Goal: Transaction & Acquisition: Purchase product/service

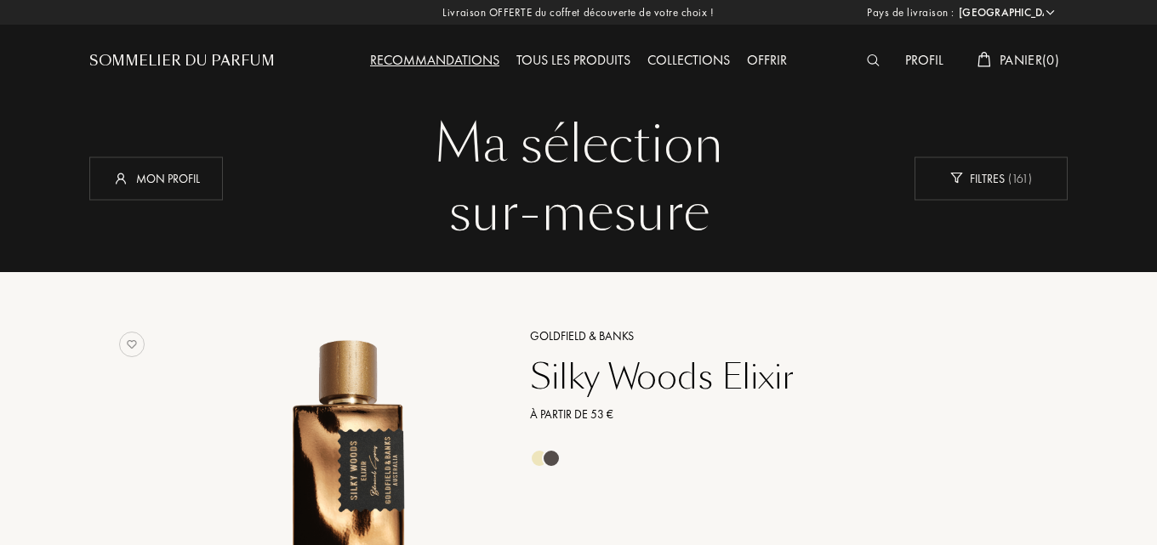
select select "FR"
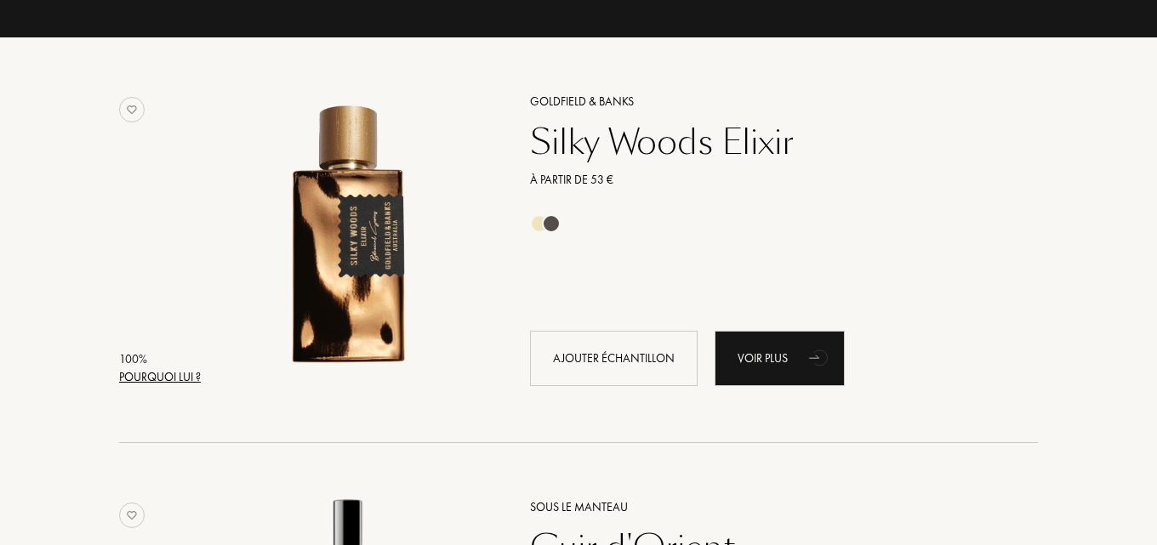
scroll to position [255, 0]
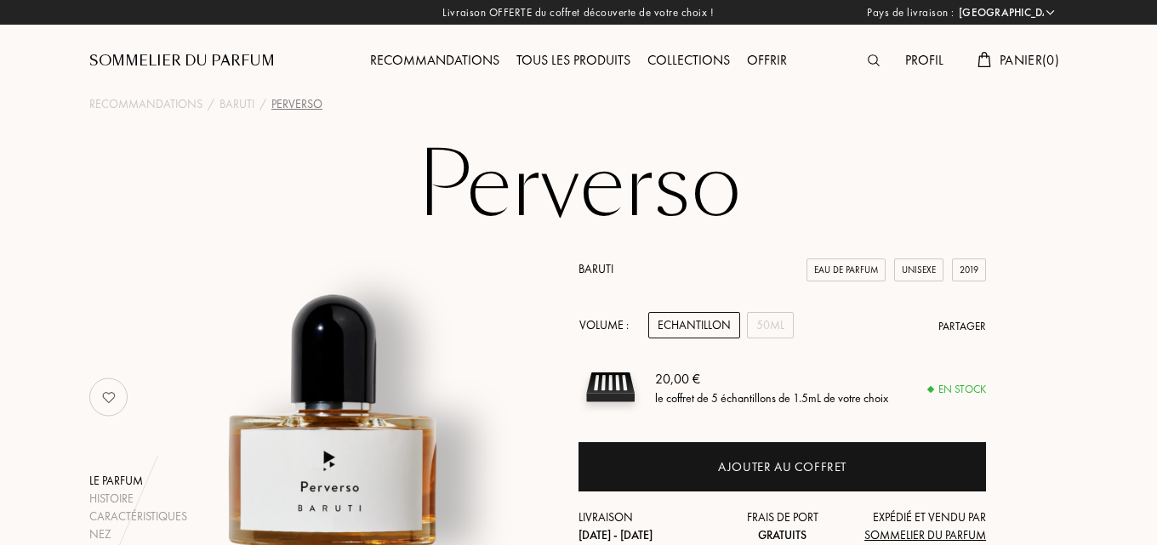
select select "FR"
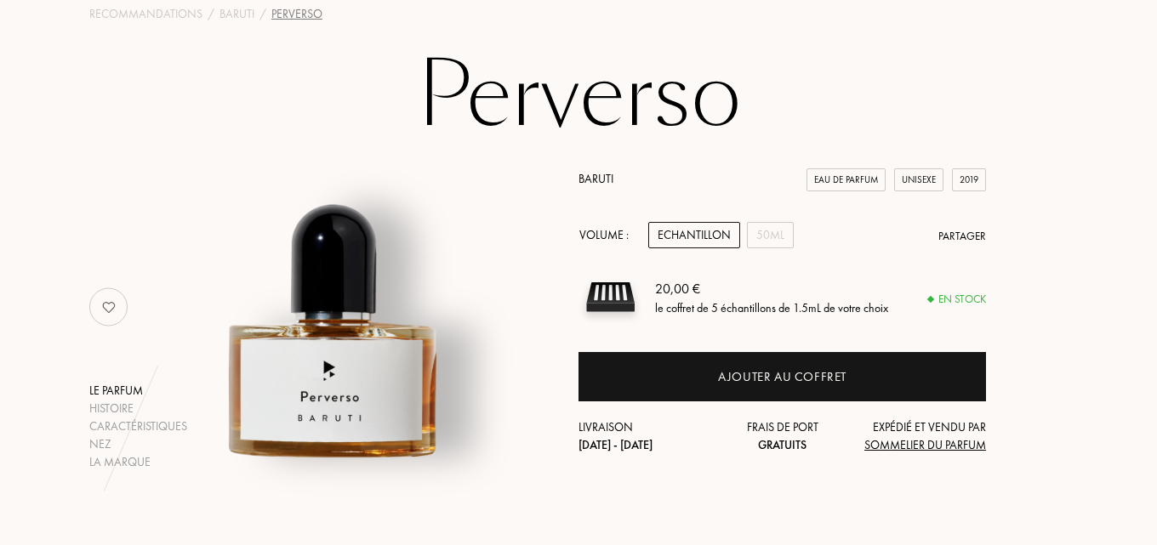
scroll to position [85, 0]
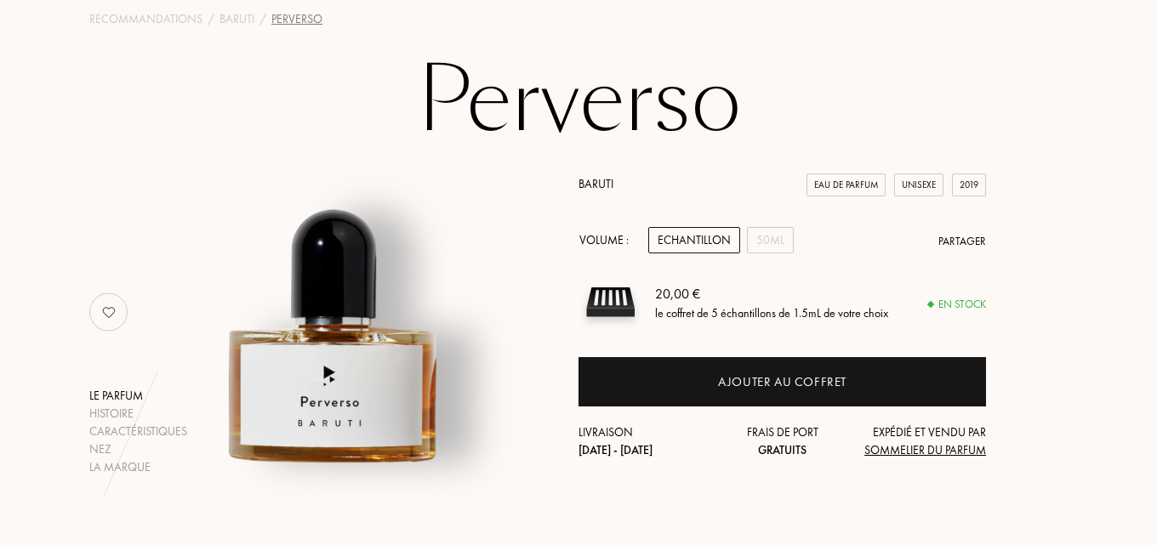
click at [694, 245] on div "Echantillon" at bounding box center [694, 240] width 92 height 26
click at [688, 238] on div "Echantillon" at bounding box center [694, 240] width 92 height 26
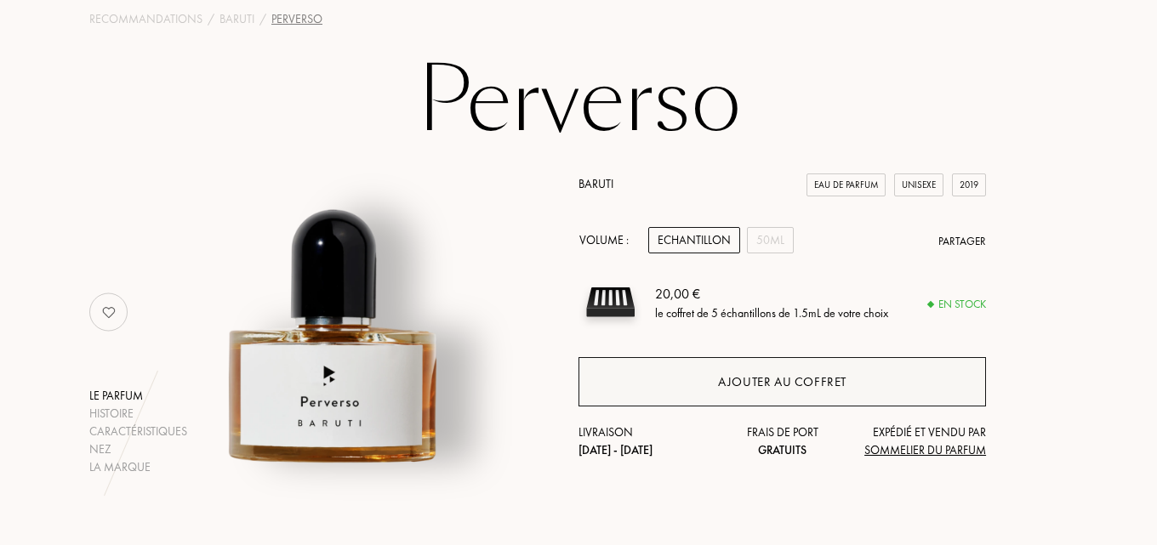
click at [742, 392] on div "Ajouter au coffret" at bounding box center [783, 381] width 408 height 49
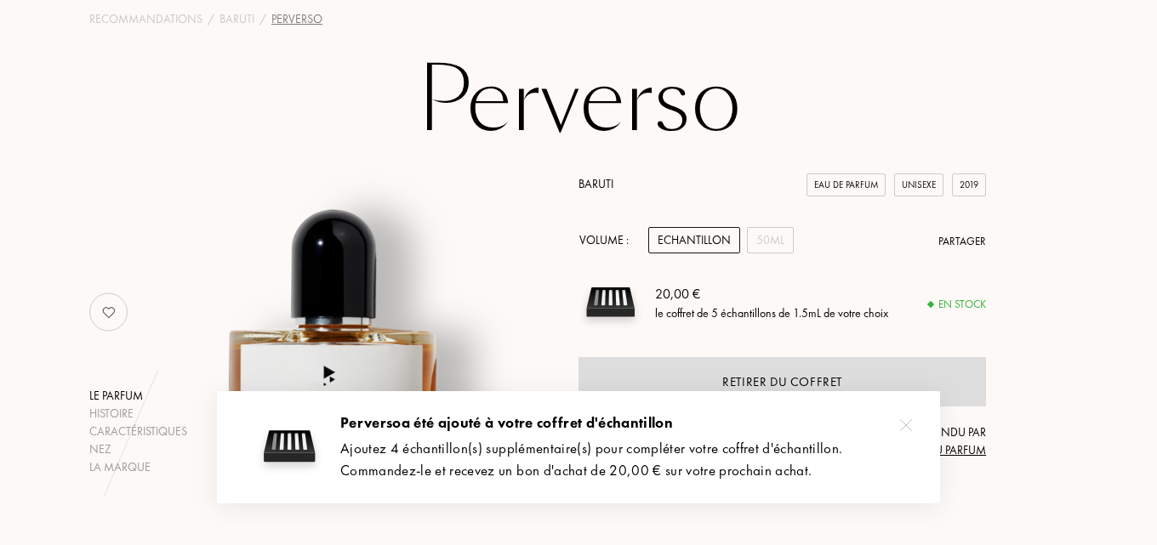
click at [908, 426] on img at bounding box center [906, 426] width 12 height 12
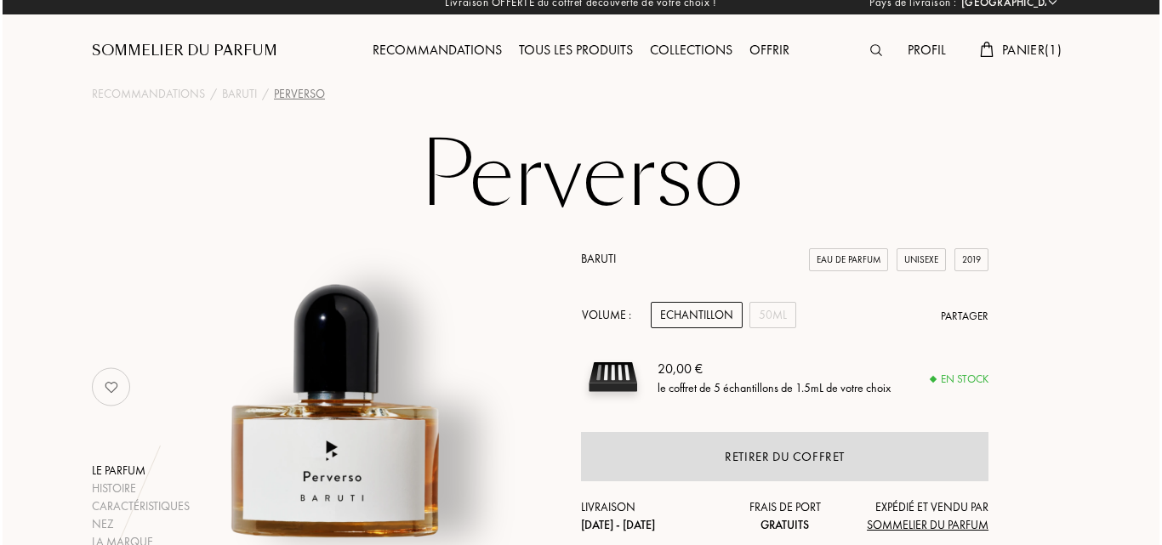
scroll to position [0, 0]
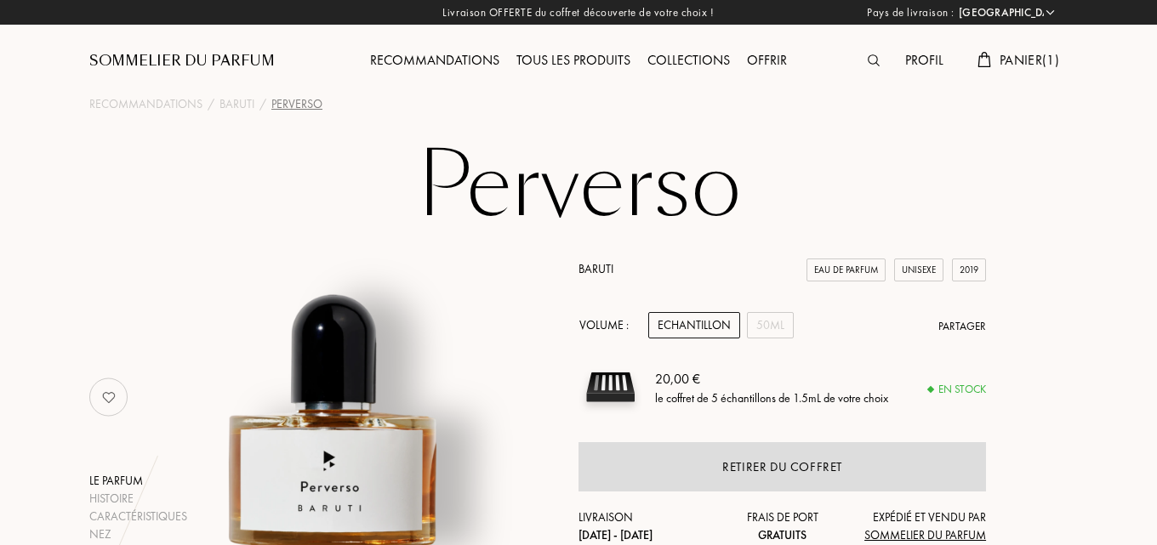
click at [872, 60] on img at bounding box center [874, 60] width 12 height 12
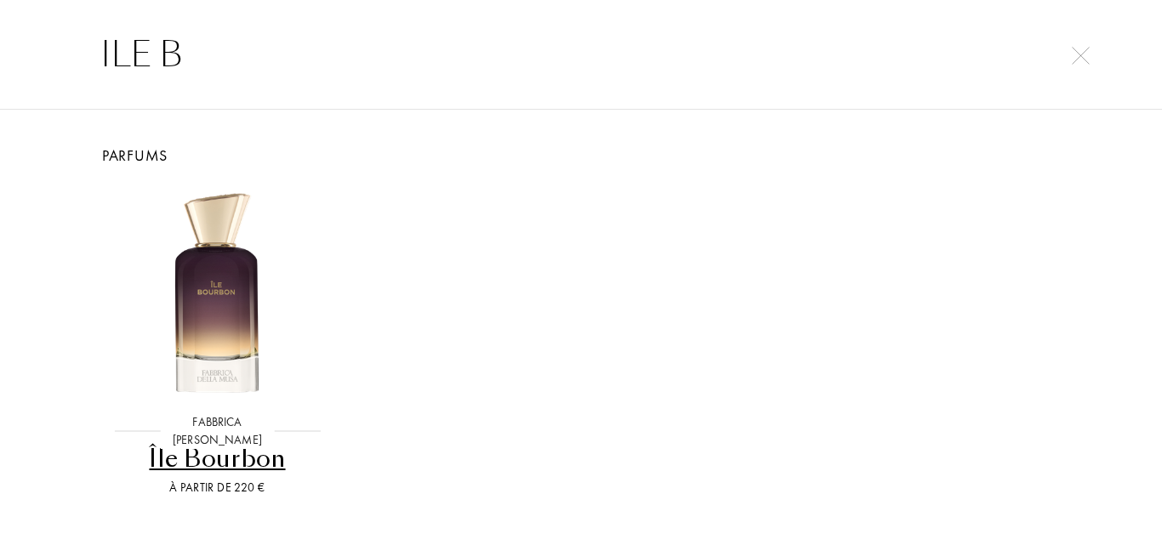
type input "ILE B"
click at [175, 460] on div "Île Bourbon" at bounding box center [217, 459] width 229 height 33
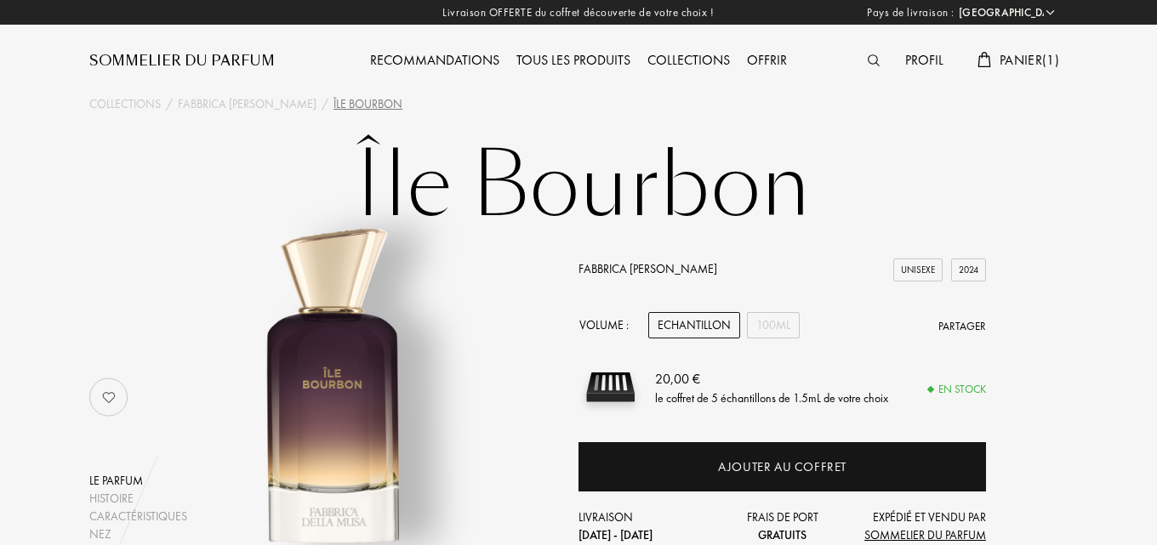
select select "FR"
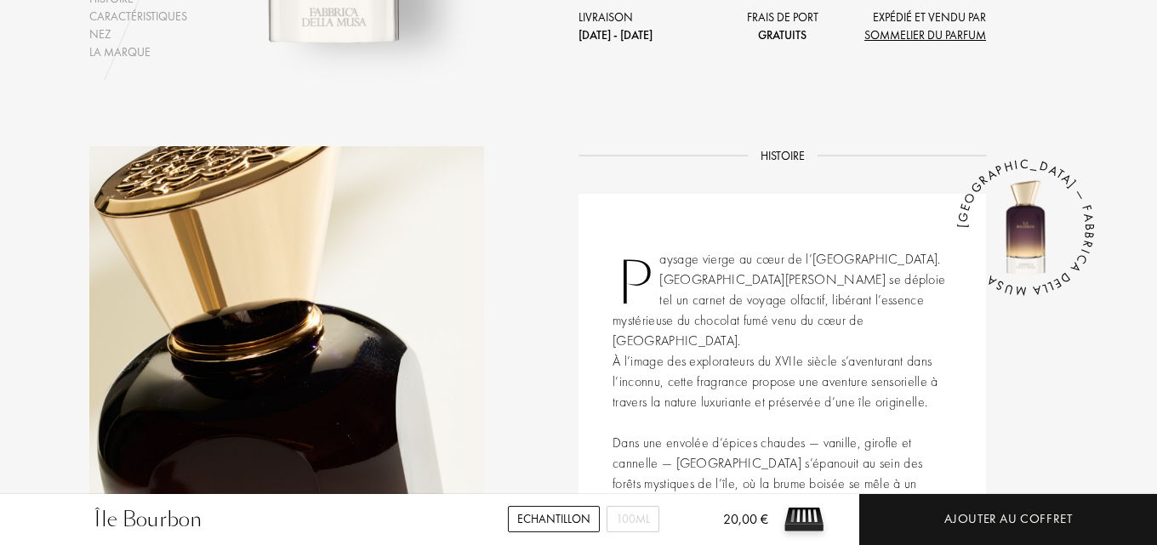
scroll to position [170, 0]
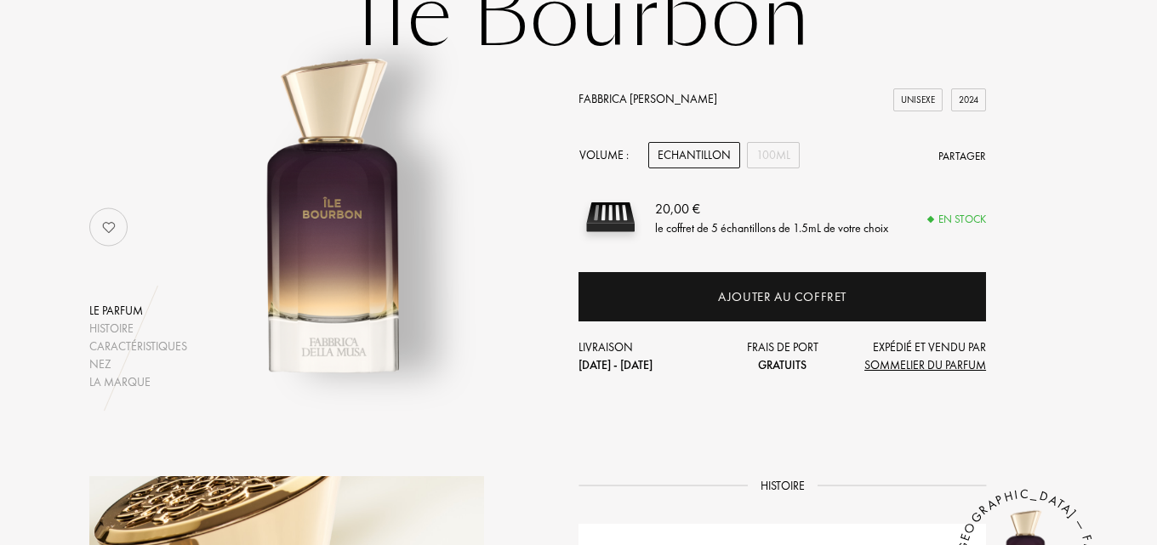
click at [688, 145] on div "Echantillon" at bounding box center [694, 155] width 92 height 26
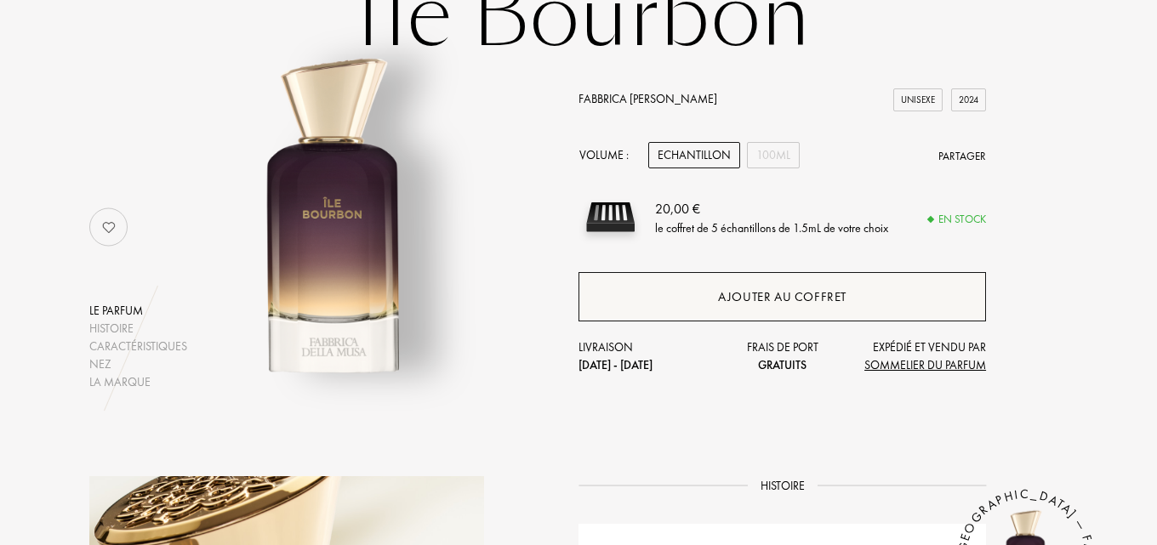
click at [736, 294] on div "Ajouter au coffret" at bounding box center [782, 298] width 129 height 20
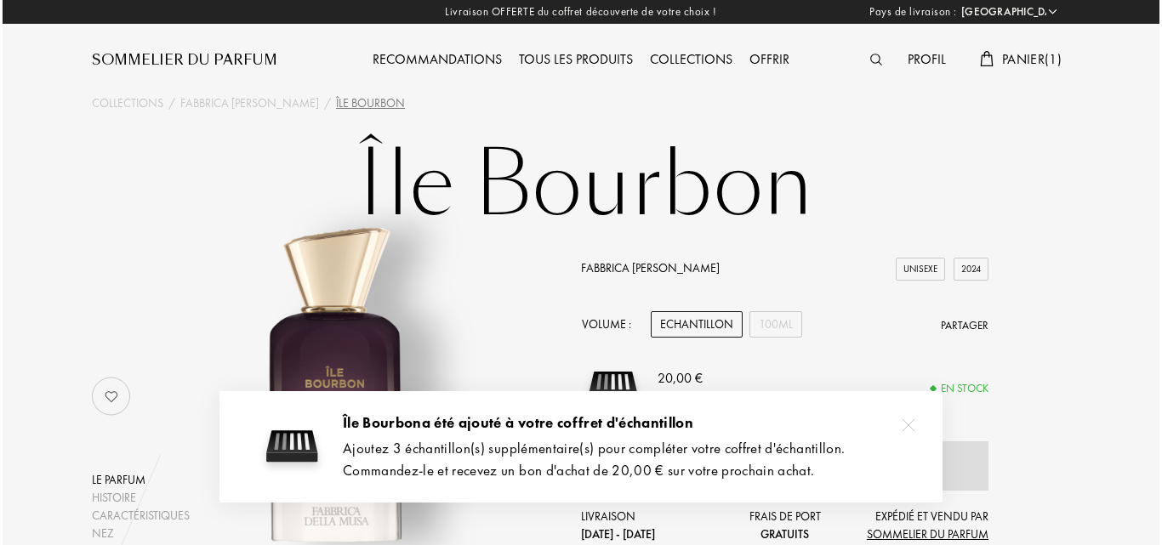
scroll to position [0, 0]
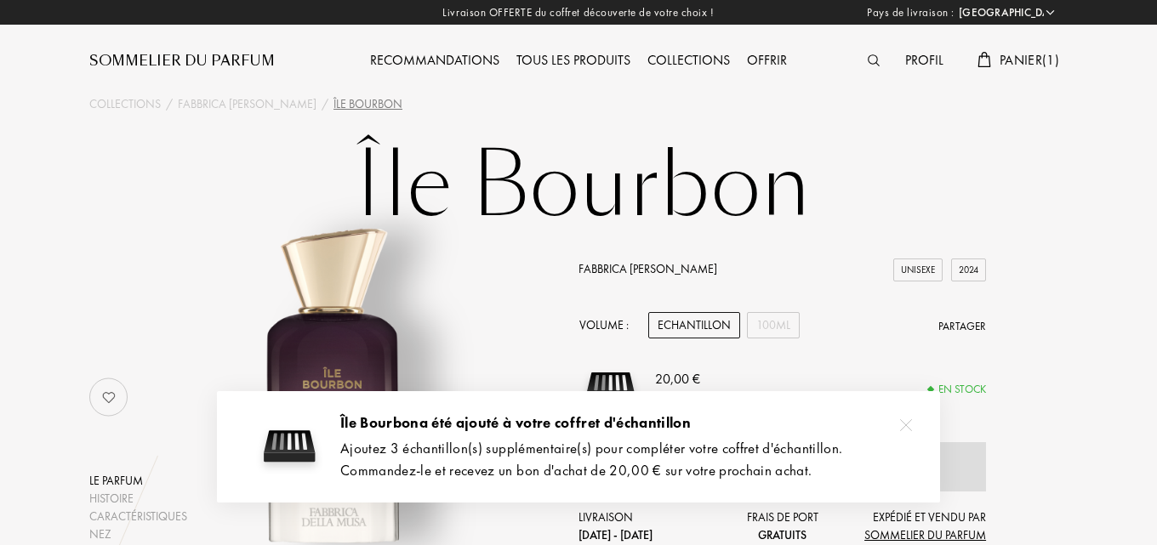
click at [872, 60] on img at bounding box center [874, 60] width 12 height 12
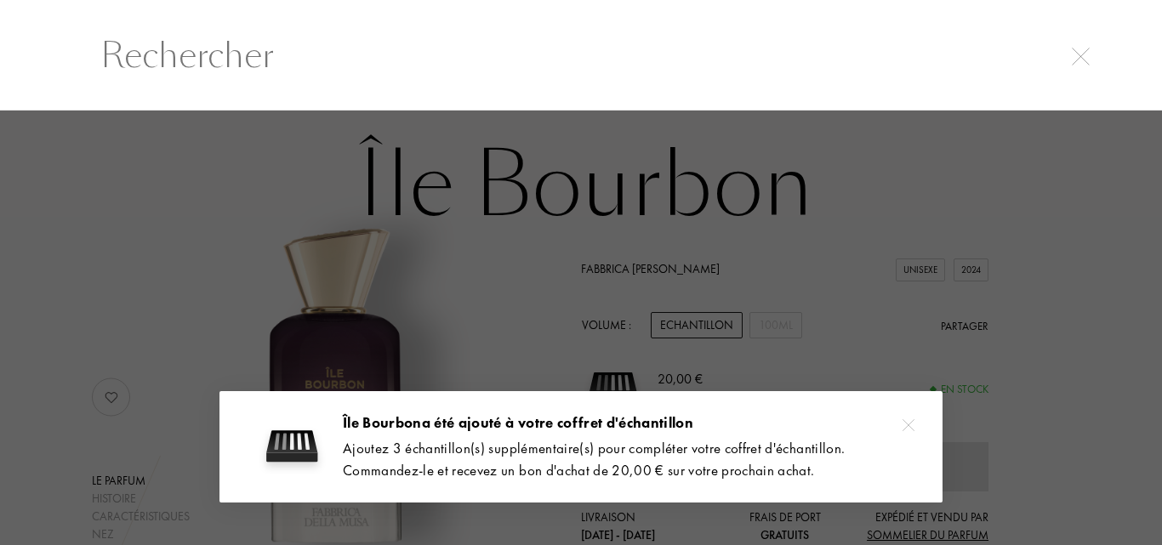
scroll to position [1, 0]
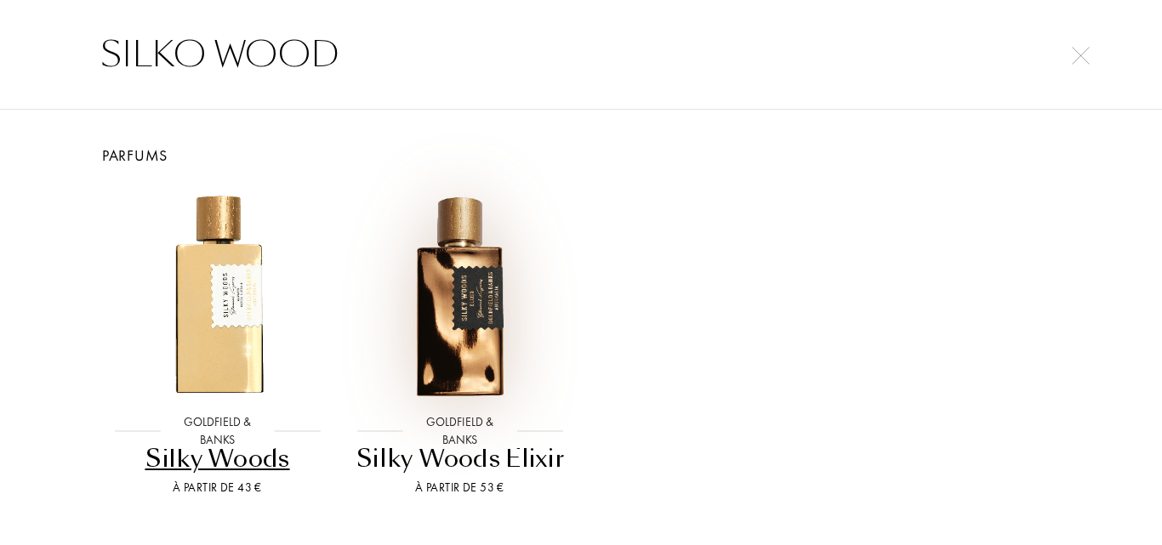
type input "SILKO WOOD"
click at [479, 255] on img at bounding box center [460, 295] width 219 height 219
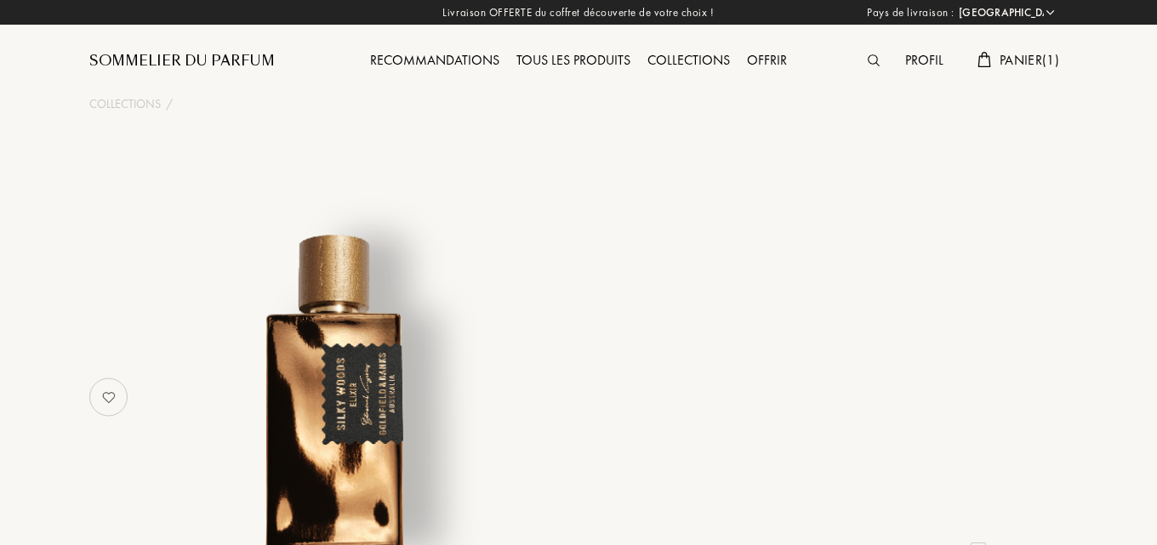
select select "FR"
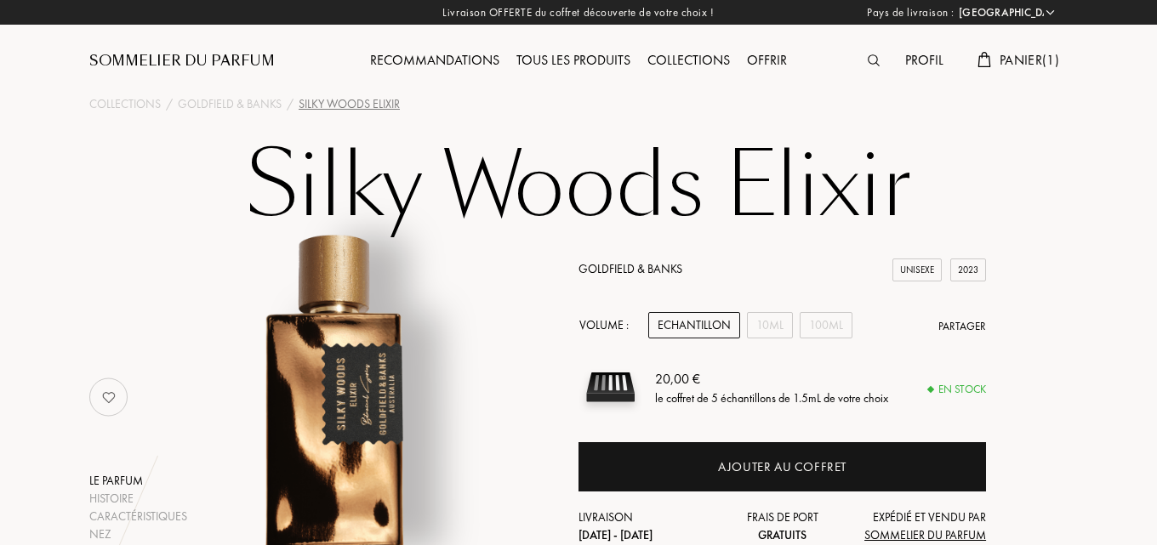
click at [873, 56] on img at bounding box center [874, 60] width 12 height 12
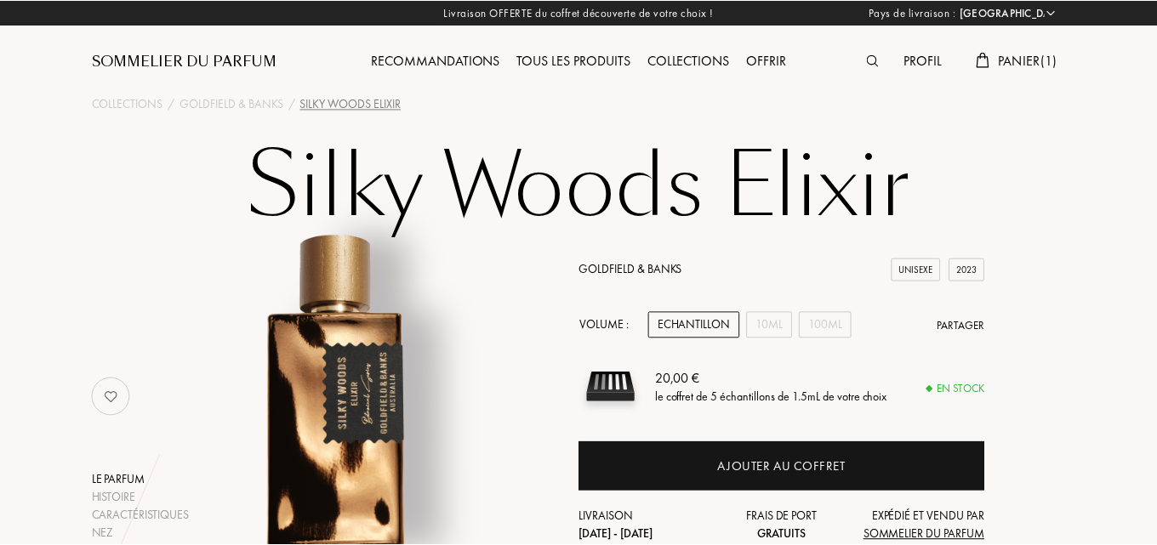
scroll to position [1, 0]
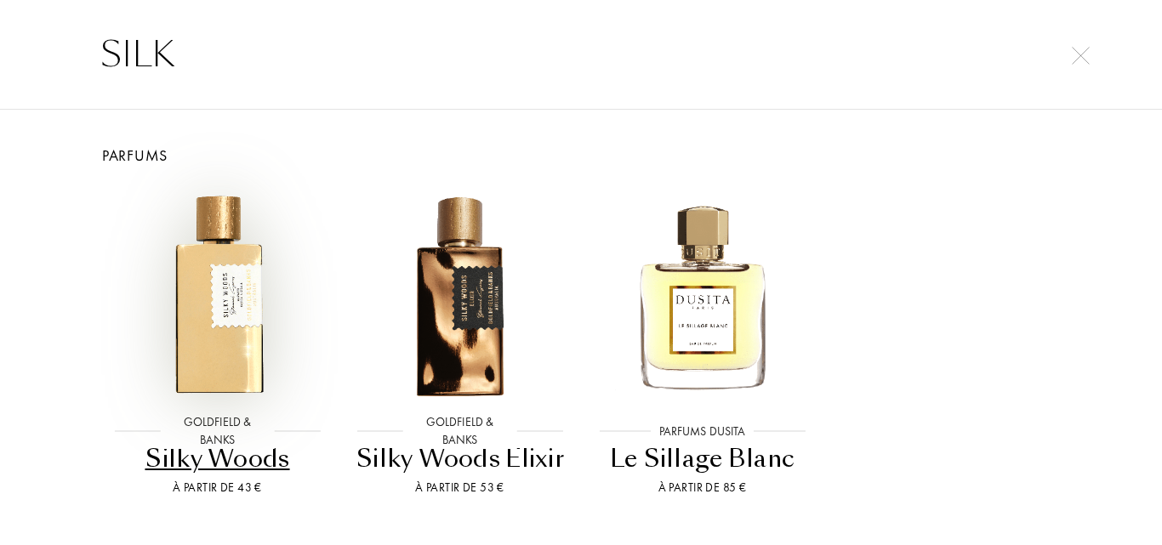
type input "SILK"
click at [238, 290] on img at bounding box center [217, 295] width 219 height 219
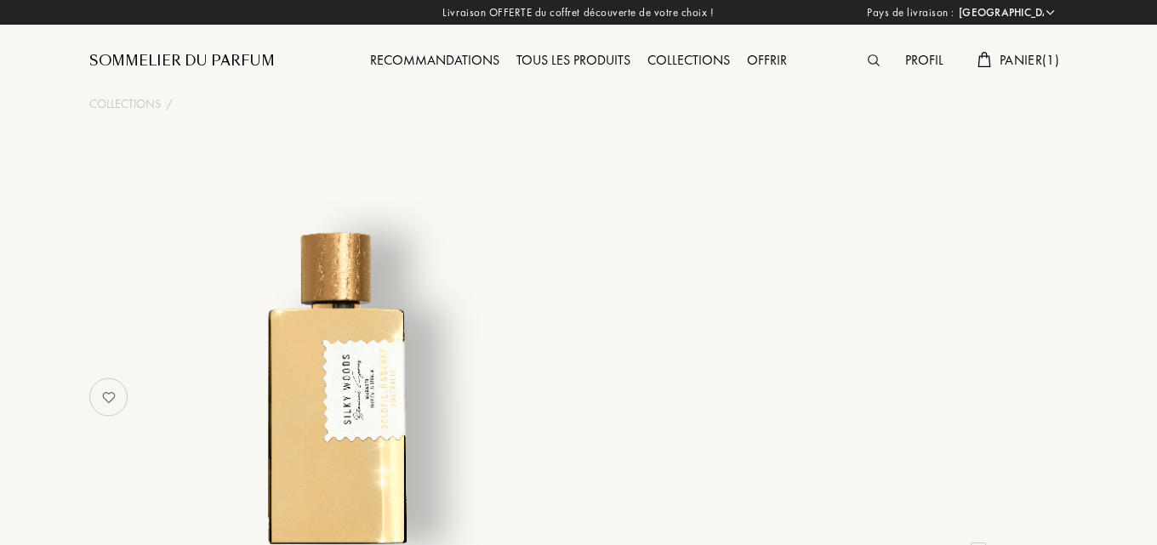
select select "FR"
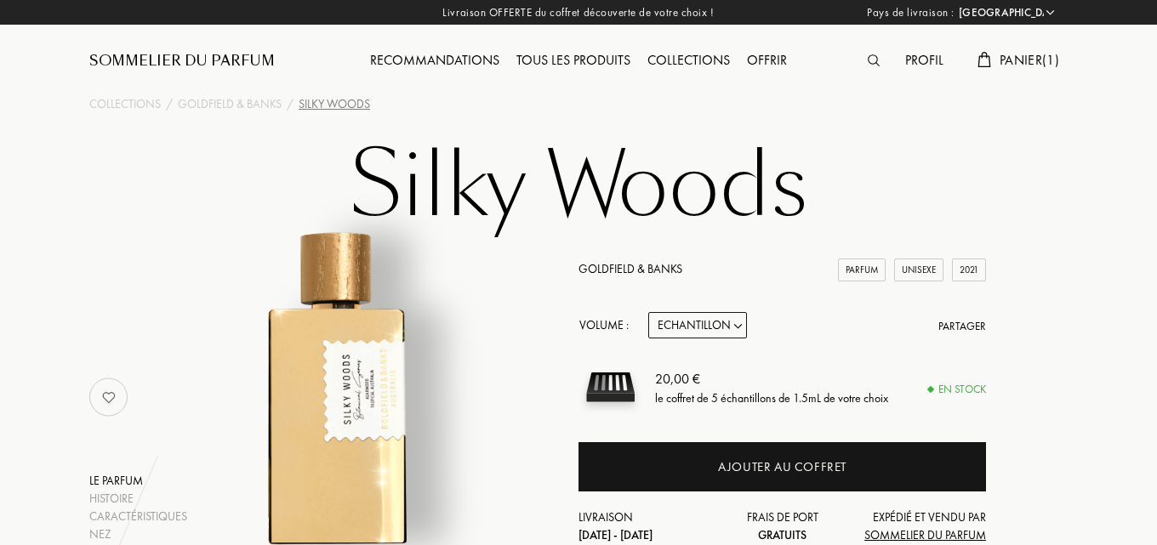
click at [847, 266] on div "Parfum" at bounding box center [862, 270] width 48 height 23
click at [685, 312] on select "Echantillon 10mL 50mL 100mL" at bounding box center [697, 325] width 99 height 26
click at [768, 285] on div "Goldfield & Banks Parfum Unisexe 2021 Volume : Echantillon 10mL 50mL 100mL Part…" at bounding box center [783, 402] width 408 height 284
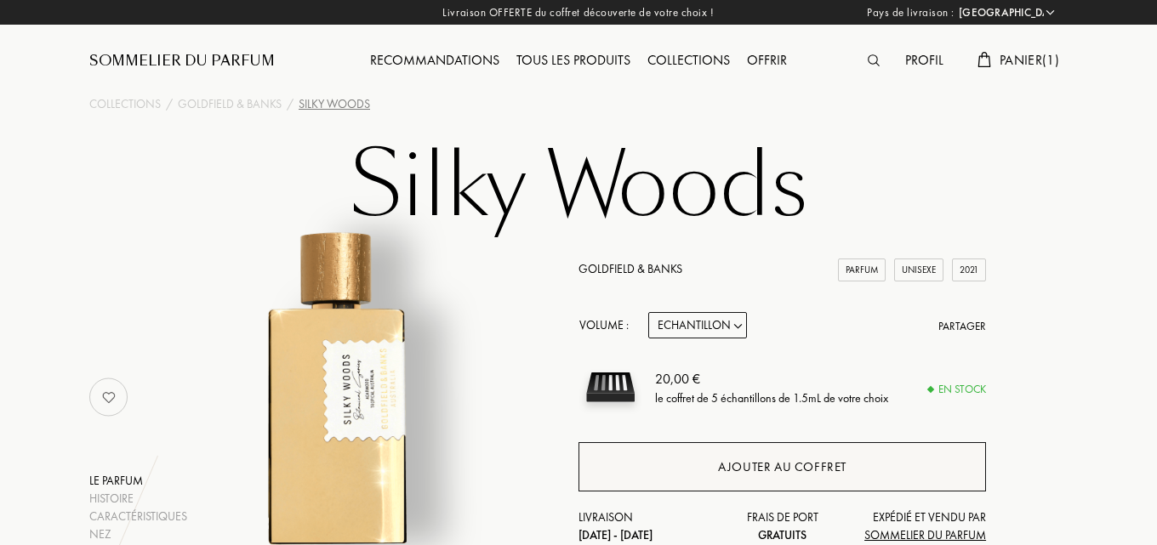
click at [779, 447] on div "Ajouter au coffret" at bounding box center [783, 467] width 408 height 49
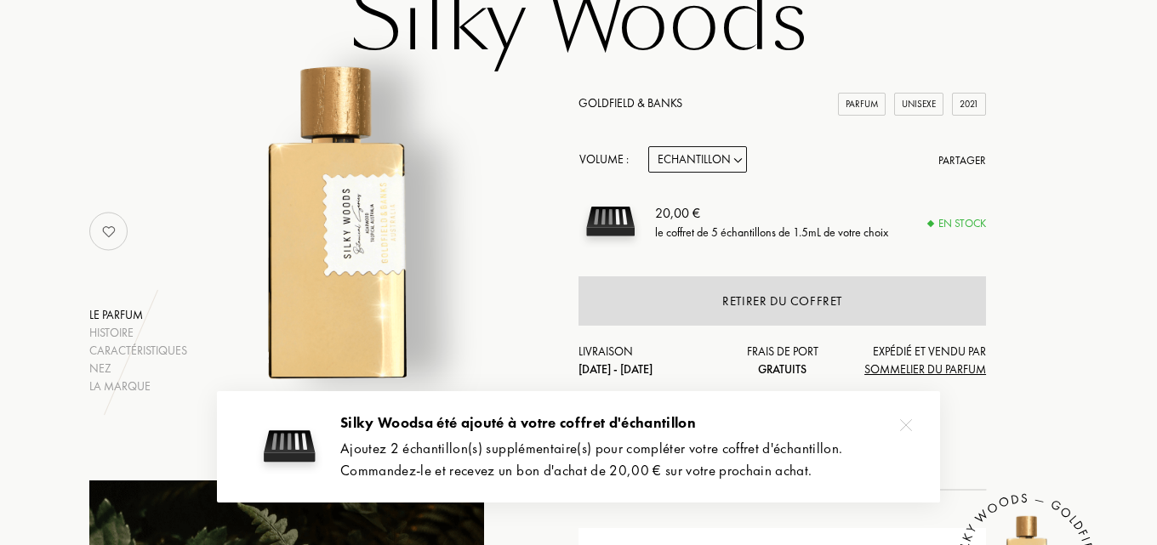
scroll to position [170, 0]
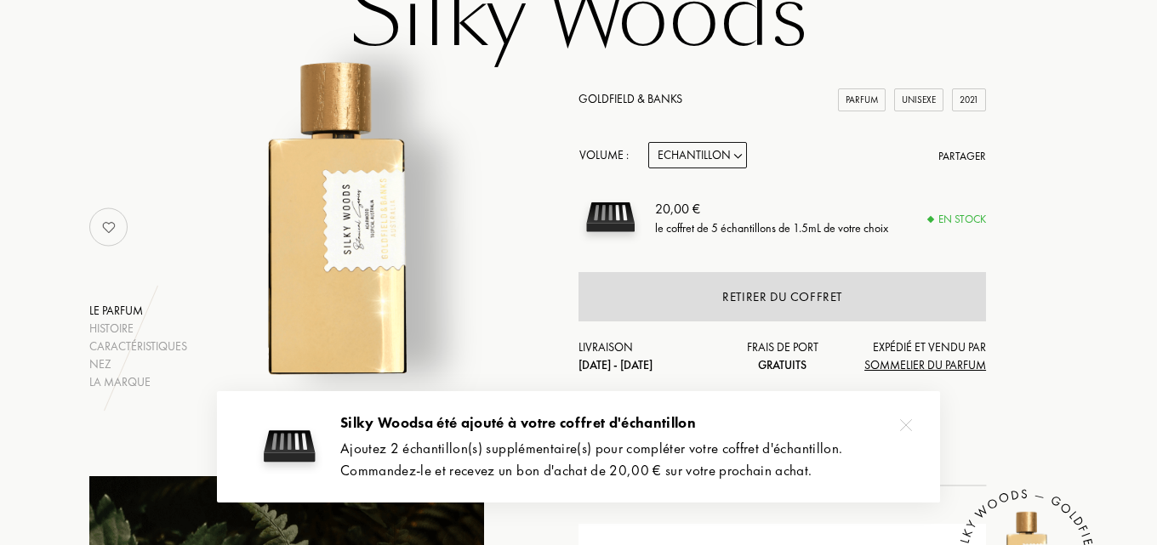
click at [701, 144] on select "Echantillon 10mL 50mL 100mL" at bounding box center [697, 155] width 99 height 26
select select "1"
click at [648, 142] on select "Echantillon 10mL 50mL 100mL" at bounding box center [697, 155] width 99 height 26
select select "1"
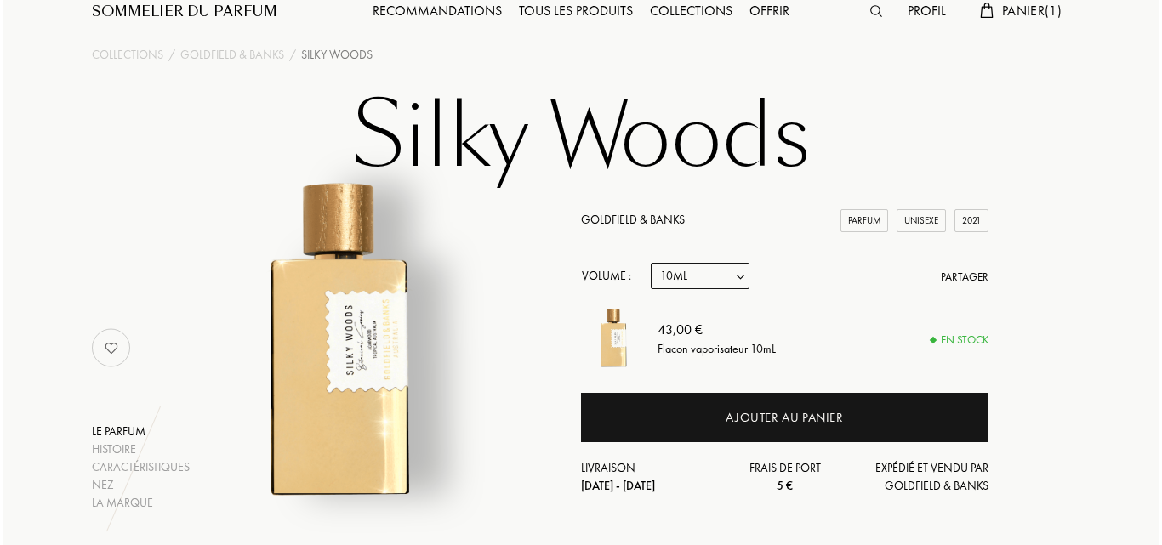
scroll to position [0, 0]
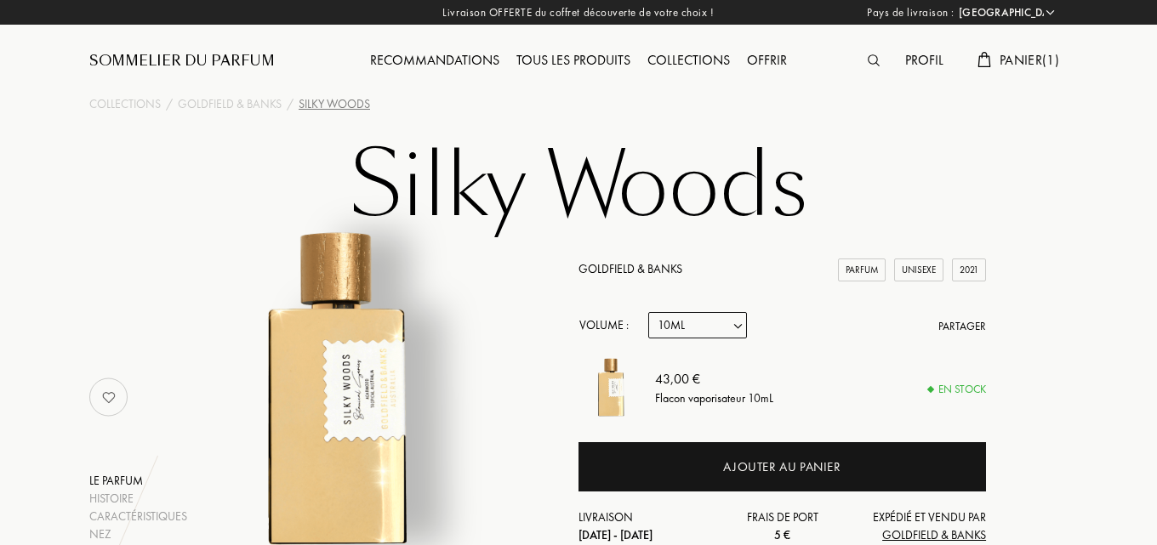
click at [871, 59] on img at bounding box center [874, 60] width 12 height 12
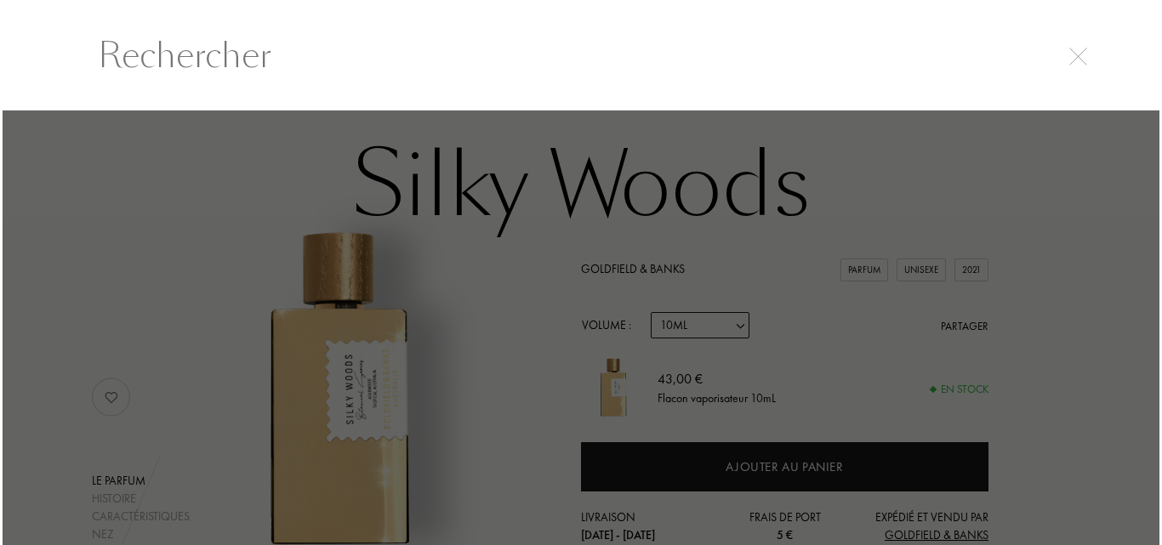
scroll to position [1, 0]
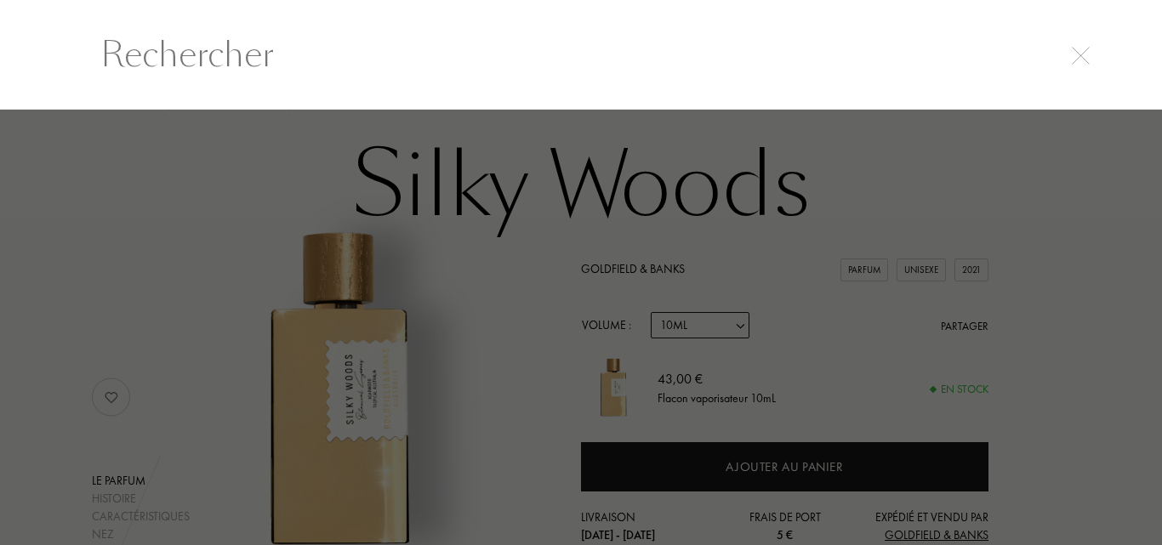
type input "O"
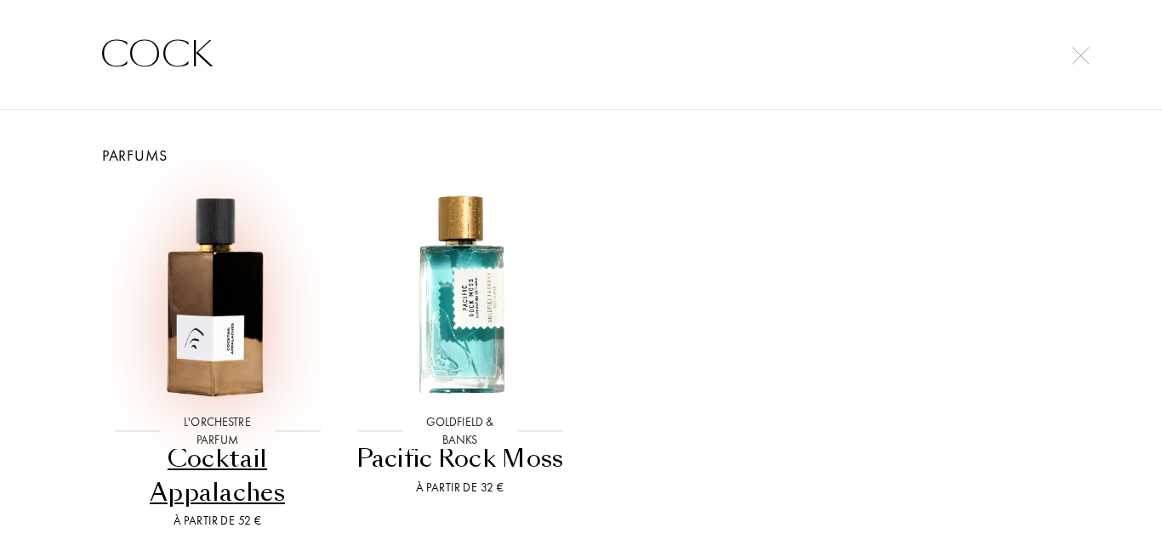
type input "COCK"
click at [206, 267] on img at bounding box center [217, 295] width 219 height 219
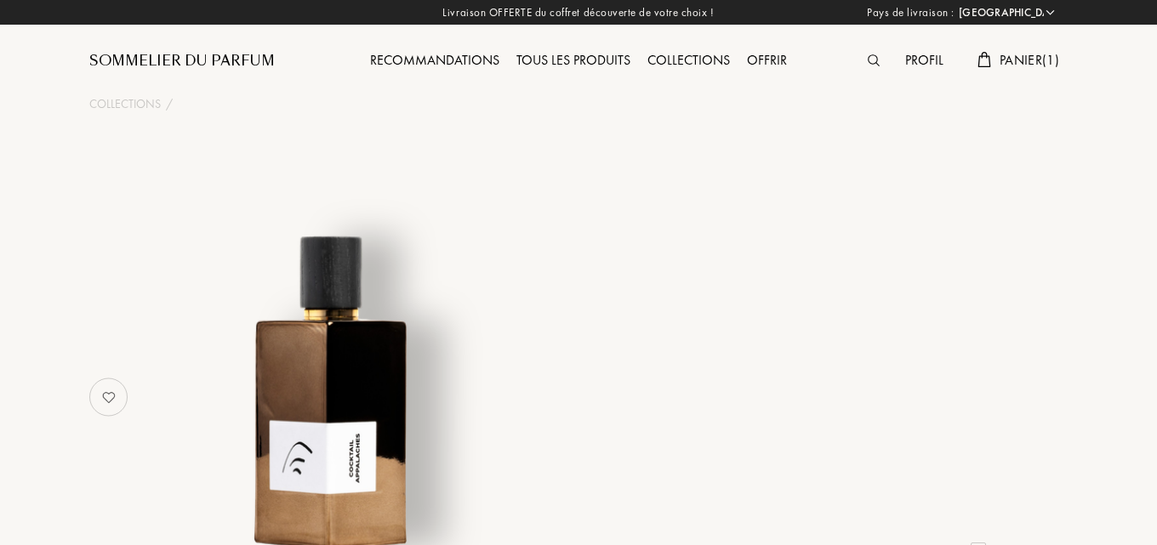
select select "FR"
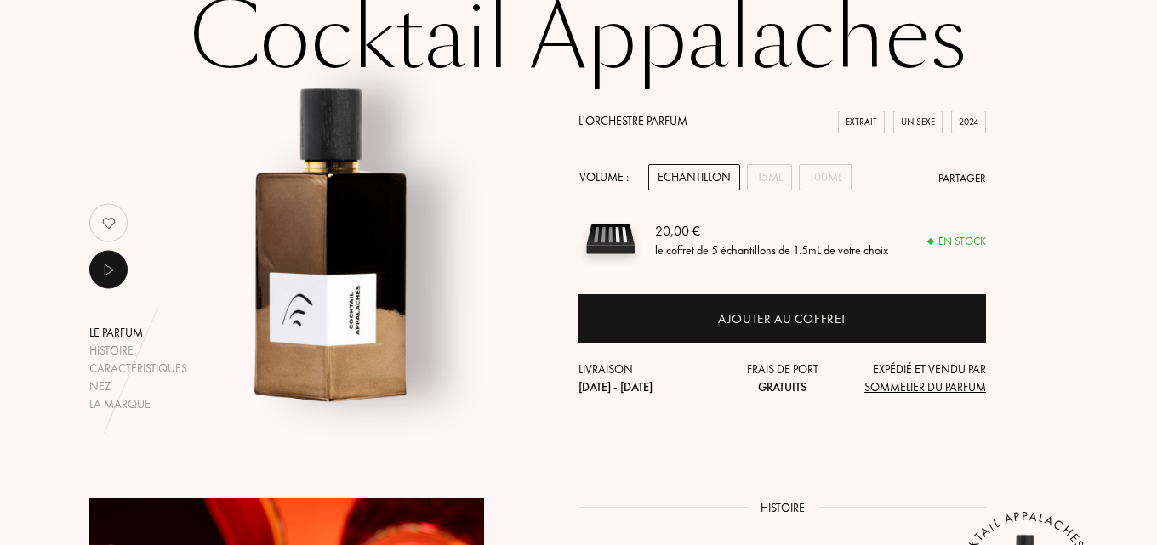
scroll to position [170, 0]
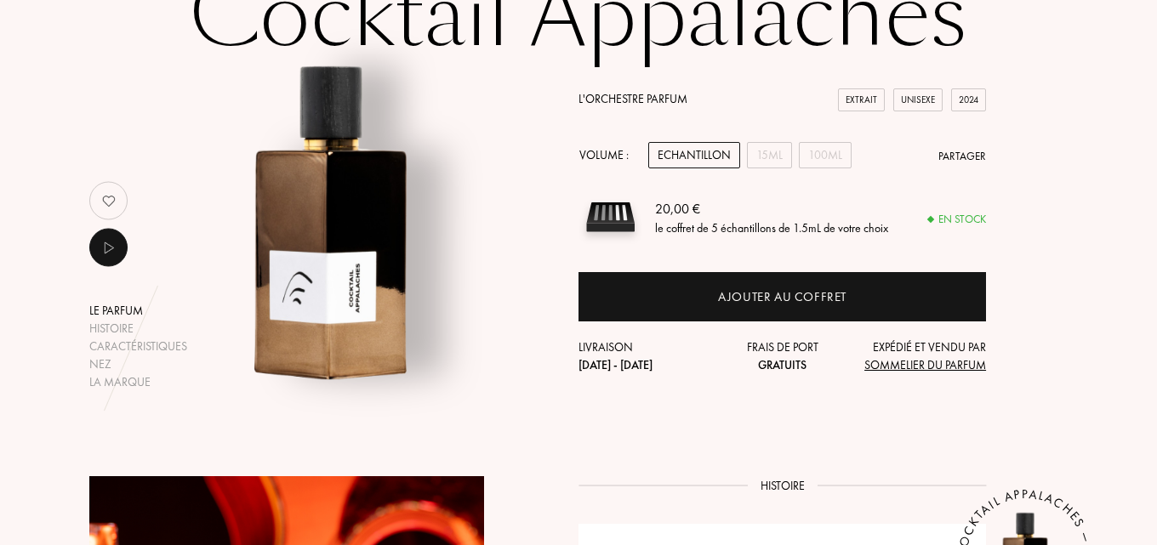
click at [698, 154] on div "Echantillon" at bounding box center [694, 155] width 92 height 26
click at [835, 161] on div "100mL" at bounding box center [825, 155] width 53 height 26
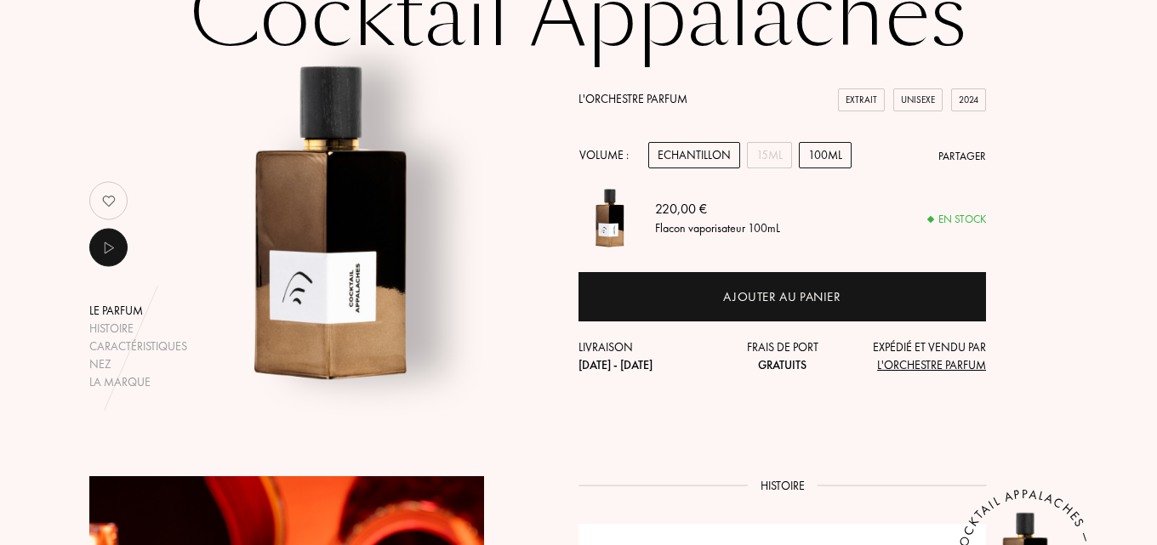
click at [660, 146] on div "Echantillon" at bounding box center [694, 155] width 92 height 26
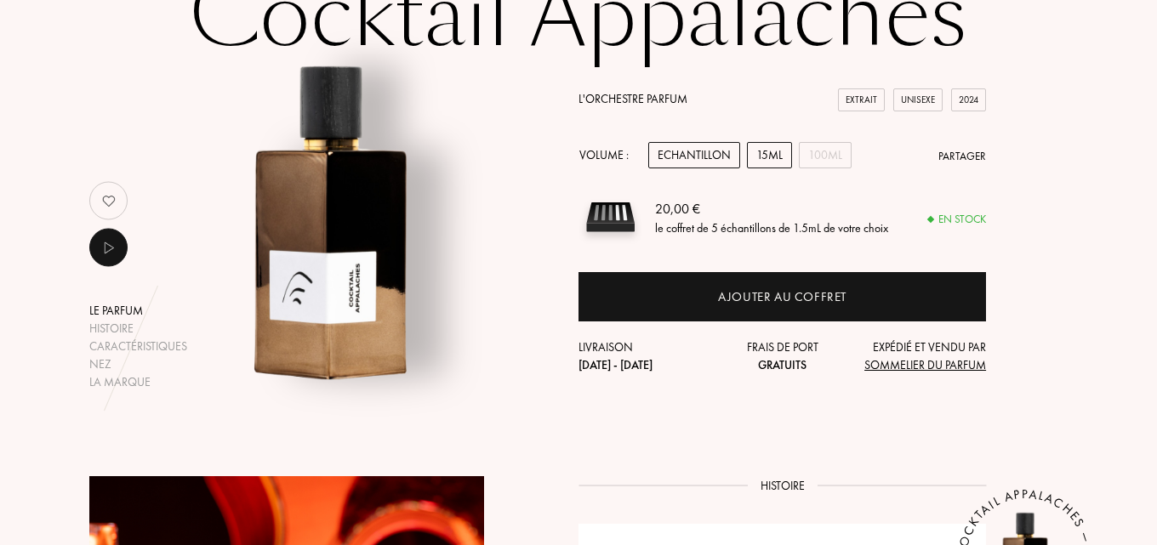
click at [763, 149] on div "15mL" at bounding box center [769, 155] width 45 height 26
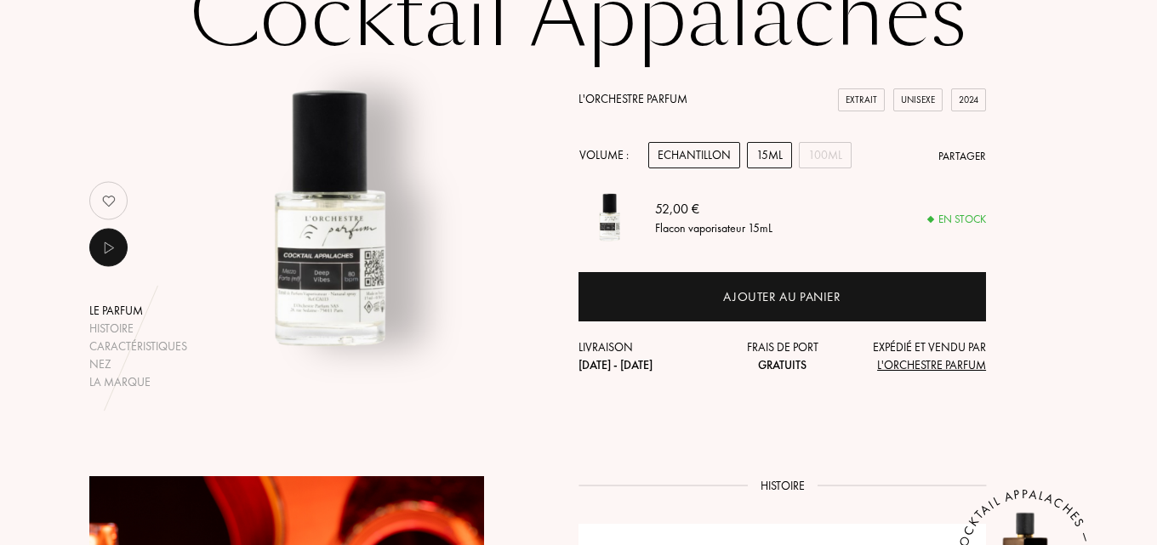
click at [677, 153] on div "Echantillon" at bounding box center [694, 155] width 92 height 26
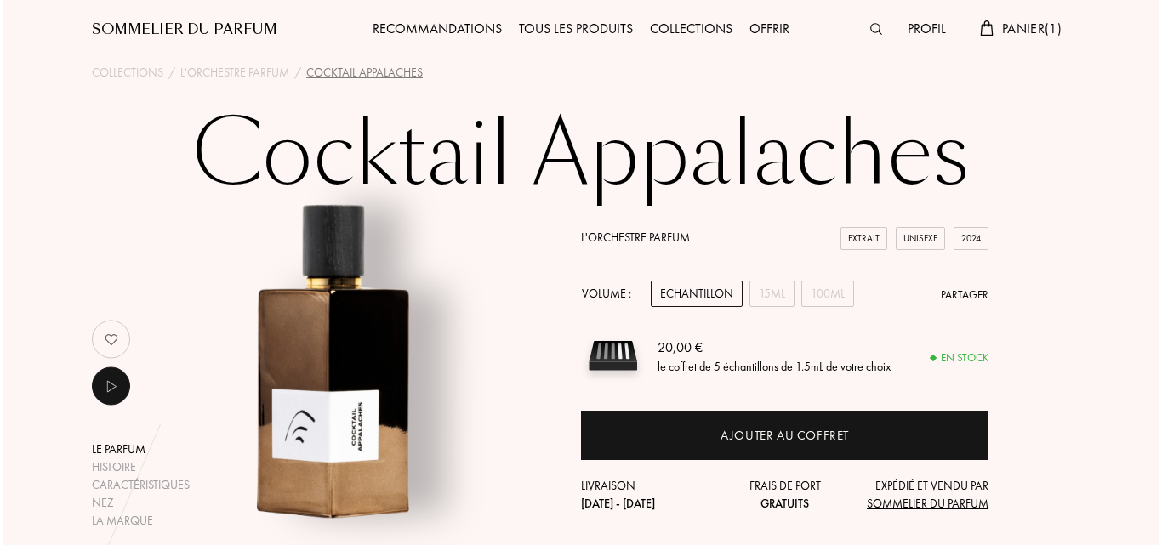
scroll to position [0, 0]
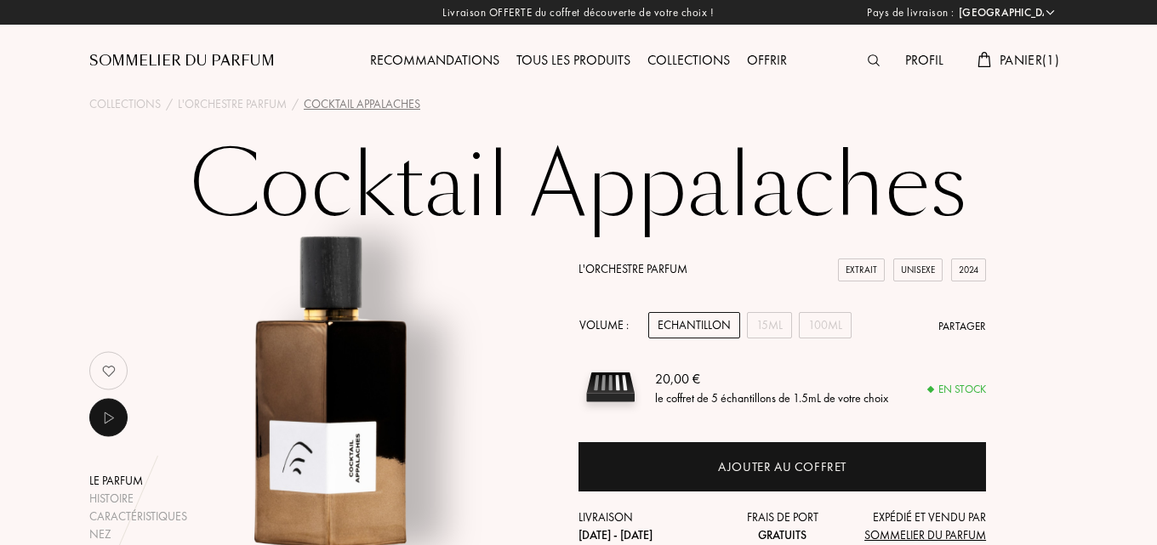
click at [872, 61] on img at bounding box center [874, 60] width 12 height 12
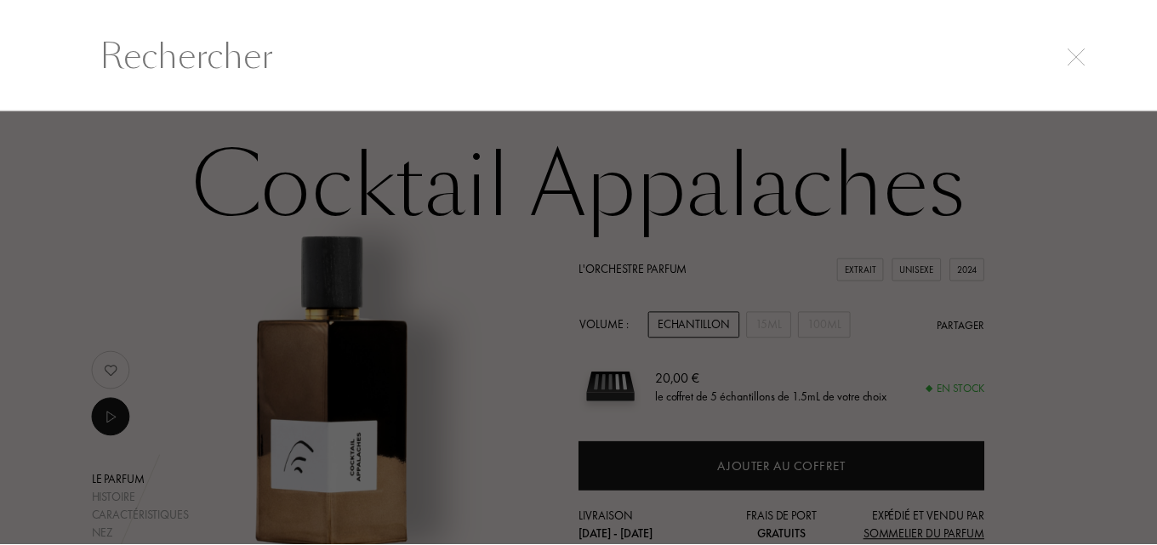
scroll to position [1, 0]
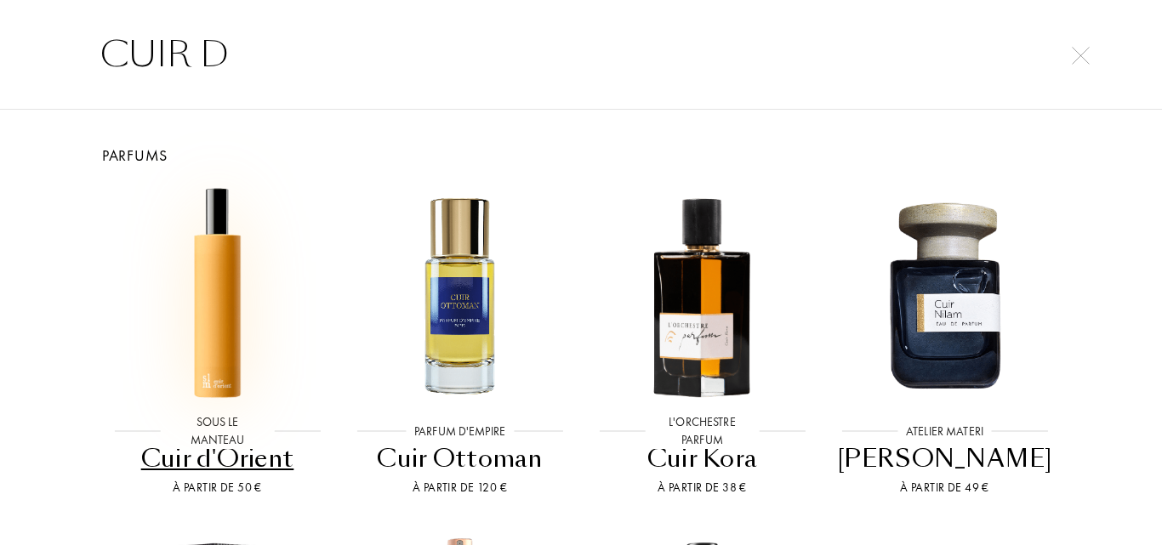
type input "CUIR D"
click at [229, 282] on img at bounding box center [217, 295] width 219 height 219
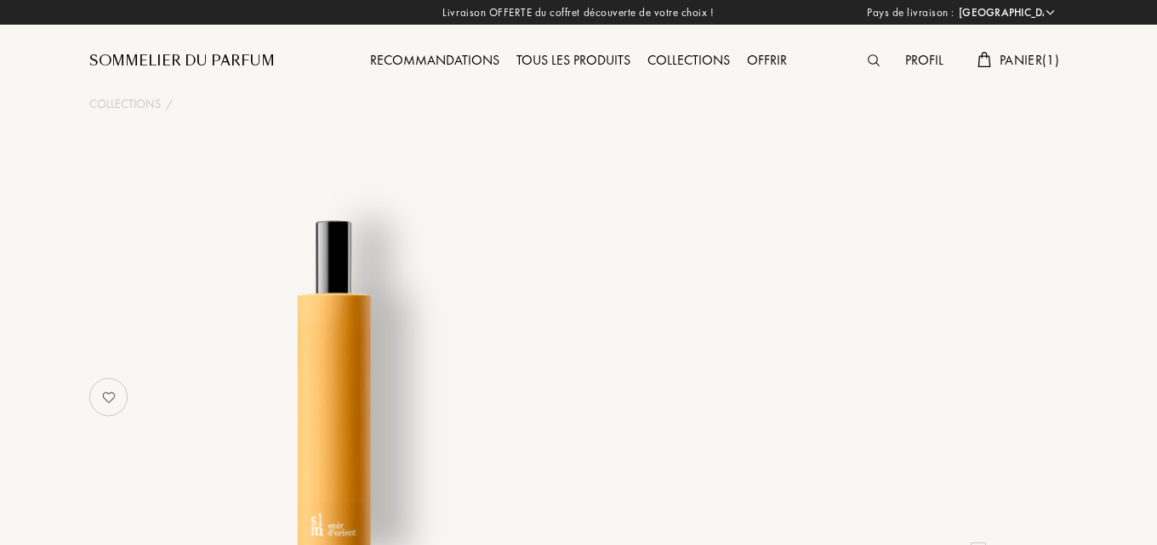
select select "FR"
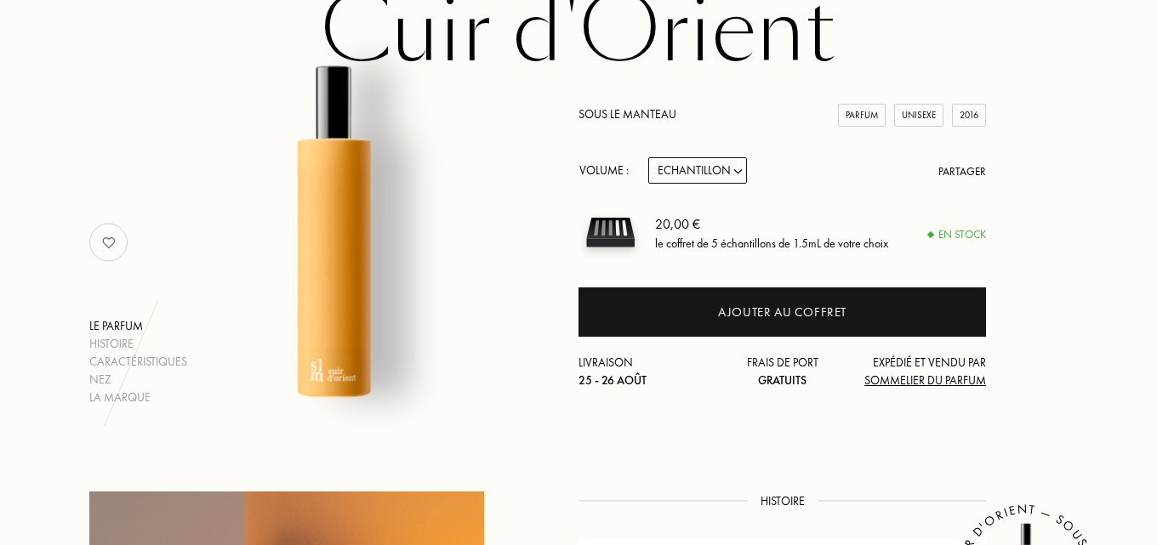
scroll to position [255, 0]
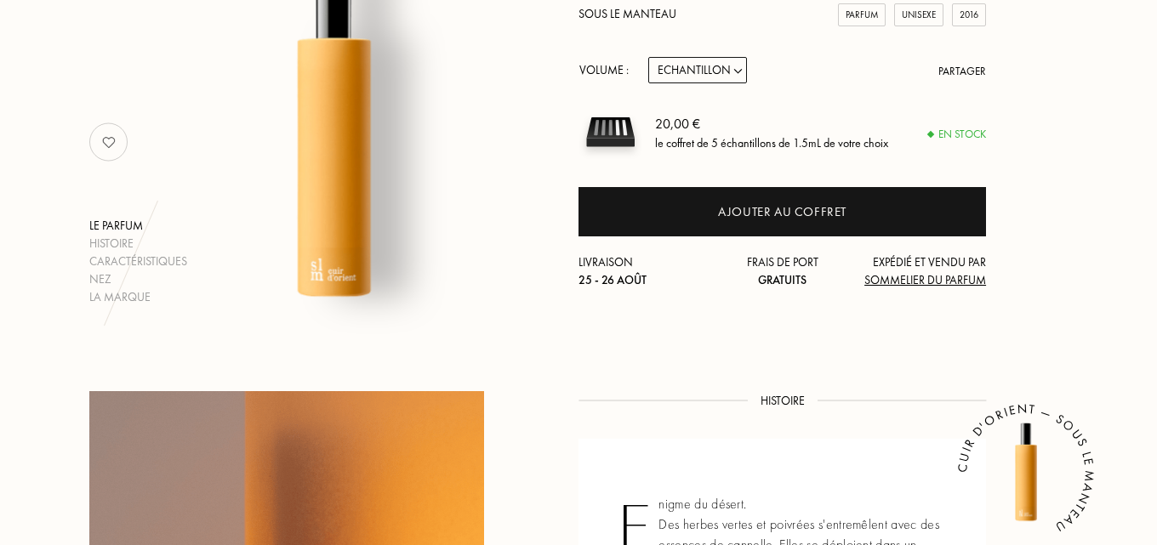
click at [710, 78] on select "Echantillon 14mL 50mL 100mL" at bounding box center [697, 70] width 99 height 26
click at [711, 74] on select "Echantillon 14mL 50mL 100mL" at bounding box center [697, 70] width 99 height 26
select select "1"
click at [648, 57] on select "Echantillon 14mL 50mL 100mL" at bounding box center [697, 70] width 99 height 26
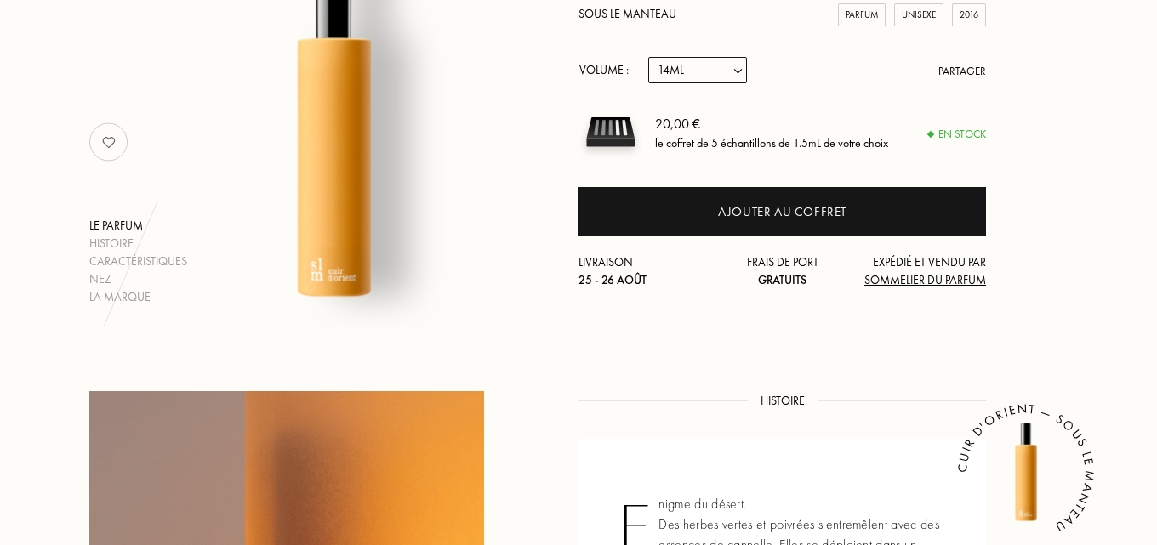
select select "1"
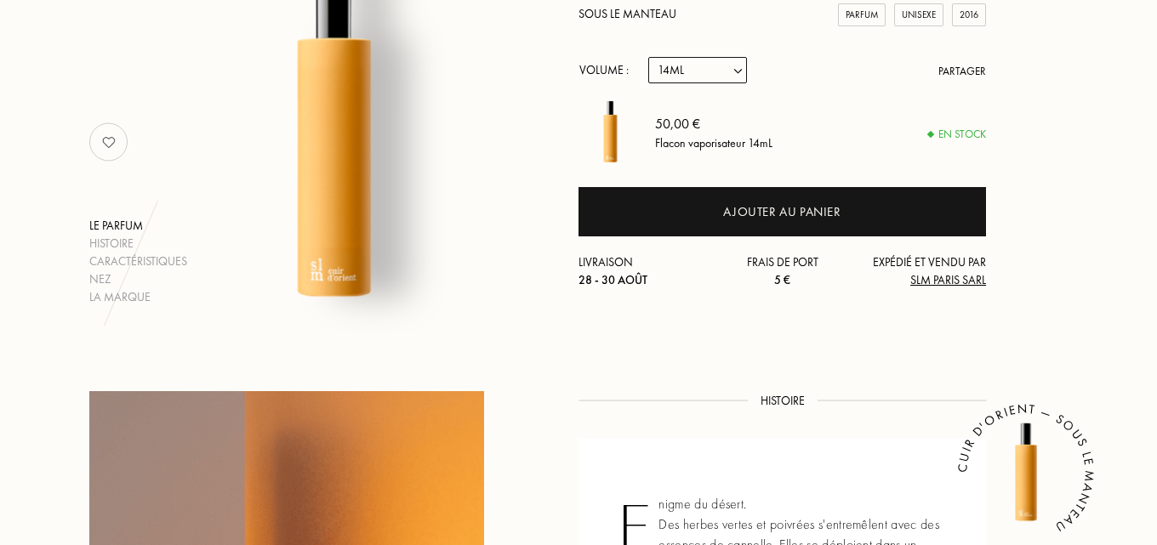
drag, startPoint x: 700, startPoint y: 66, endPoint x: 697, endPoint y: 83, distance: 17.2
click at [700, 66] on select "Echantillon 14mL 50mL 100mL" at bounding box center [697, 70] width 99 height 26
select select "2"
click at [648, 57] on select "Echantillon 14mL 50mL 100mL" at bounding box center [697, 70] width 99 height 26
select select "2"
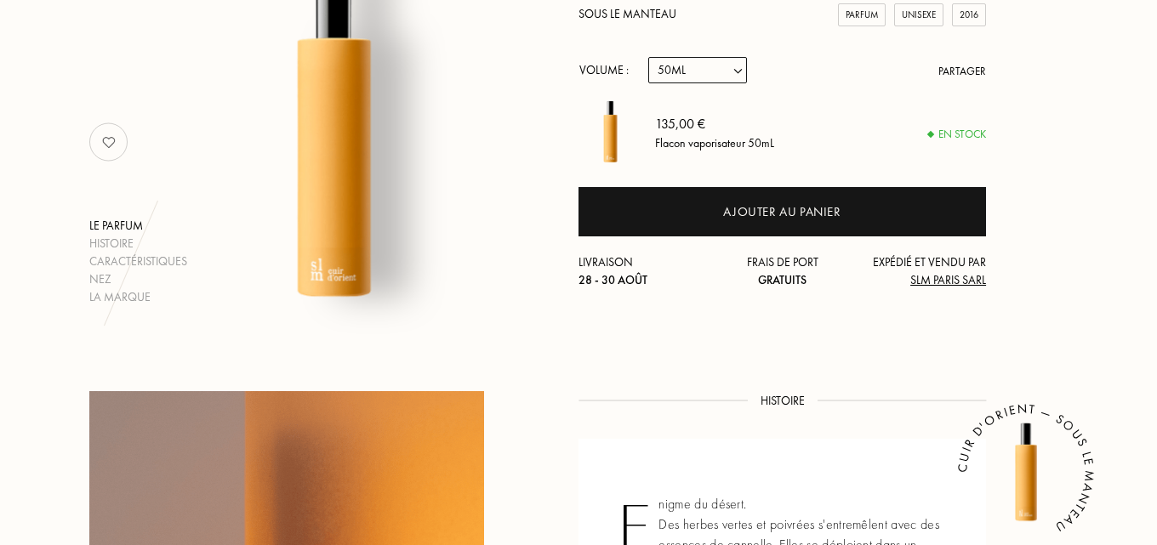
click at [712, 68] on select "Echantillon 14mL 50mL 100mL" at bounding box center [697, 70] width 99 height 26
select select "0"
click at [648, 57] on select "Echantillon 14mL 50mL 100mL" at bounding box center [697, 70] width 99 height 26
select select "0"
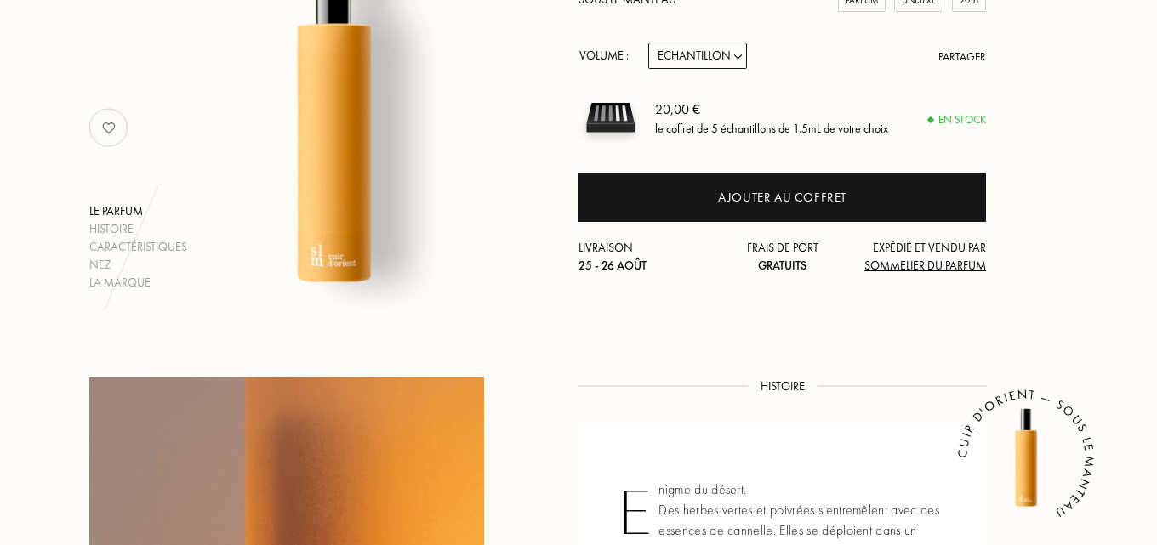
scroll to position [170, 0]
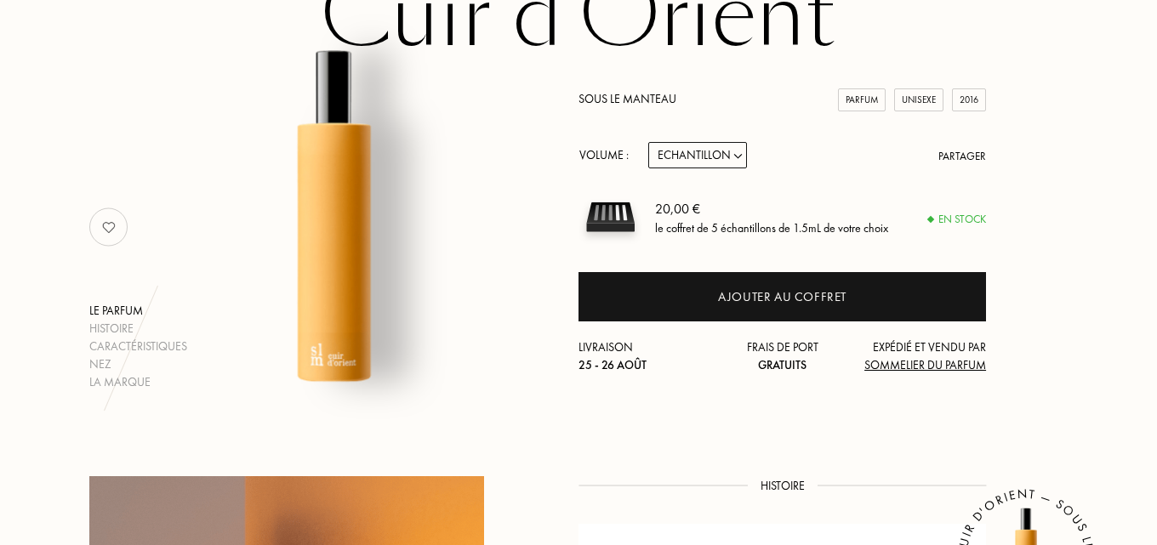
click at [859, 99] on div "Parfum" at bounding box center [862, 100] width 48 height 23
click at [721, 162] on select "Echantillon 14mL 50mL 100mL" at bounding box center [697, 155] width 99 height 26
click at [716, 157] on select "Echantillon 14mL 50mL 100mL" at bounding box center [697, 155] width 99 height 26
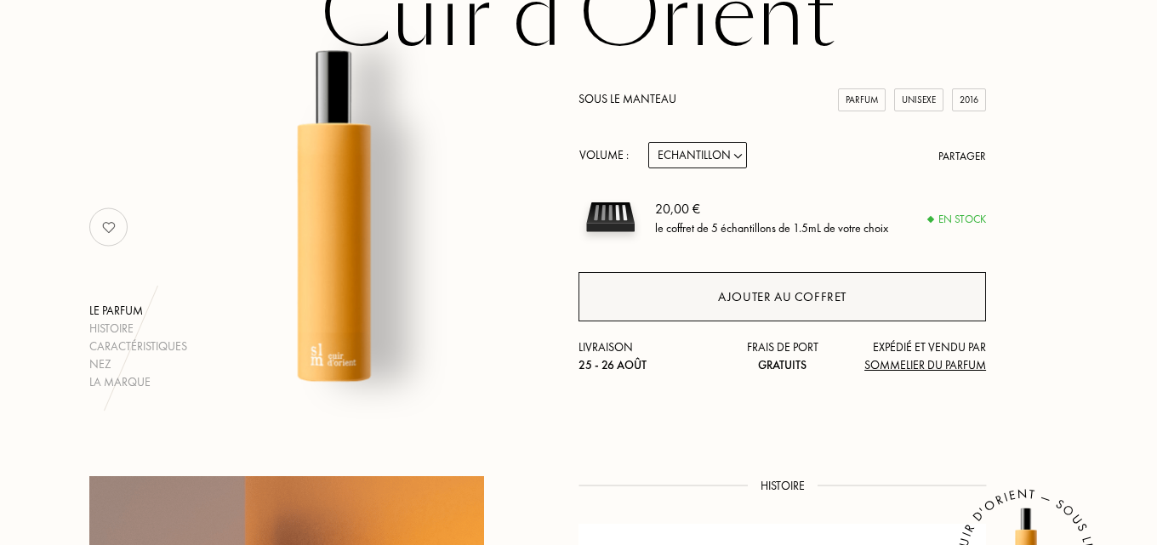
click at [739, 289] on div "Ajouter au coffret" at bounding box center [782, 298] width 129 height 20
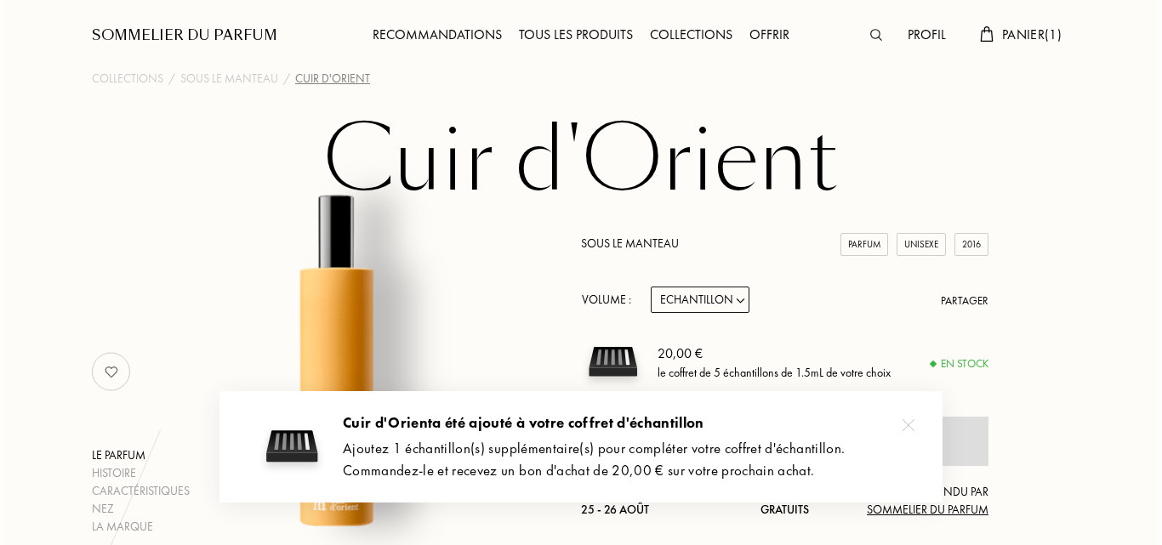
scroll to position [0, 0]
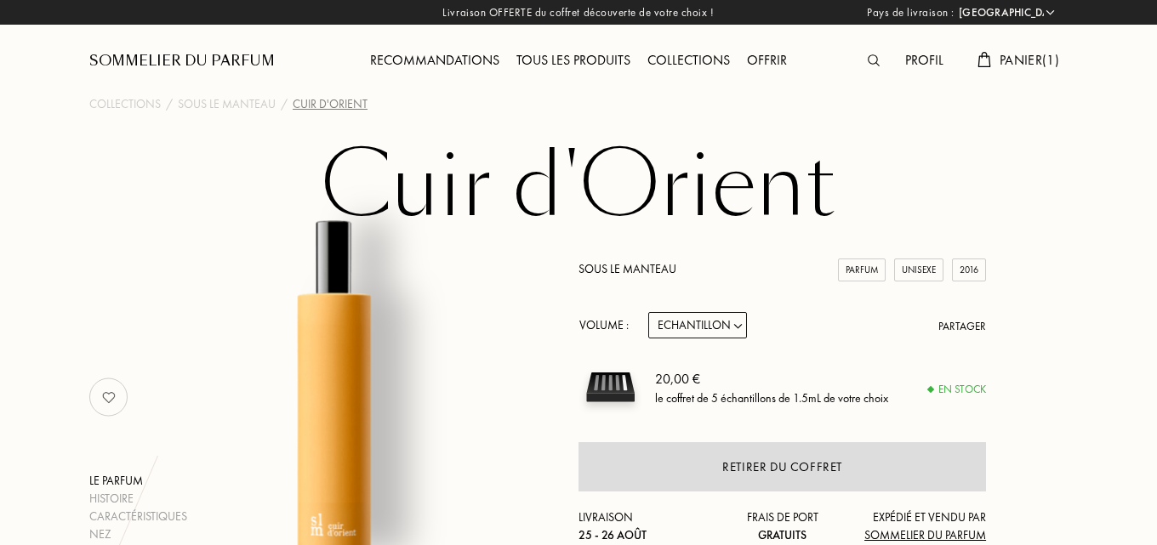
click at [868, 56] on img at bounding box center [874, 60] width 12 height 12
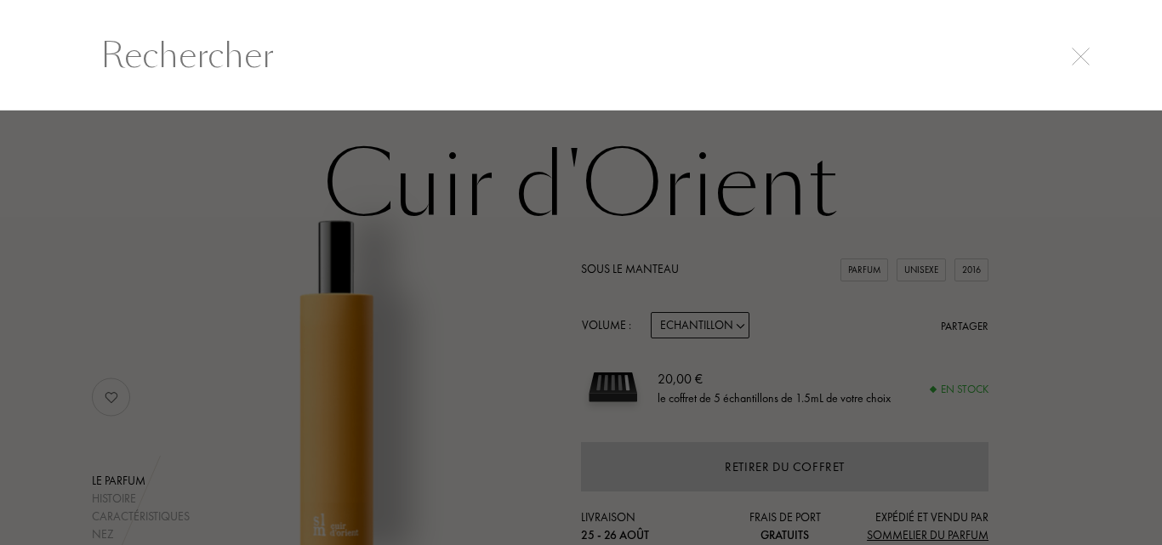
scroll to position [1, 0]
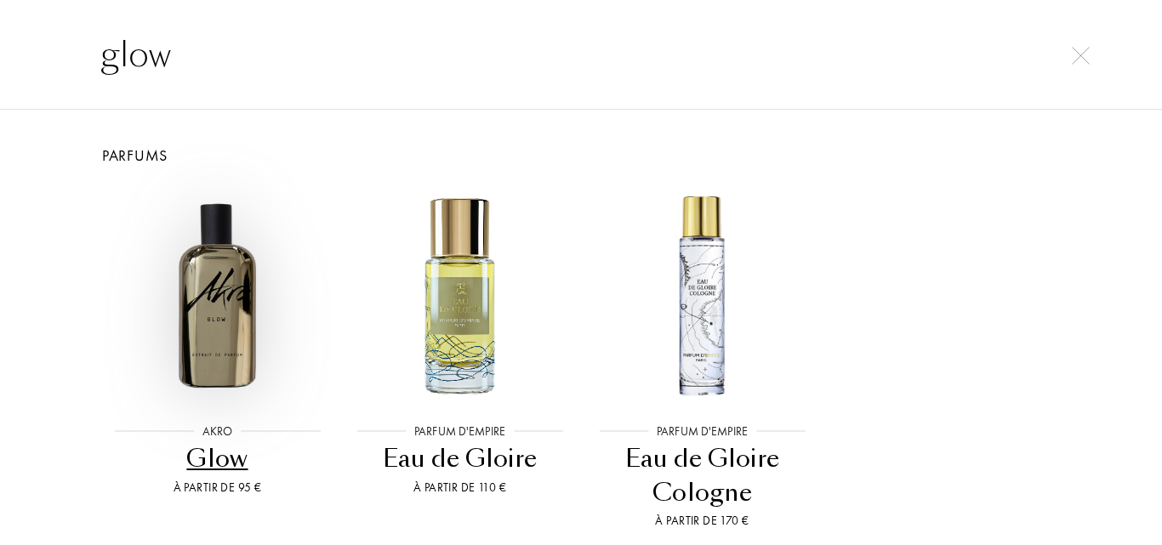
type input "glow"
click at [206, 291] on img at bounding box center [217, 295] width 219 height 219
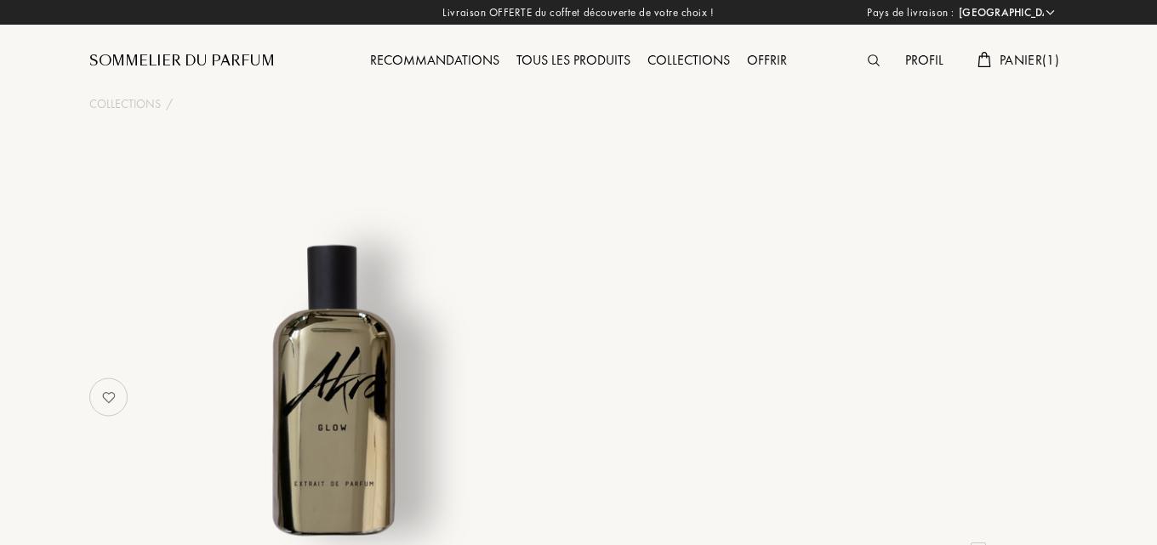
select select "FR"
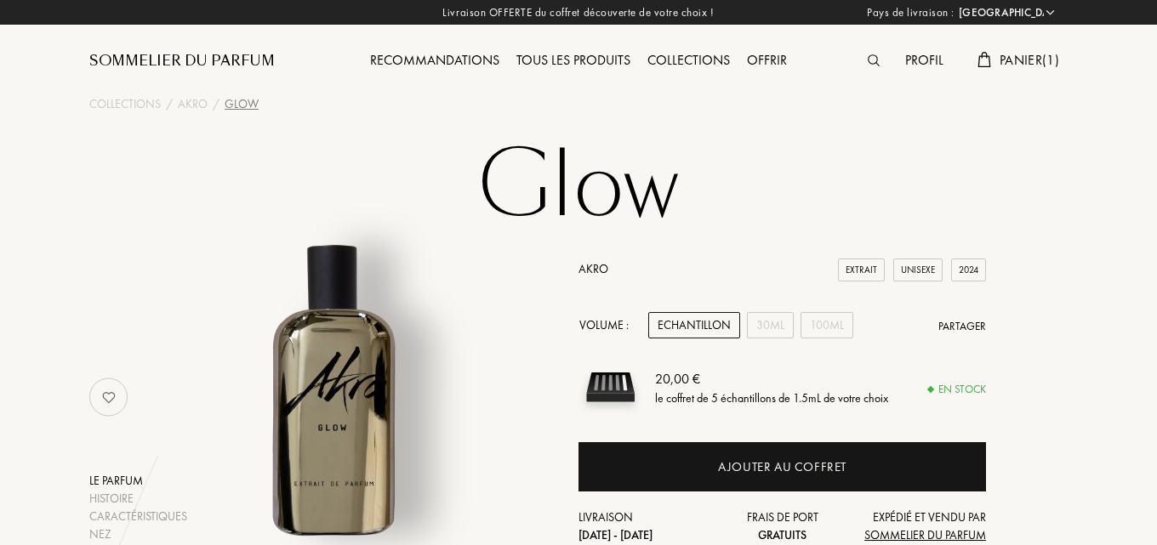
click at [417, 57] on div "Recommandations" at bounding box center [435, 61] width 146 height 22
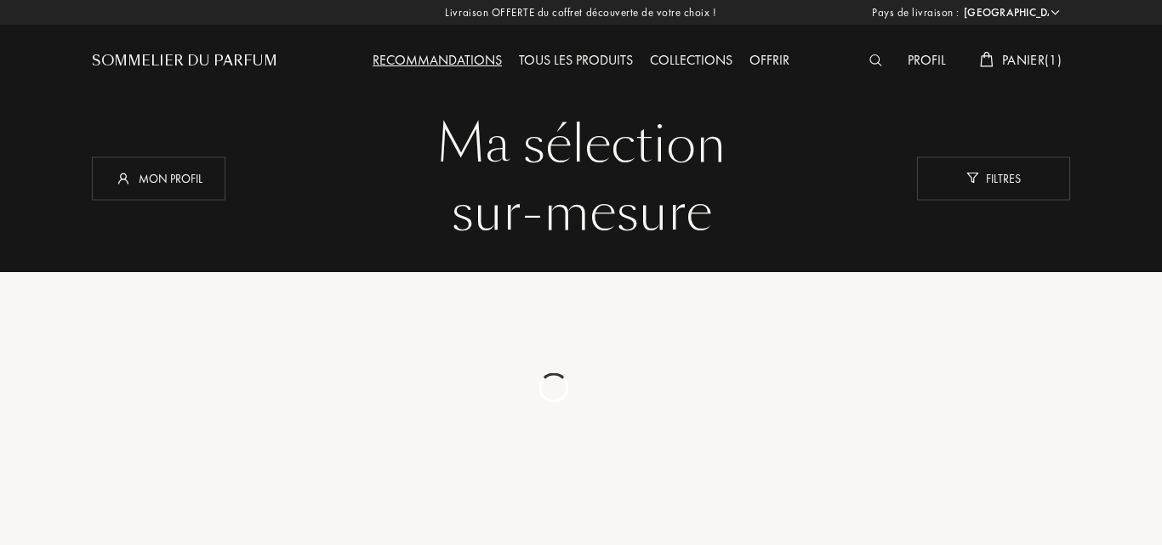
select select "FR"
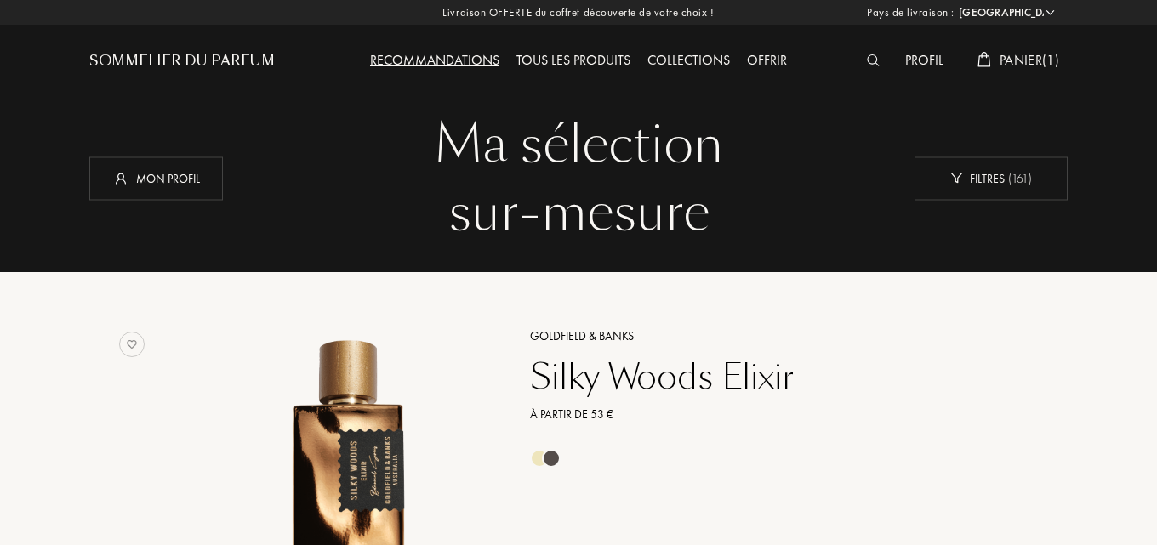
click at [877, 55] on div at bounding box center [878, 61] width 38 height 22
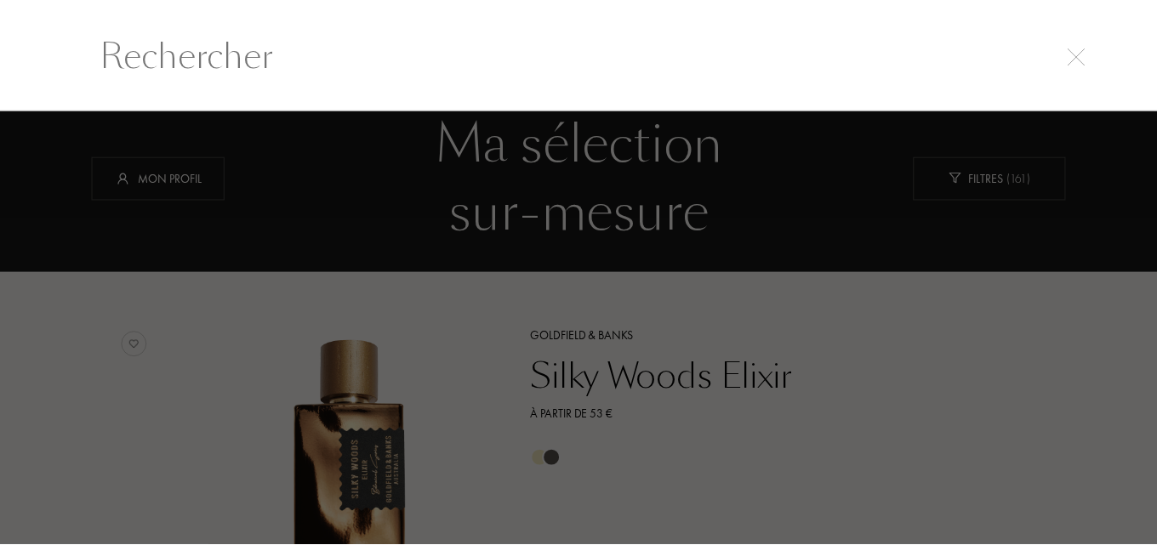
scroll to position [1, 0]
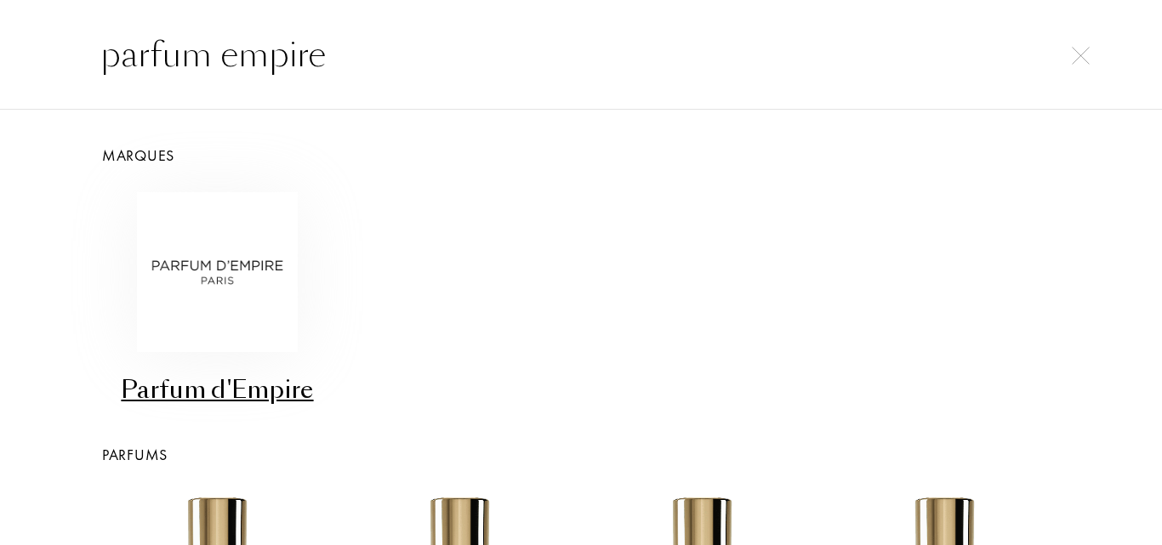
type input "parfum empire"
click at [226, 225] on img at bounding box center [217, 272] width 160 height 160
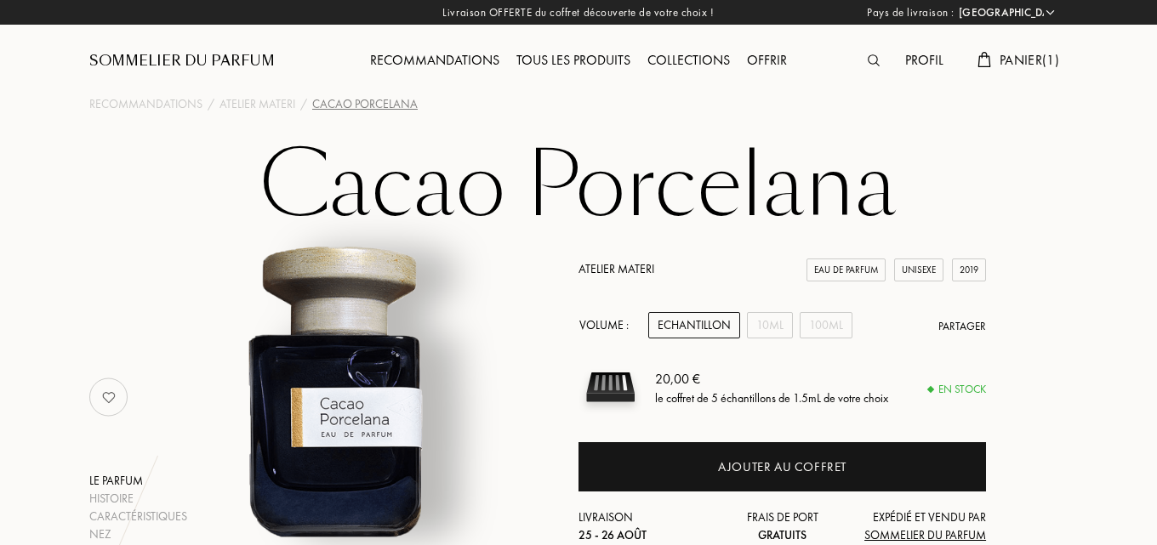
select select "FR"
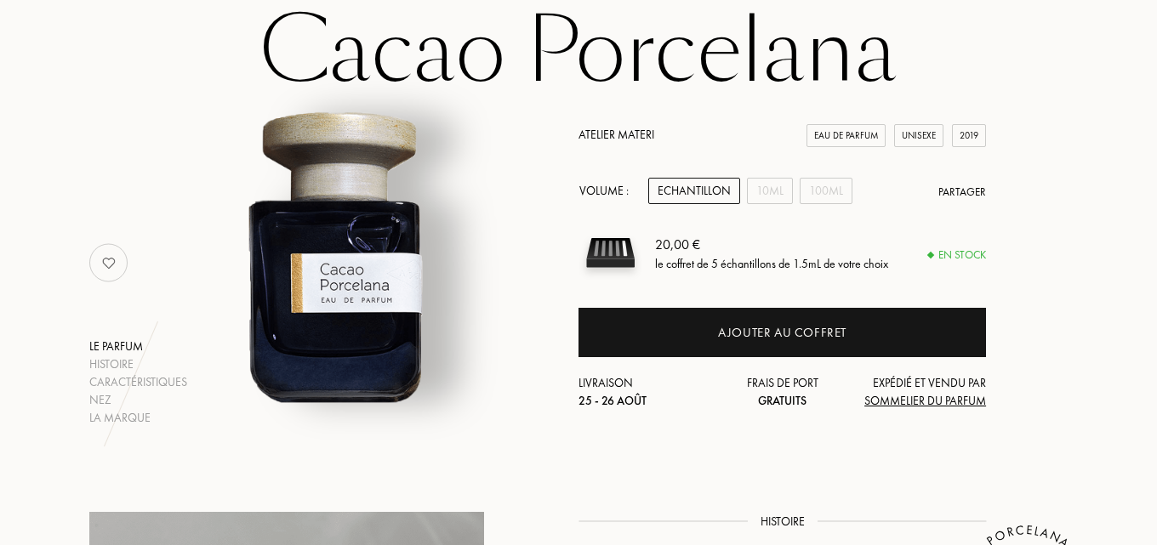
scroll to position [170, 0]
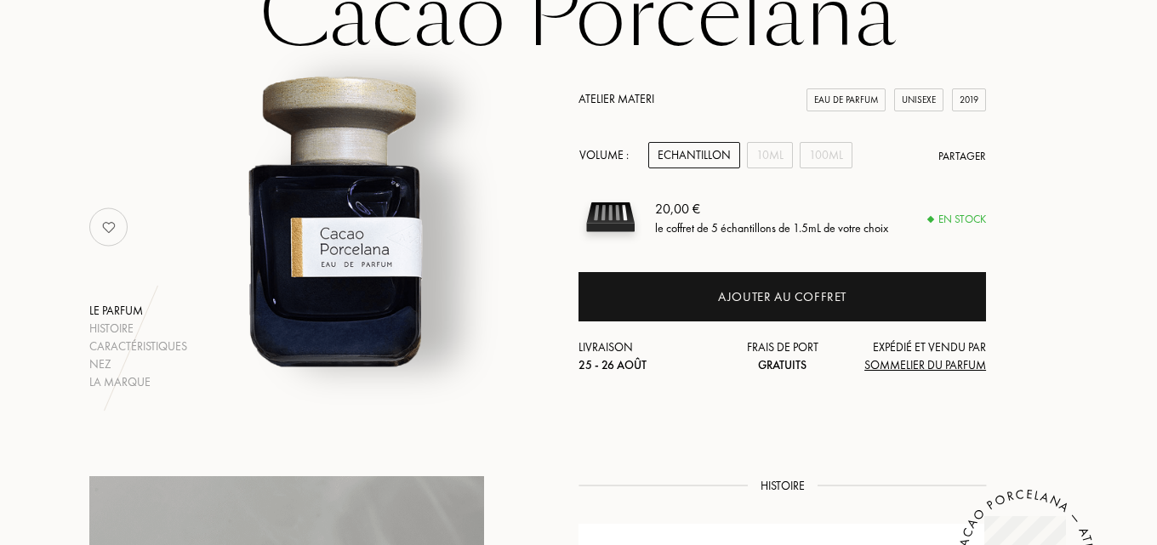
click at [705, 148] on div "Echantillon" at bounding box center [694, 155] width 92 height 26
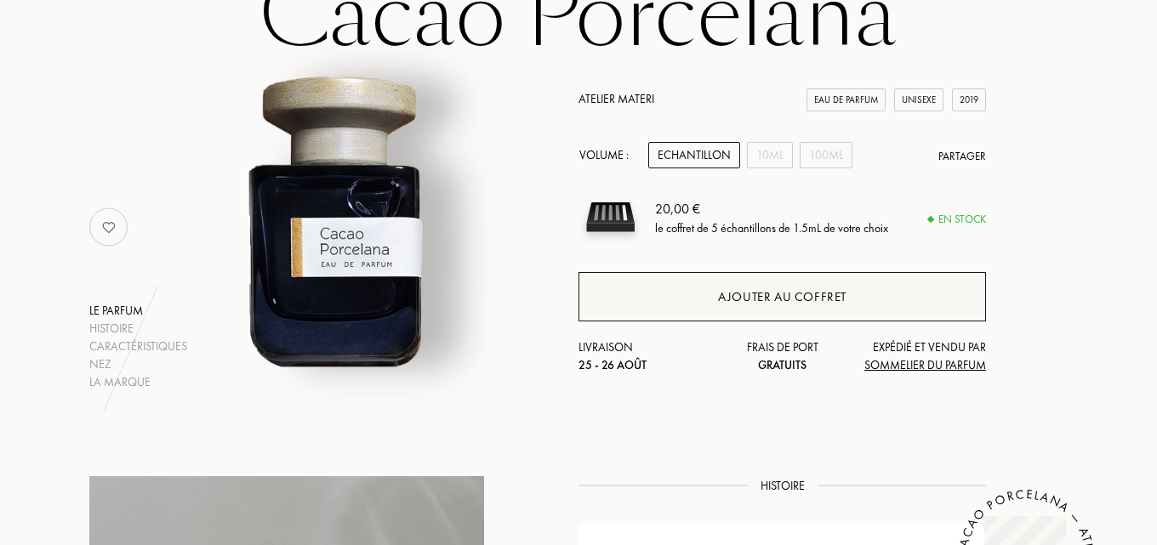
click at [683, 297] on div "Ajouter au coffret" at bounding box center [783, 296] width 408 height 49
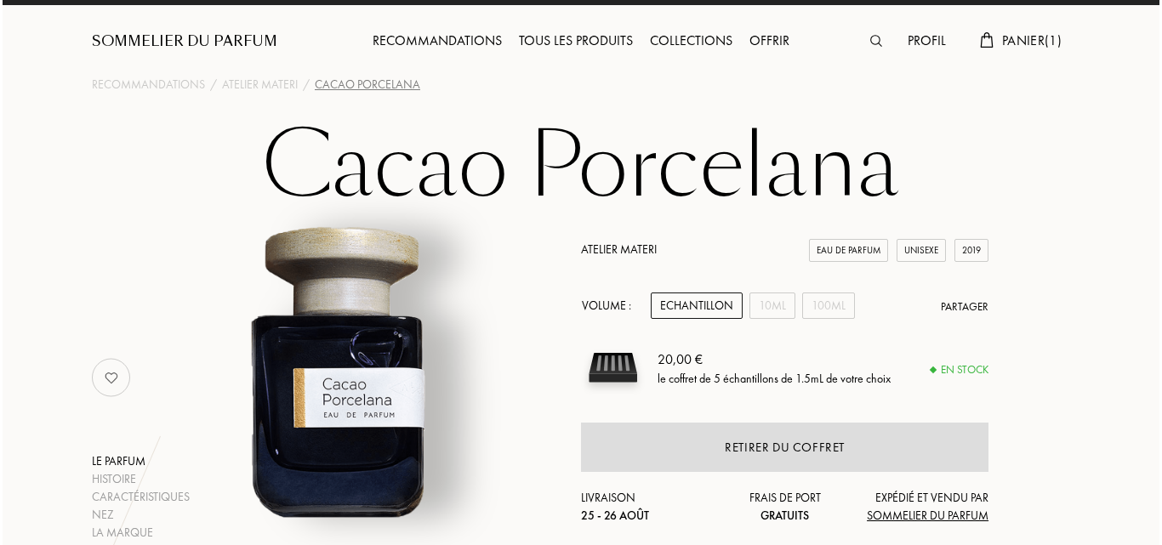
scroll to position [0, 0]
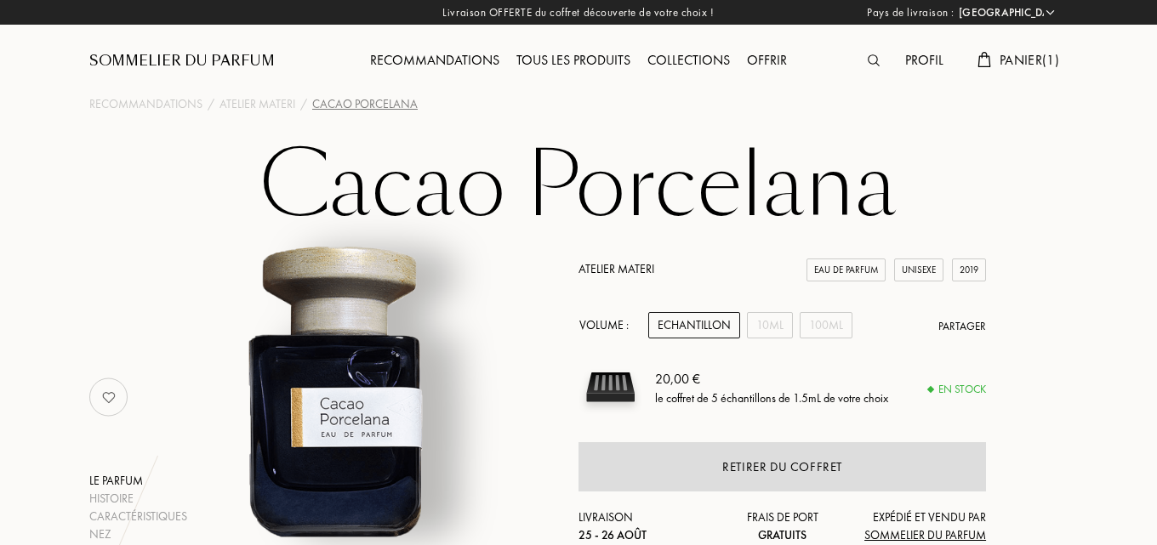
click at [1027, 63] on span "Panier ( 1 )" at bounding box center [1030, 60] width 60 height 18
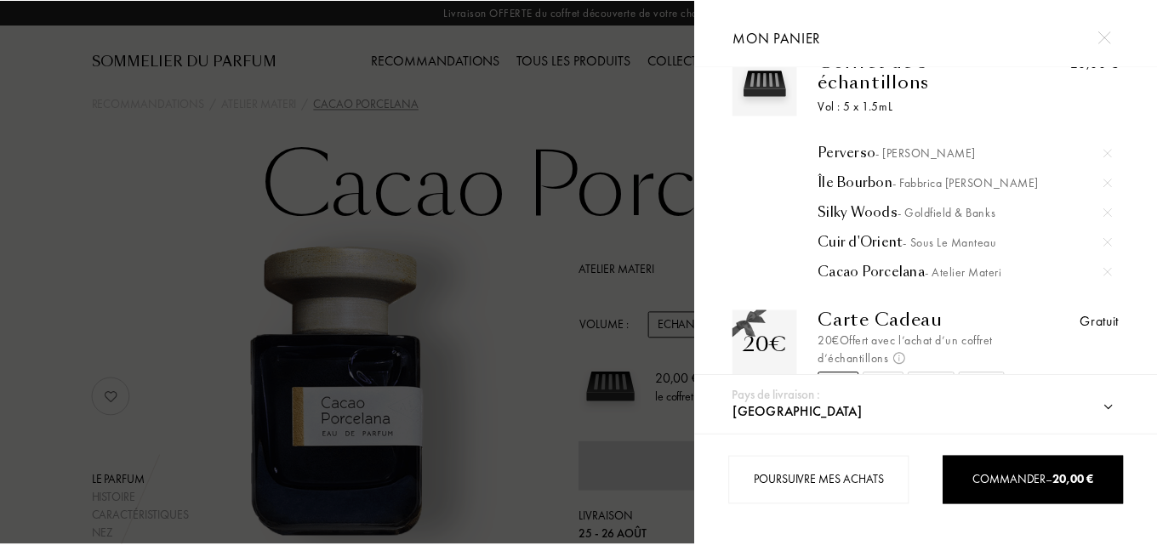
scroll to position [102, 0]
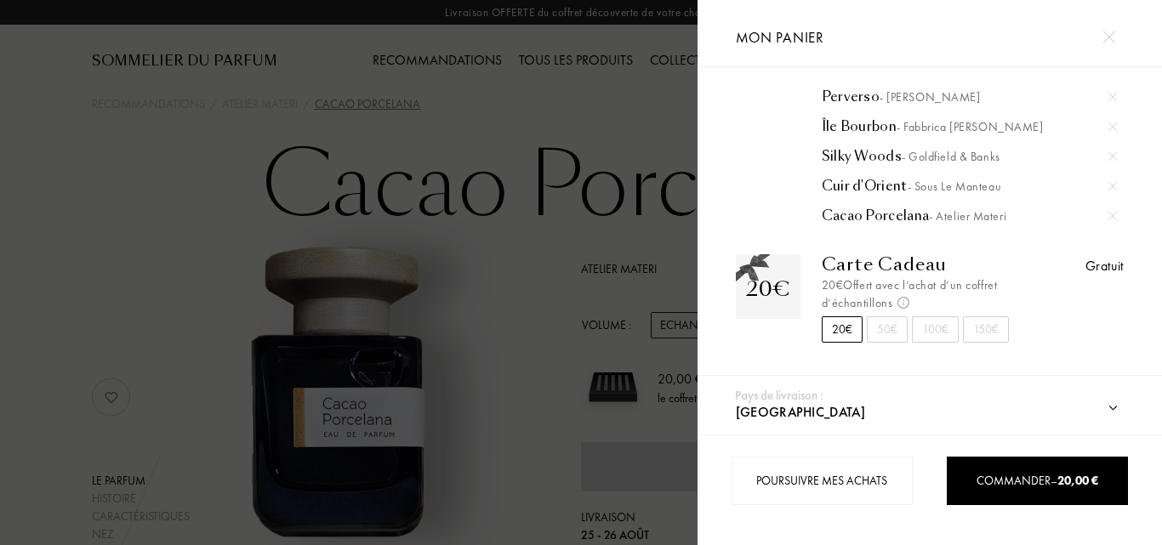
click at [48, 171] on div at bounding box center [349, 272] width 698 height 545
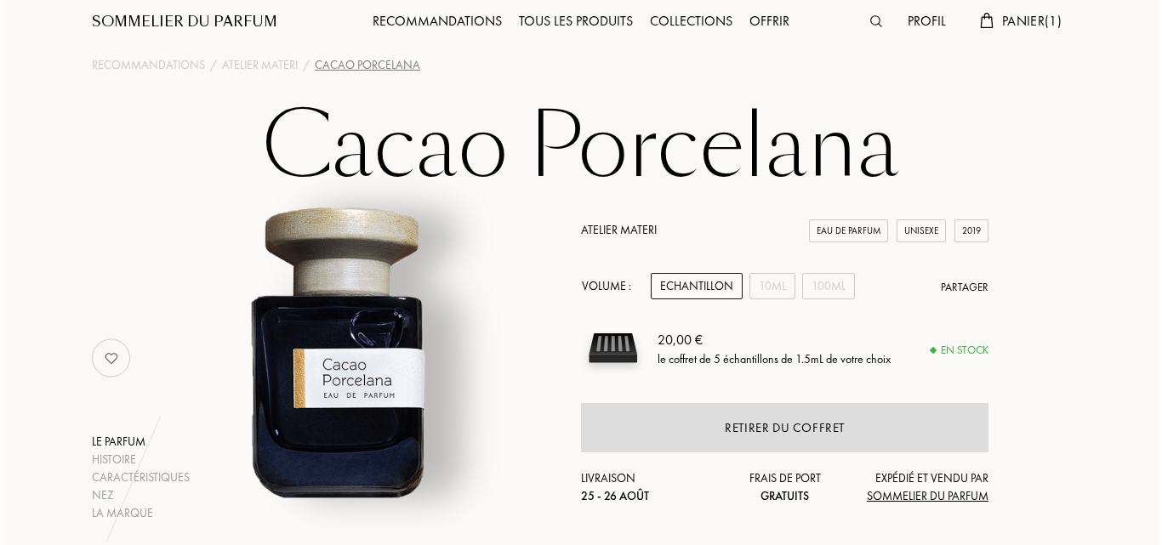
scroll to position [0, 0]
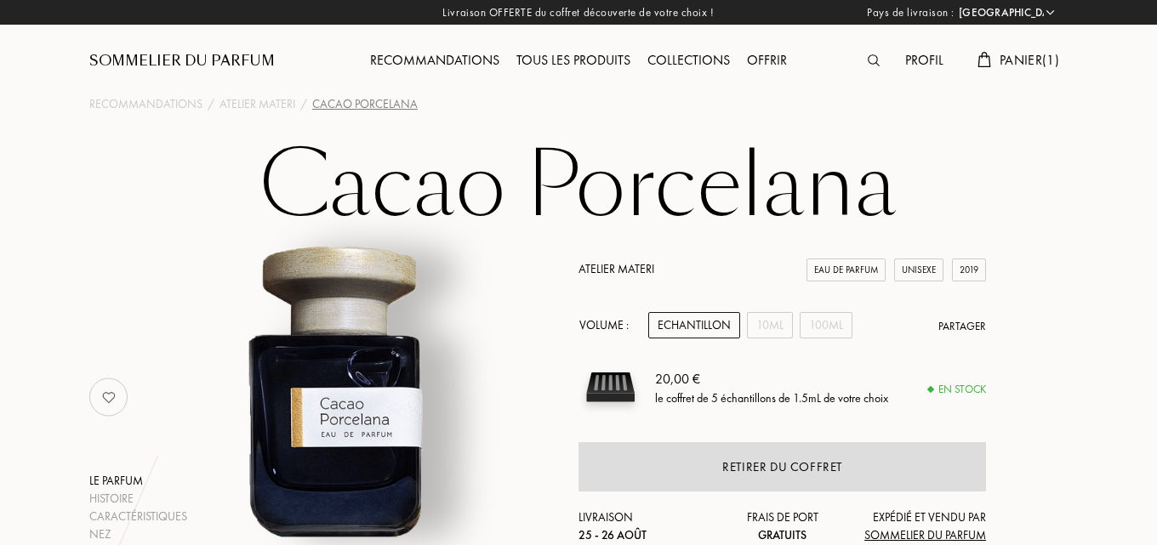
click at [1008, 58] on span "Panier ( 1 )" at bounding box center [1030, 60] width 60 height 18
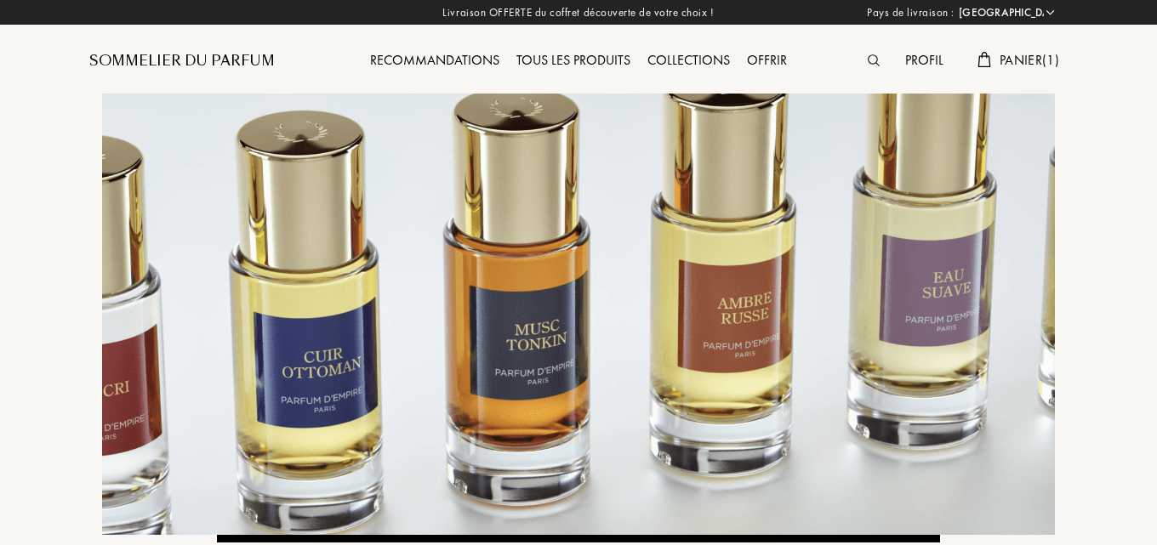
select select "FR"
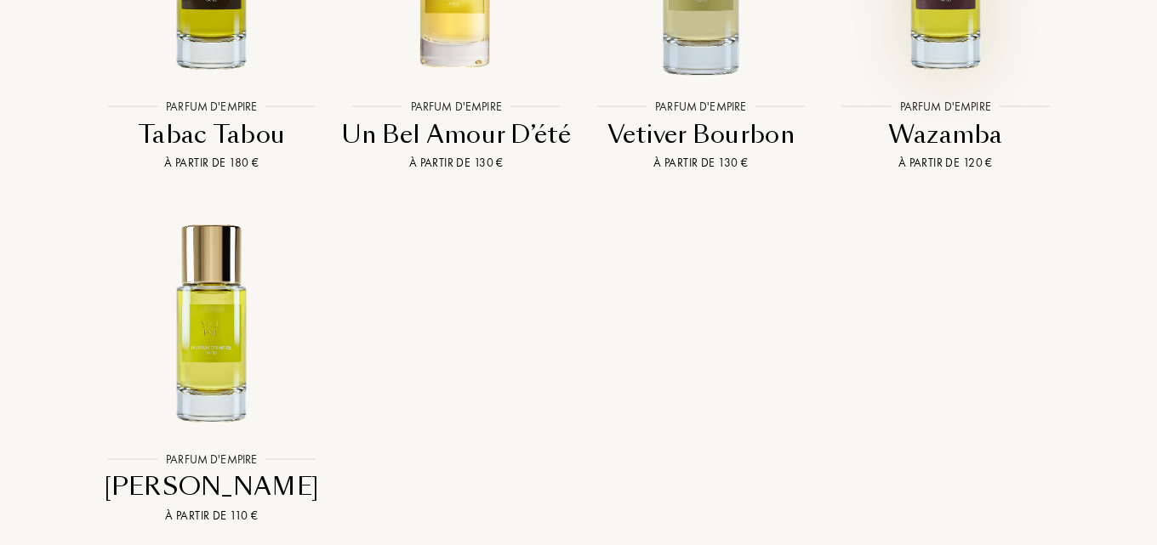
scroll to position [5446, 0]
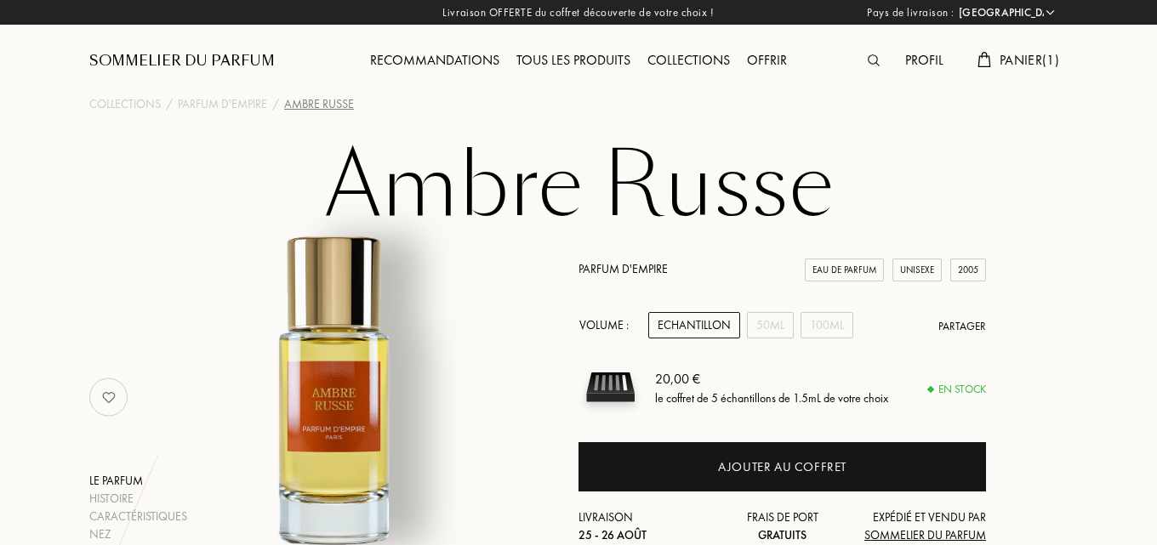
select select "FR"
click at [1017, 55] on span "Panier ( 1 )" at bounding box center [1030, 60] width 60 height 18
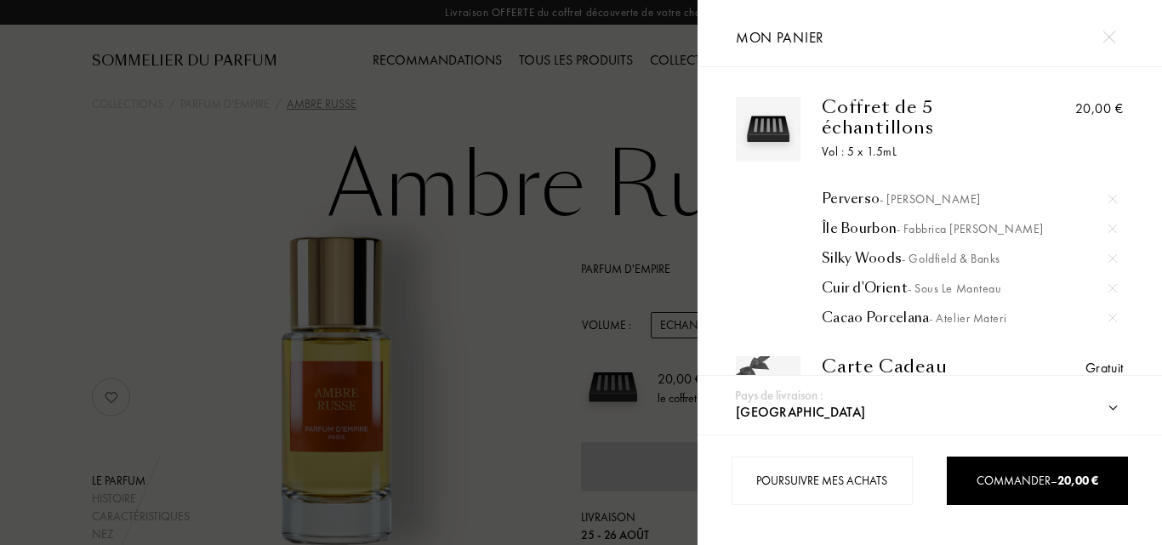
click at [0, 149] on div at bounding box center [349, 272] width 698 height 545
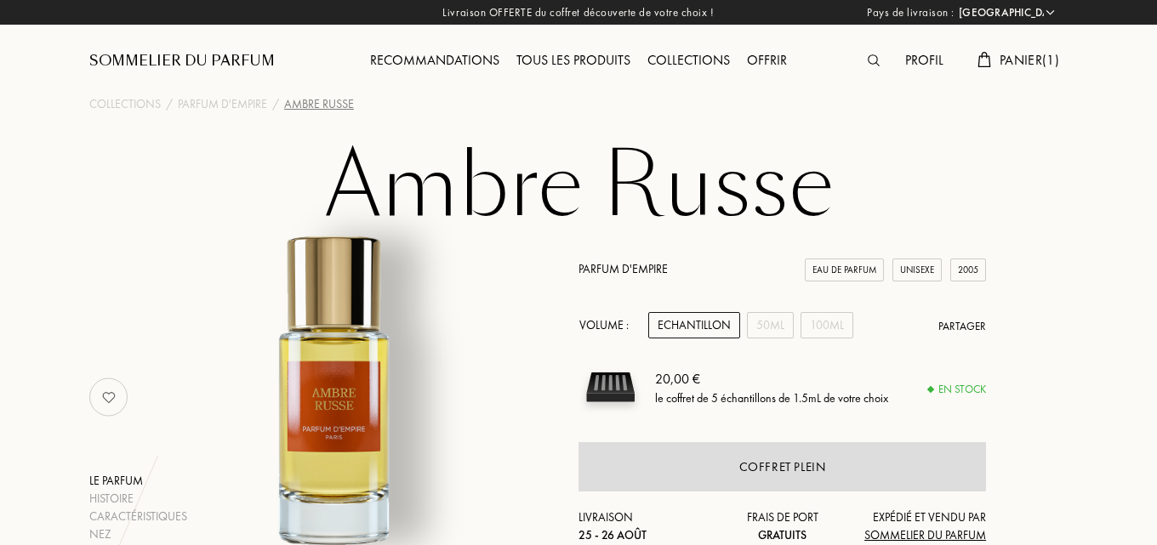
click at [868, 62] on img at bounding box center [874, 60] width 12 height 12
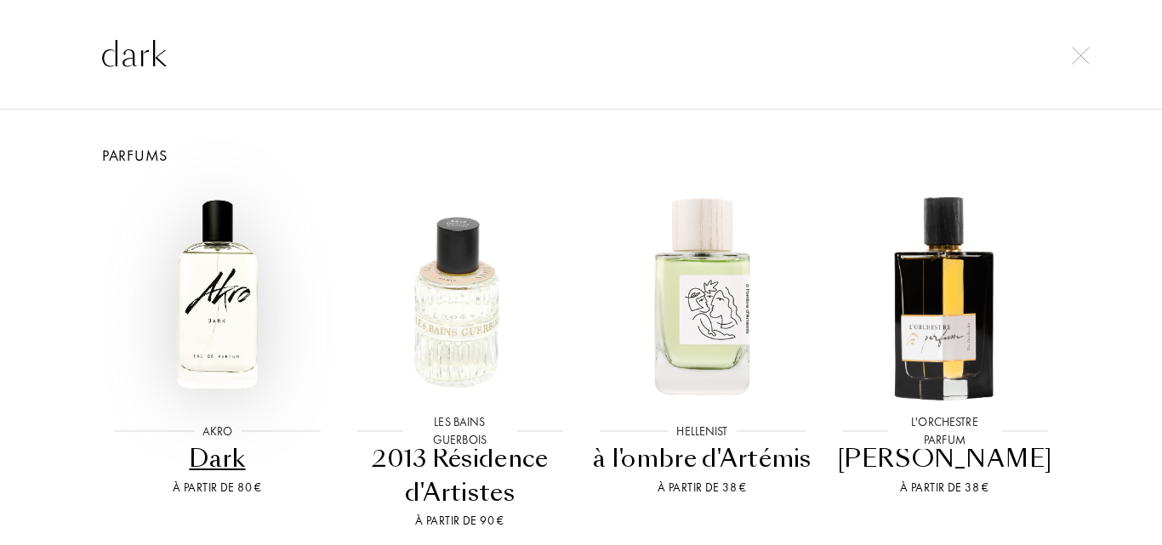
type input "dark"
click at [190, 252] on img at bounding box center [217, 295] width 219 height 219
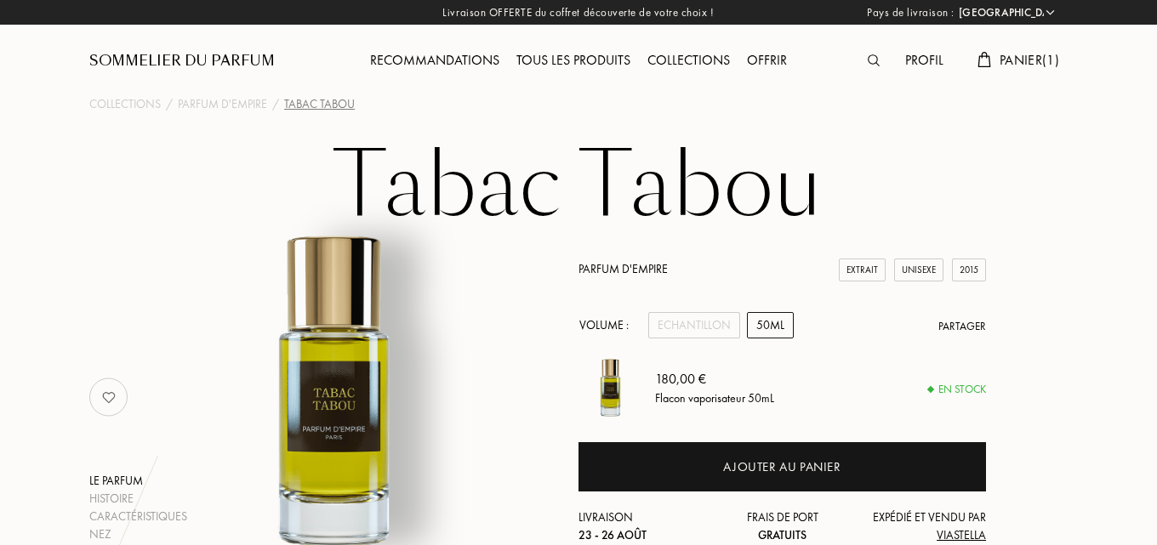
select select "FR"
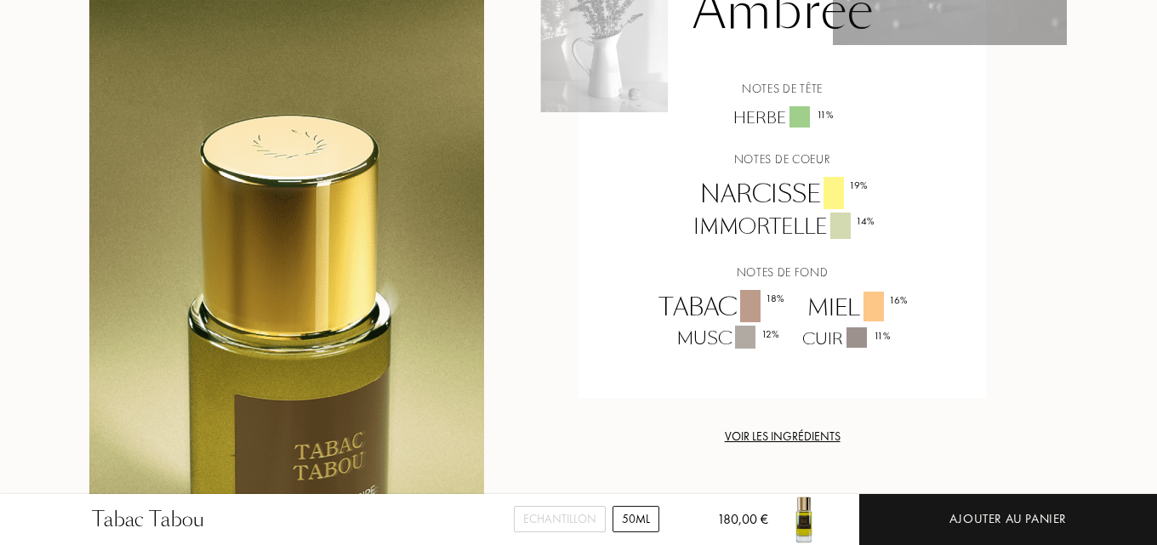
scroll to position [1787, 0]
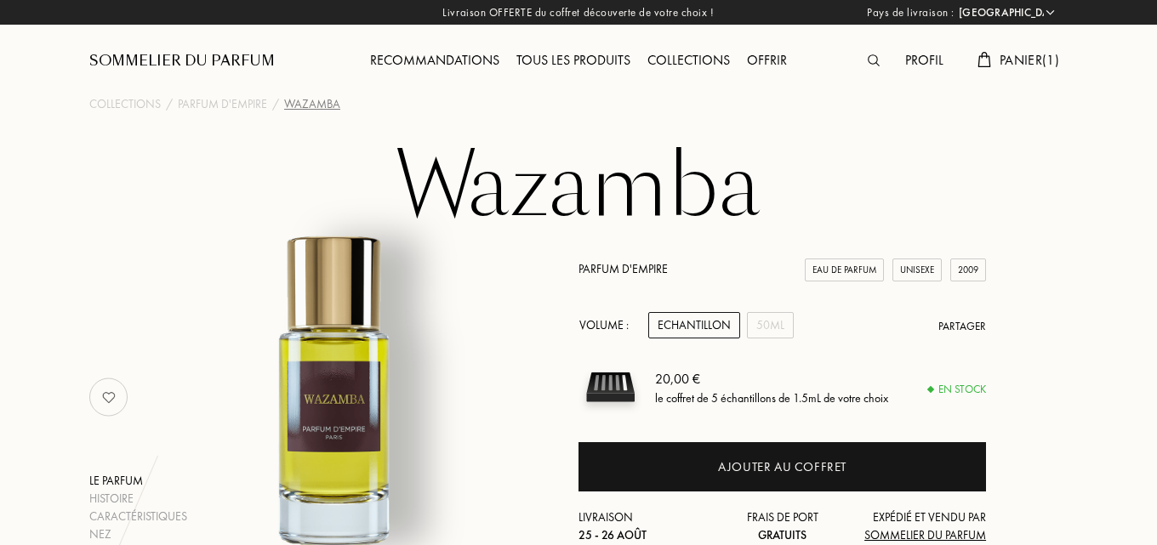
select select "FR"
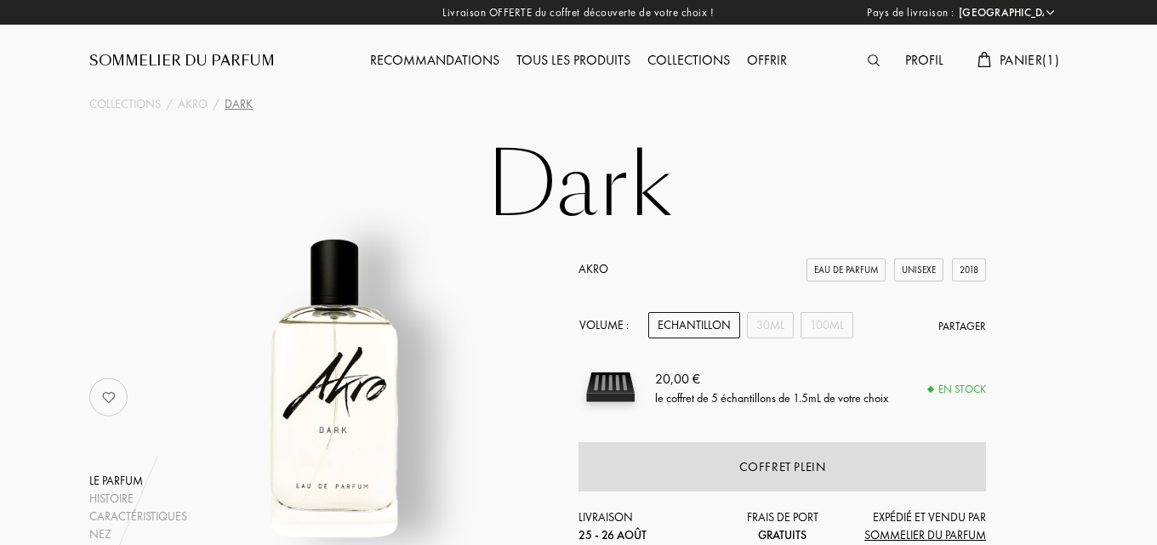
select select "FR"
click at [1031, 59] on span "Panier ( 1 )" at bounding box center [1030, 60] width 60 height 18
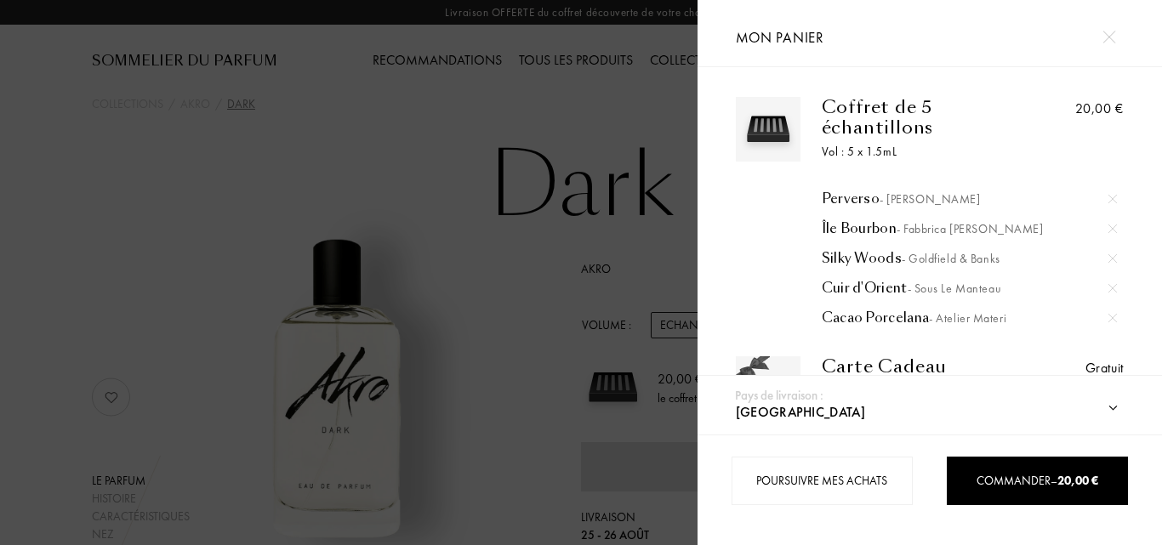
click at [604, 172] on div at bounding box center [349, 272] width 698 height 545
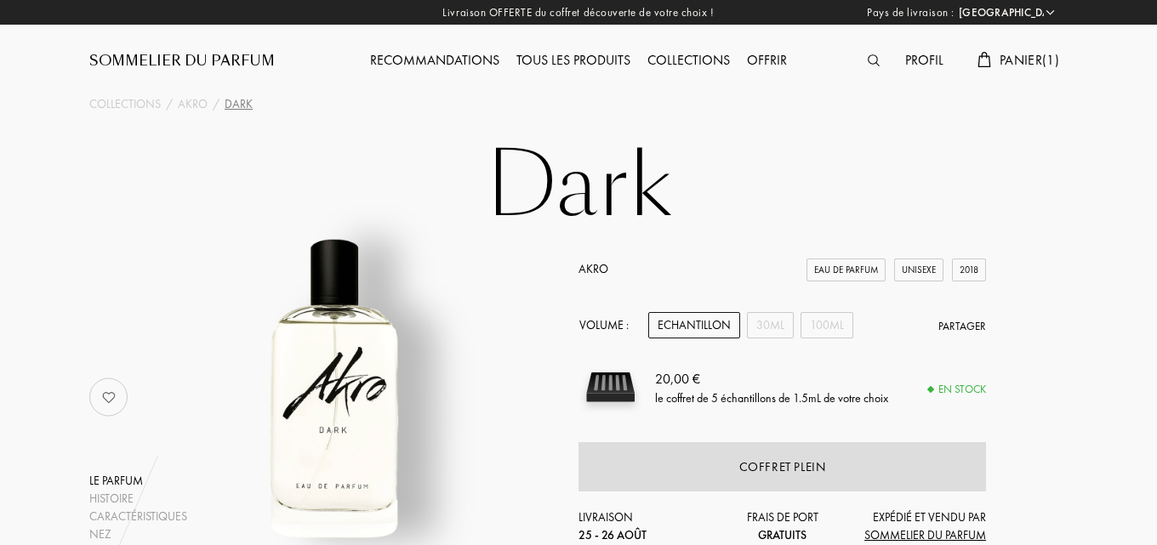
click at [1022, 58] on span "Panier ( 1 )" at bounding box center [1030, 60] width 60 height 18
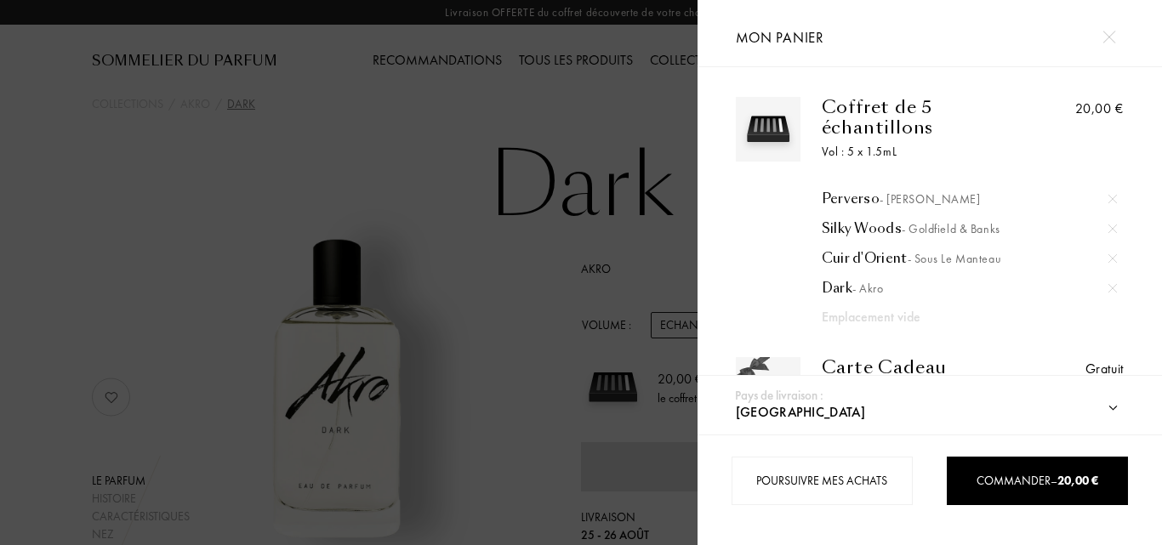
click at [570, 174] on div at bounding box center [349, 272] width 698 height 545
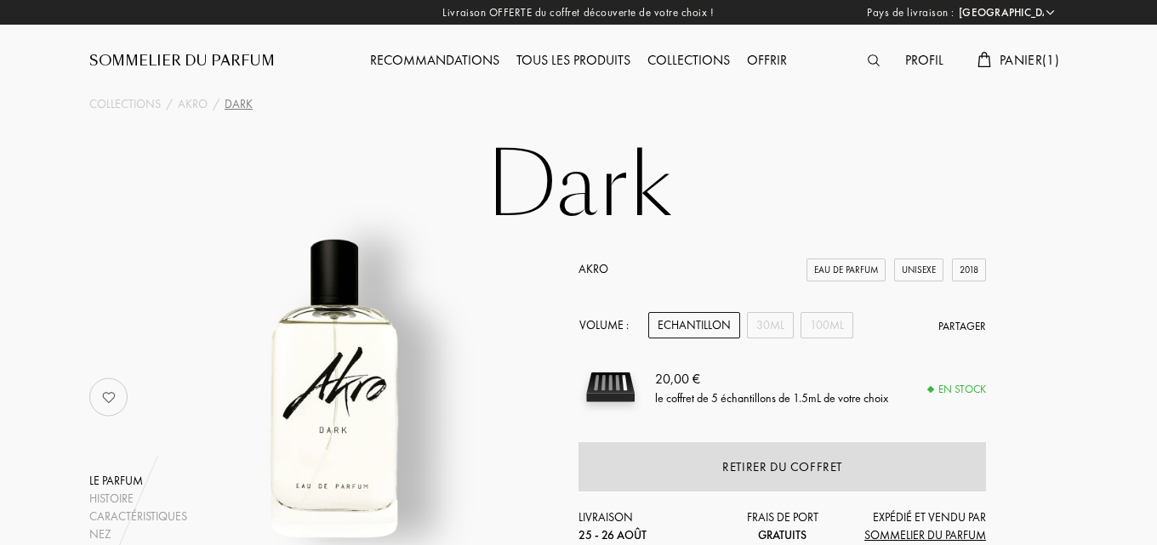
click at [868, 57] on img at bounding box center [874, 60] width 12 height 12
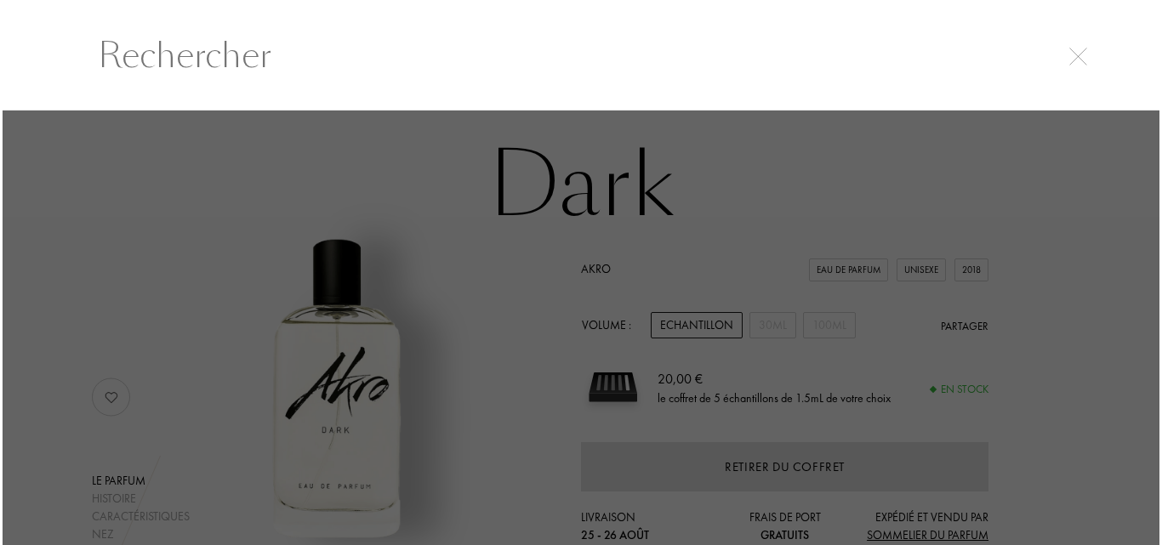
scroll to position [1, 0]
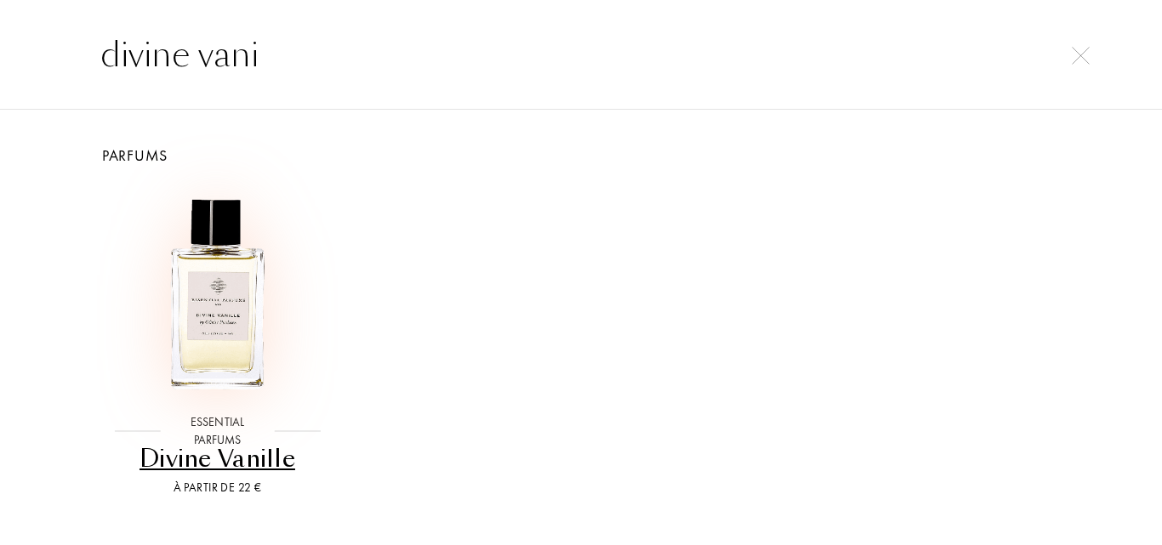
type input "divine vani"
click at [188, 240] on img at bounding box center [217, 295] width 219 height 219
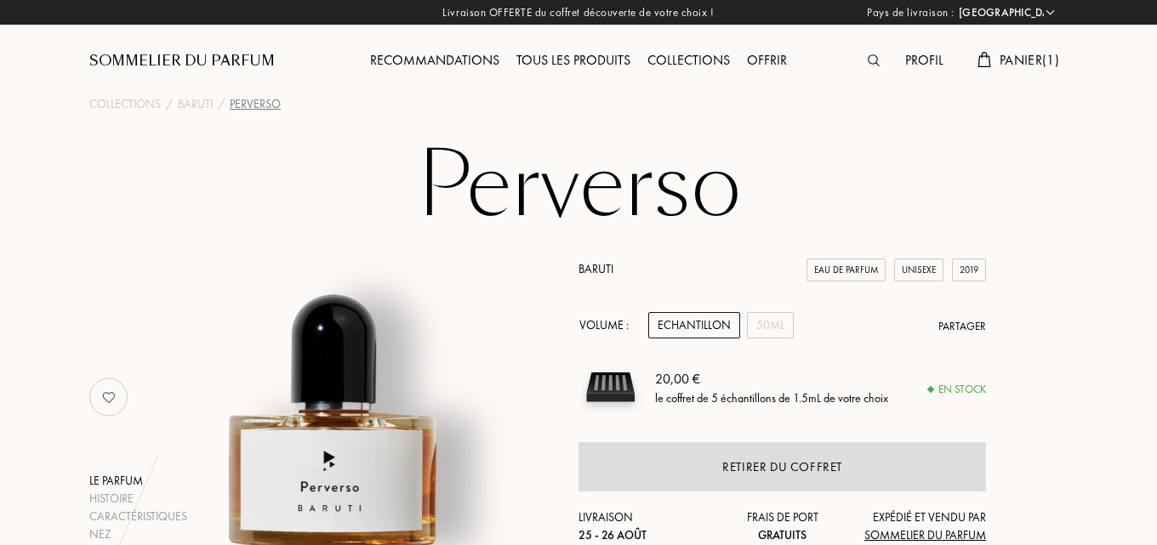
select select "FR"
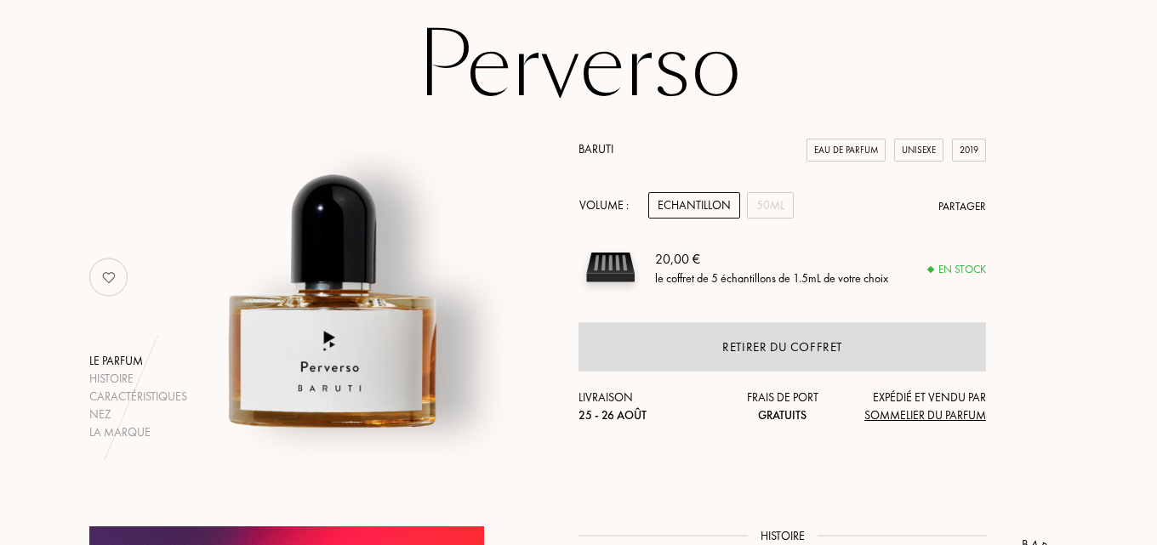
scroll to position [170, 0]
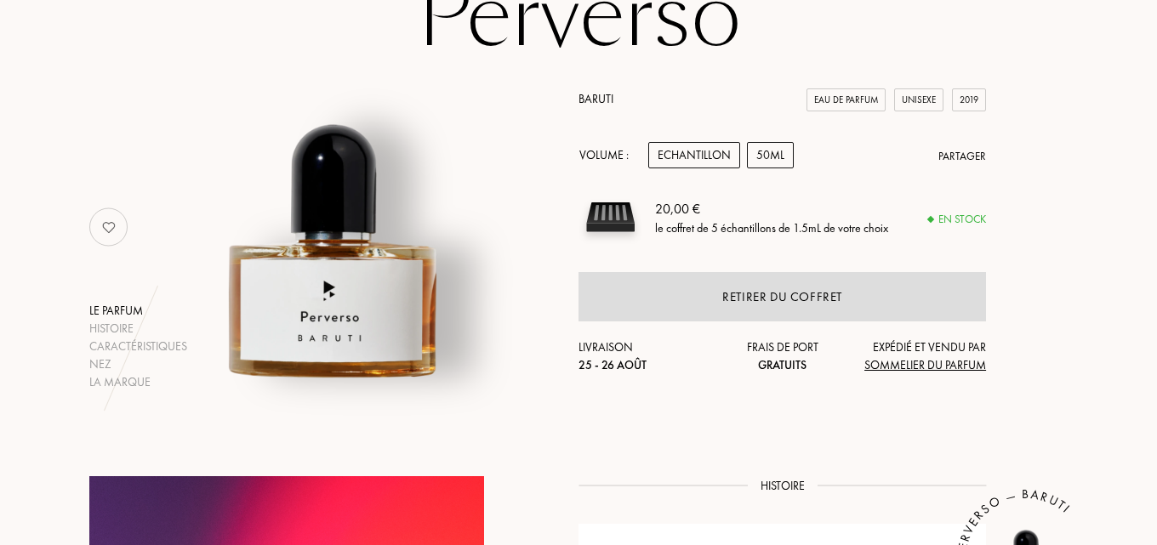
click at [775, 156] on div "50mL" at bounding box center [770, 155] width 47 height 26
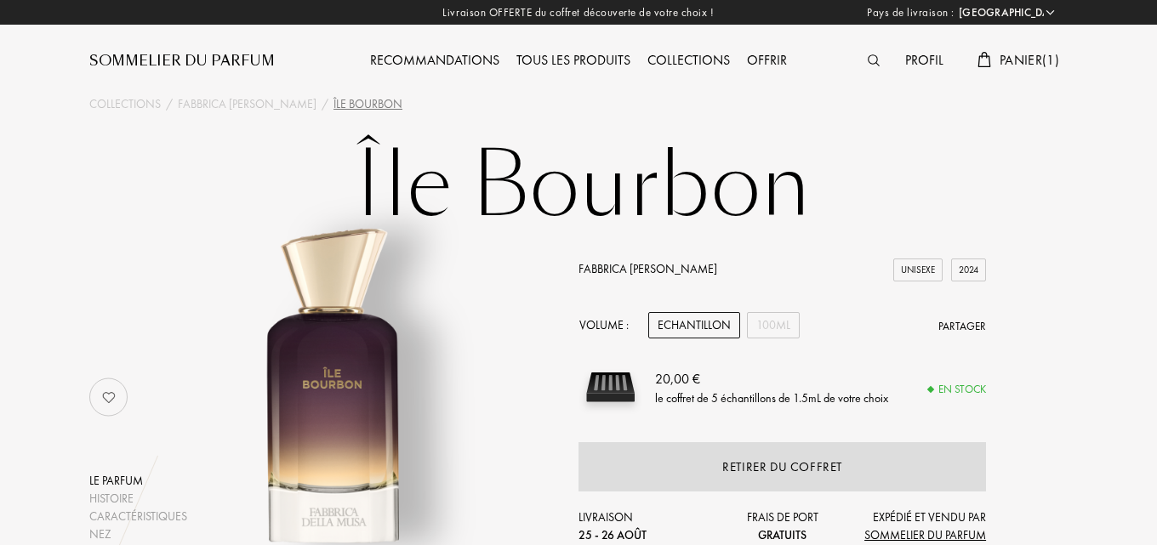
select select "FR"
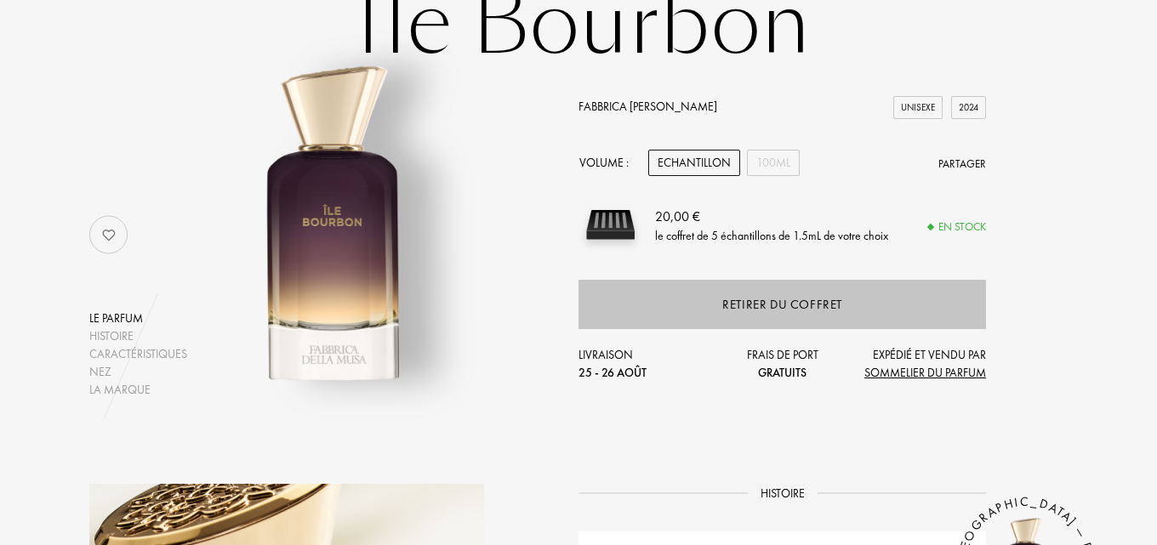
scroll to position [255, 0]
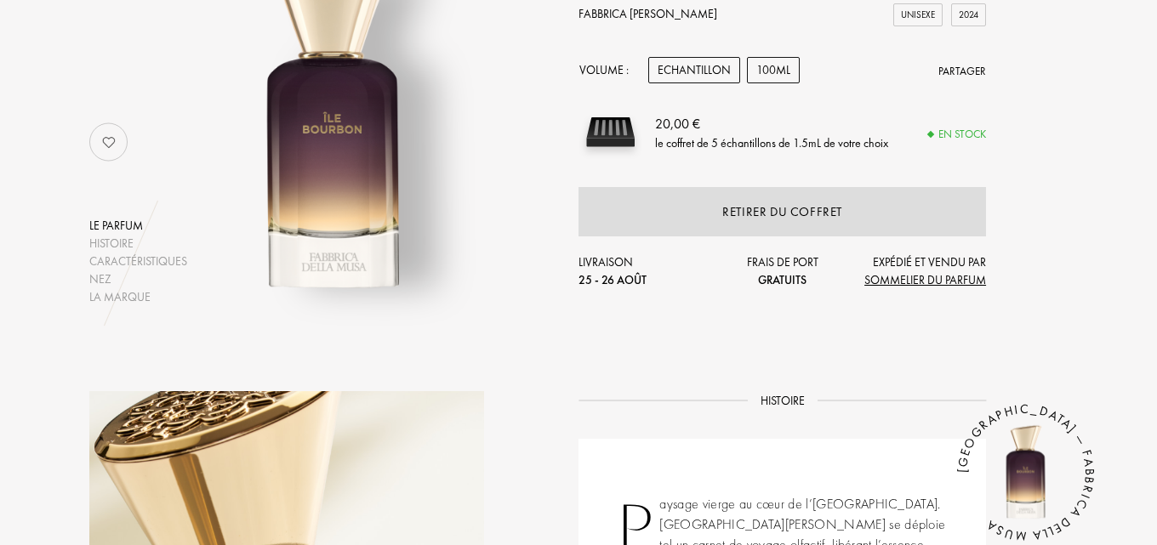
click at [776, 59] on div "100mL" at bounding box center [773, 70] width 53 height 26
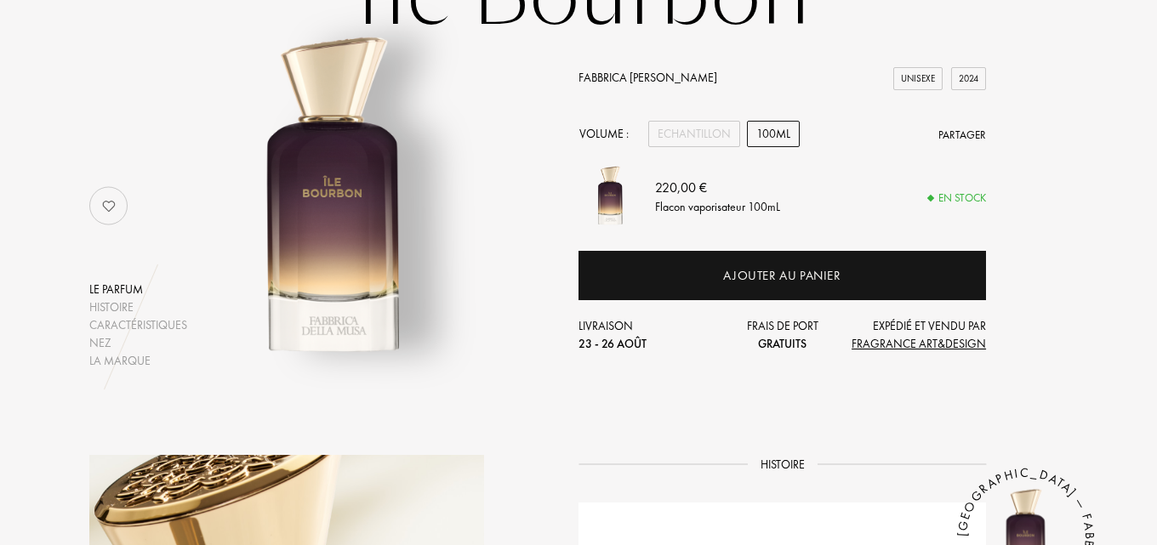
scroll to position [170, 0]
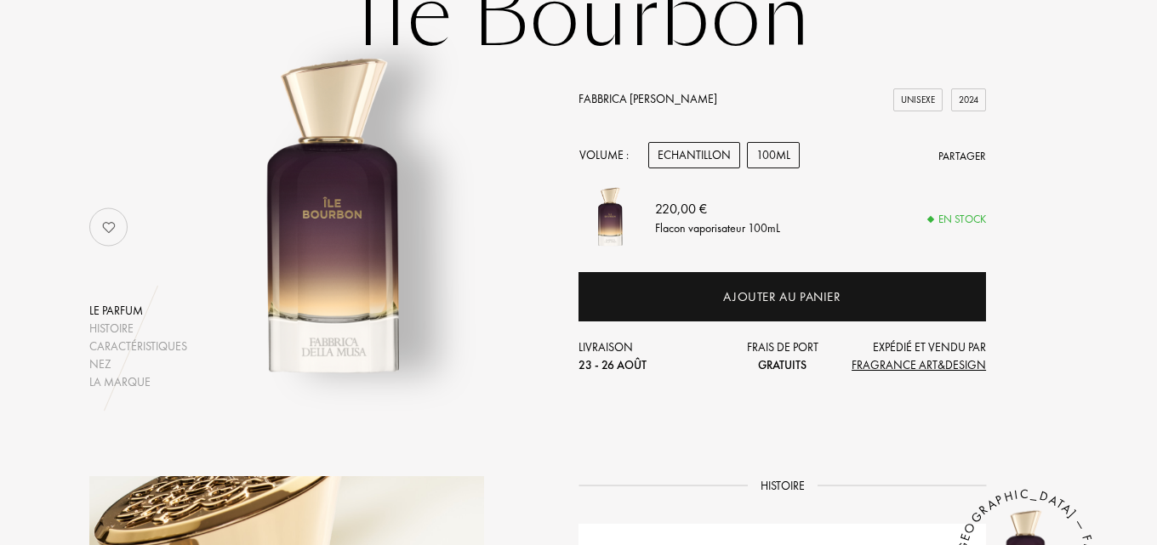
click at [677, 151] on div "Echantillon" at bounding box center [694, 155] width 92 height 26
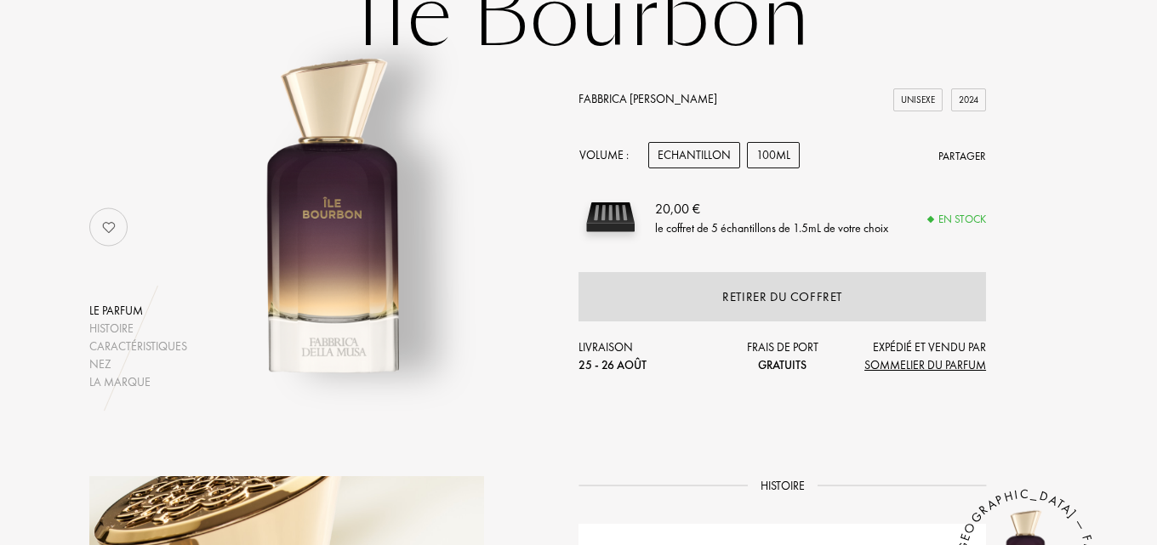
click at [763, 160] on div "100mL" at bounding box center [773, 155] width 53 height 26
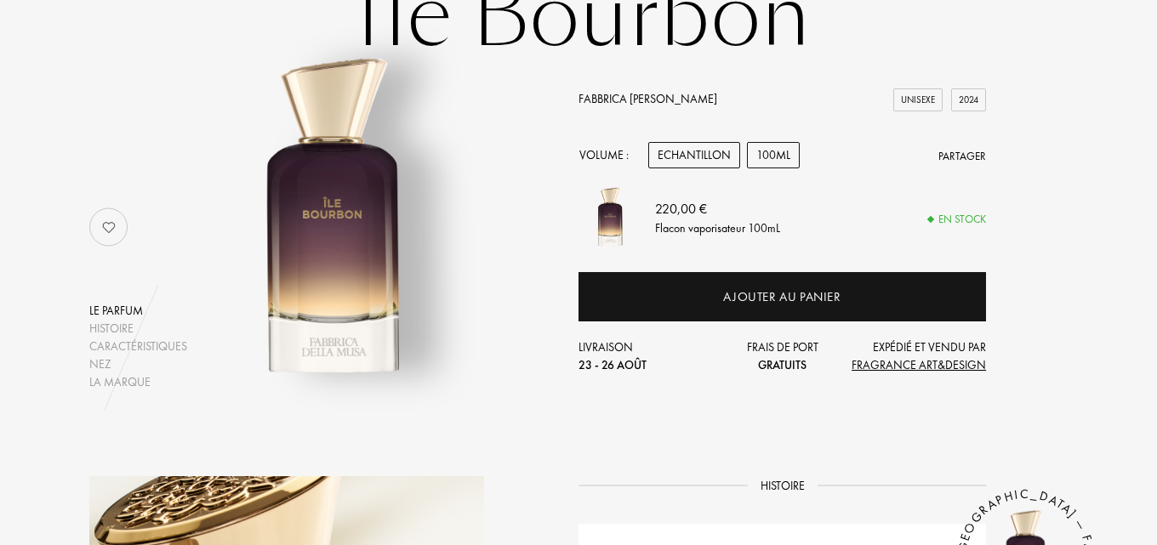
click at [712, 160] on div "Echantillon" at bounding box center [694, 155] width 92 height 26
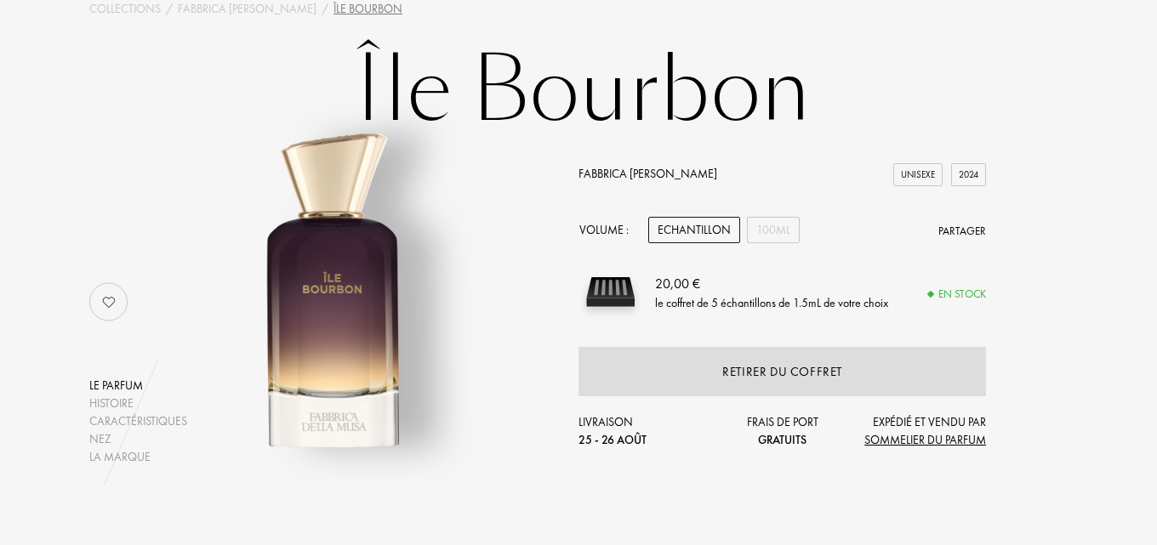
scroll to position [85, 0]
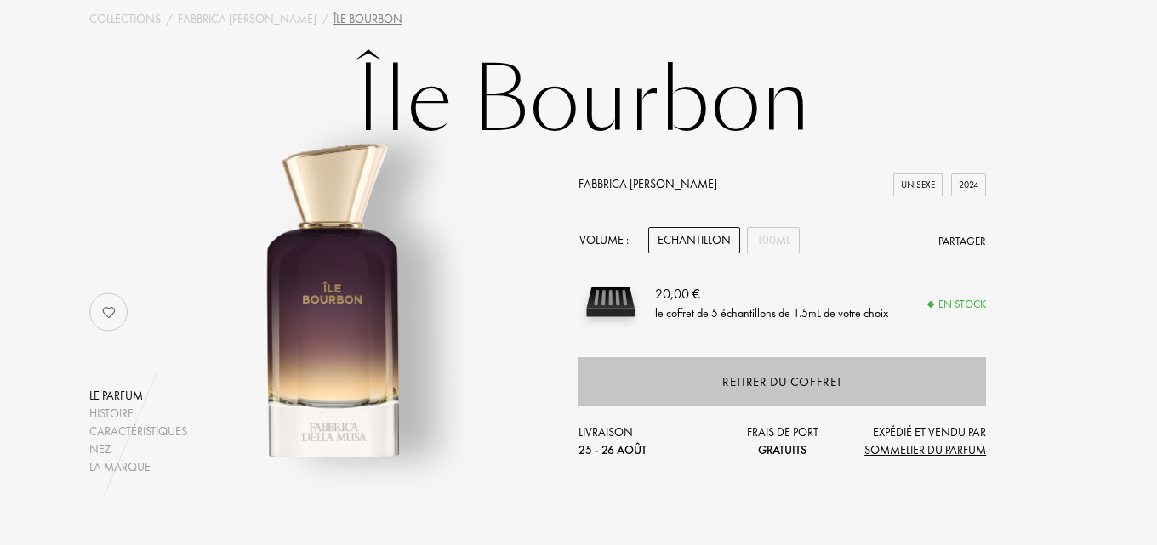
click at [762, 371] on div "Retirer du coffret" at bounding box center [783, 381] width 408 height 49
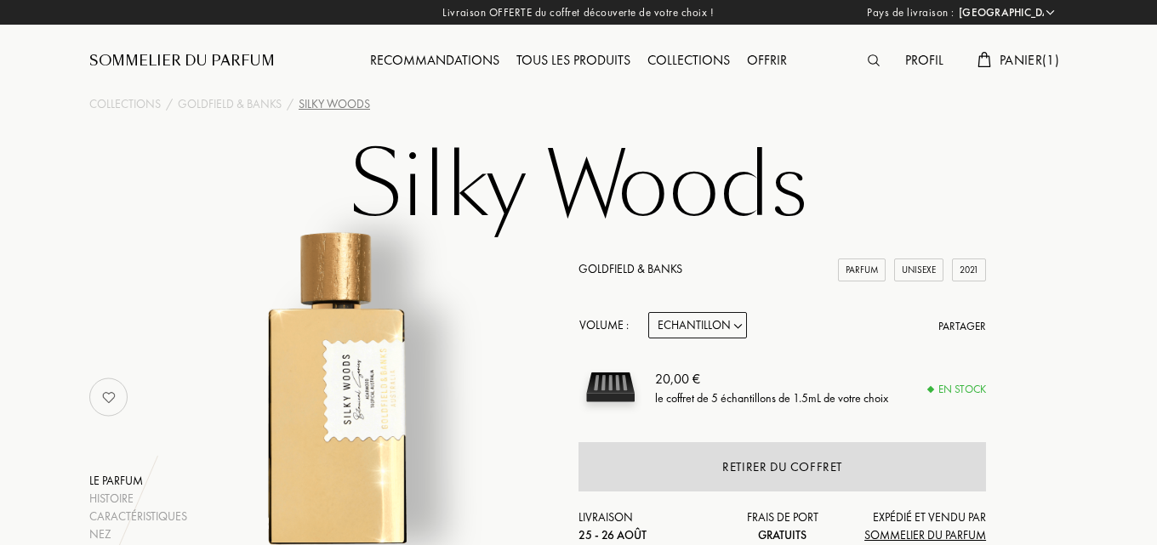
select select "FR"
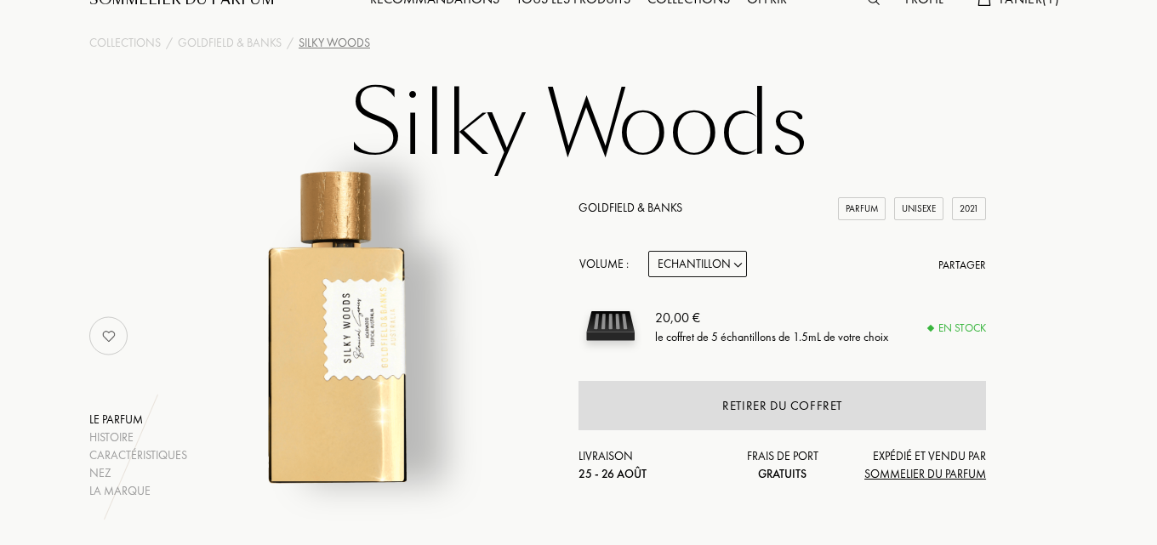
scroll to position [85, 0]
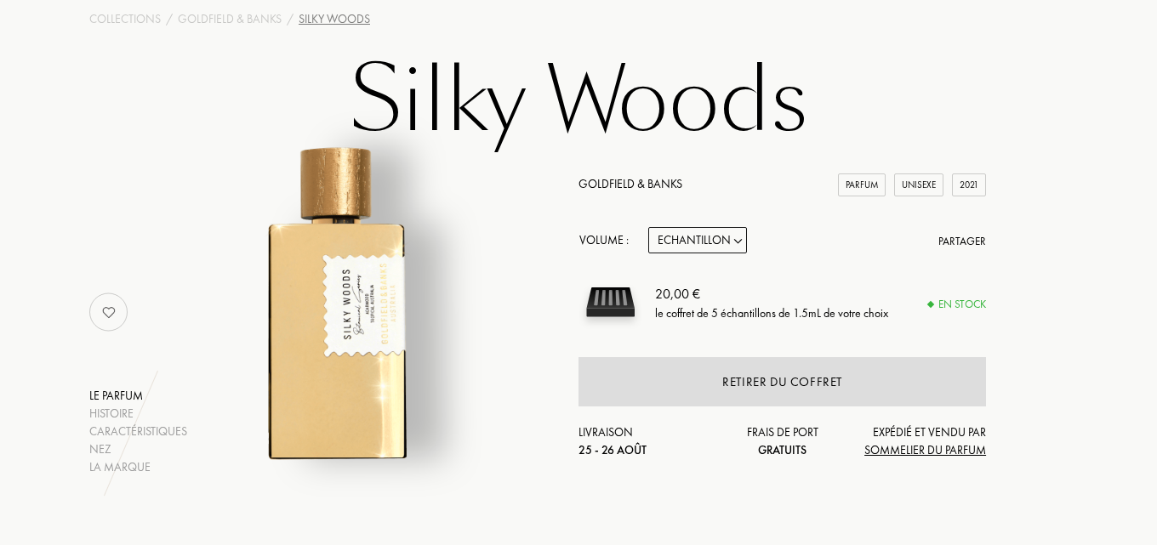
click at [694, 225] on div "Goldfield & Banks Parfum Unisexe 2021 Volume : Echantillon 10mL 50mL 100mL Part…" at bounding box center [783, 317] width 408 height 284
click at [699, 238] on select "Echantillon 10mL 50mL 100mL" at bounding box center [697, 240] width 99 height 26
select select "2"
click at [648, 227] on select "Echantillon 10mL 50mL 100mL" at bounding box center [697, 240] width 99 height 26
select select "2"
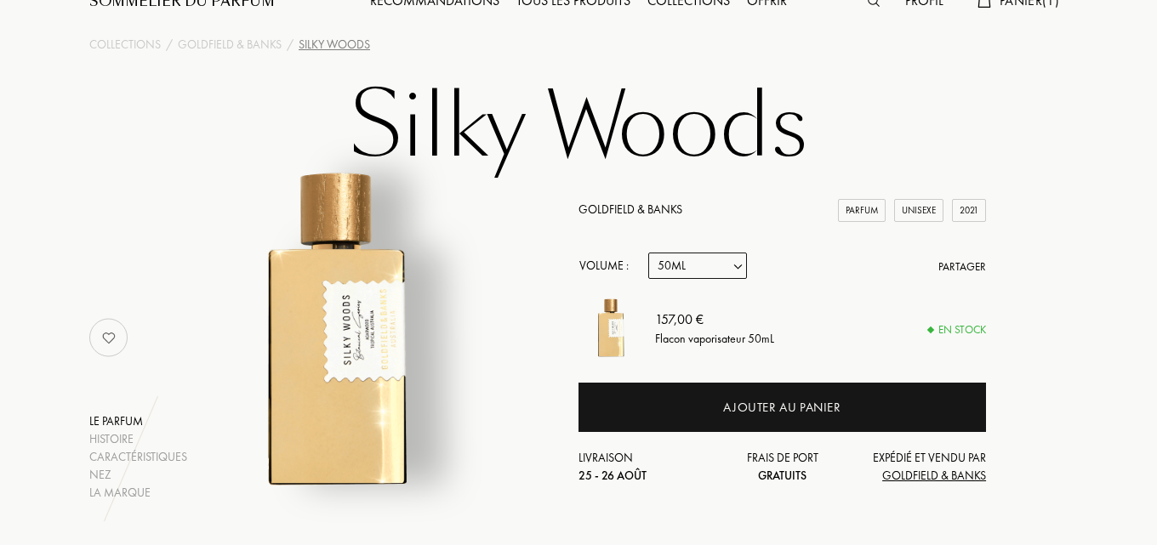
scroll to position [0, 0]
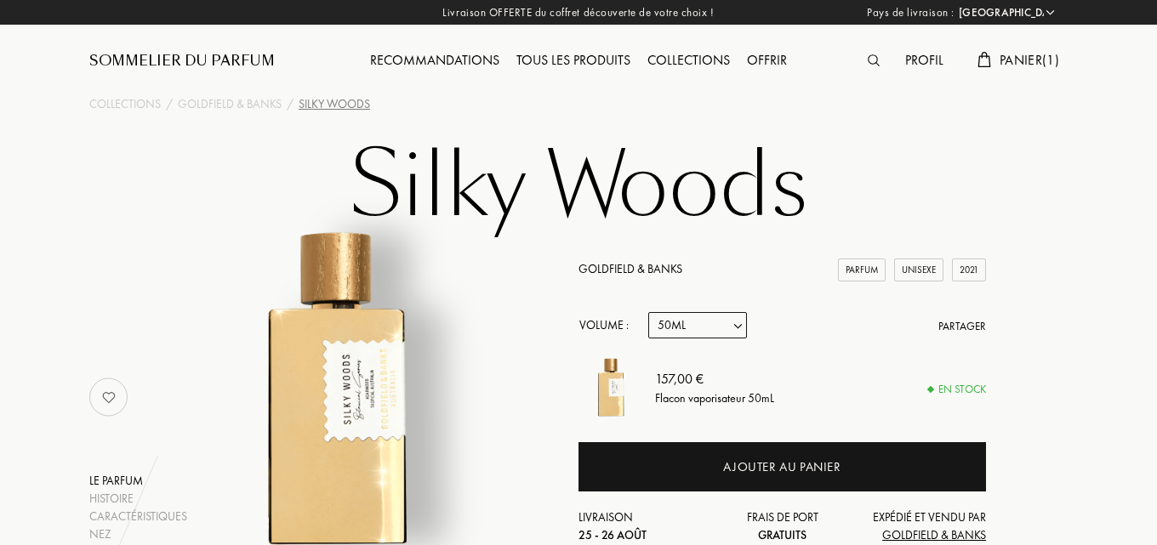
click at [1031, 51] on span "Panier ( 1 )" at bounding box center [1030, 60] width 60 height 18
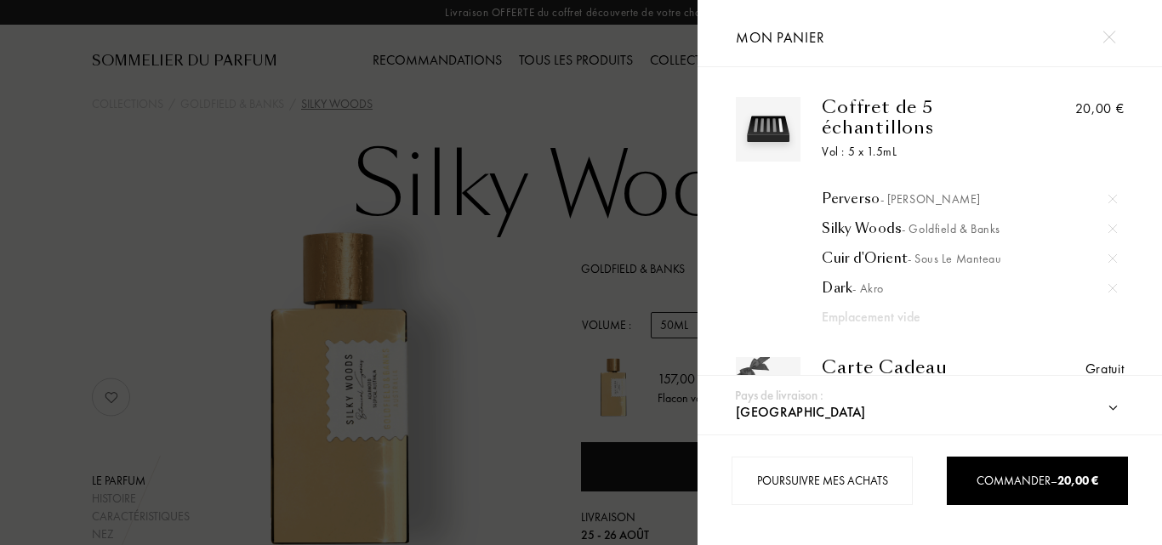
click at [621, 209] on div at bounding box center [349, 272] width 698 height 545
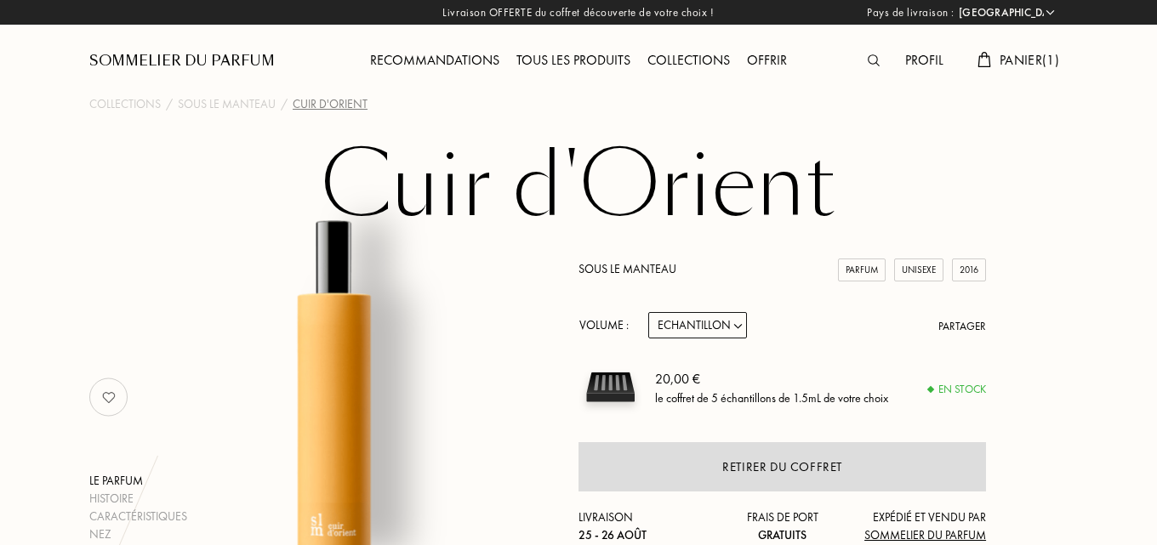
select select "FR"
click at [720, 327] on select "Echantillon 14mL 50mL 100mL" at bounding box center [697, 325] width 99 height 26
select select "2"
click at [648, 312] on select "Echantillon 14mL 50mL 100mL" at bounding box center [697, 325] width 99 height 26
select select "2"
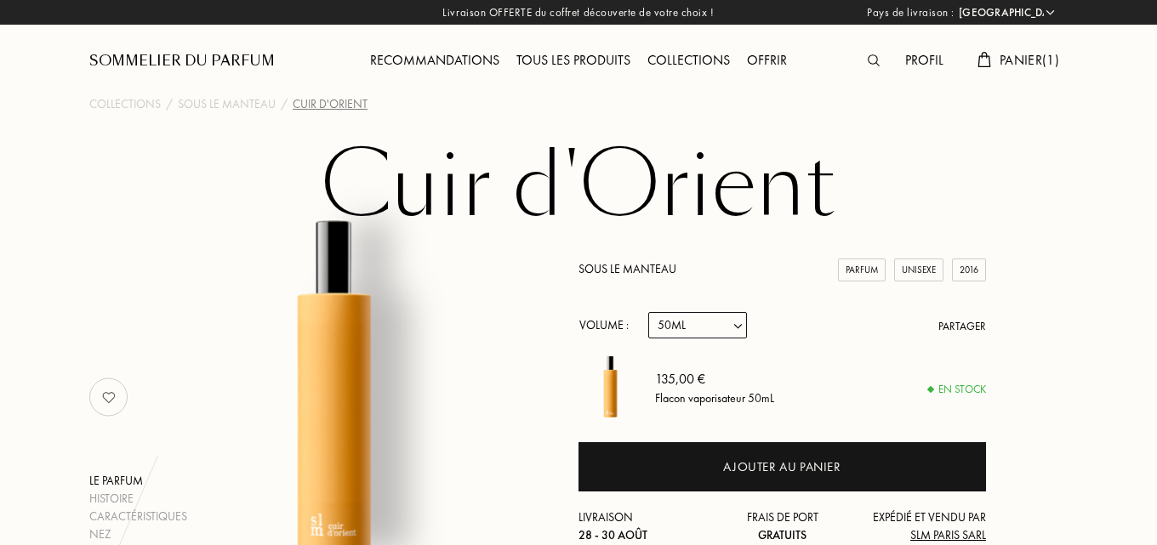
click at [1016, 66] on span "Panier ( 1 )" at bounding box center [1030, 60] width 60 height 18
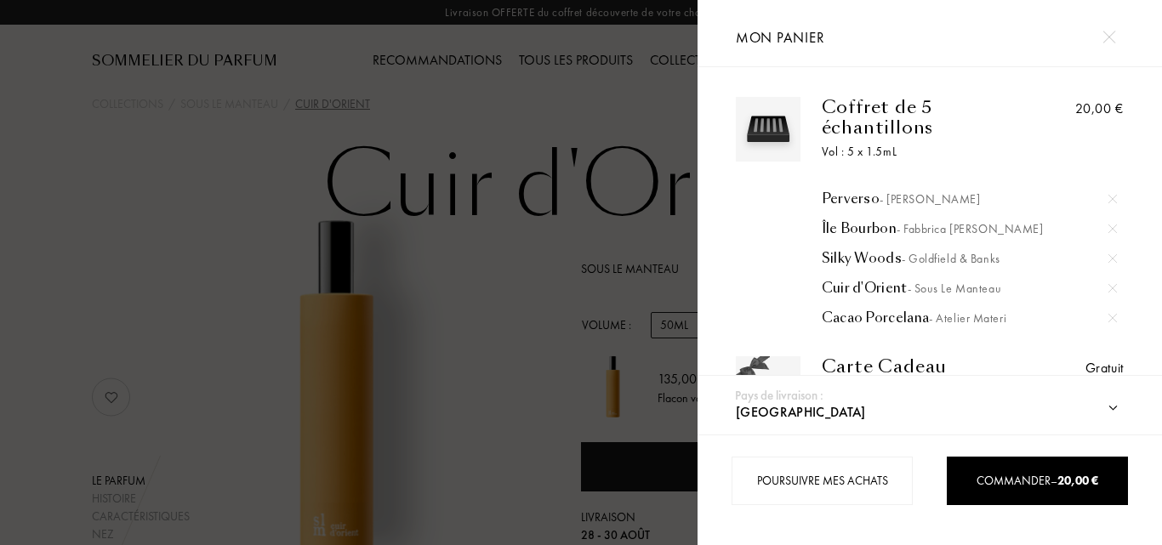
click at [1113, 319] on img at bounding box center [1113, 318] width 9 height 9
click at [487, 108] on div at bounding box center [349, 272] width 698 height 545
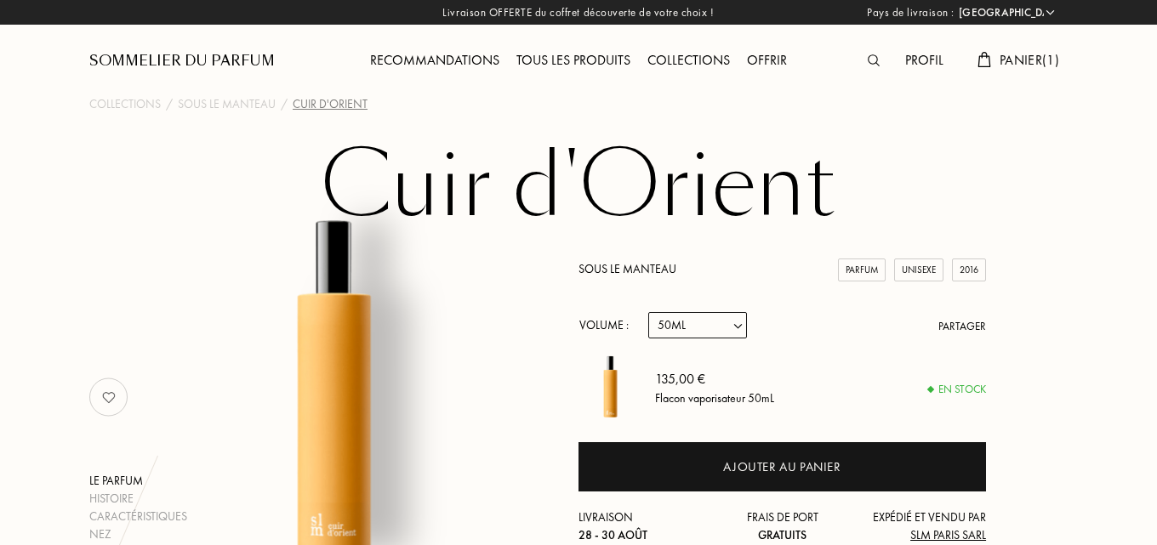
click at [1015, 45] on div "Profil Panier ( 1 )" at bounding box center [946, 47] width 245 height 94
click at [1030, 44] on div "Profil Panier ( 1 )" at bounding box center [946, 47] width 245 height 94
click at [1031, 60] on span "Panier ( 1 )" at bounding box center [1030, 60] width 60 height 18
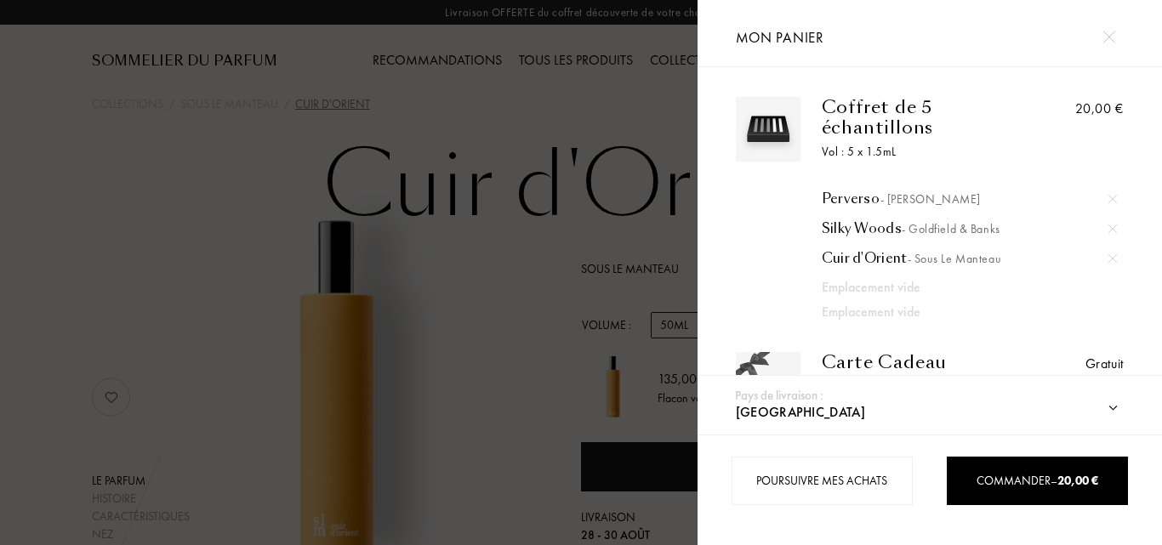
click at [503, 89] on div at bounding box center [349, 272] width 698 height 545
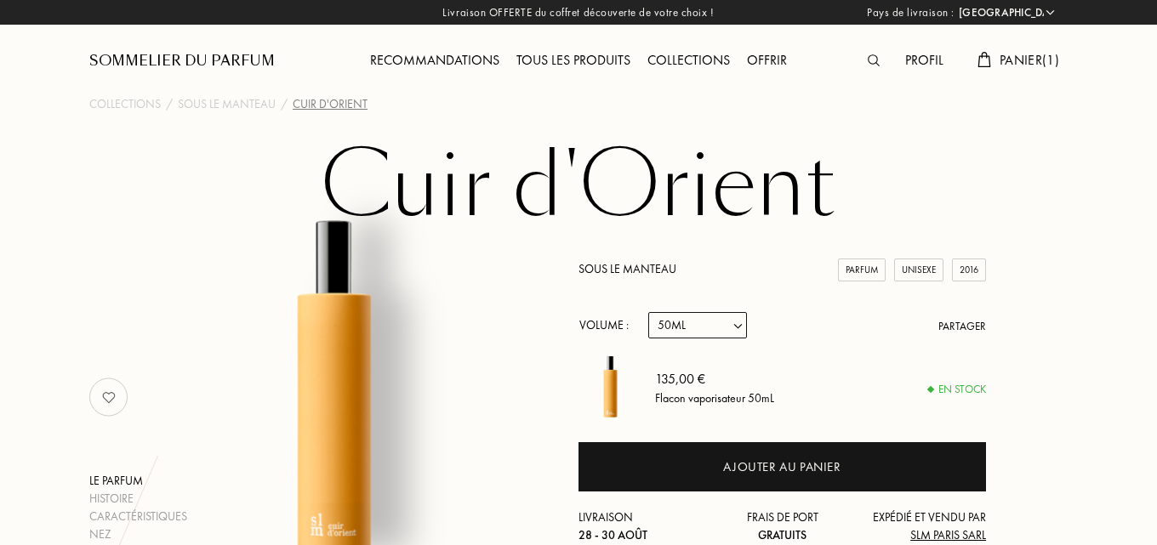
click at [868, 61] on img at bounding box center [874, 60] width 12 height 12
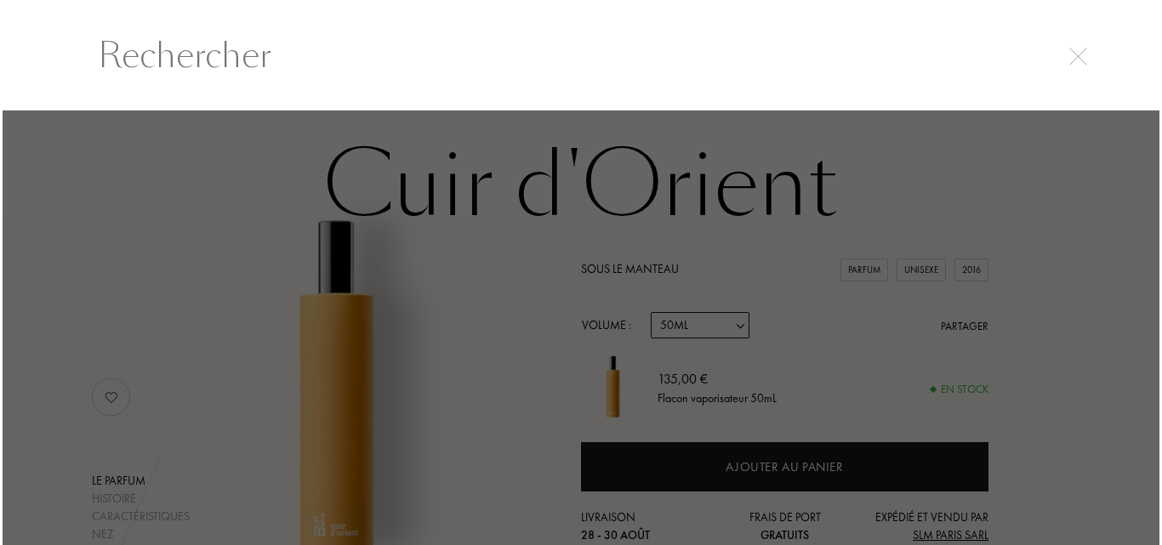
scroll to position [1, 0]
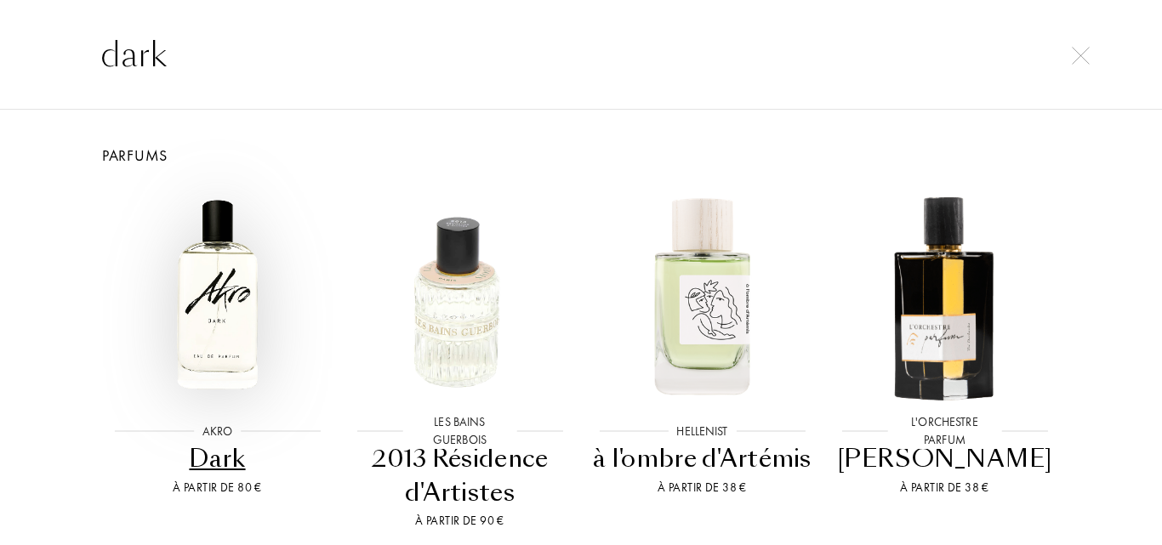
type input "dark"
click at [198, 277] on img at bounding box center [217, 295] width 219 height 219
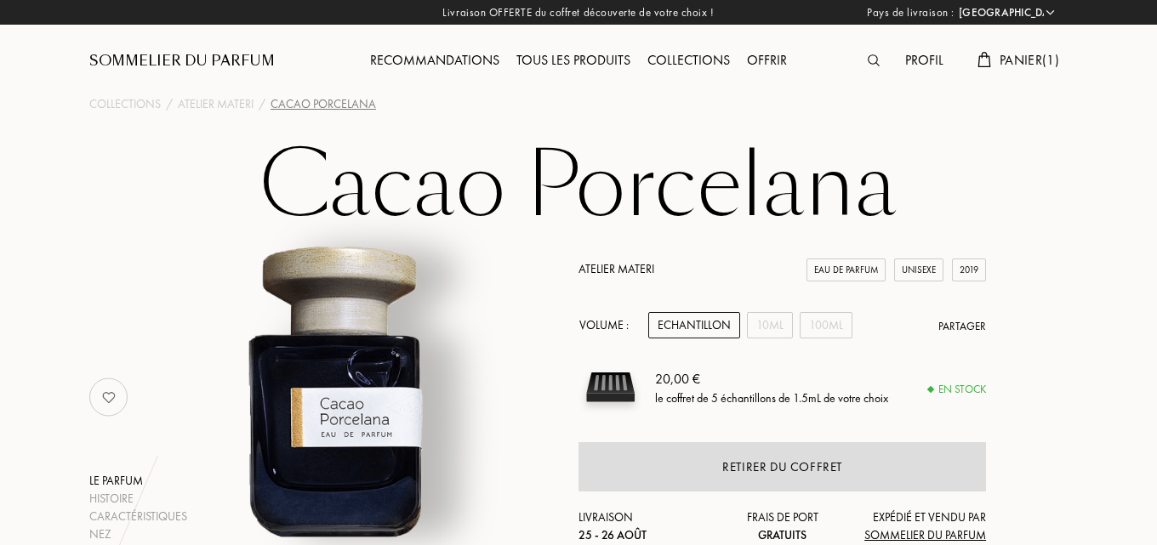
select select "FR"
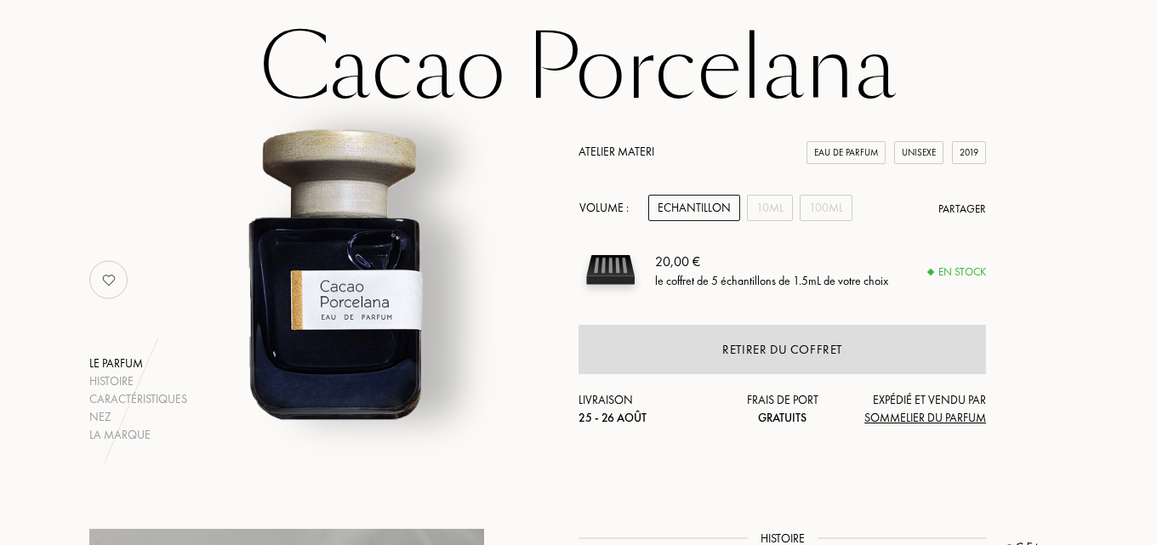
scroll to position [170, 0]
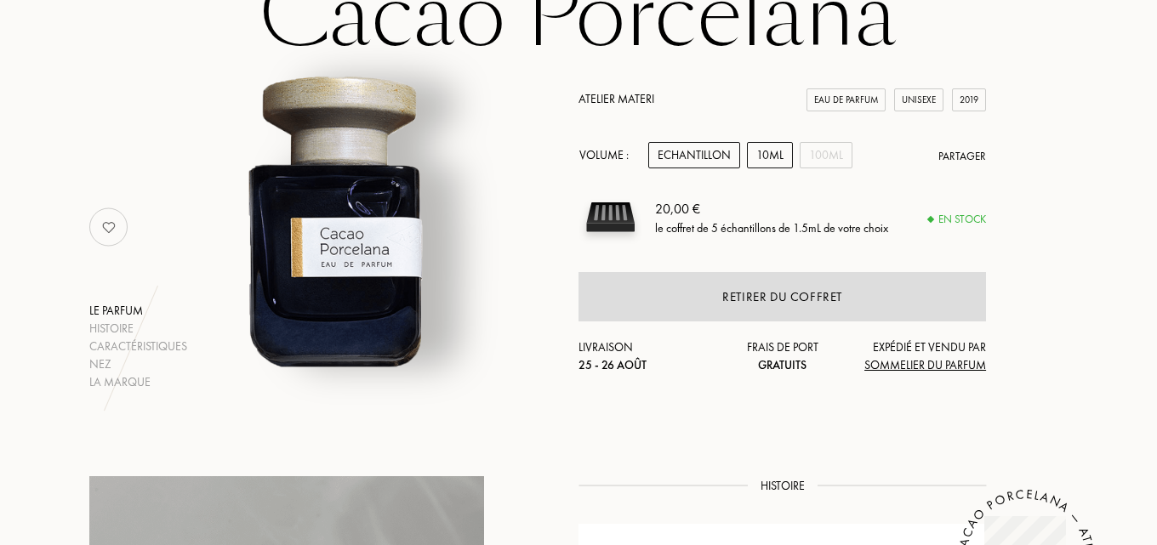
click at [765, 155] on div "10mL" at bounding box center [770, 155] width 46 height 26
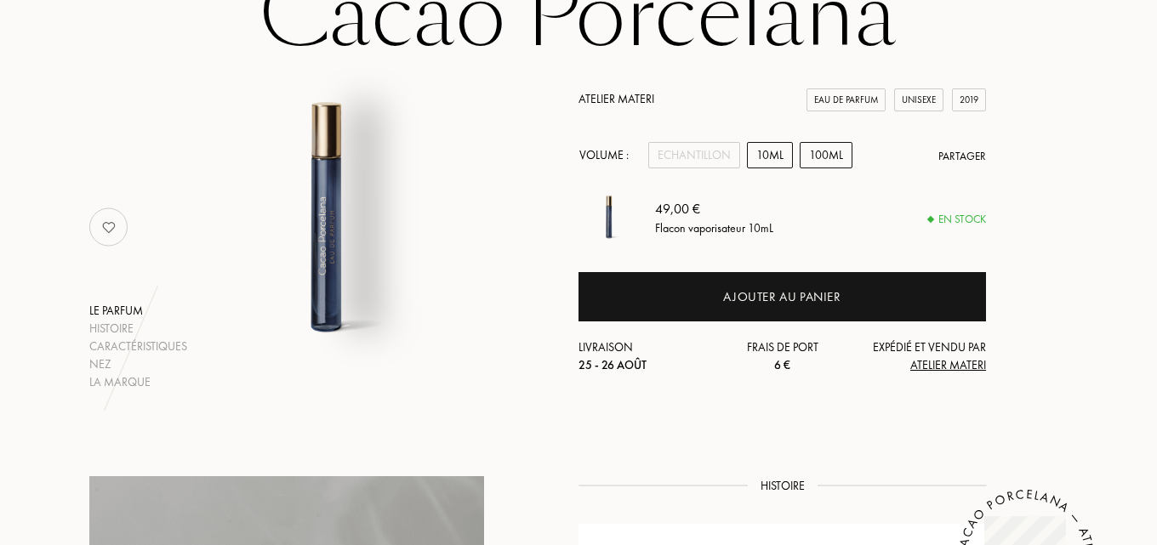
click at [817, 154] on div "100mL" at bounding box center [826, 155] width 53 height 26
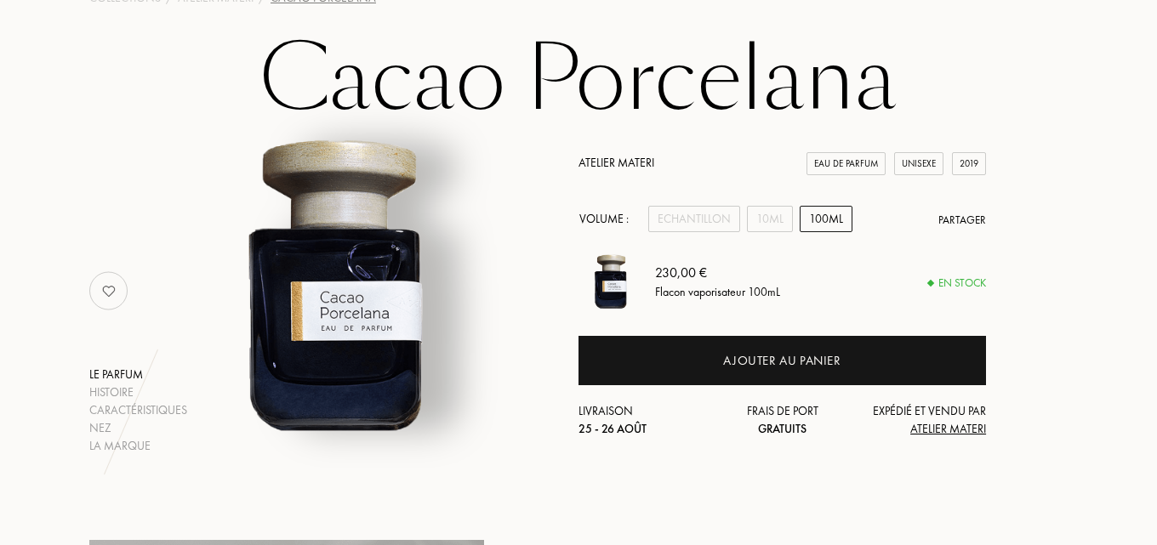
scroll to position [85, 0]
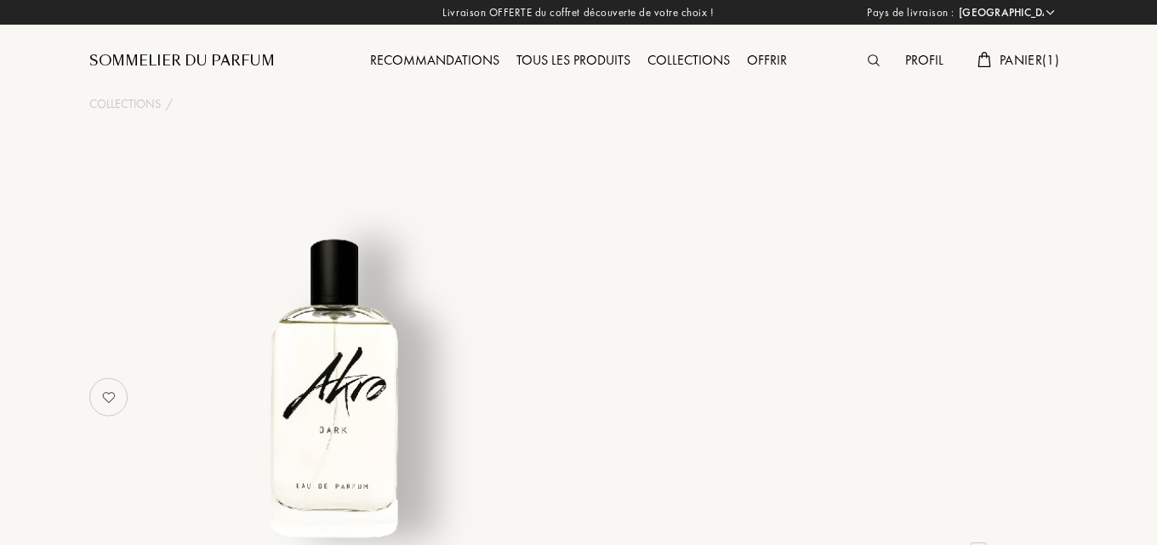
select select "FR"
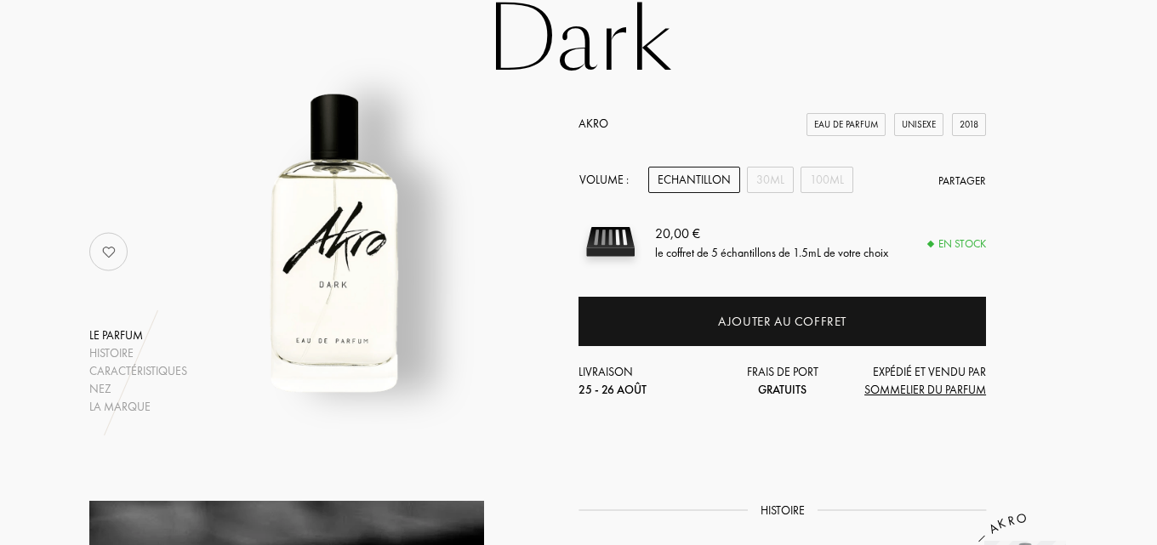
scroll to position [170, 0]
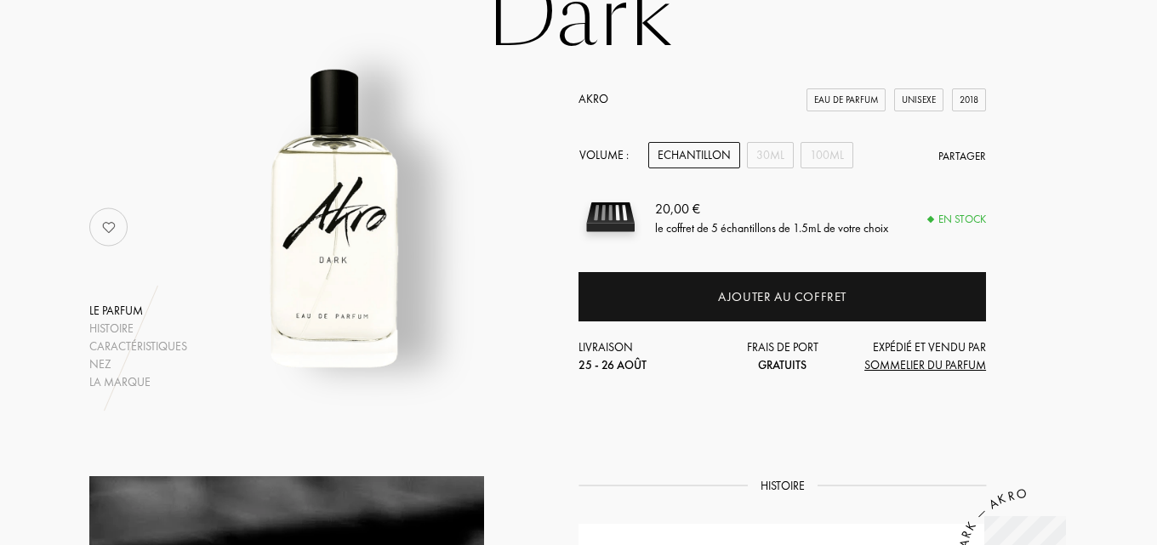
click at [691, 150] on div "Echantillon" at bounding box center [694, 155] width 92 height 26
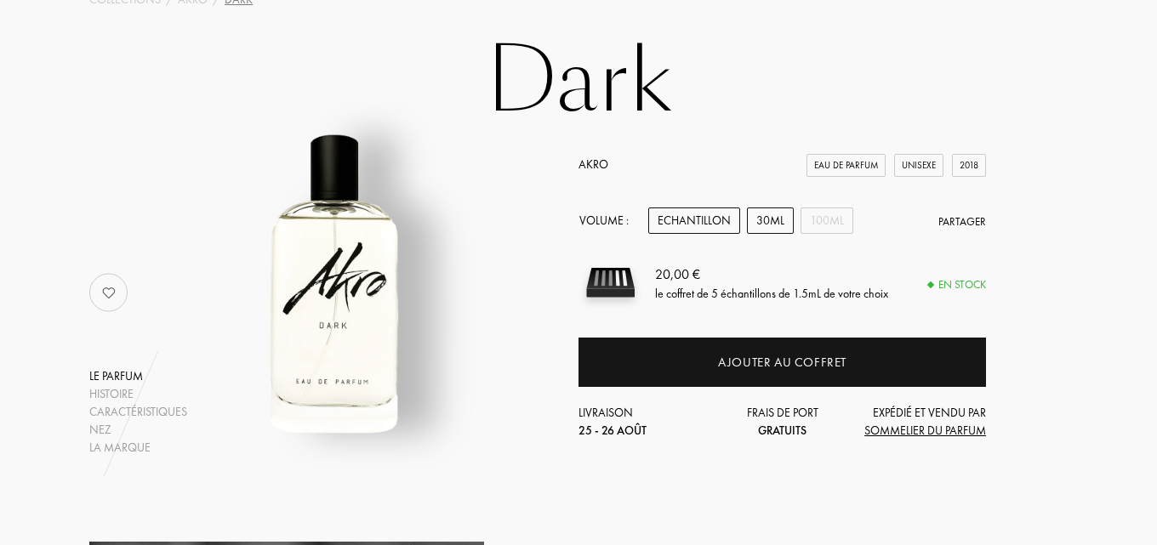
scroll to position [85, 0]
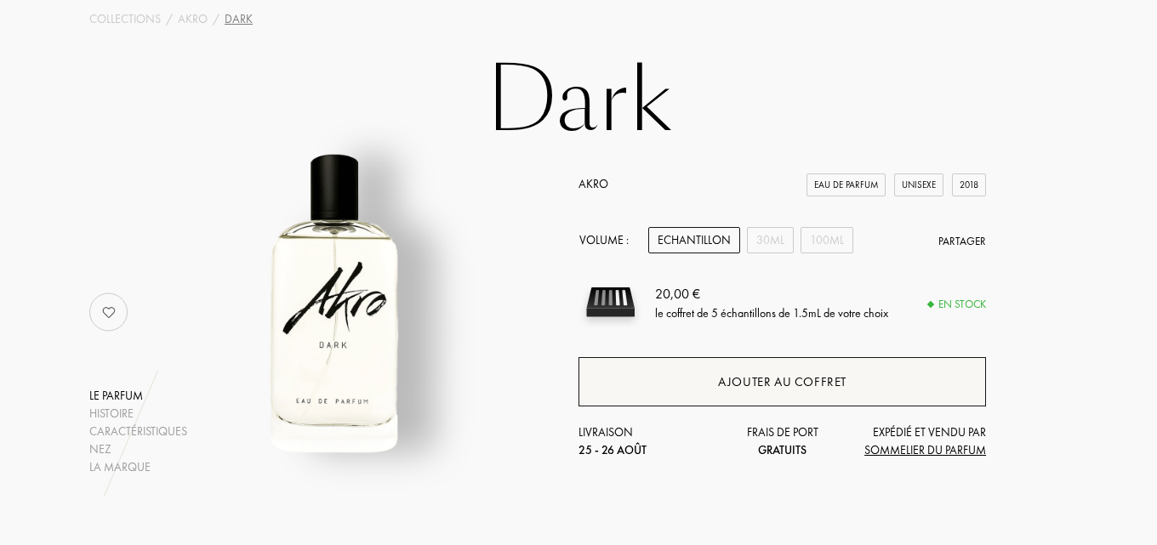
click at [684, 366] on div "Ajouter au coffret" at bounding box center [783, 381] width 408 height 49
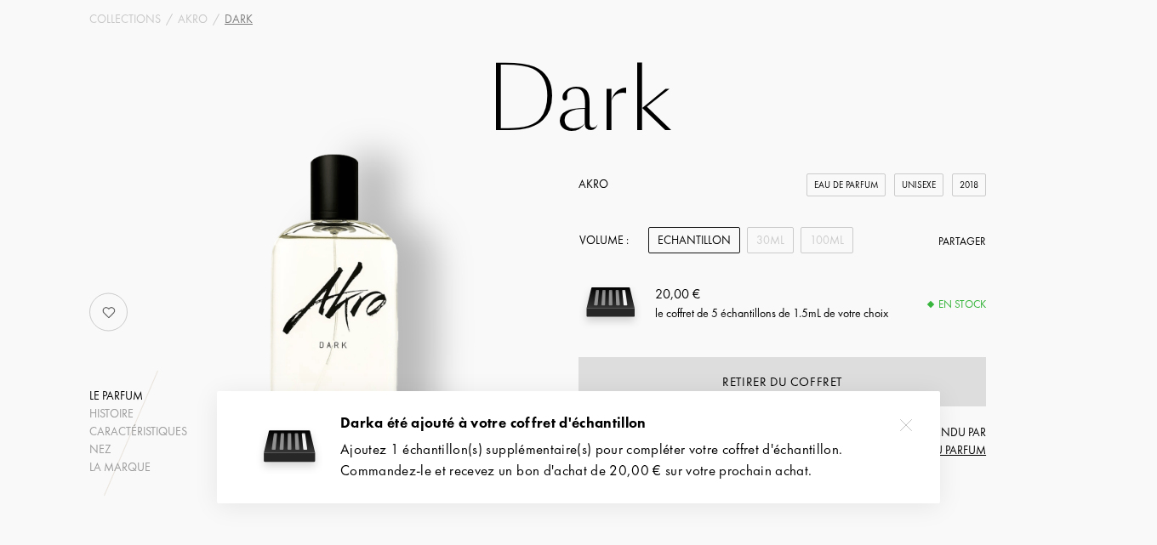
click at [603, 180] on link "Akro" at bounding box center [594, 183] width 30 height 15
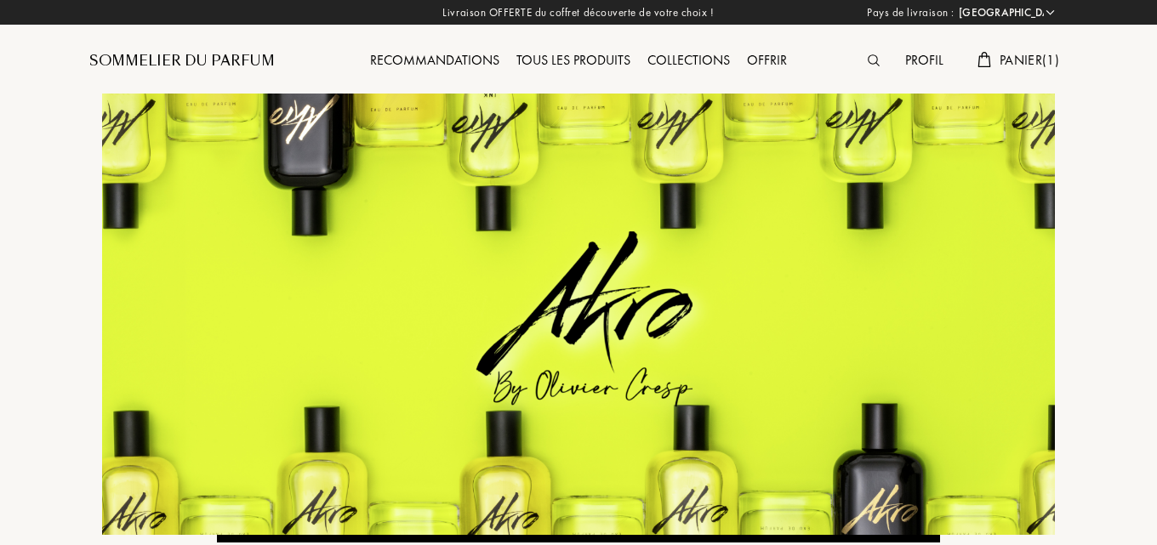
select select "FR"
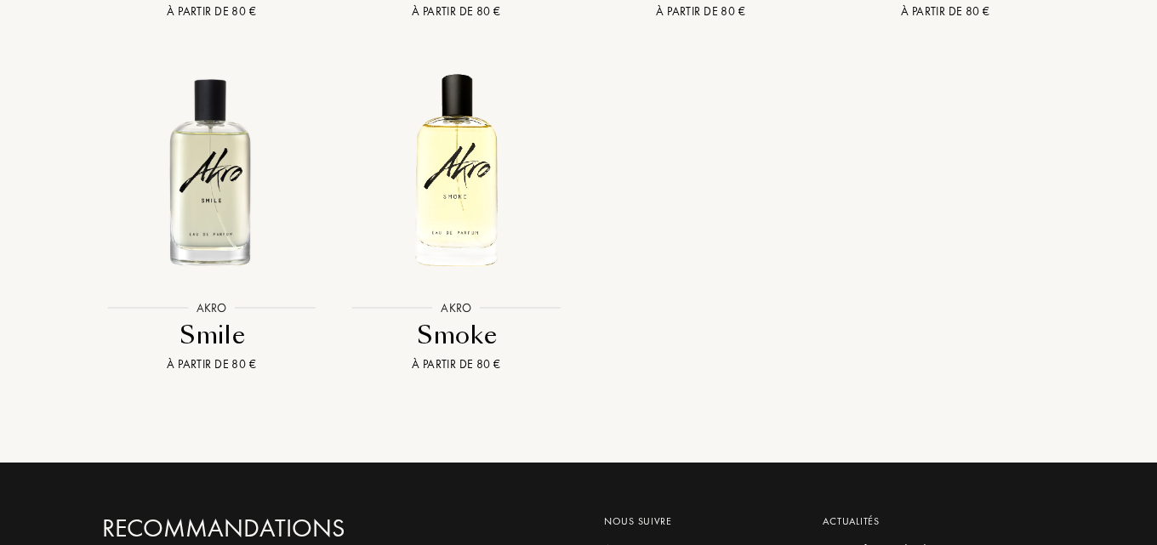
scroll to position [2468, 0]
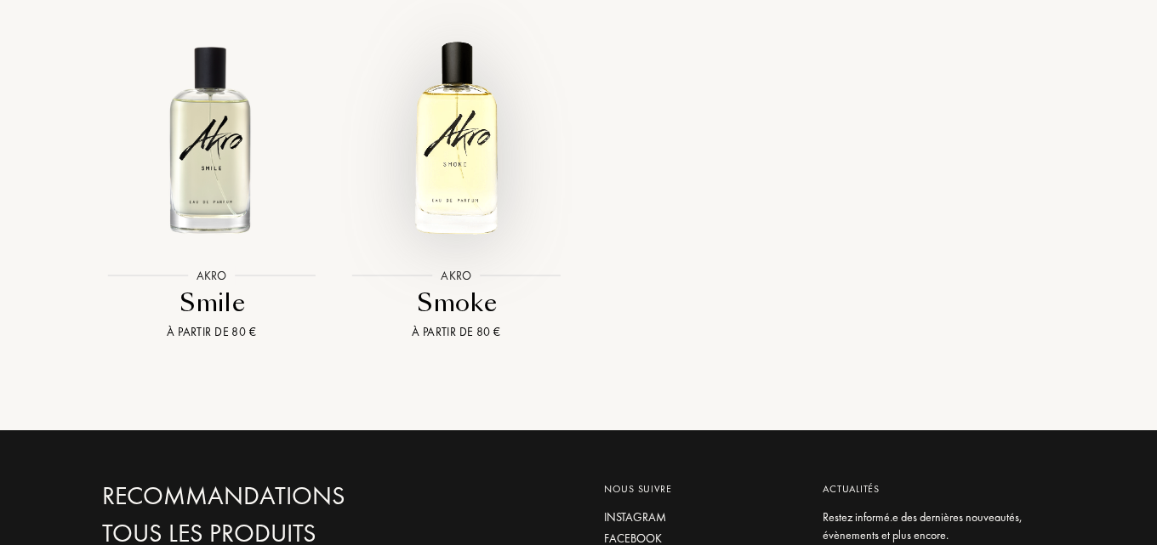
click at [460, 82] on img at bounding box center [456, 138] width 220 height 220
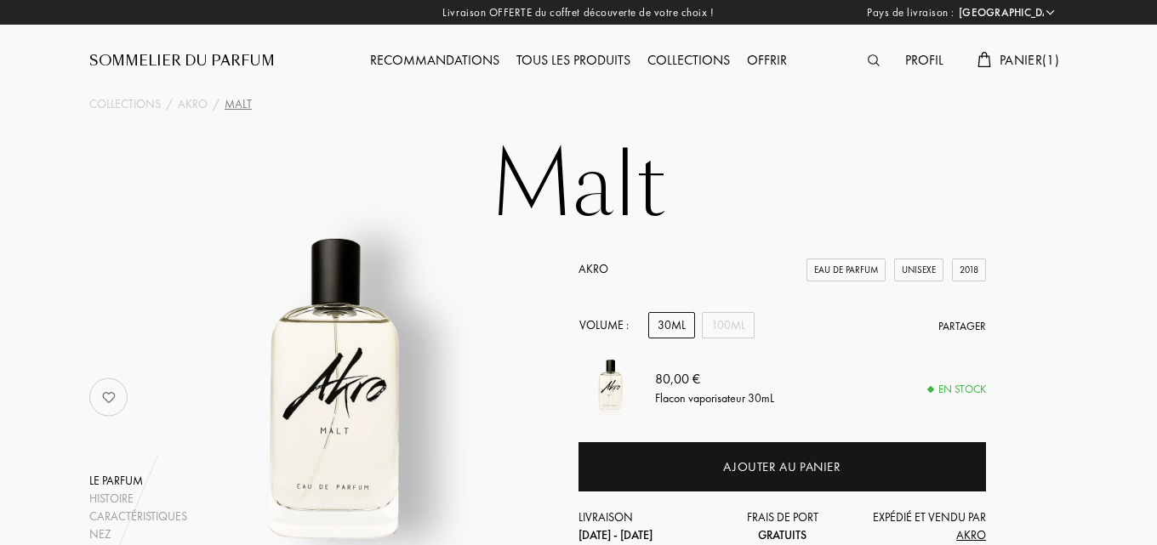
select select "FR"
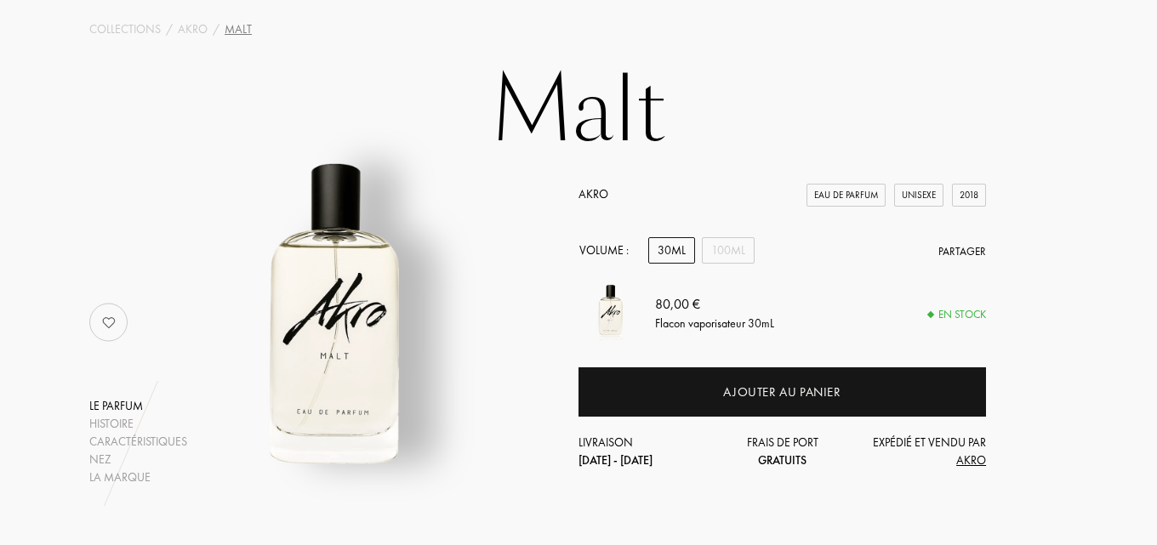
scroll to position [85, 0]
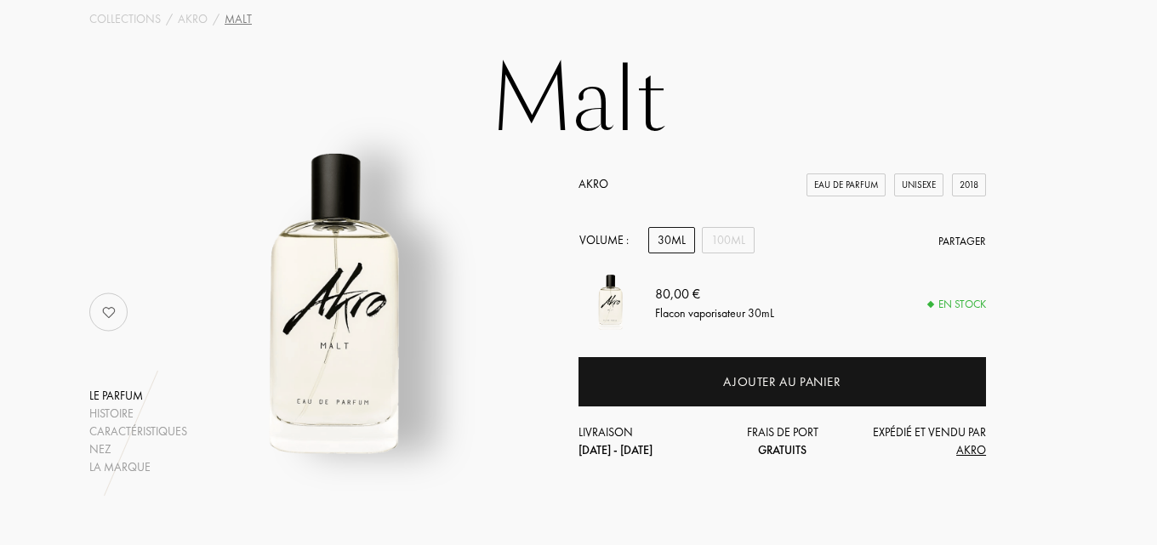
click at [667, 240] on div "30mL" at bounding box center [671, 240] width 47 height 26
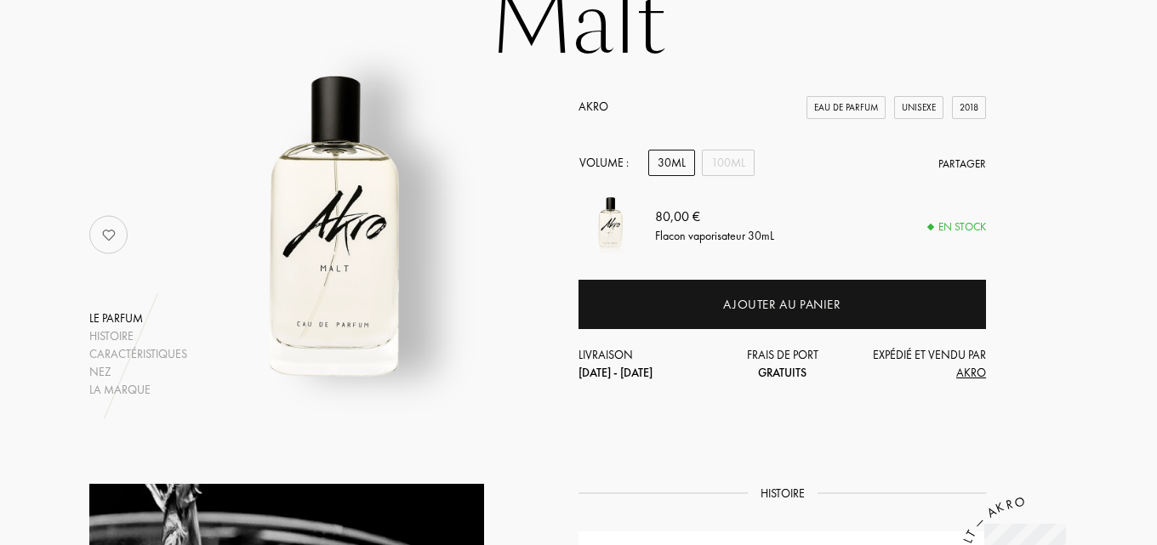
scroll to position [170, 0]
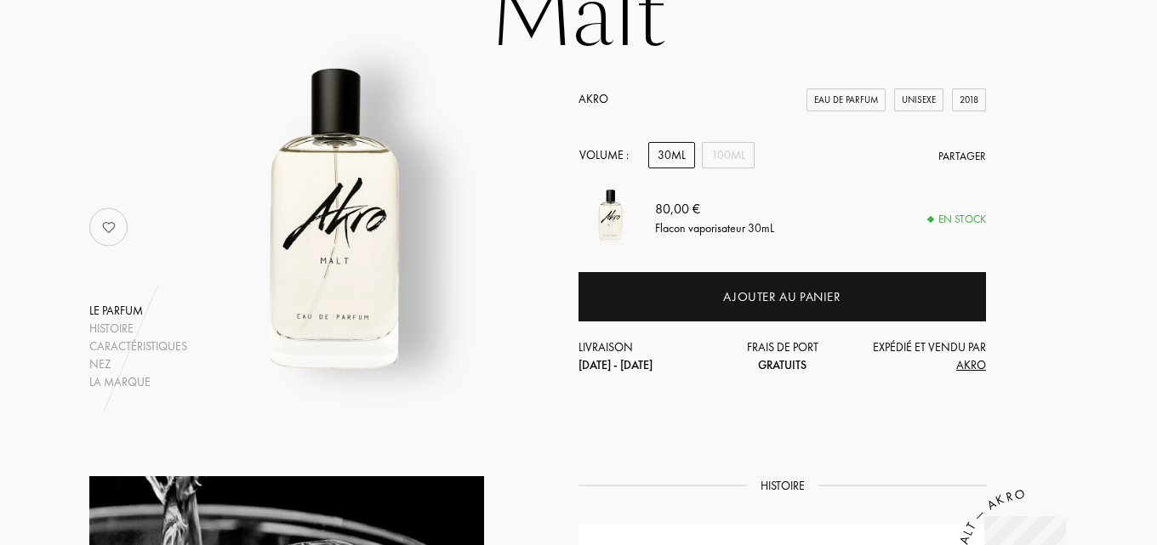
drag, startPoint x: 968, startPoint y: 361, endPoint x: 980, endPoint y: 368, distance: 14.2
click at [668, 156] on div "30mL" at bounding box center [671, 155] width 47 height 26
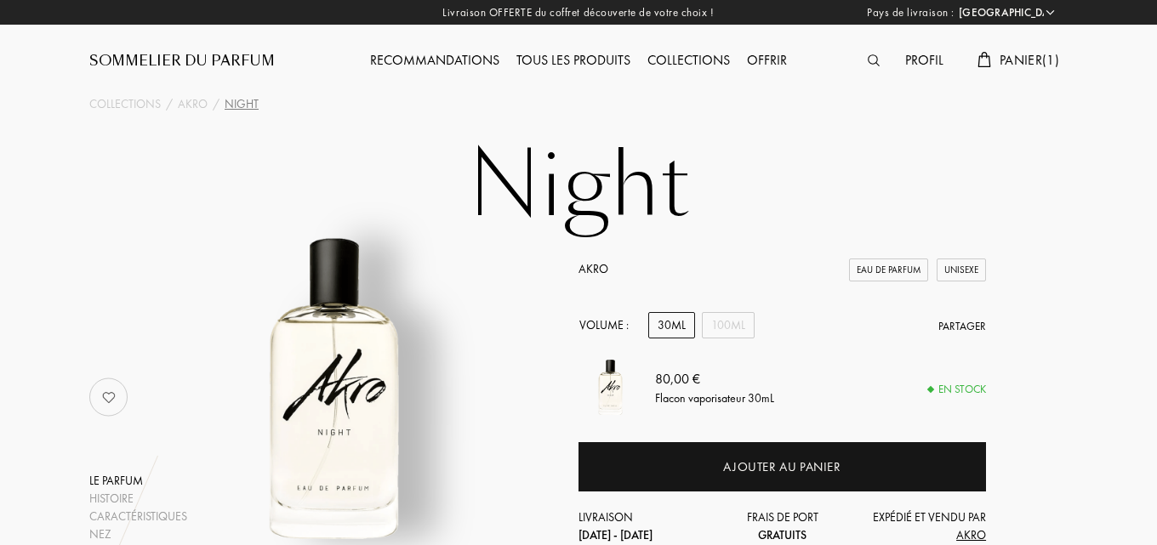
select select "FR"
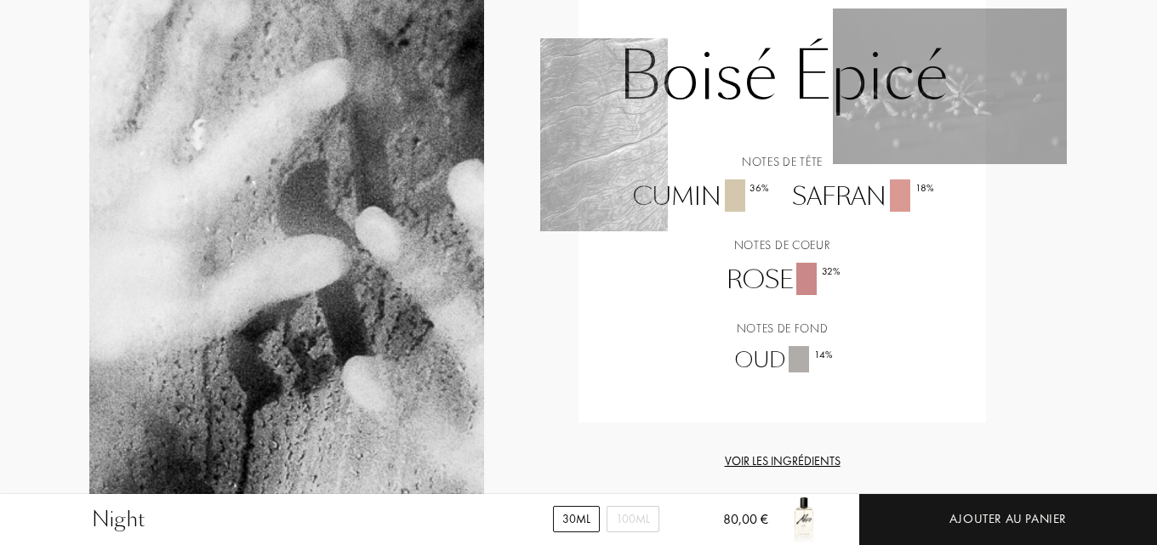
scroll to position [1191, 0]
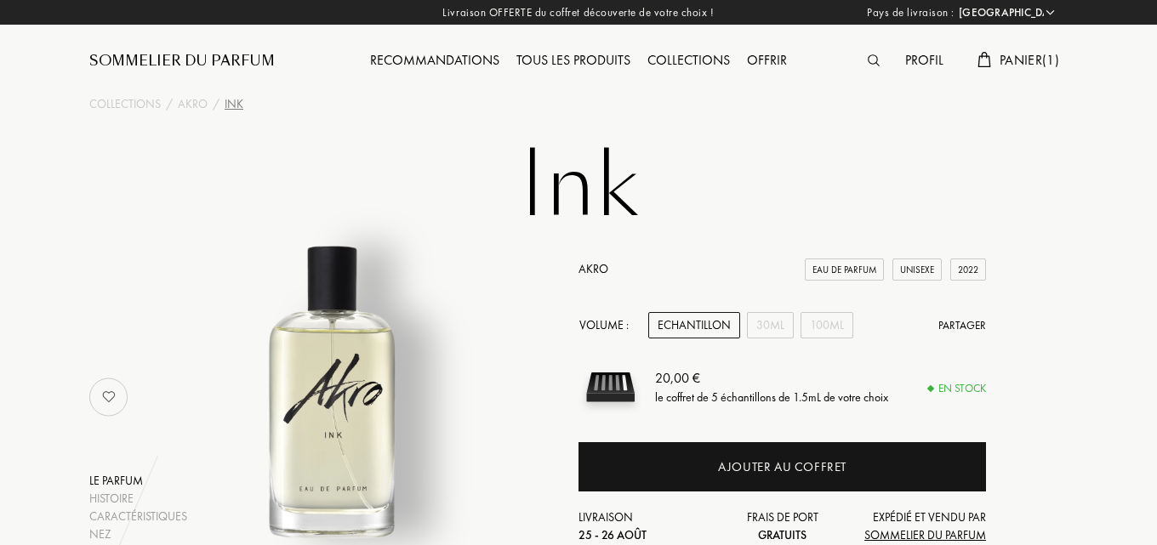
select select "FR"
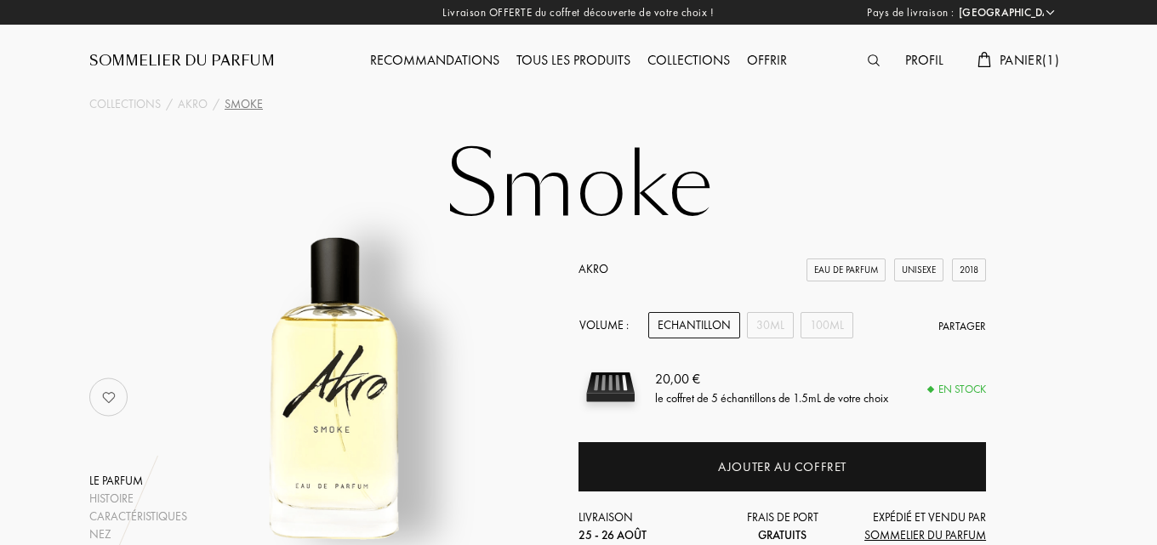
select select "FR"
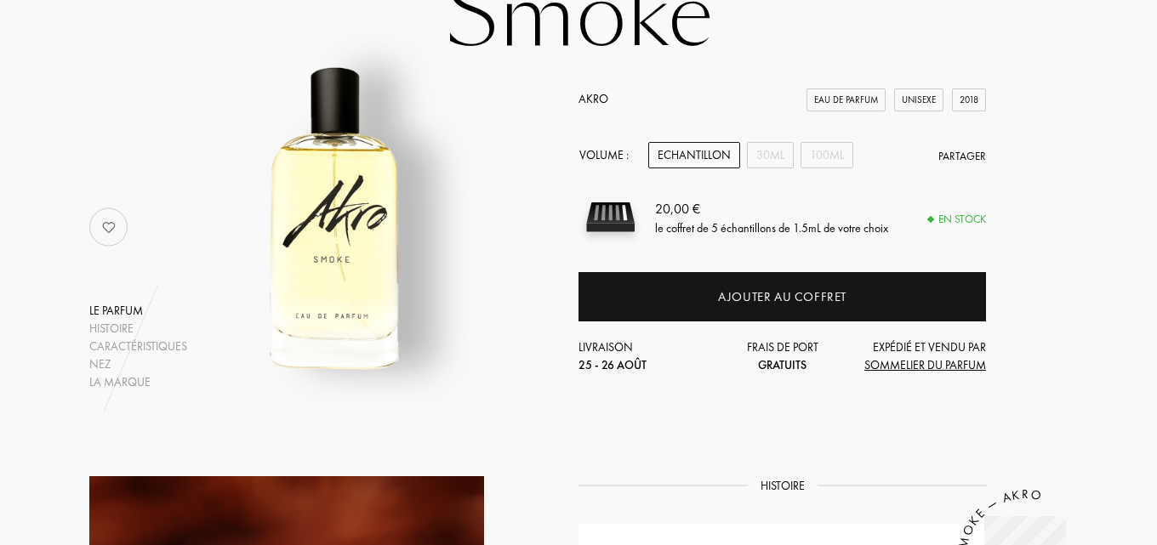
click at [688, 163] on div "Echantillon" at bounding box center [694, 155] width 92 height 26
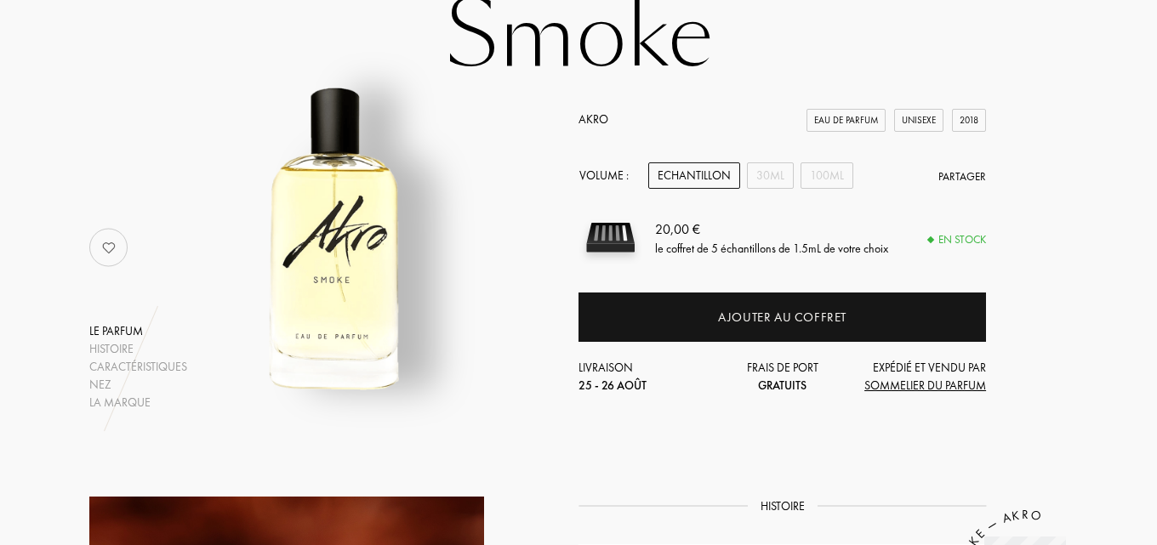
scroll to position [0, 0]
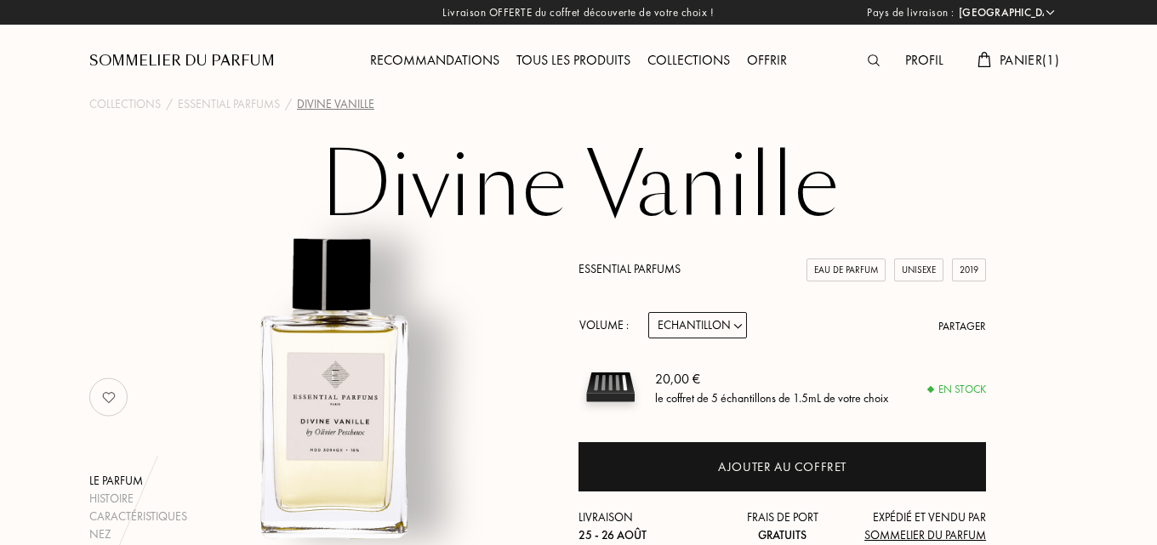
select select "FR"
click at [1039, 59] on span "Panier ( 1 )" at bounding box center [1030, 60] width 60 height 18
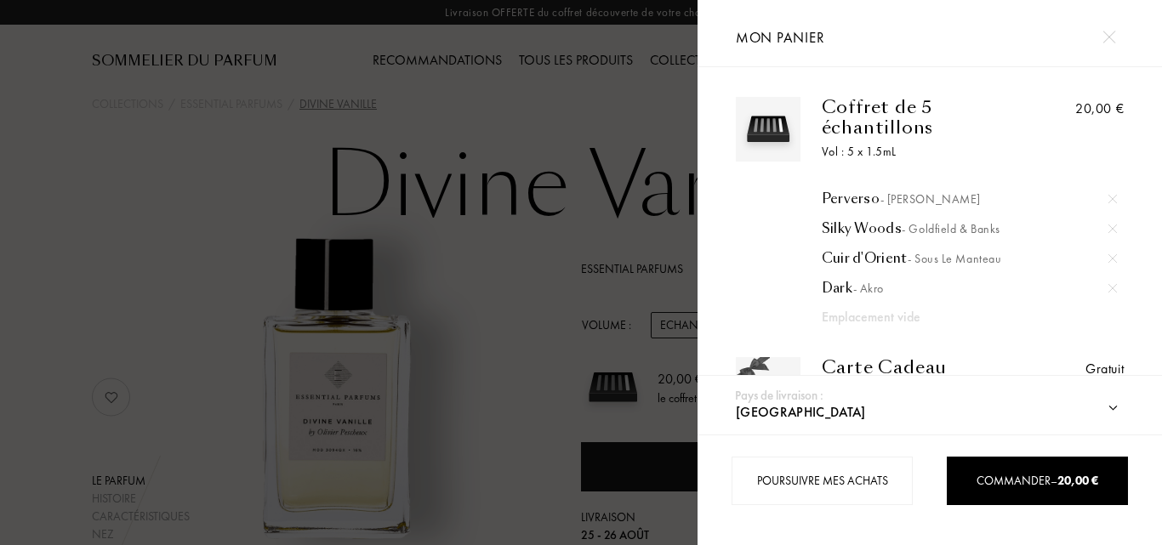
click at [543, 218] on div at bounding box center [349, 272] width 698 height 545
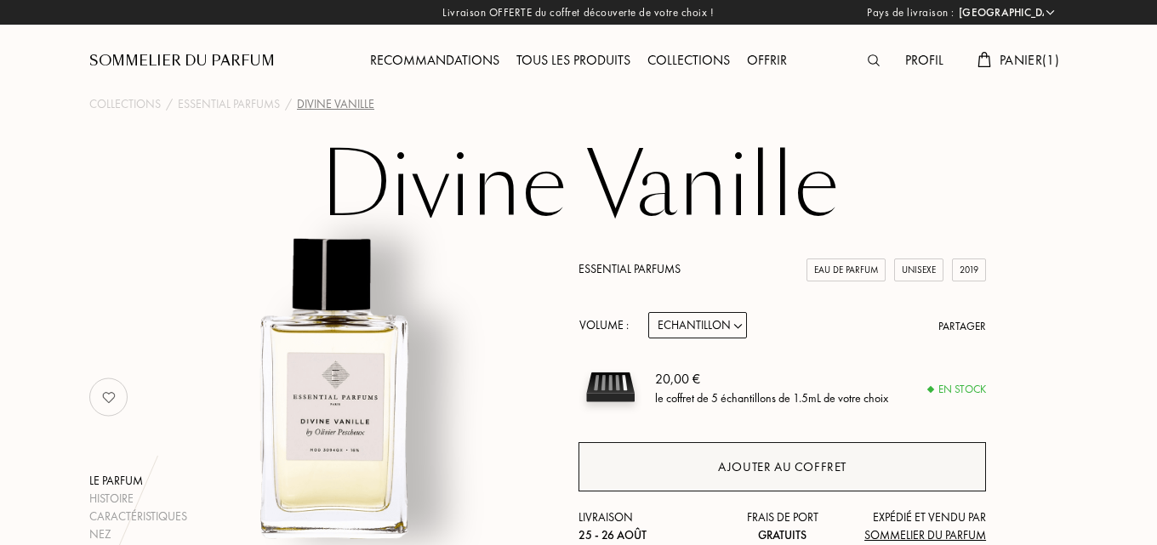
click at [705, 465] on div "Ajouter au coffret" at bounding box center [783, 467] width 408 height 49
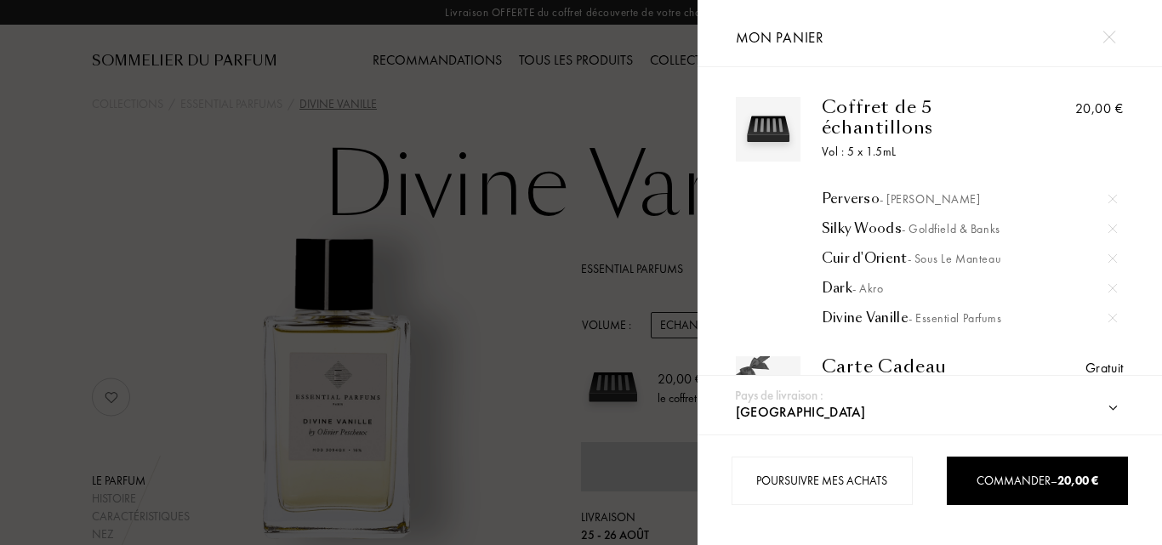
click at [507, 106] on div at bounding box center [349, 272] width 698 height 545
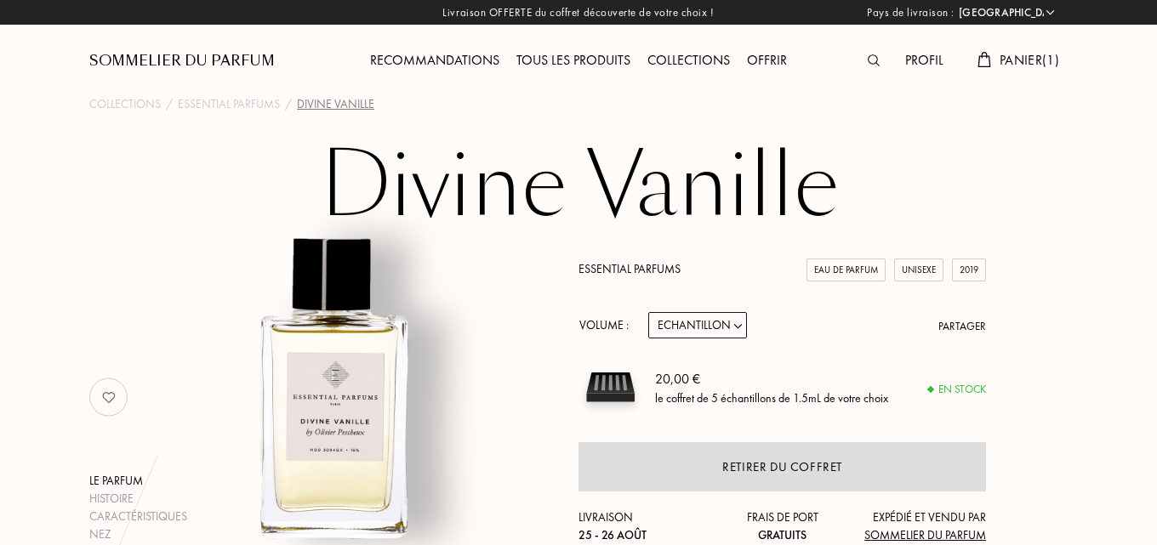
click at [877, 57] on div at bounding box center [878, 61] width 37 height 22
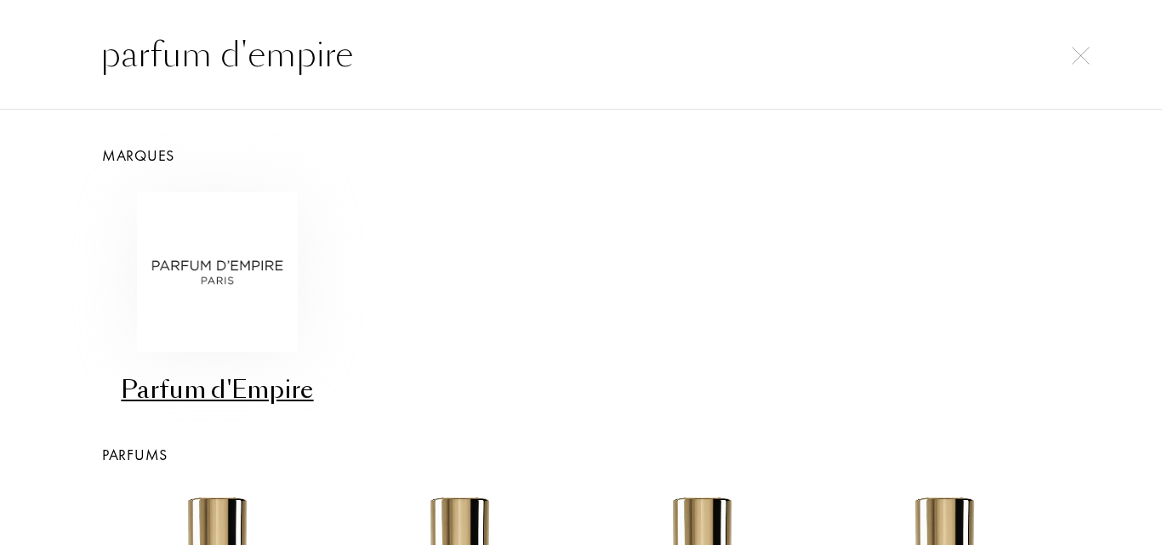
type input "parfum d'empire"
click at [247, 261] on img at bounding box center [217, 272] width 160 height 160
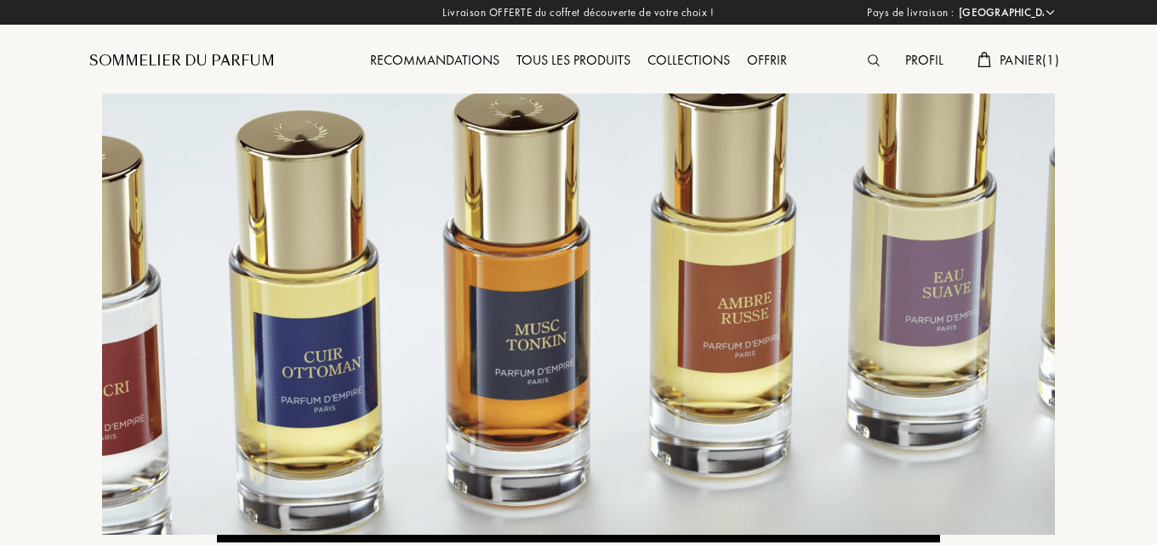
select select "FR"
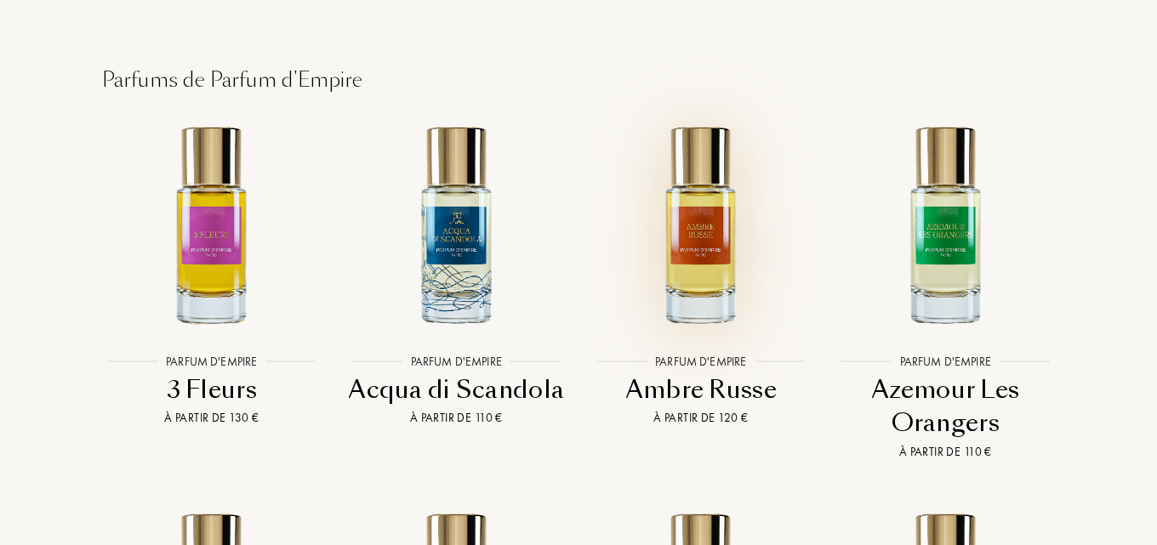
scroll to position [3149, 0]
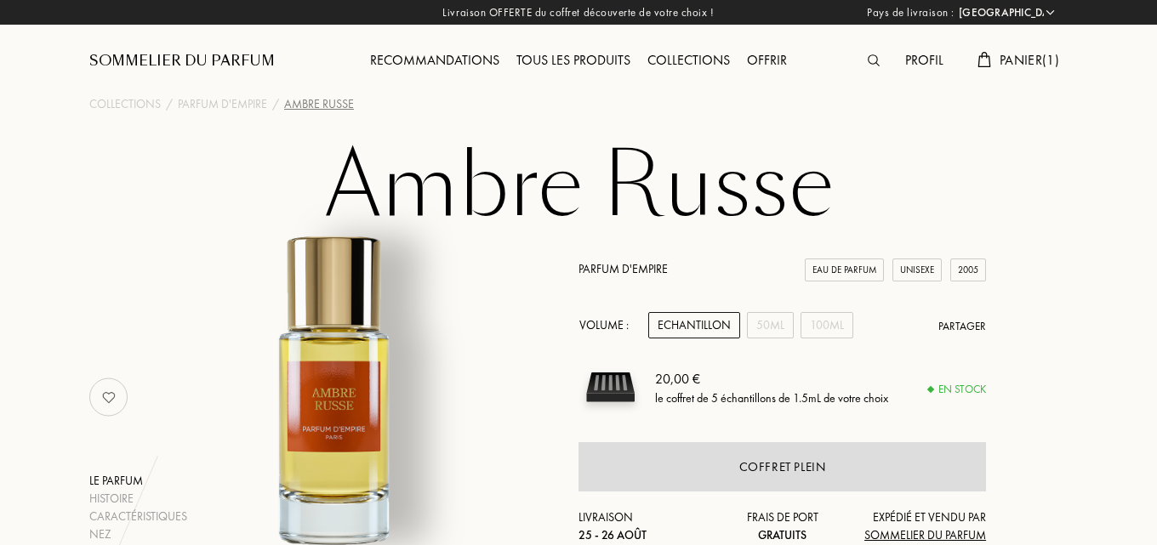
select select "FR"
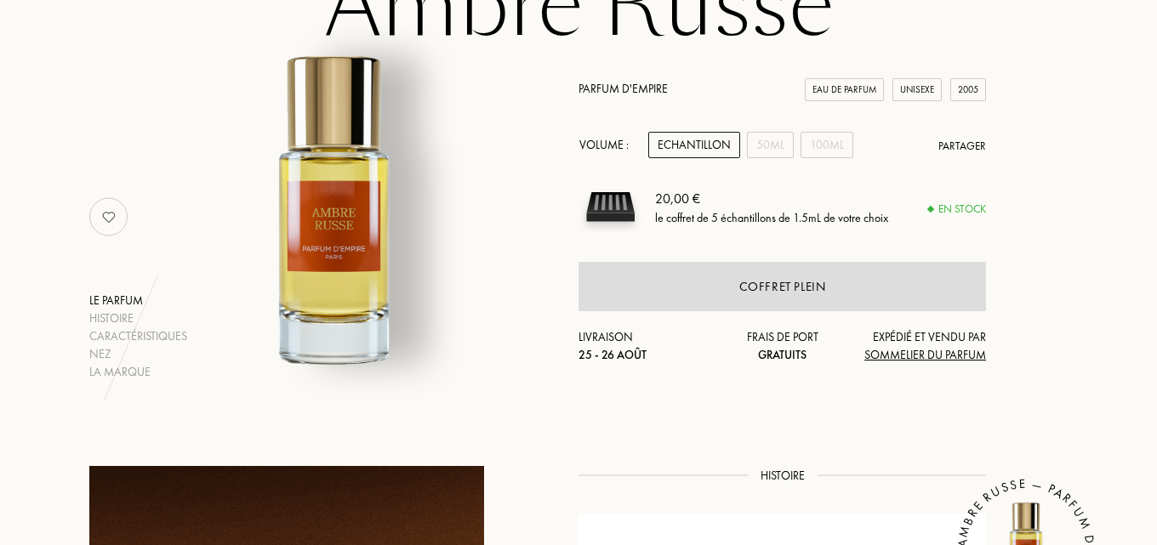
scroll to position [85, 0]
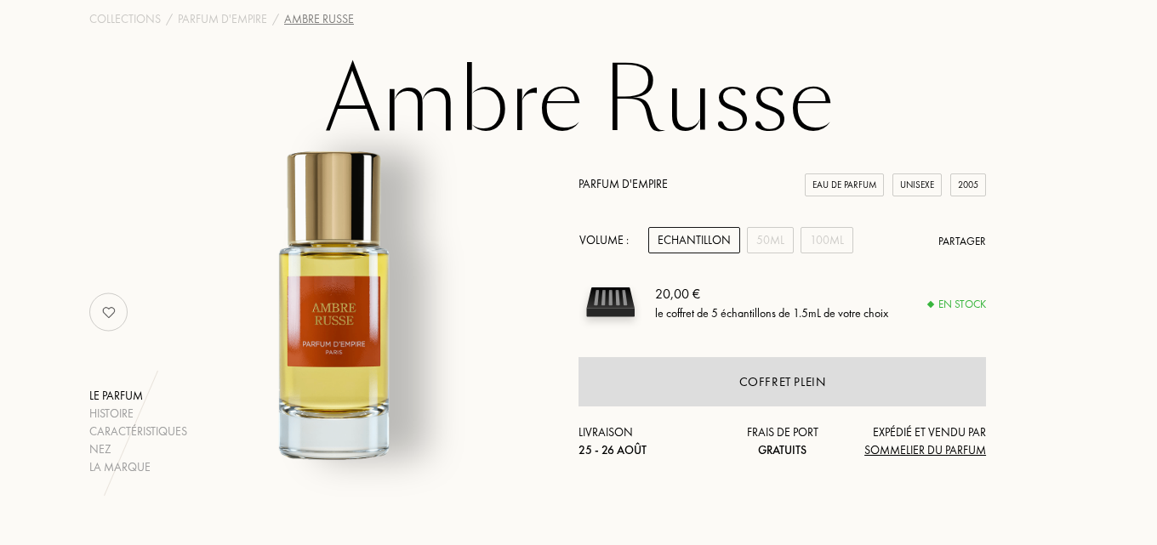
click at [694, 230] on div "Echantillon" at bounding box center [694, 240] width 92 height 26
click at [676, 243] on div "Echantillon" at bounding box center [694, 240] width 92 height 26
click at [705, 237] on div "Echantillon" at bounding box center [694, 240] width 92 height 26
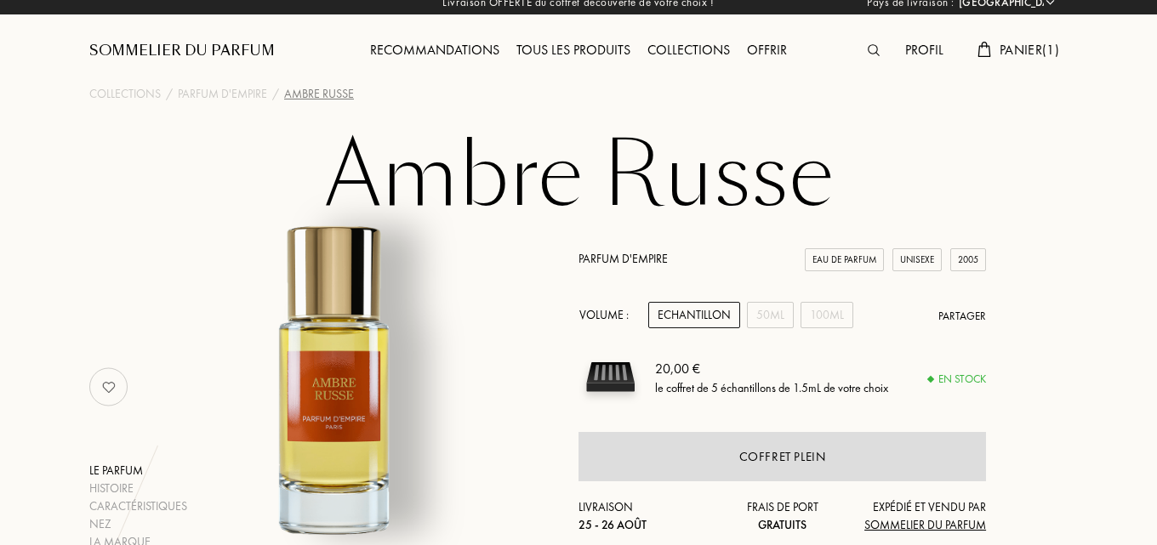
scroll to position [0, 0]
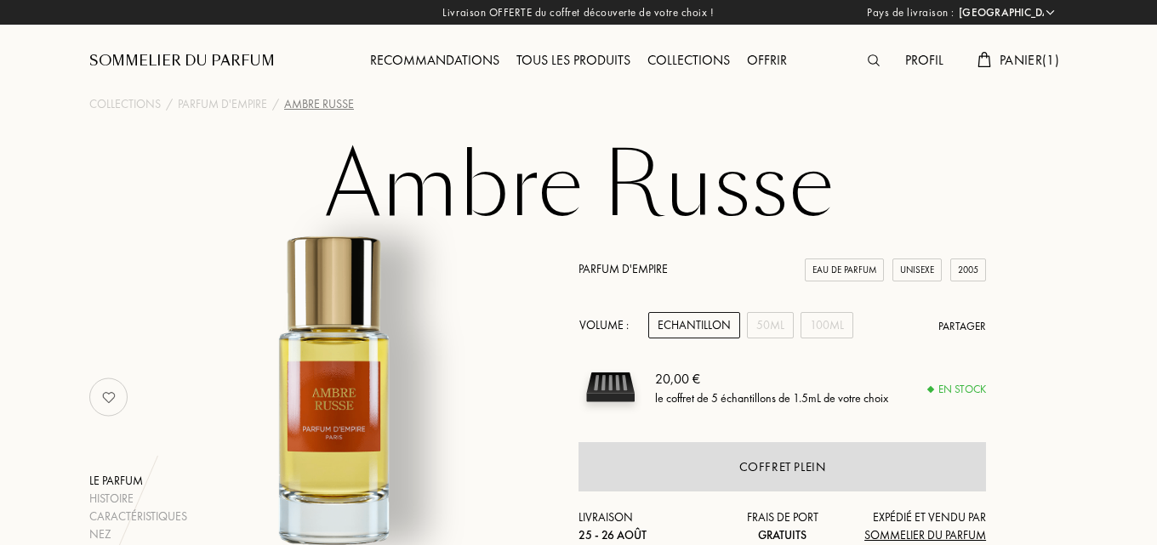
click at [1020, 67] on span "Panier ( 1 )" at bounding box center [1030, 60] width 60 height 18
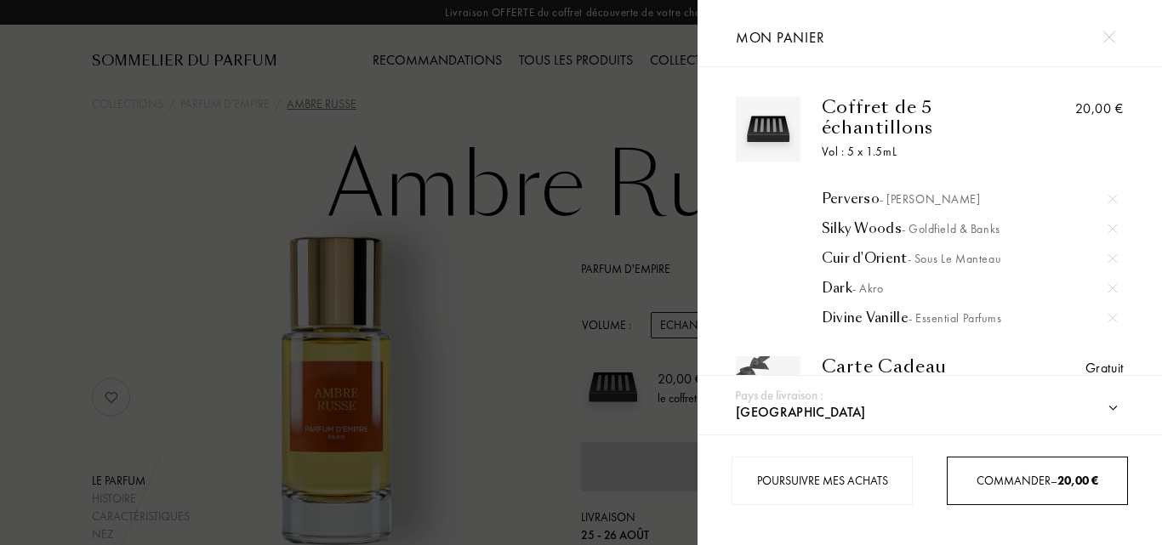
click at [1069, 490] on div "Commander – 20,00 €" at bounding box center [1037, 481] width 181 height 49
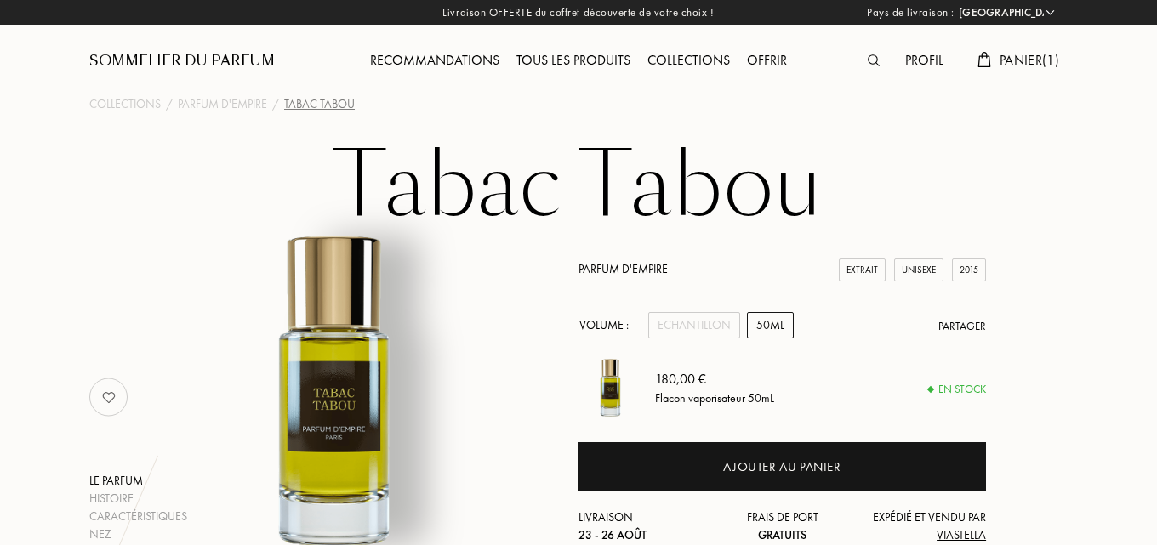
select select "FR"
click at [1047, 57] on span "Panier ( 1 )" at bounding box center [1030, 60] width 60 height 18
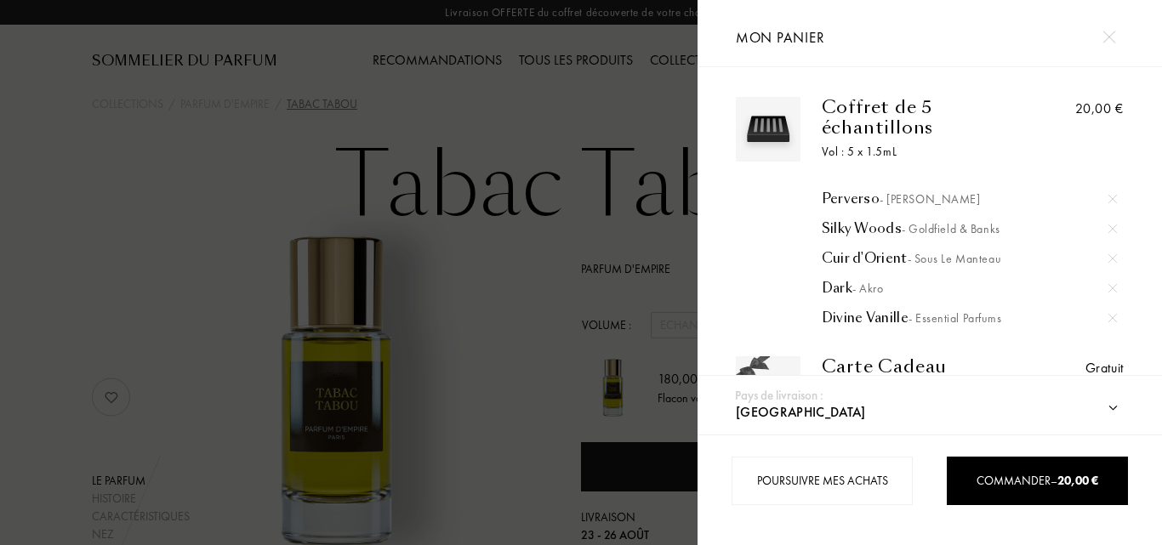
click at [83, 168] on div at bounding box center [349, 272] width 698 height 545
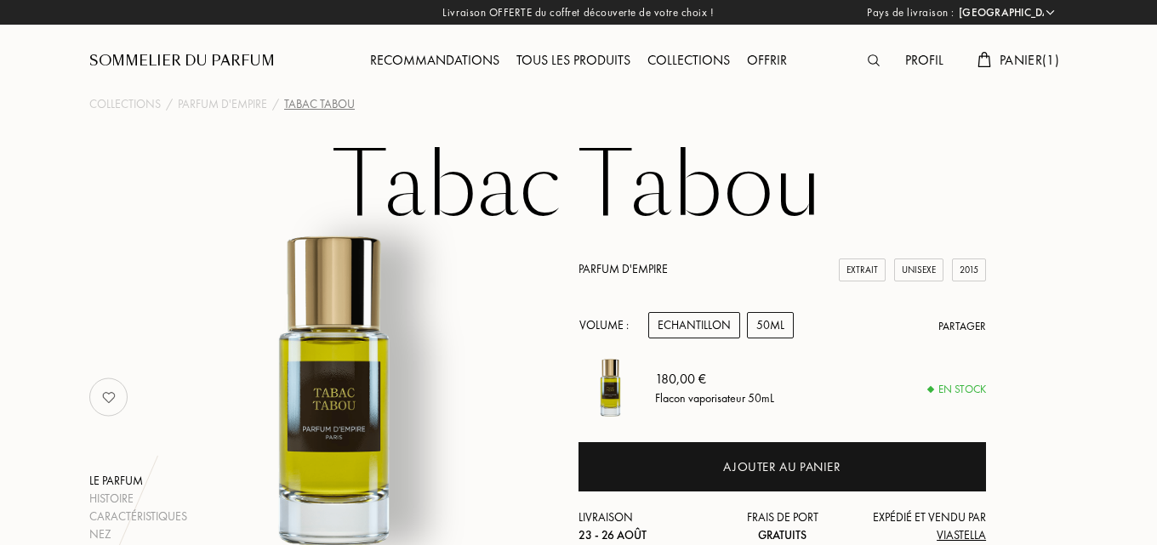
click at [695, 328] on div "Echantillon" at bounding box center [694, 325] width 92 height 26
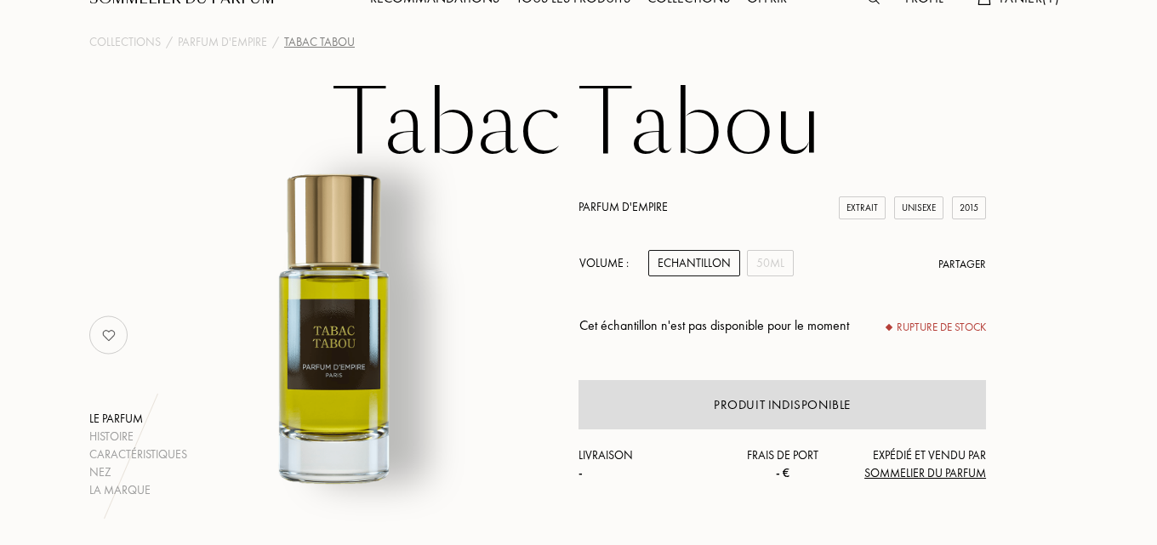
scroll to position [85, 0]
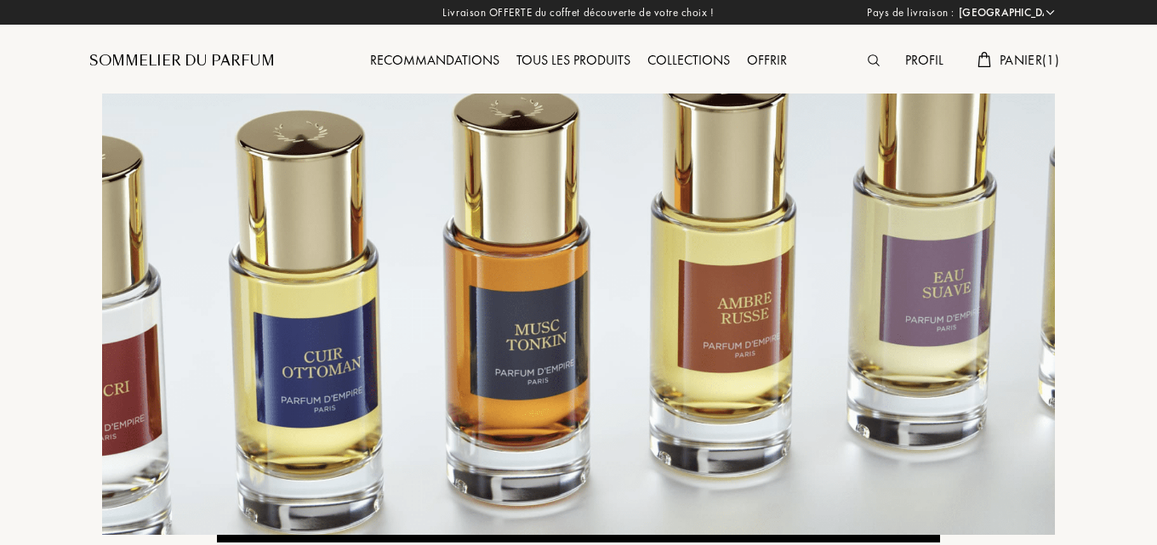
select select "FR"
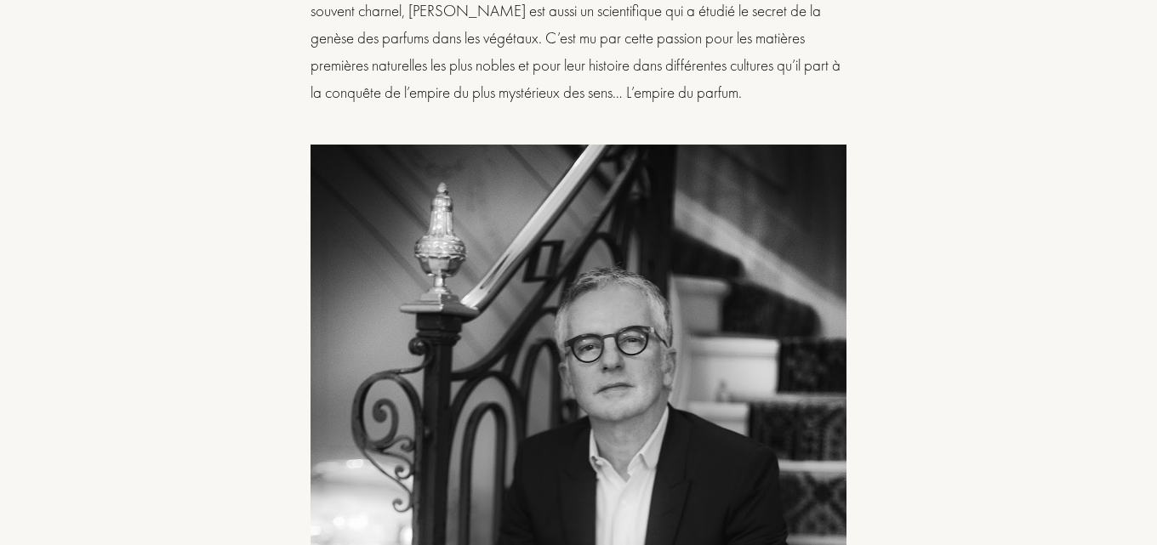
scroll to position [1362, 0]
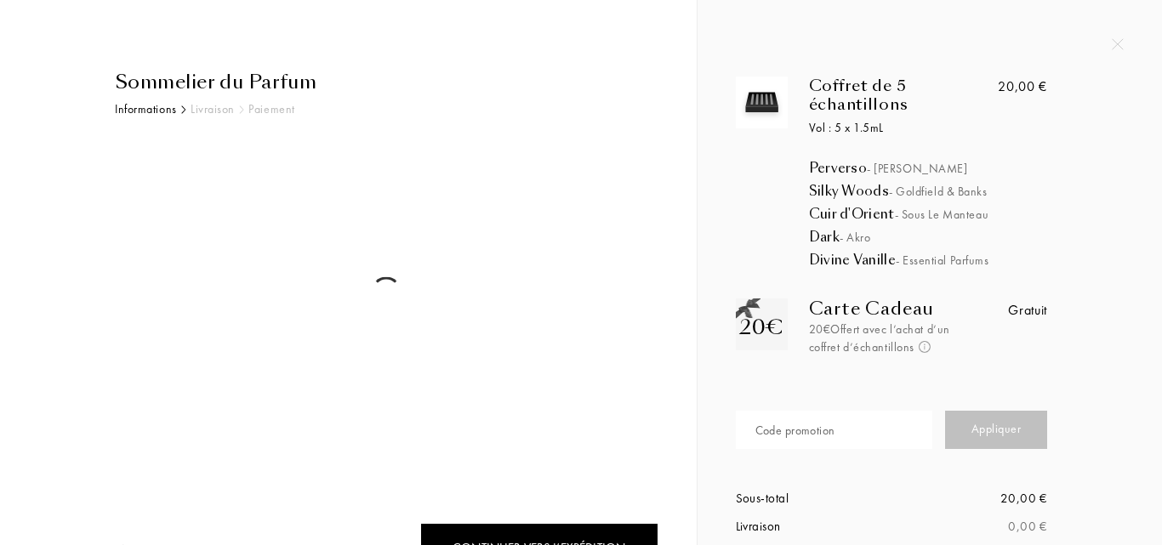
select select "FR"
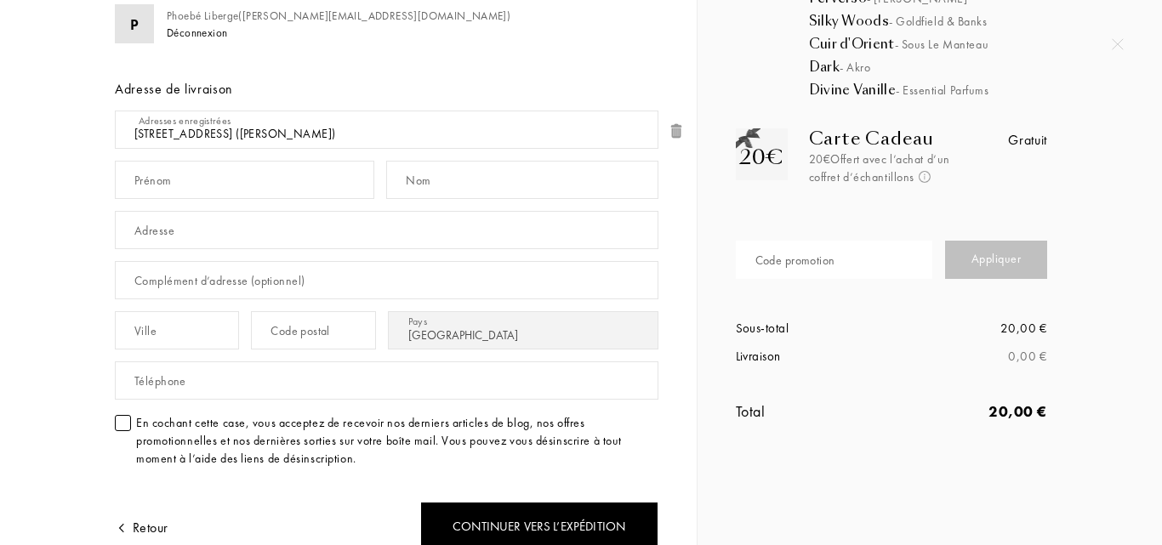
scroll to position [401, 0]
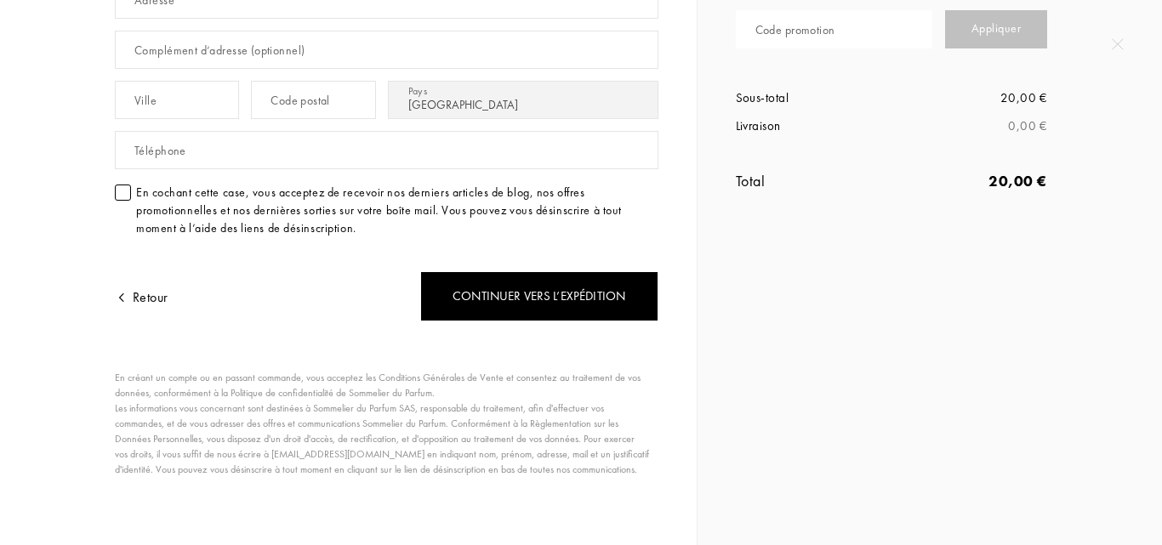
click at [120, 197] on div at bounding box center [123, 193] width 16 height 16
click at [277, 186] on div "En cochant cette case, vous acceptez de recevoir nos derniers articles de blog,…" at bounding box center [397, 211] width 523 height 54
click at [276, 189] on div "En cochant cette case, vous acceptez de recevoir nos derniers articles de blog,…" at bounding box center [397, 211] width 523 height 54
click at [125, 189] on div at bounding box center [123, 193] width 16 height 16
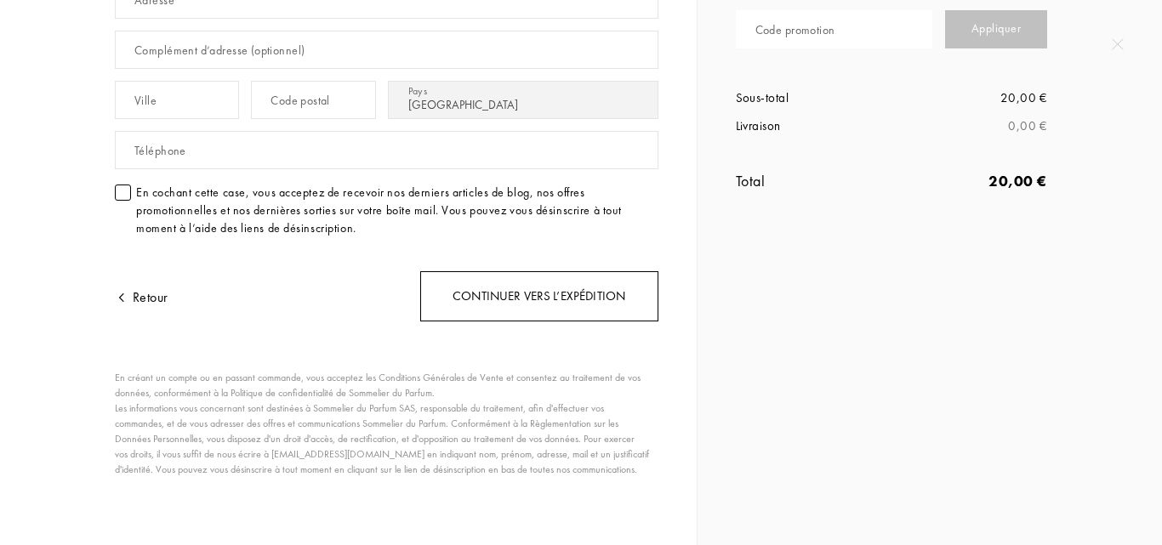
click at [560, 282] on div "Continuer vers l’expédition" at bounding box center [539, 296] width 238 height 50
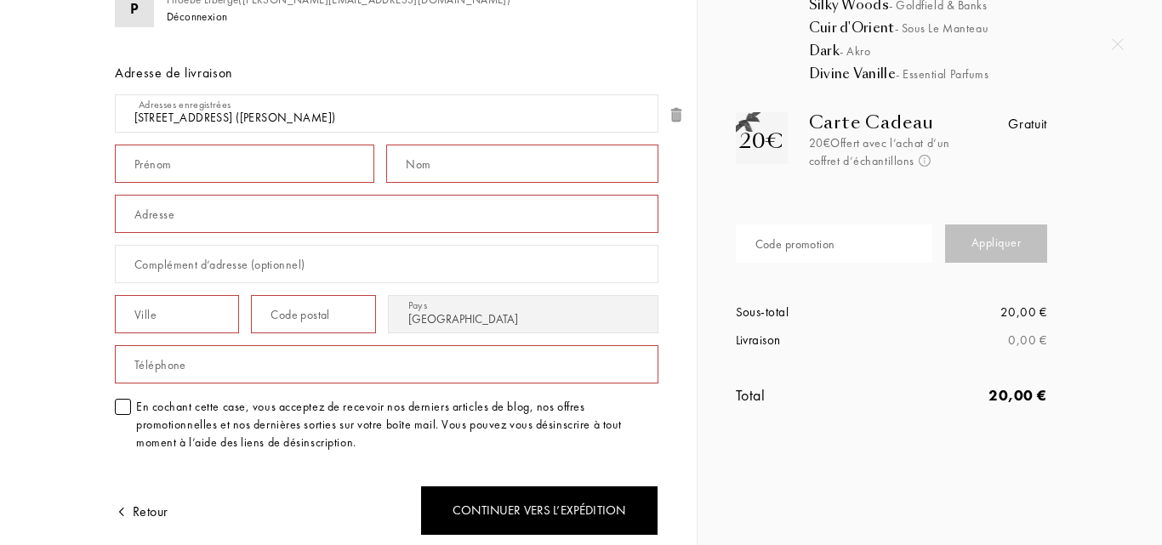
scroll to position [146, 0]
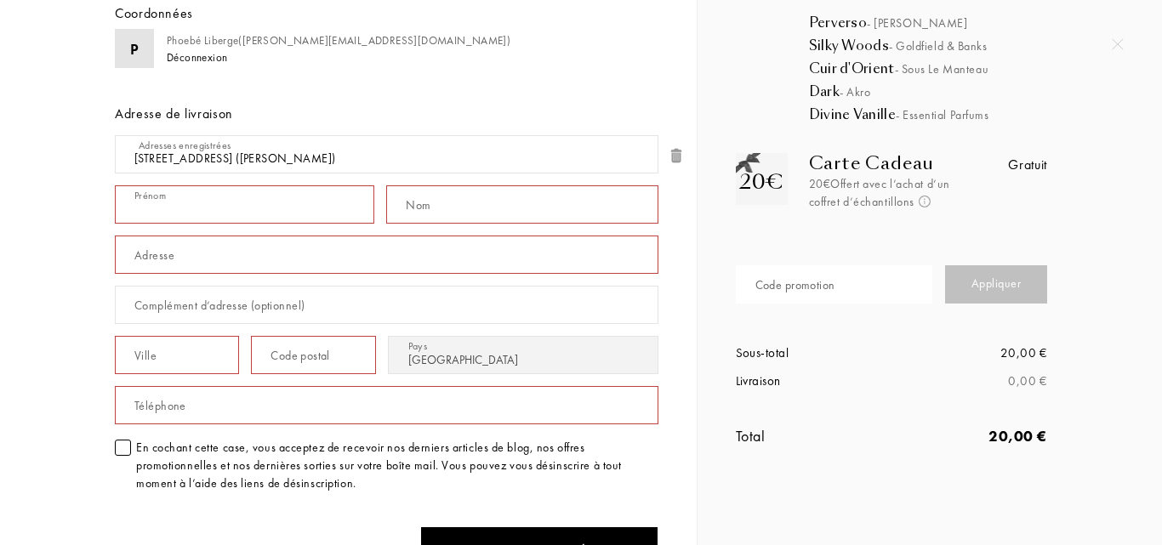
click at [215, 198] on input "text" at bounding box center [245, 205] width 260 height 38
type input "Phoebé"
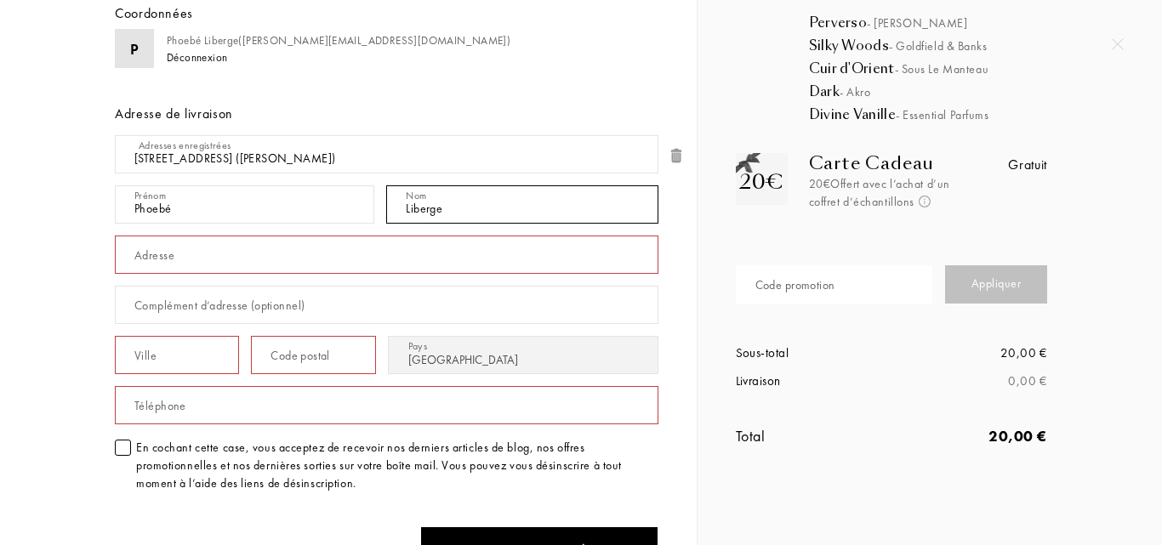
type input "Liberge"
type input "1"
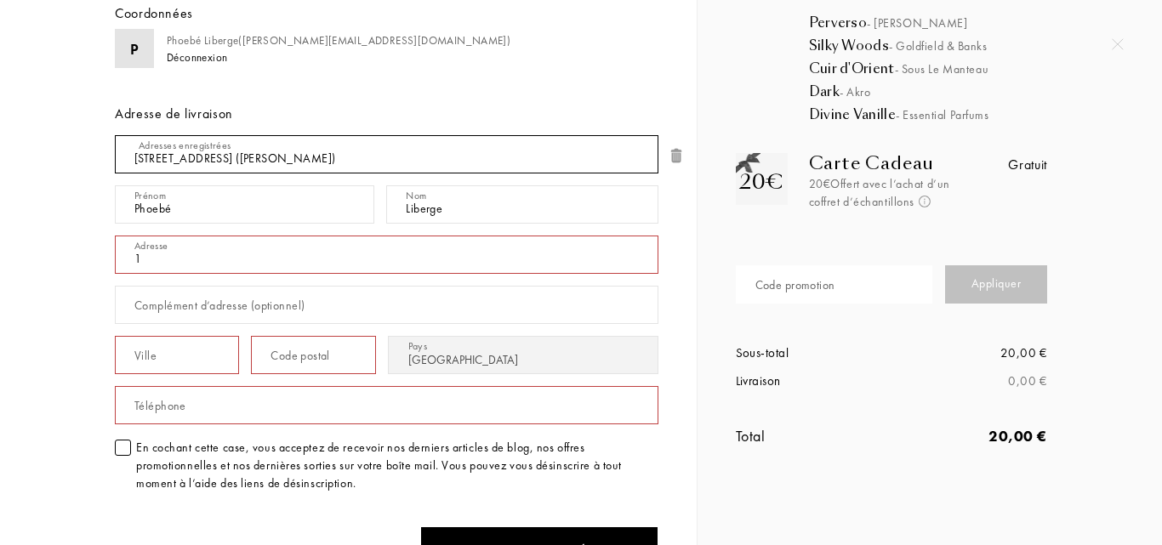
click at [420, 164] on select "[STREET_ADDRESS] ([PERSON_NAME]) [STREET_ADDRESS] ([PERSON_NAME]) [STREET_ADDRE…" at bounding box center [387, 154] width 544 height 38
click at [310, 159] on select "[STREET_ADDRESS] ([PERSON_NAME]) [STREET_ADDRESS] ([PERSON_NAME]) [STREET_ADDRE…" at bounding box center [387, 154] width 544 height 38
click at [310, 158] on select "[STREET_ADDRESS] ([PERSON_NAME]) [STREET_ADDRESS] ([PERSON_NAME]) [STREET_ADDRE…" at bounding box center [387, 154] width 544 height 38
click at [115, 135] on select "[STREET_ADDRESS] ([PERSON_NAME]) [STREET_ADDRESS] ([PERSON_NAME]) [STREET_ADDRE…" at bounding box center [387, 154] width 544 height 38
click at [289, 159] on select "[STREET_ADDRESS] ([PERSON_NAME]) [STREET_ADDRESS] ([PERSON_NAME]) [STREET_ADDRE…" at bounding box center [387, 154] width 544 height 38
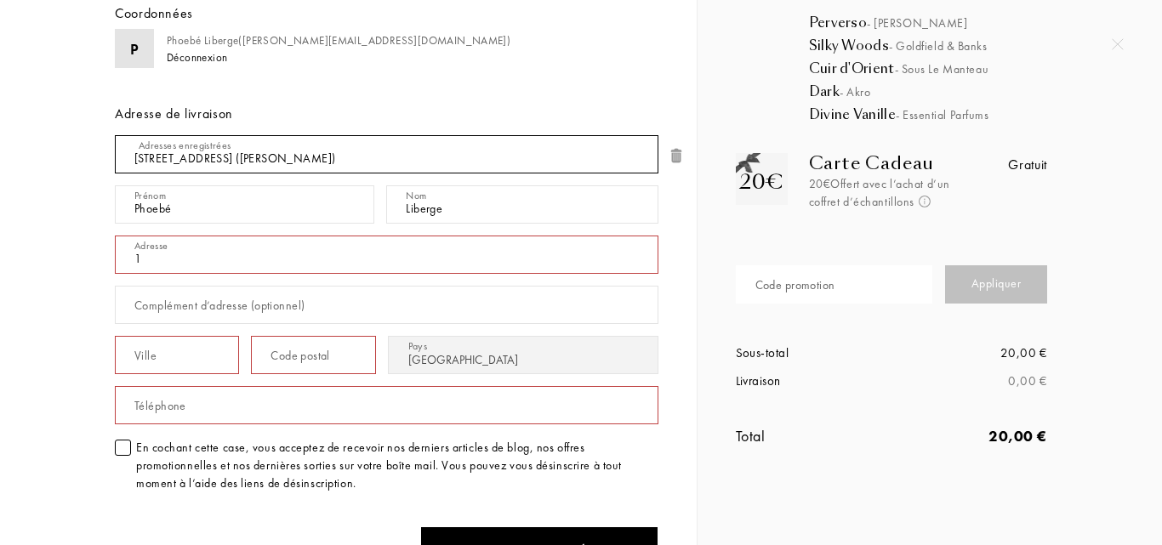
select select "1"
click at [115, 135] on select "[STREET_ADDRESS] ([PERSON_NAME]) [STREET_ADDRESS] ([PERSON_NAME]) [STREET_ADDRE…" at bounding box center [387, 154] width 544 height 38
type input "[STREET_ADDRESS]"
type input "HUELGOAT"
type input "29690"
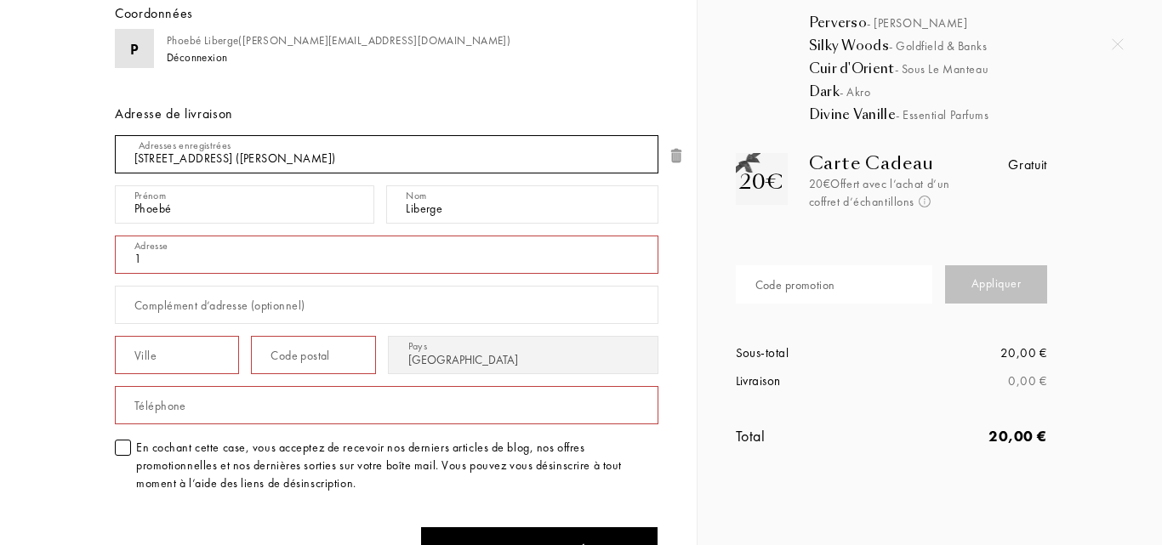
type input "0619805112"
click at [293, 153] on select "[STREET_ADDRESS] ([PERSON_NAME]) [STREET_ADDRESS] ([PERSON_NAME]) [STREET_ADDRE…" at bounding box center [387, 154] width 544 height 38
select select "0"
click at [115, 135] on select "[STREET_ADDRESS] ([PERSON_NAME]) [STREET_ADDRESS] ([PERSON_NAME]) [STREET_ADDRE…" at bounding box center [387, 154] width 544 height 38
type input "Phoebé"
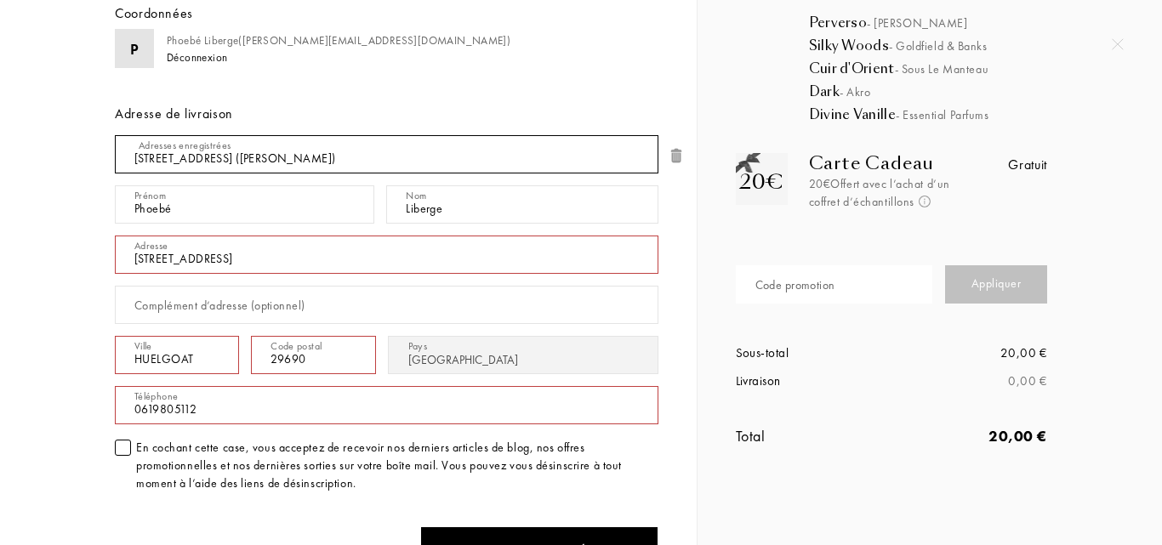
type input "[STREET_ADDRESS]"
type input "Huelgoat"
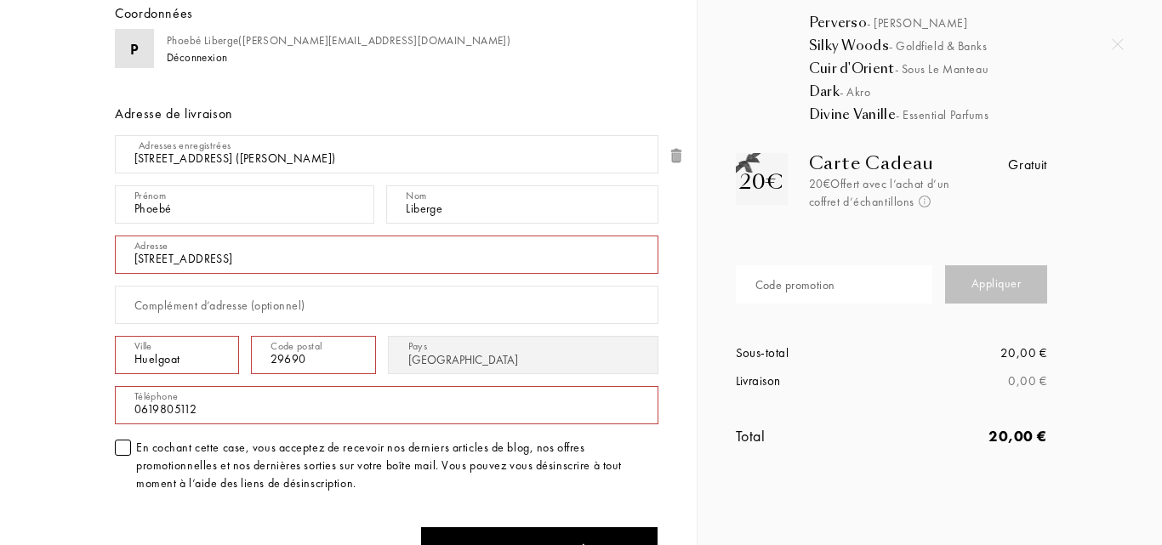
click at [13, 225] on div "Sommelier du Parfum Informations Livraison Paiement Coordonnées P Phoebé Liberg…" at bounding box center [348, 362] width 671 height 878
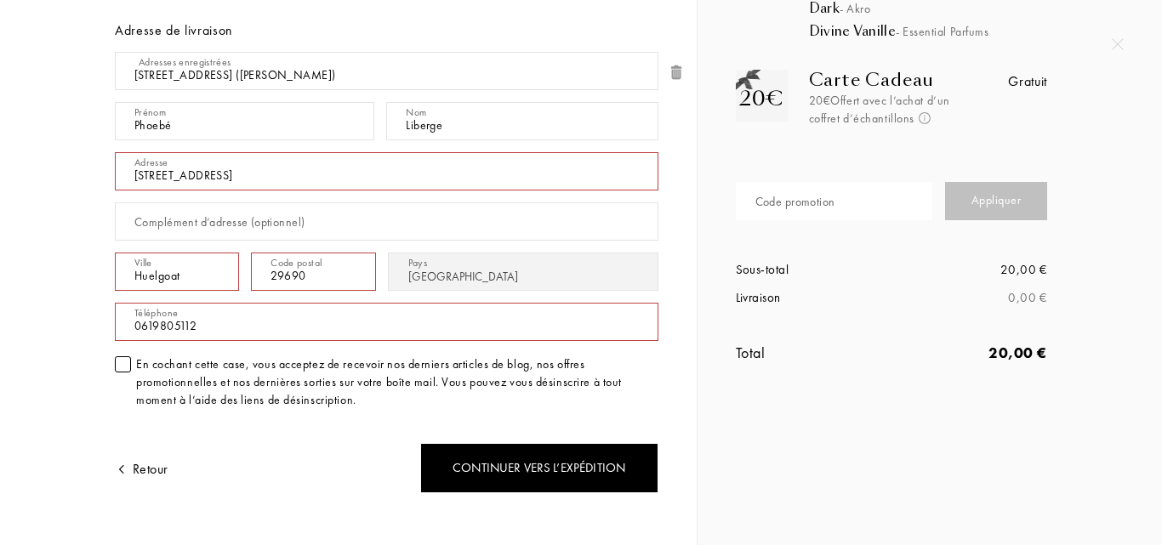
scroll to position [316, 0]
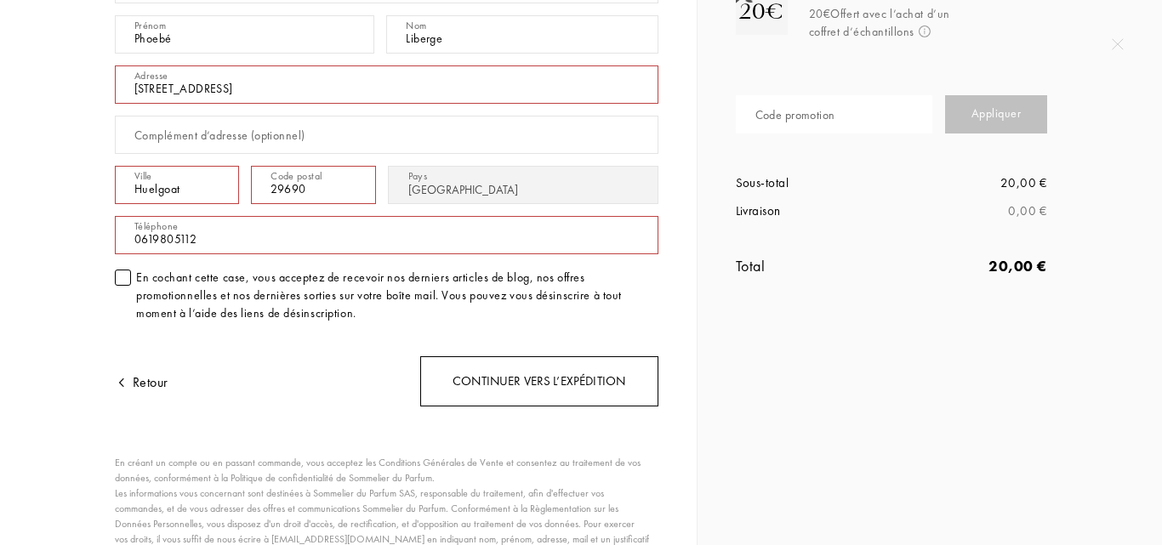
click at [621, 388] on div "Continuer vers l’expédition" at bounding box center [539, 382] width 238 height 50
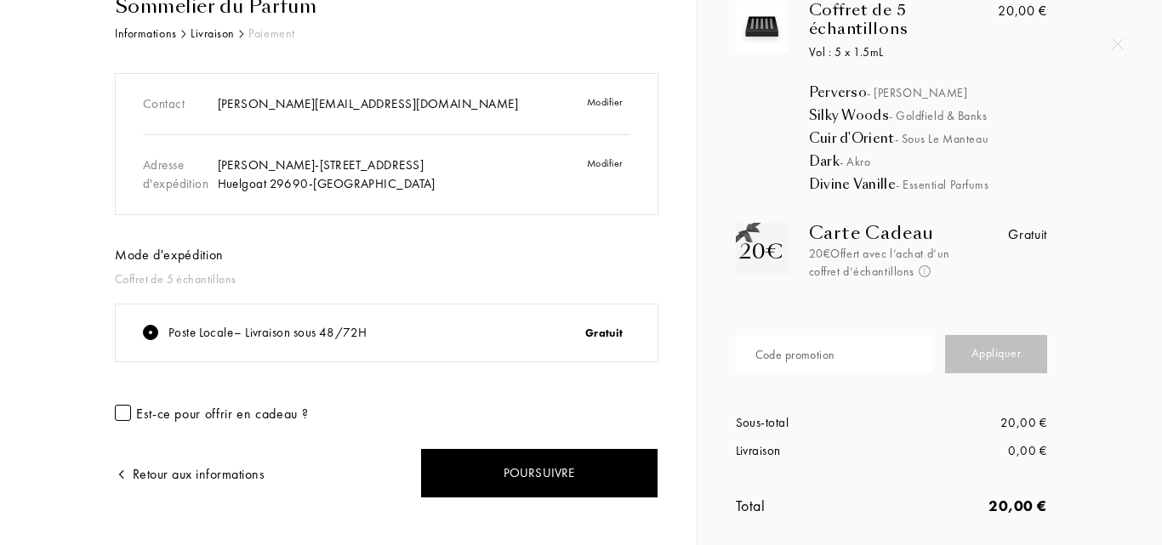
scroll to position [103, 0]
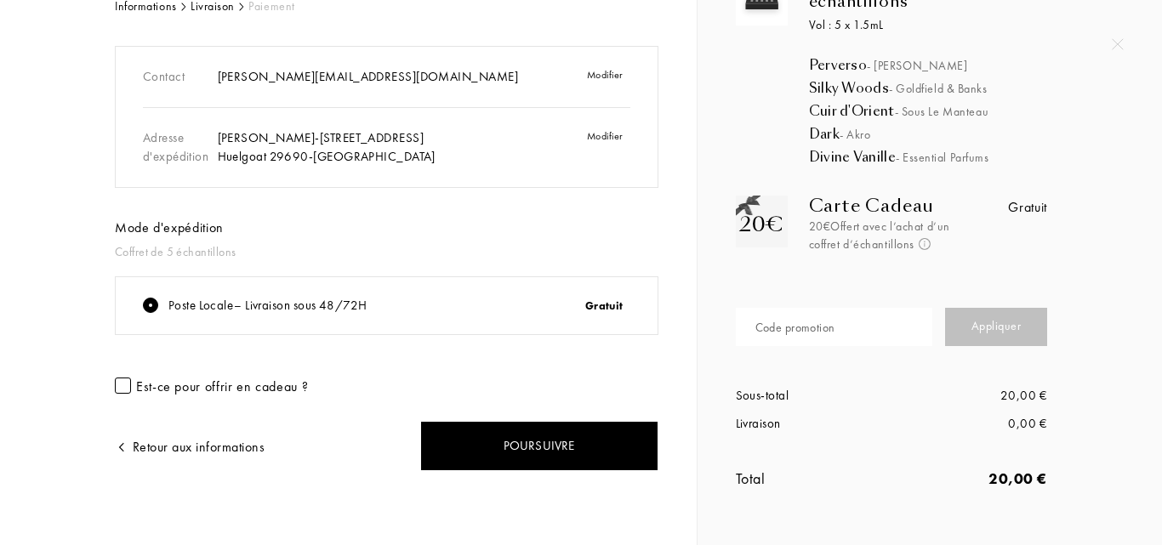
click at [125, 386] on div at bounding box center [123, 386] width 16 height 16
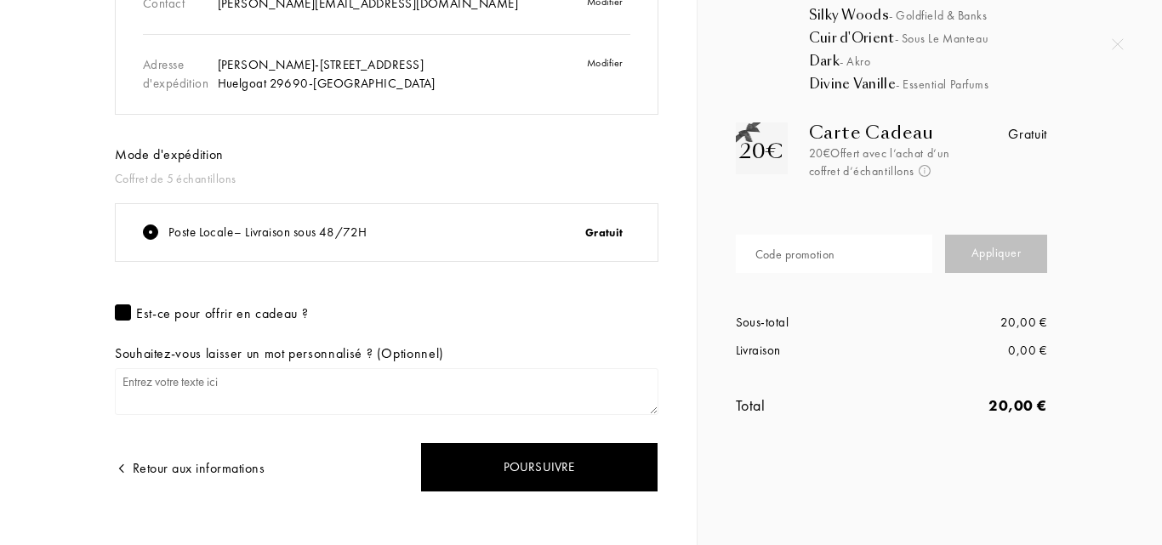
scroll to position [197, 0]
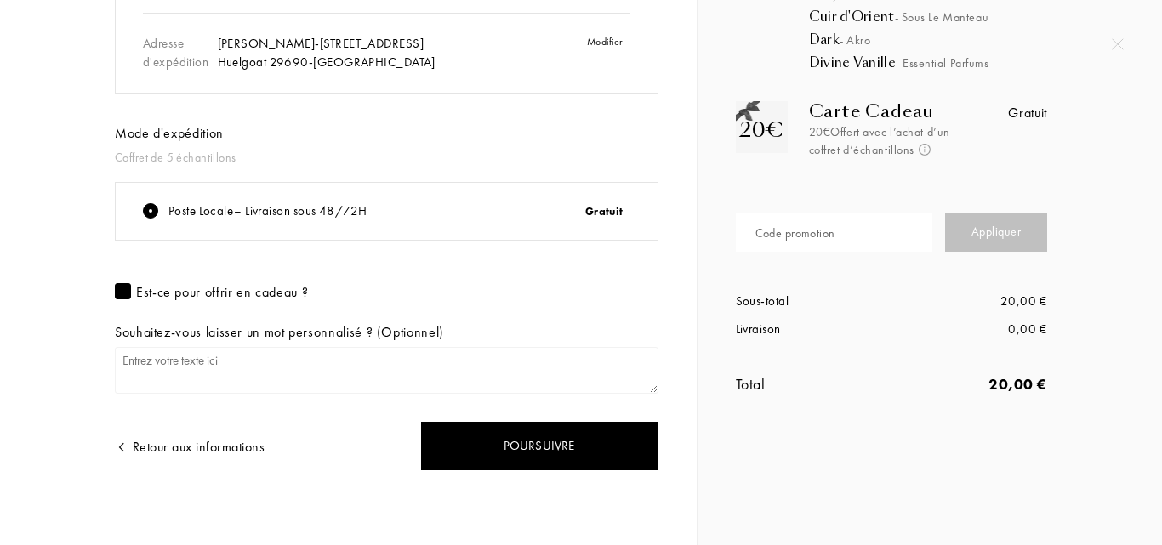
click at [317, 362] on textarea at bounding box center [387, 370] width 544 height 47
type textarea "J"
type textarea "B"
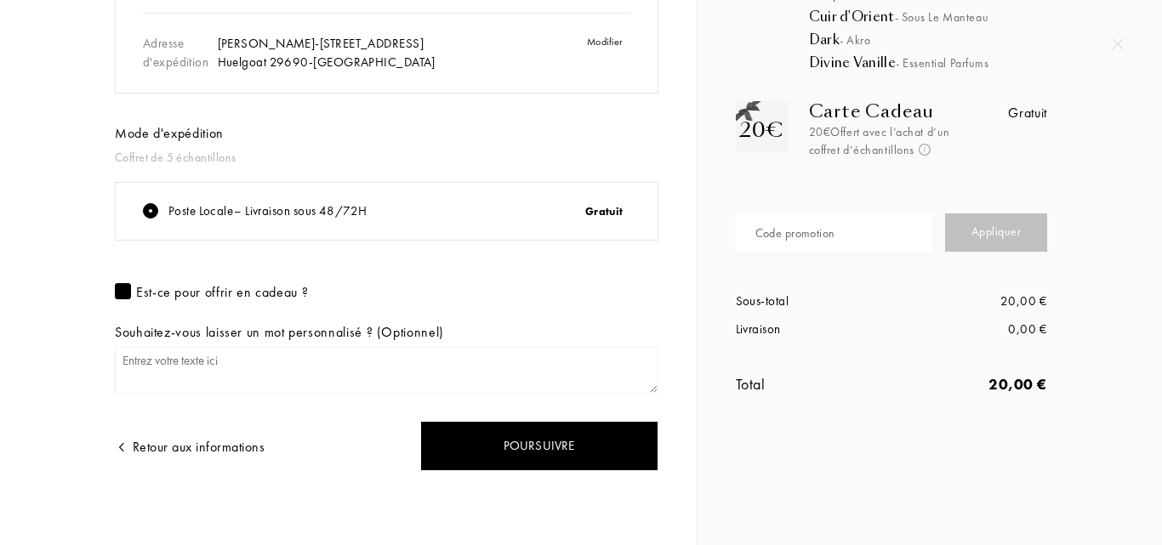
type textarea "A"
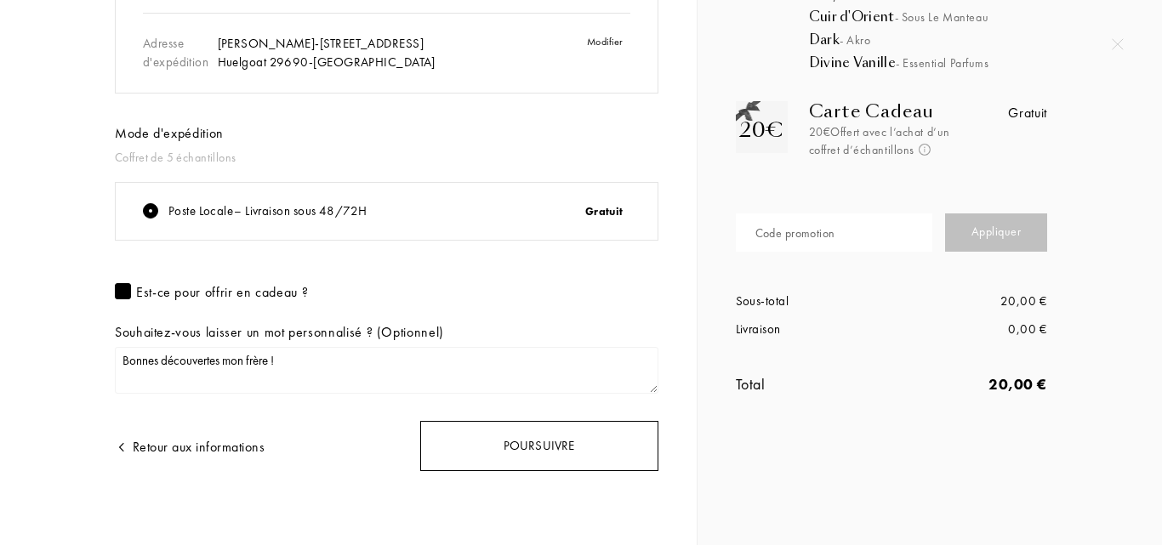
type textarea "Bonnes découvertes mon frère !"
click at [528, 455] on div "Poursuivre" at bounding box center [539, 446] width 238 height 50
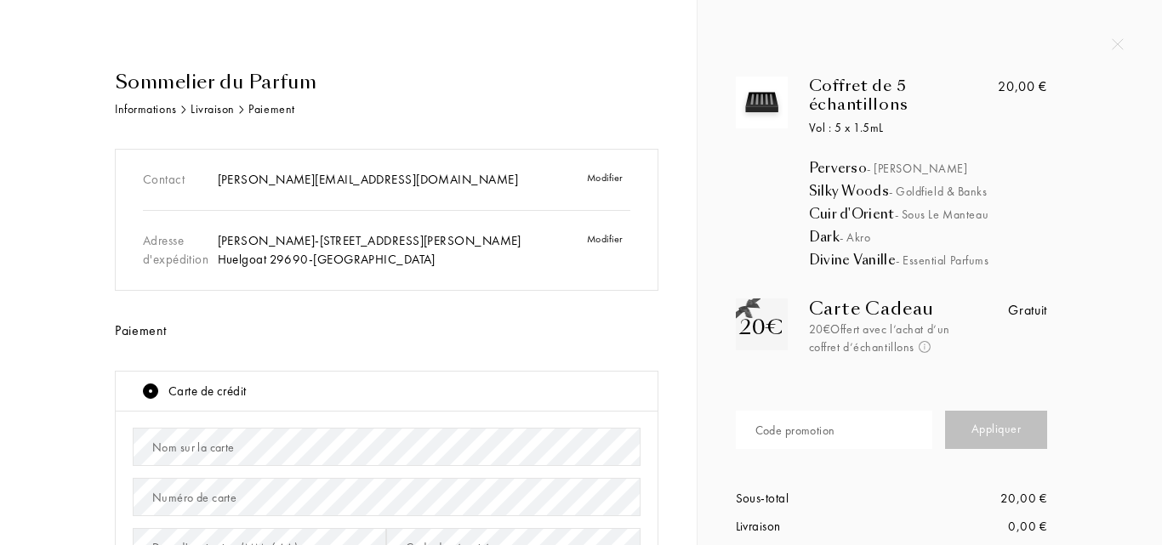
click at [1121, 43] on img at bounding box center [1118, 44] width 12 height 12
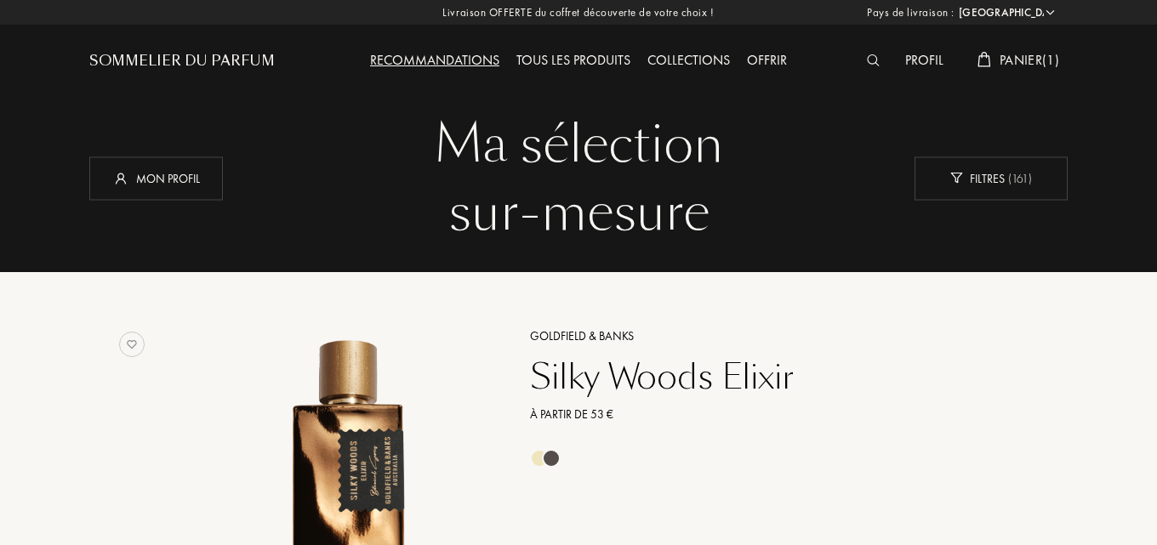
select select "FR"
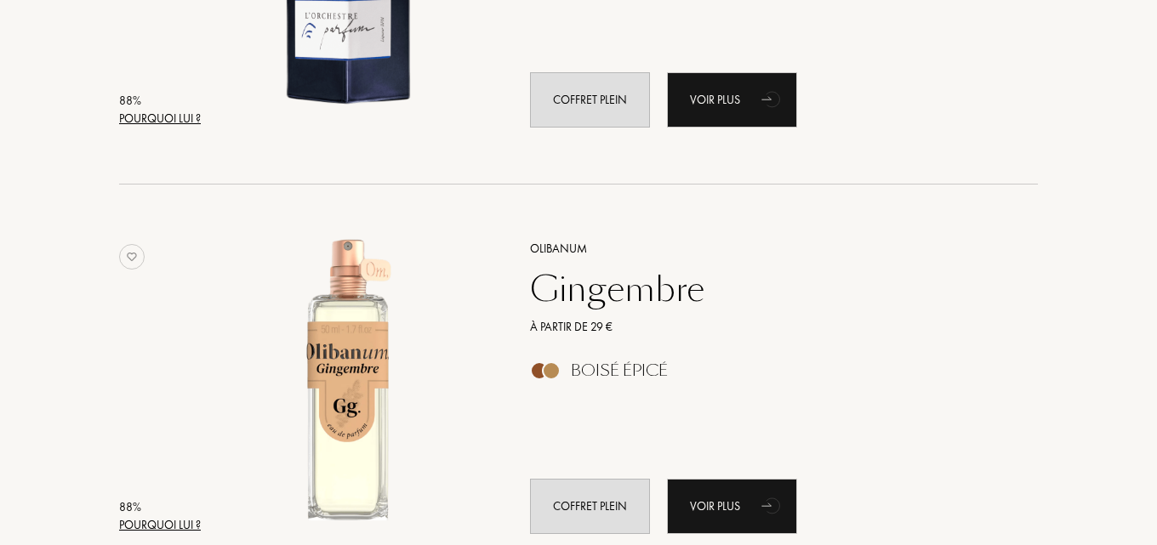
scroll to position [3915, 0]
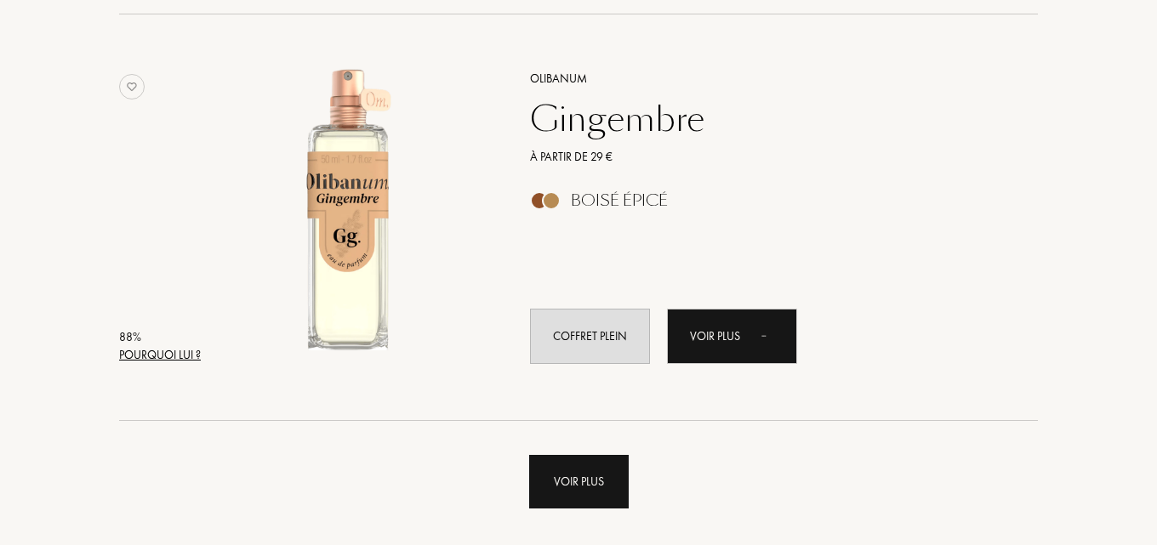
click at [585, 461] on div "Voir plus" at bounding box center [579, 482] width 100 height 54
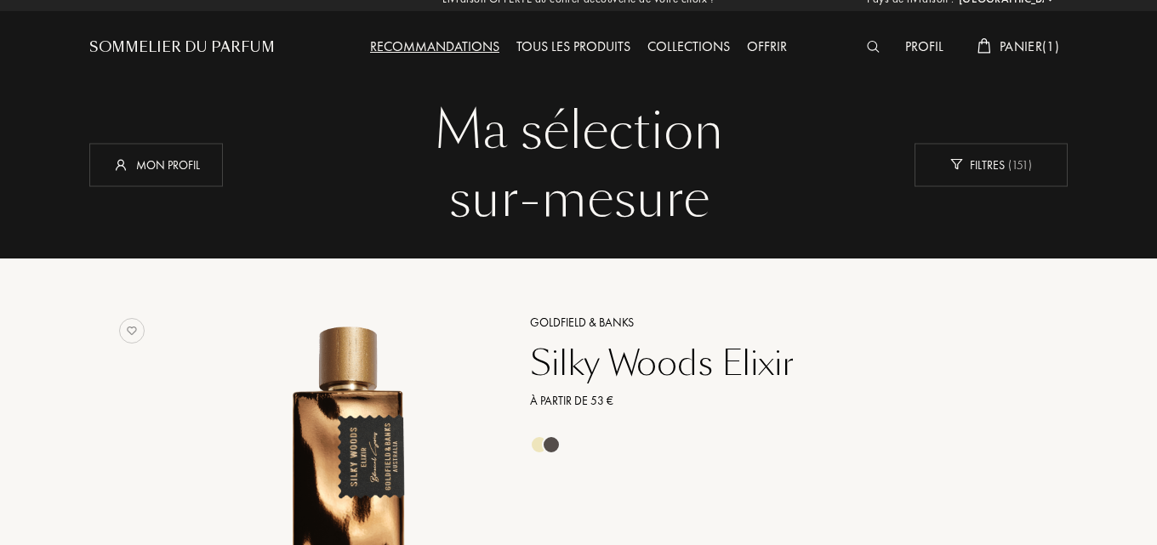
scroll to position [0, 0]
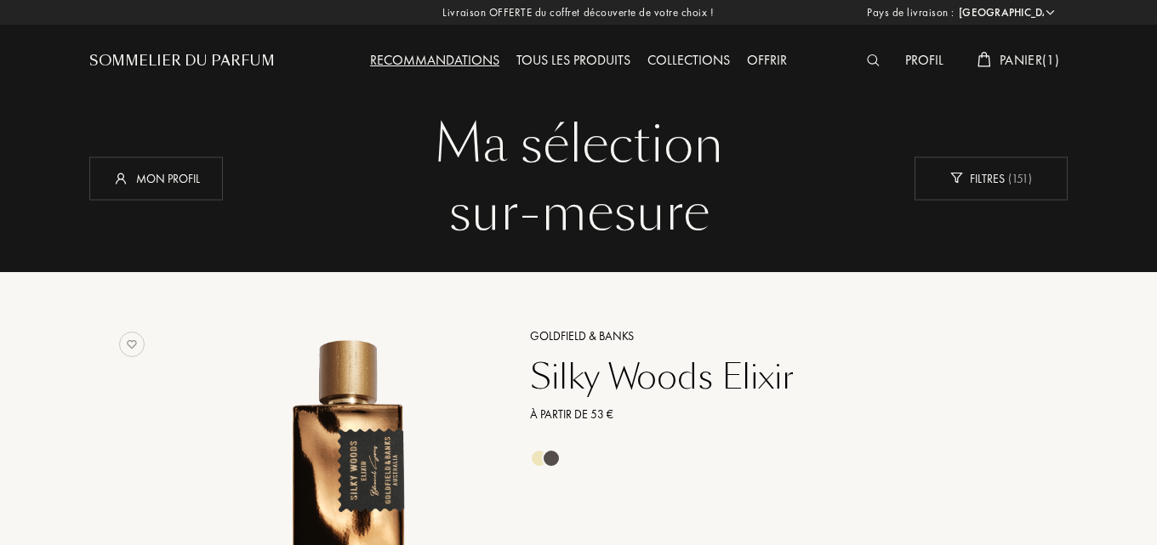
click at [1040, 70] on div "Panier ( 1 )" at bounding box center [1018, 61] width 99 height 22
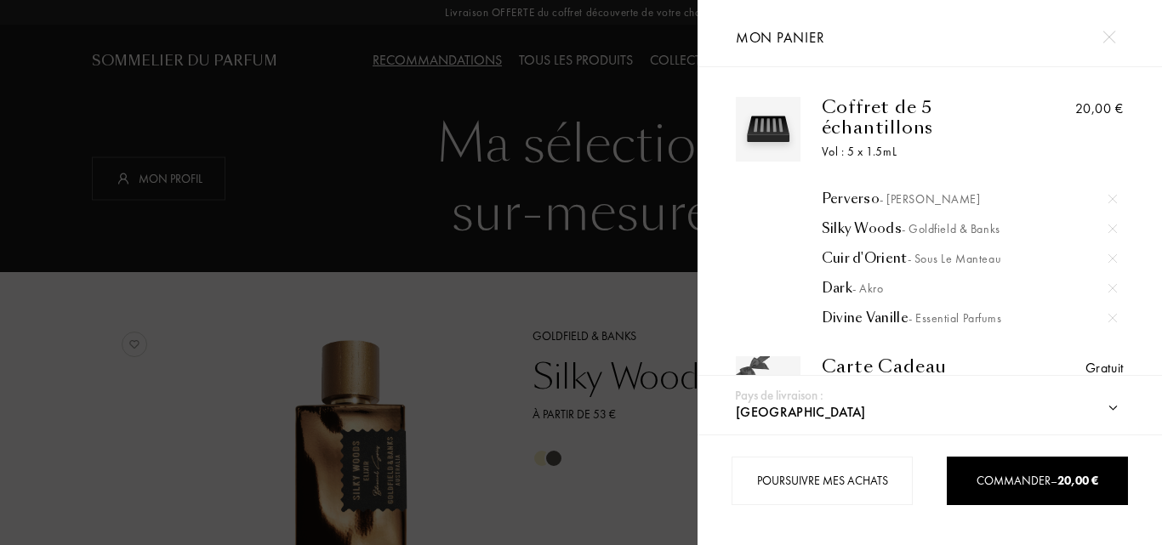
click at [334, 191] on div at bounding box center [349, 272] width 698 height 545
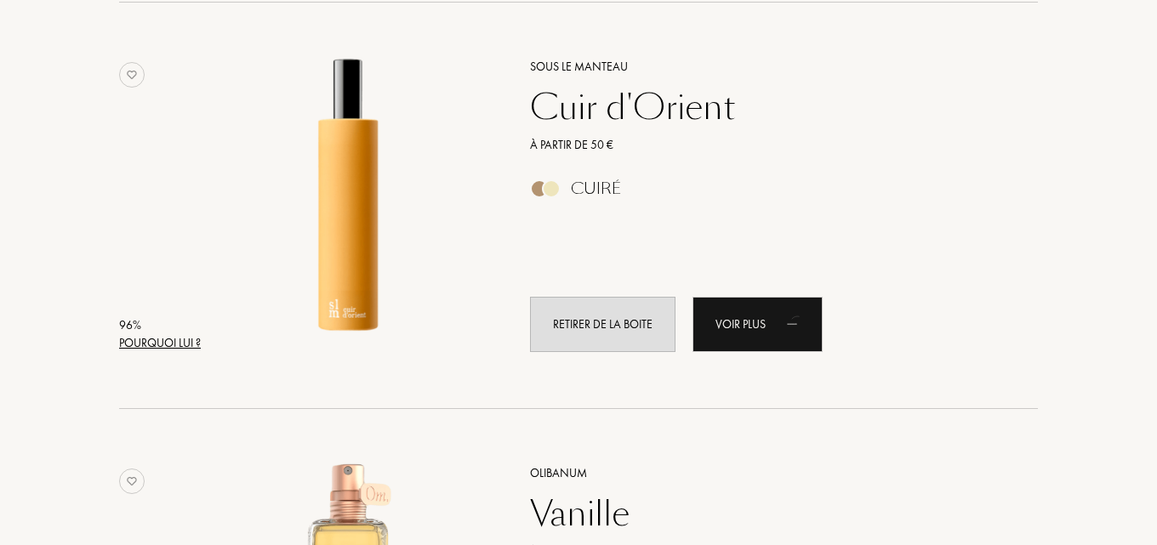
scroll to position [596, 0]
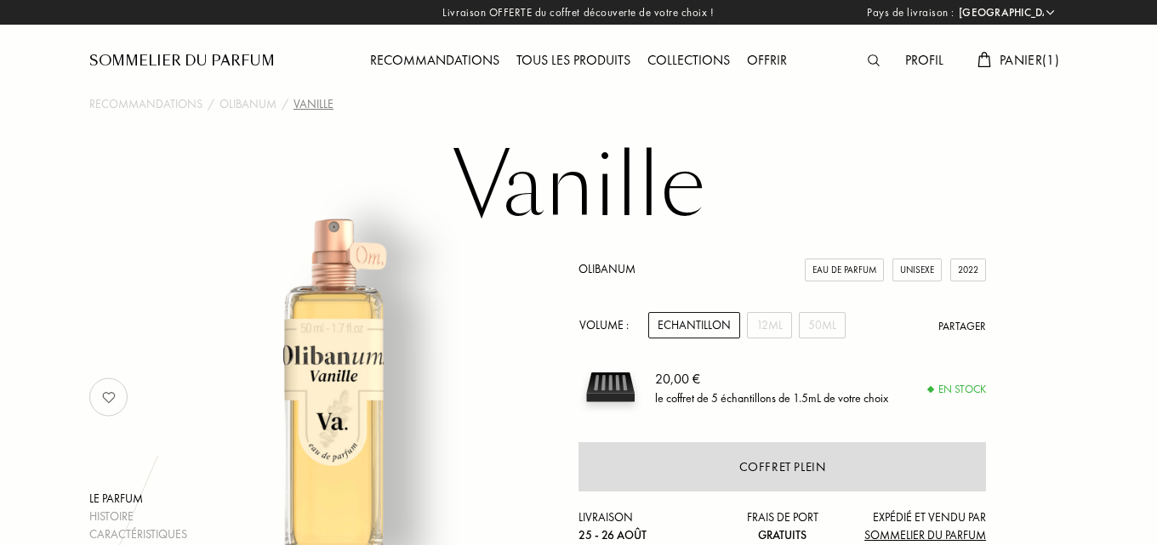
select select "FR"
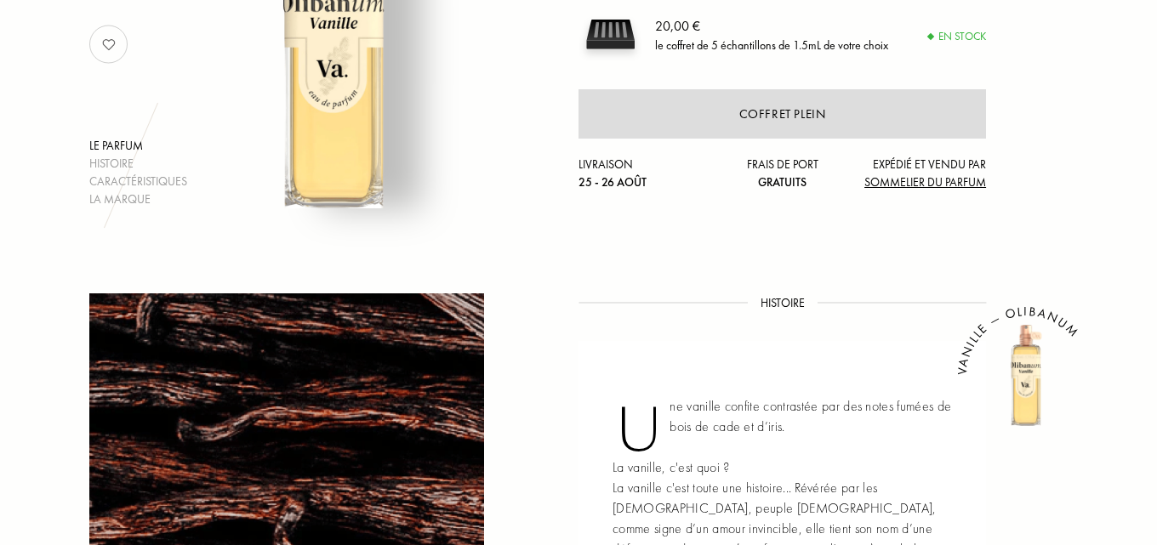
scroll to position [255, 0]
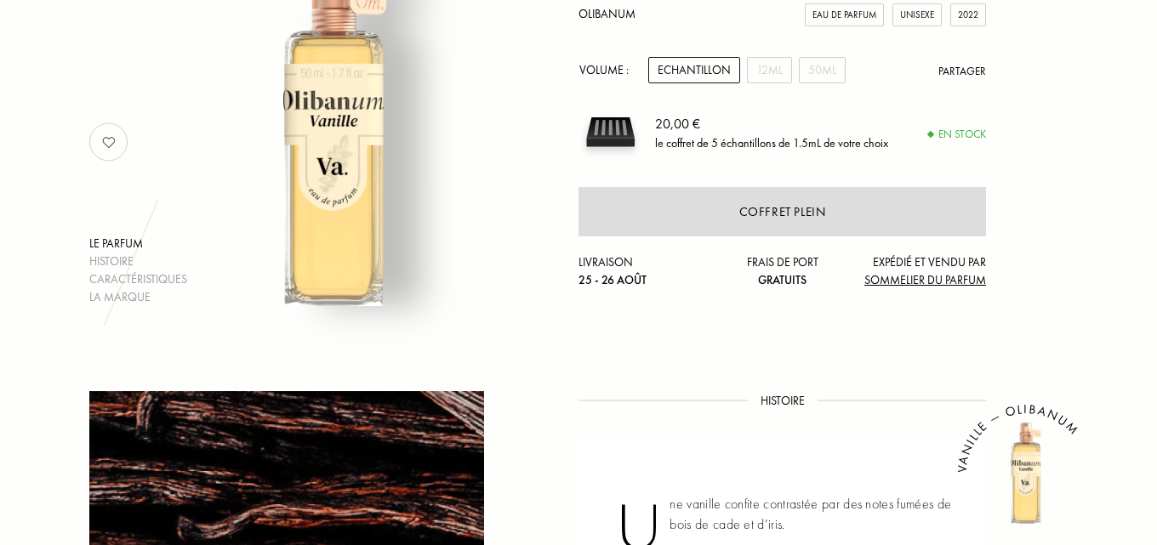
click at [674, 83] on div "Echantillon" at bounding box center [694, 70] width 92 height 26
click at [679, 67] on div "Echantillon" at bounding box center [694, 70] width 92 height 26
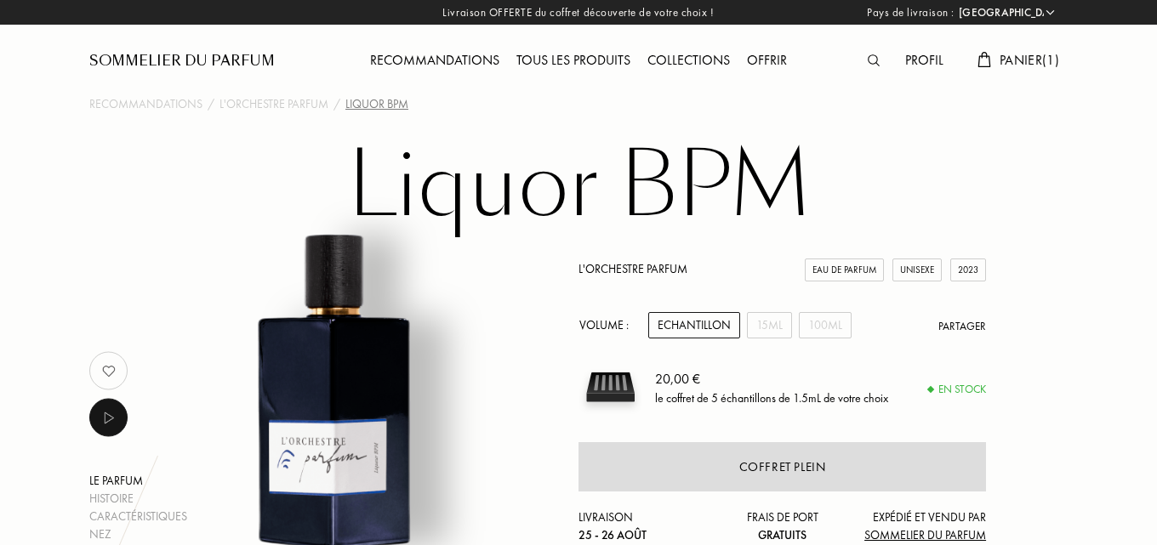
select select "FR"
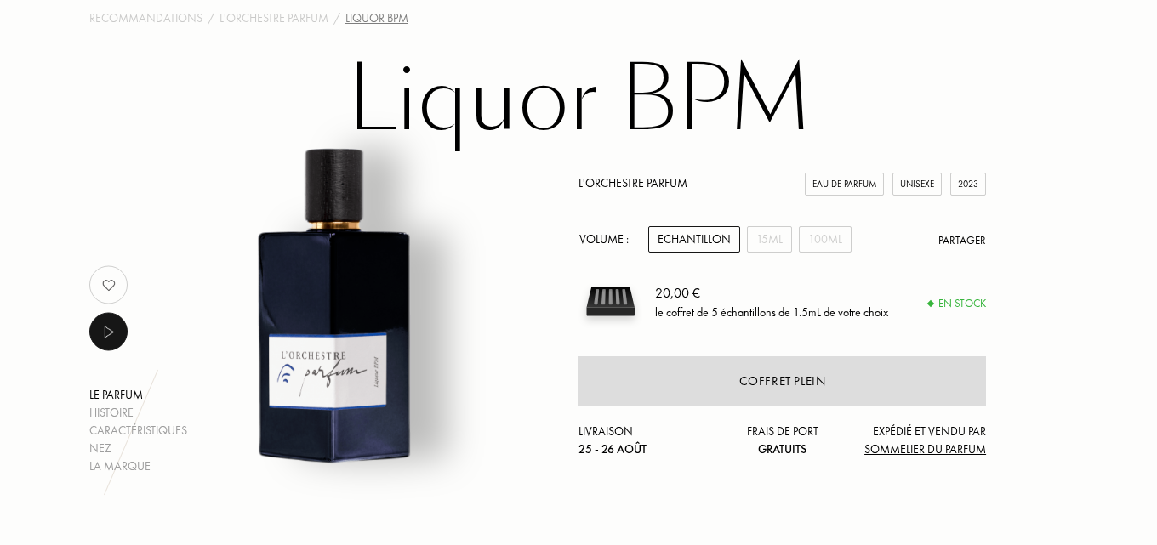
scroll to position [255, 0]
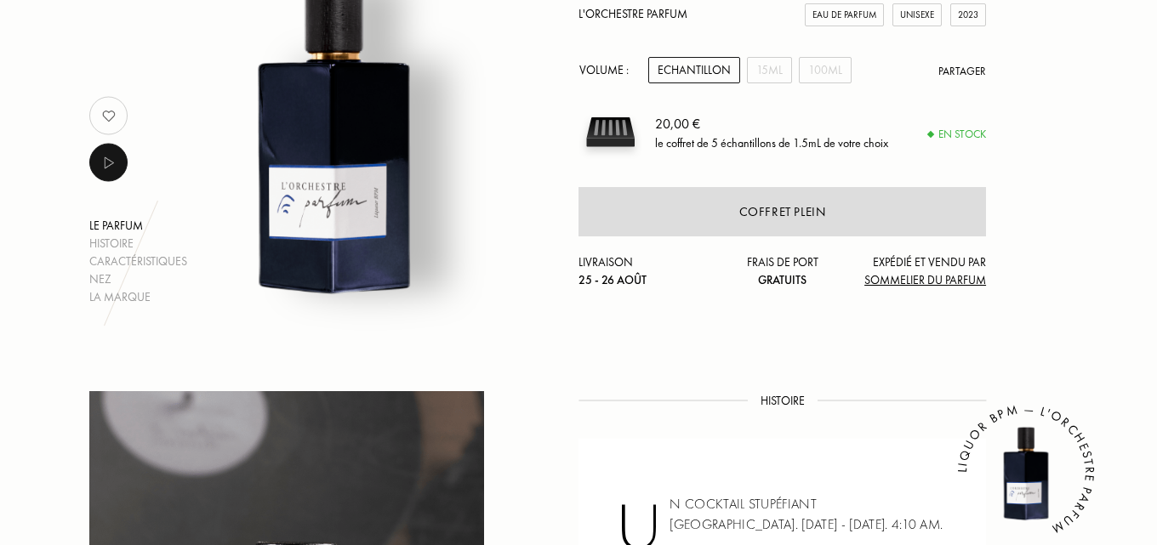
click at [661, 70] on div "Echantillon" at bounding box center [694, 70] width 92 height 26
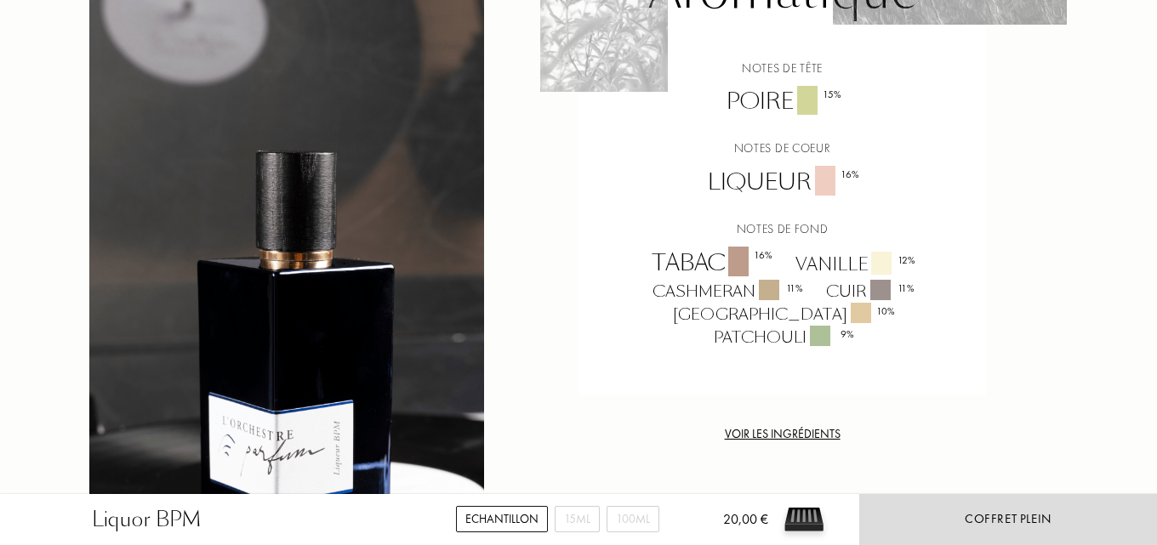
scroll to position [1277, 0]
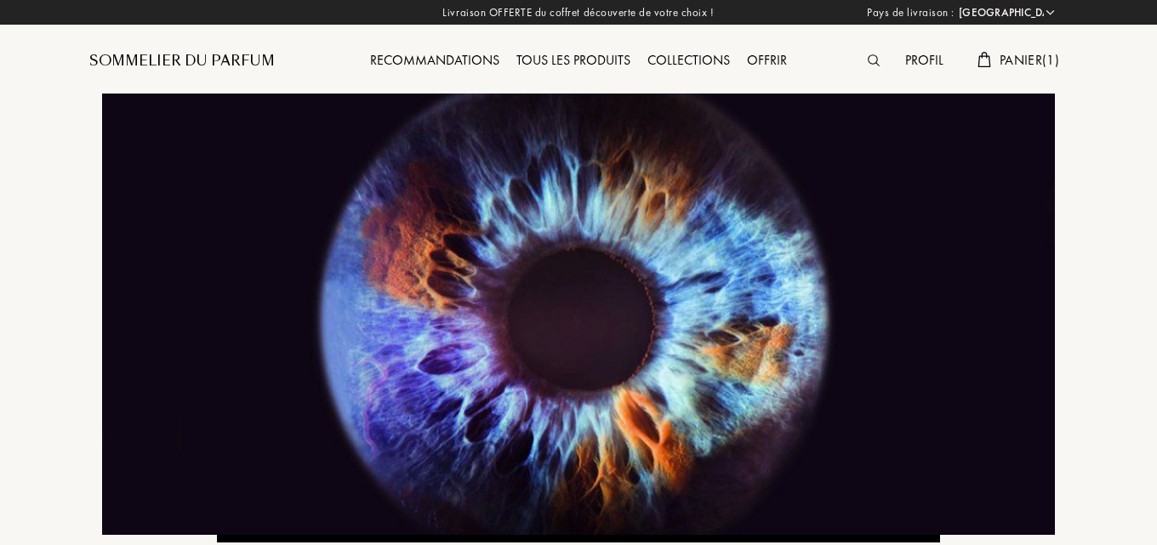
select select "FR"
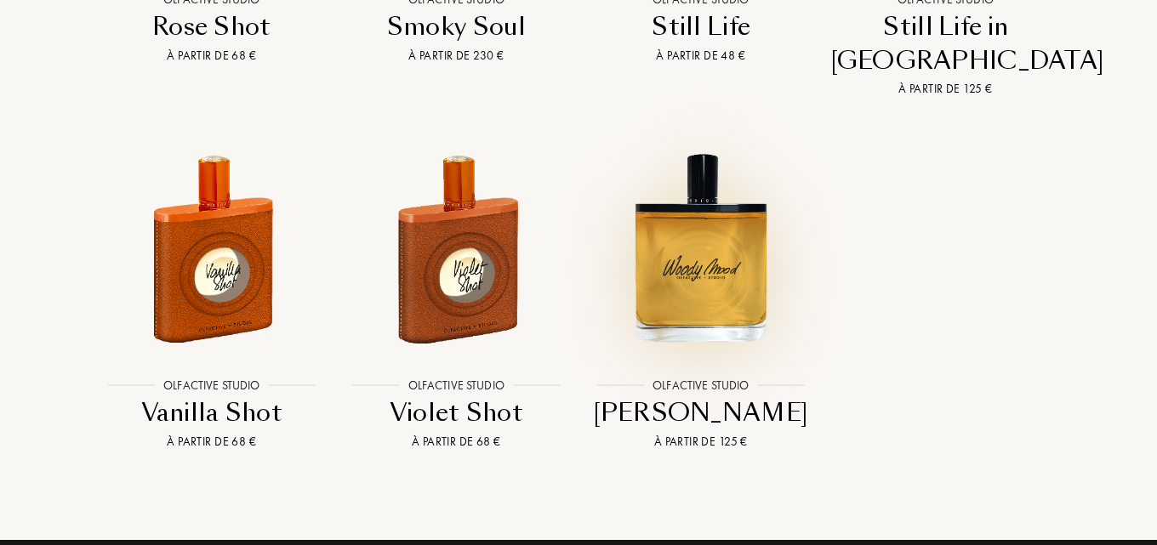
scroll to position [4000, 0]
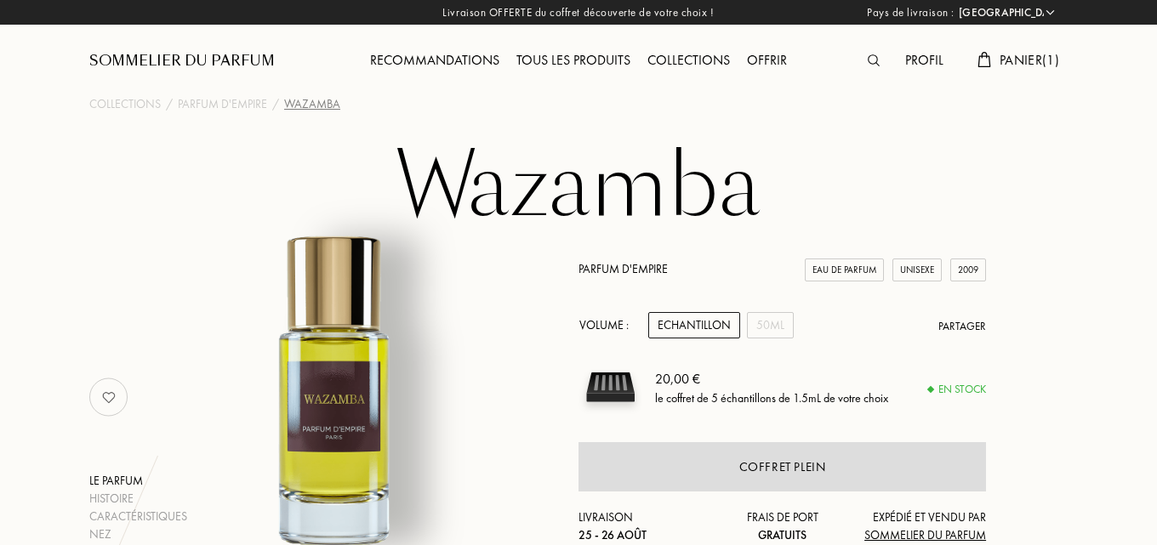
select select "FR"
click at [683, 319] on div "Echantillon" at bounding box center [694, 325] width 92 height 26
click at [676, 330] on div "Echantillon" at bounding box center [694, 325] width 92 height 26
click at [692, 323] on div "Echantillon" at bounding box center [694, 325] width 92 height 26
click at [1013, 66] on span "Panier ( 1 )" at bounding box center [1030, 60] width 60 height 18
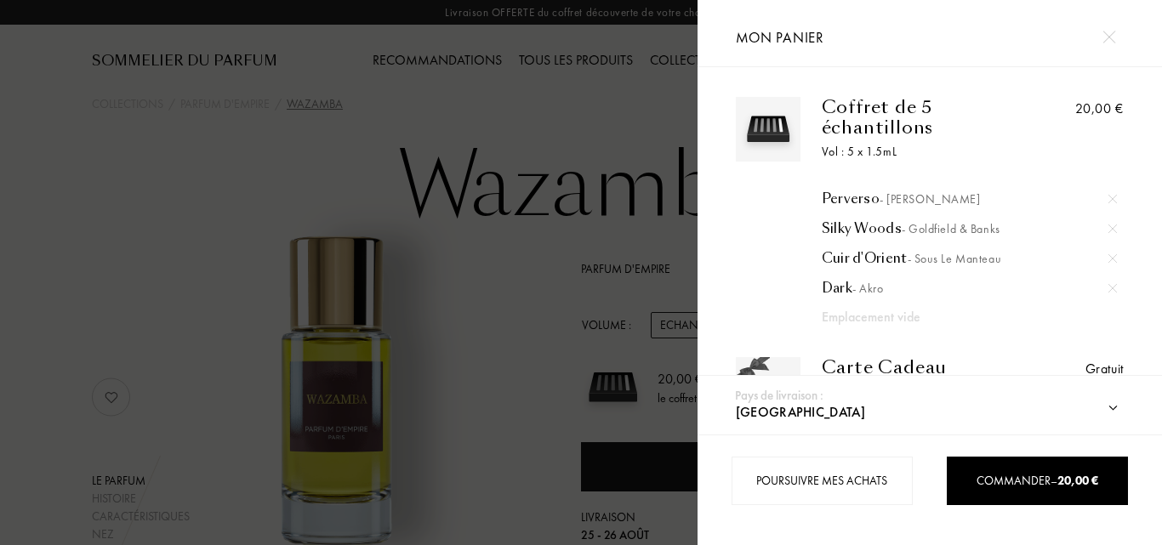
click at [580, 200] on div at bounding box center [349, 272] width 698 height 545
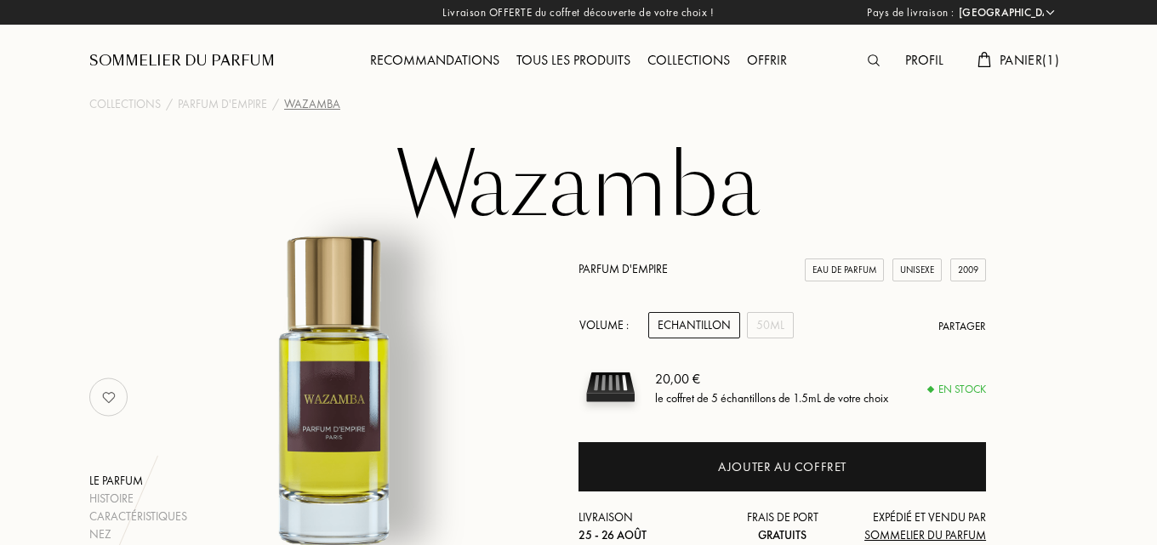
click at [694, 317] on div "Echantillon" at bounding box center [694, 325] width 92 height 26
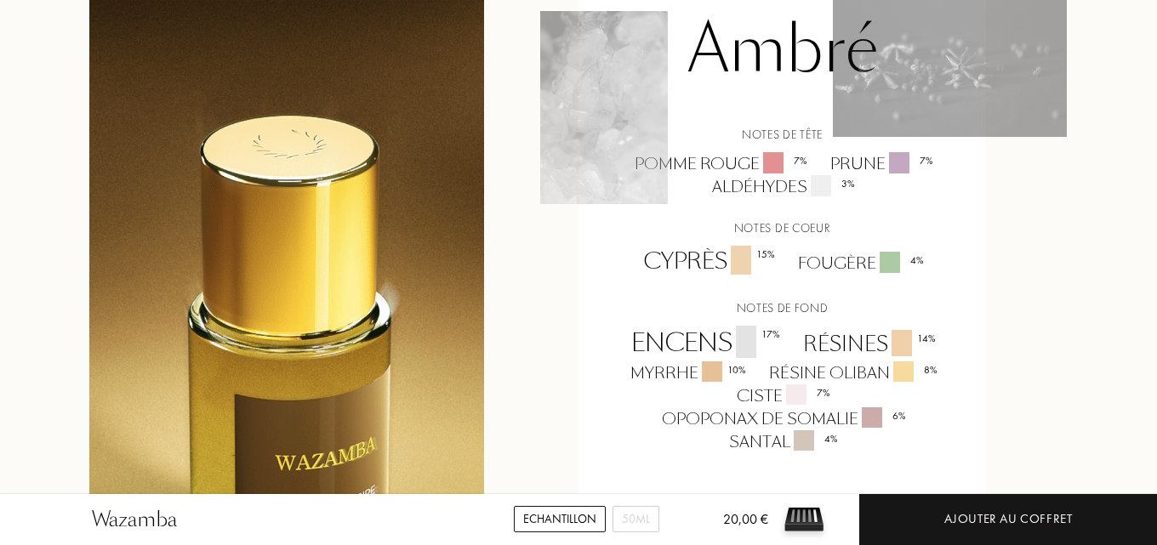
scroll to position [1532, 0]
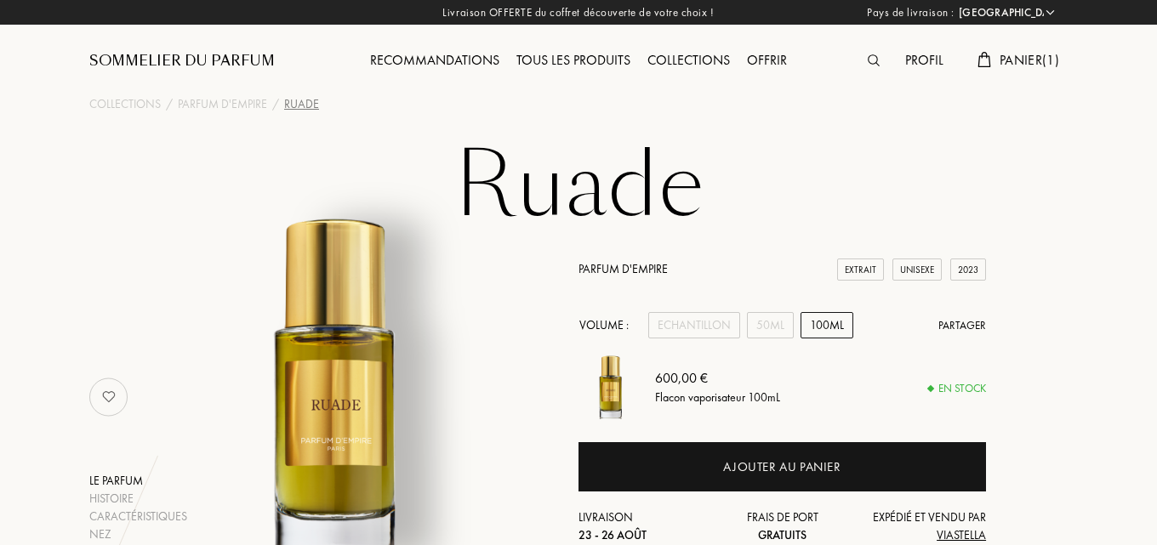
select select "FR"
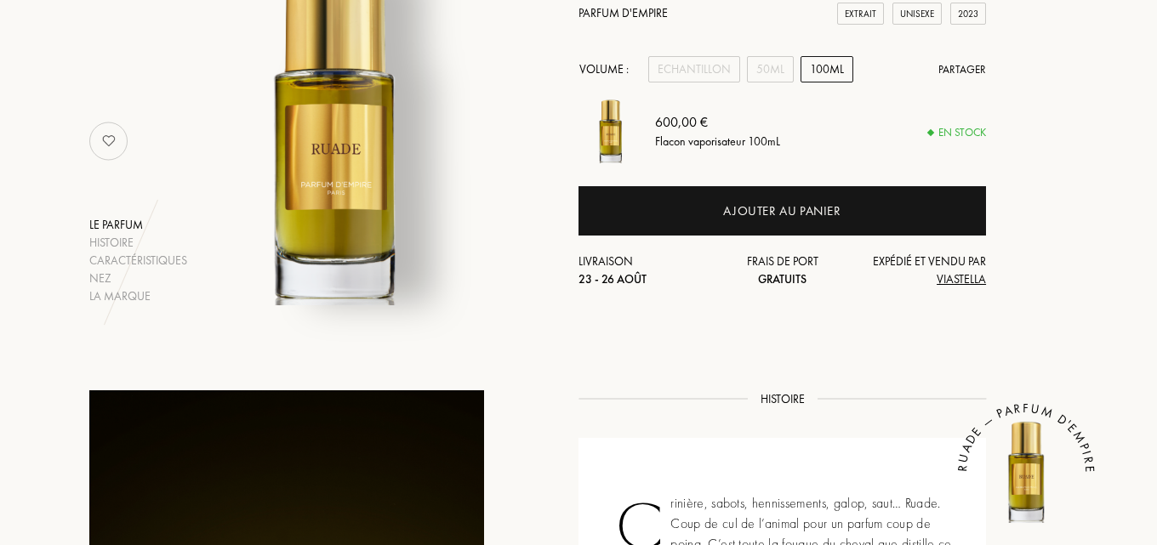
scroll to position [170, 0]
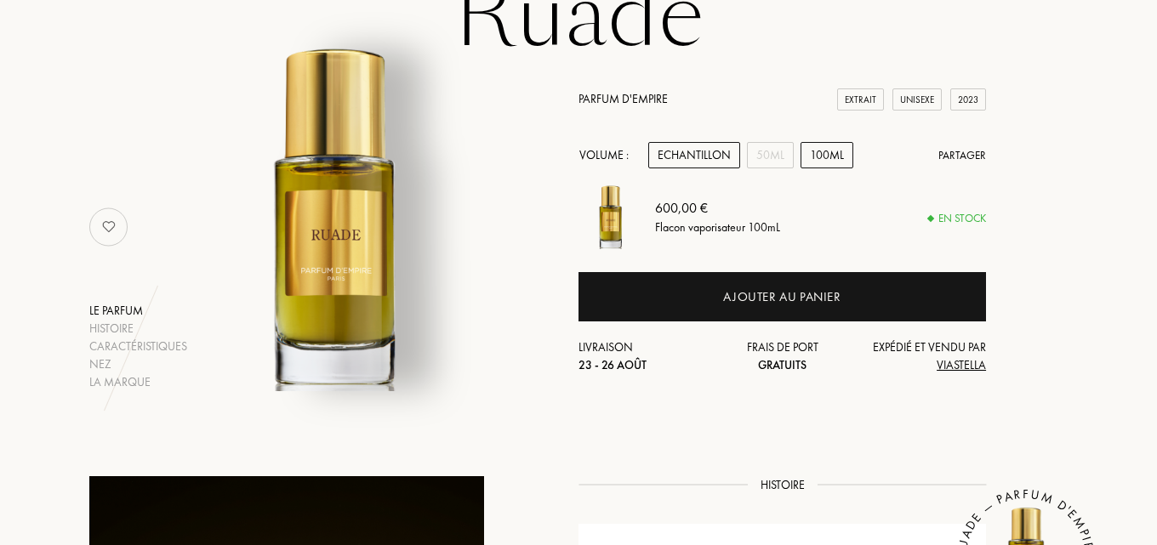
click at [690, 157] on div "Echantillon" at bounding box center [694, 155] width 92 height 26
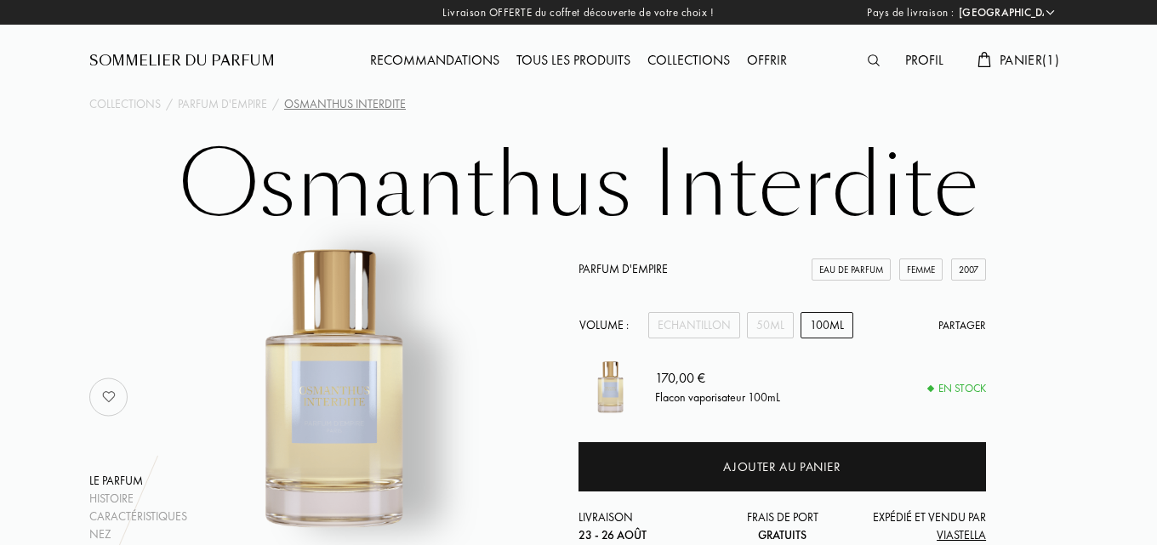
select select "FR"
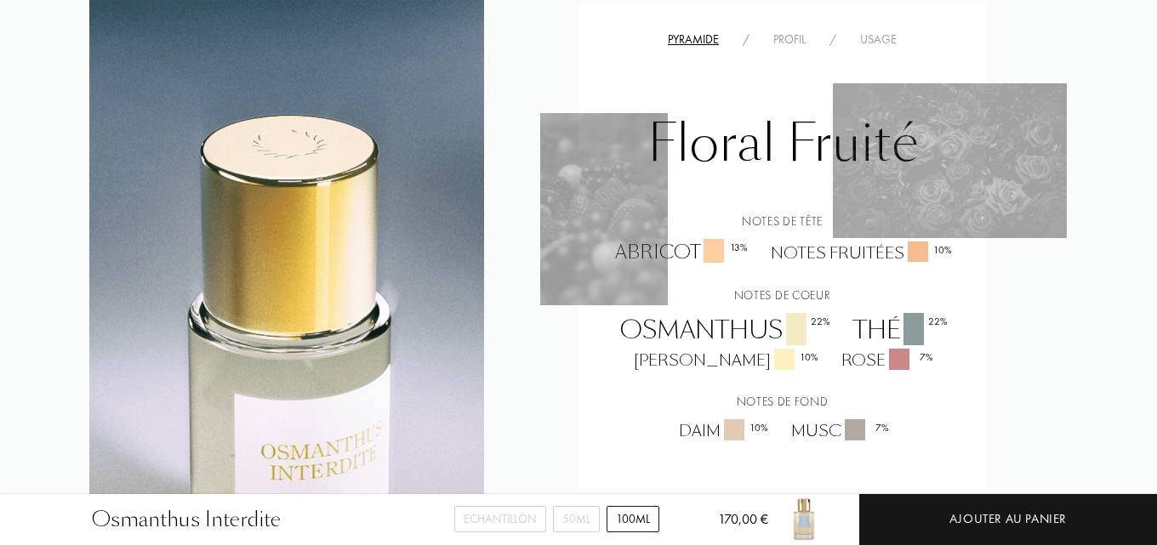
scroll to position [1447, 0]
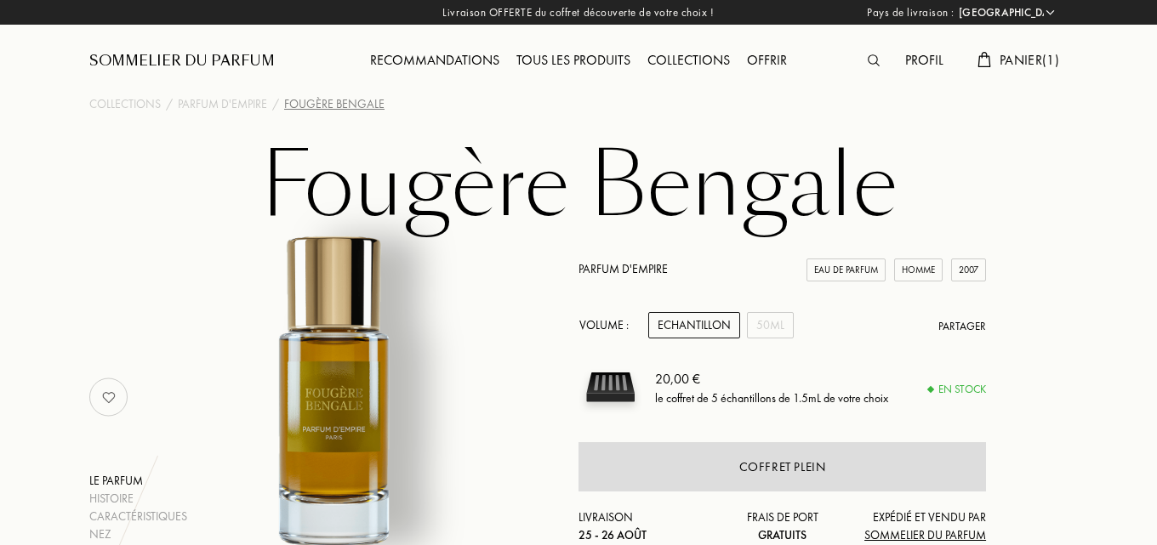
select select "FR"
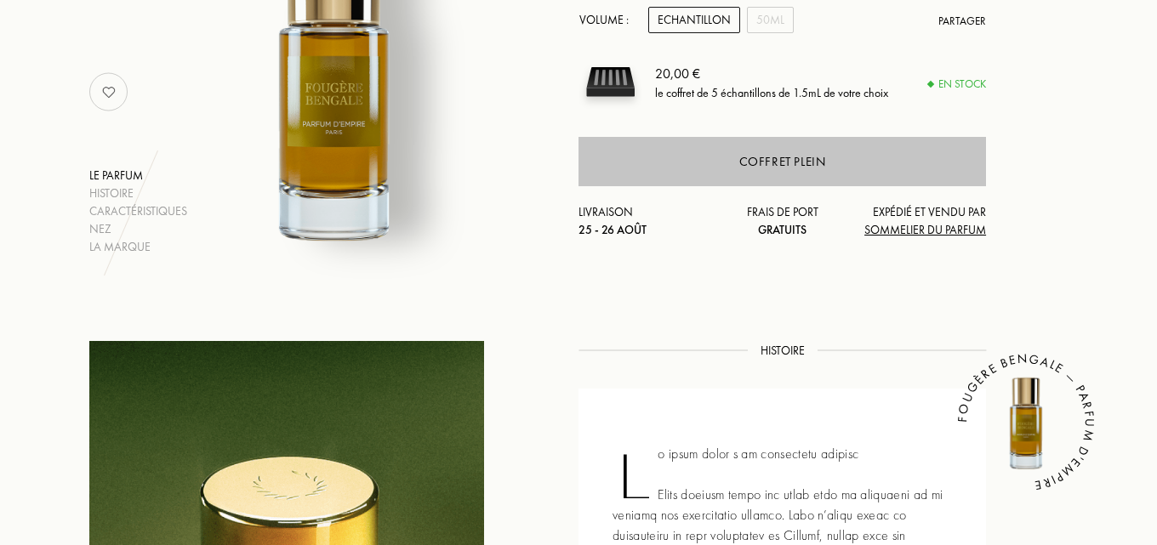
scroll to position [255, 0]
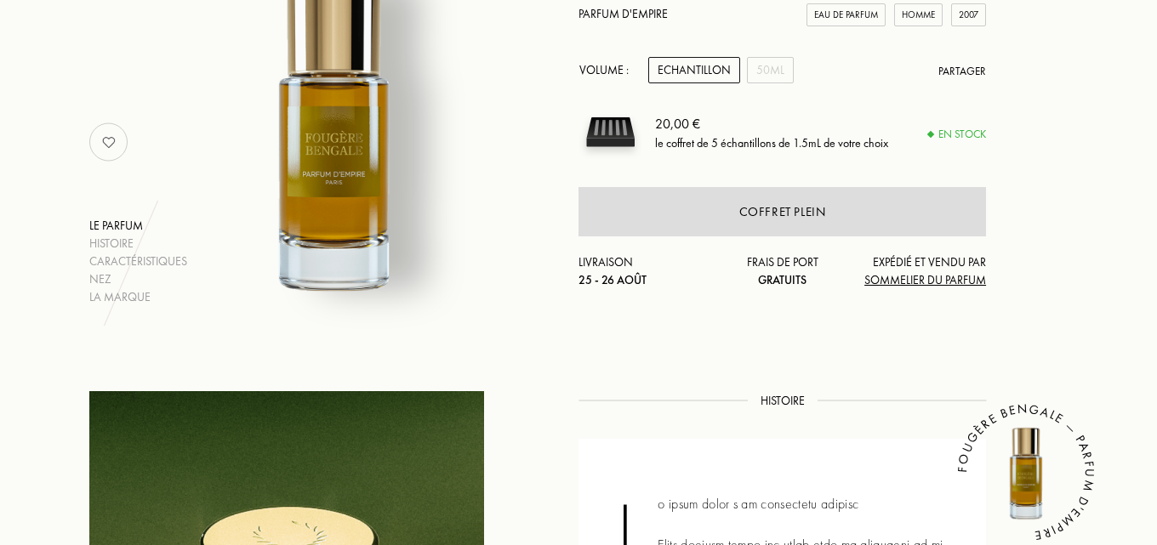
click at [694, 72] on div "Echantillon" at bounding box center [694, 70] width 92 height 26
click at [697, 74] on div "Echantillon" at bounding box center [694, 70] width 92 height 26
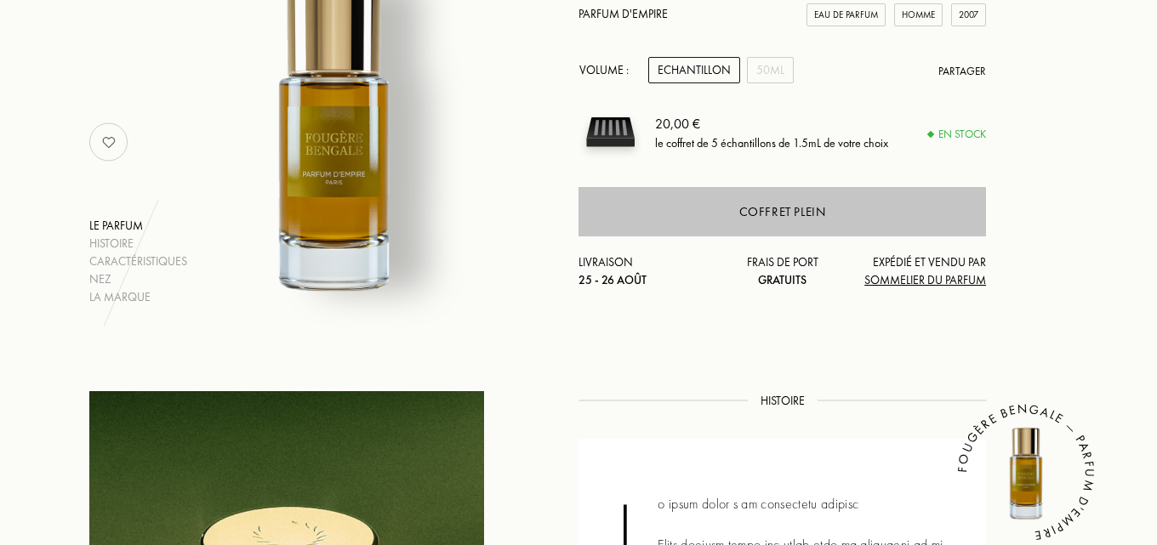
click at [807, 202] on div "Coffret plein" at bounding box center [783, 211] width 408 height 49
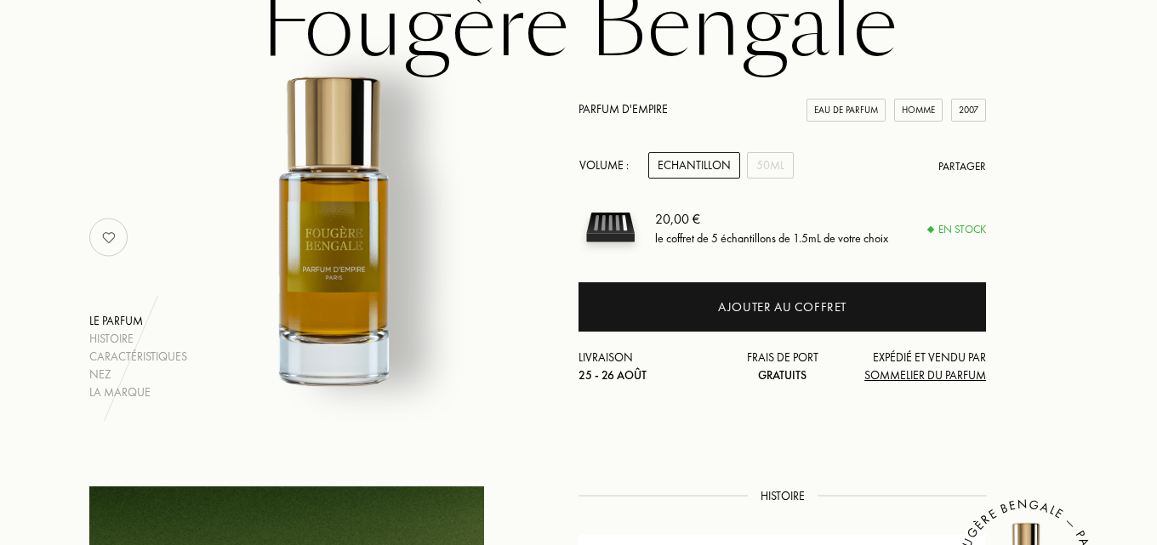
scroll to position [170, 0]
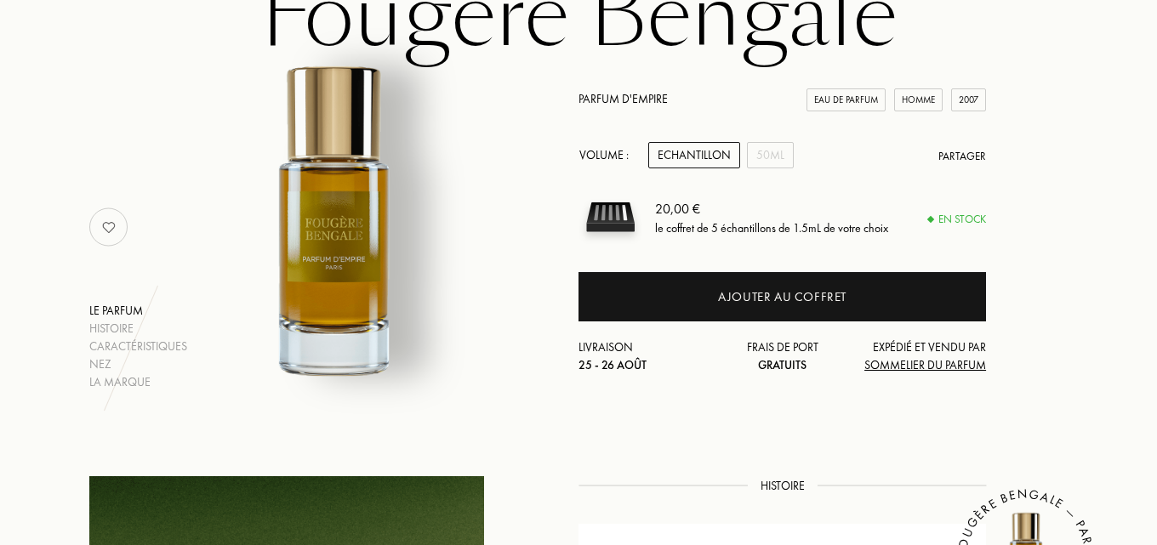
click at [717, 146] on div "Echantillon" at bounding box center [694, 155] width 92 height 26
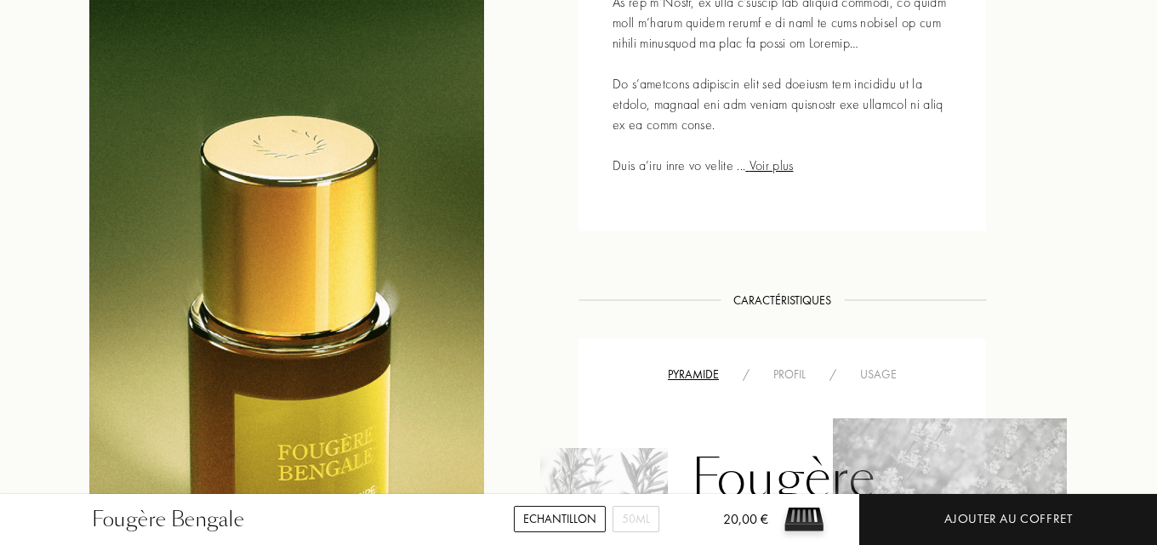
scroll to position [1106, 0]
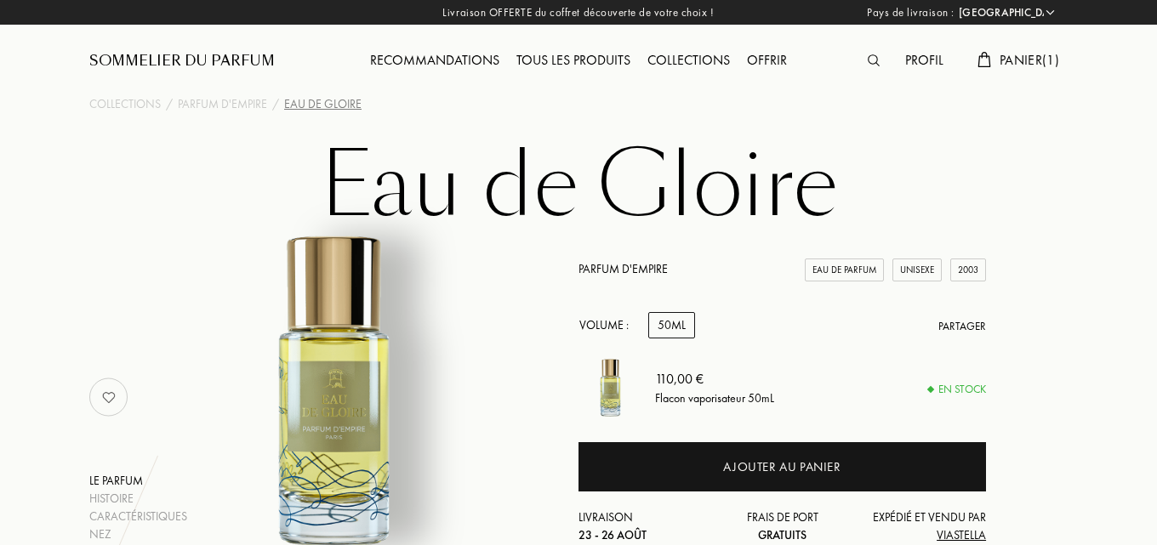
select select "FR"
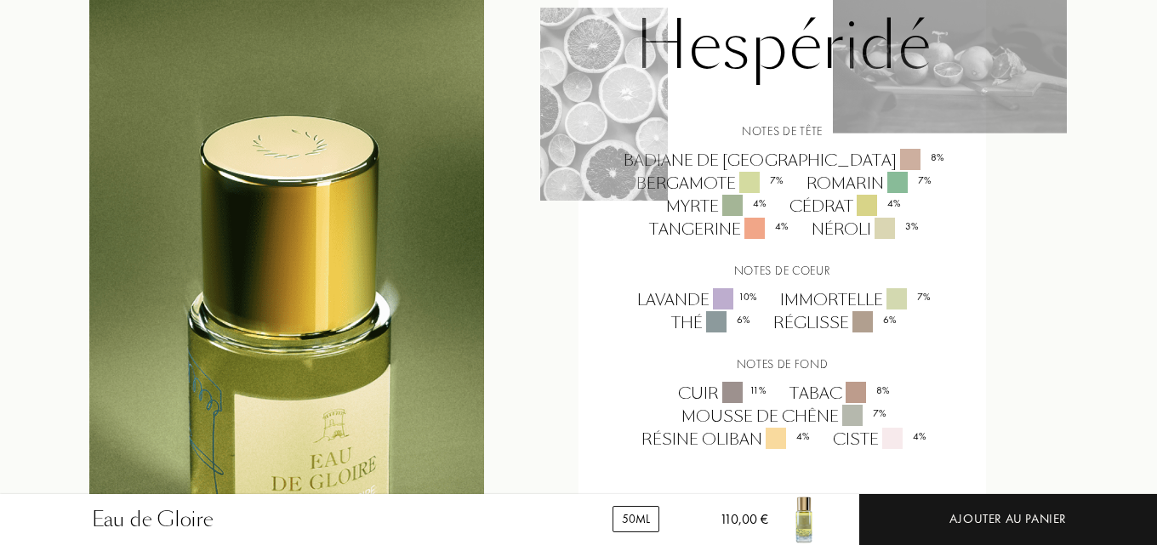
scroll to position [1617, 0]
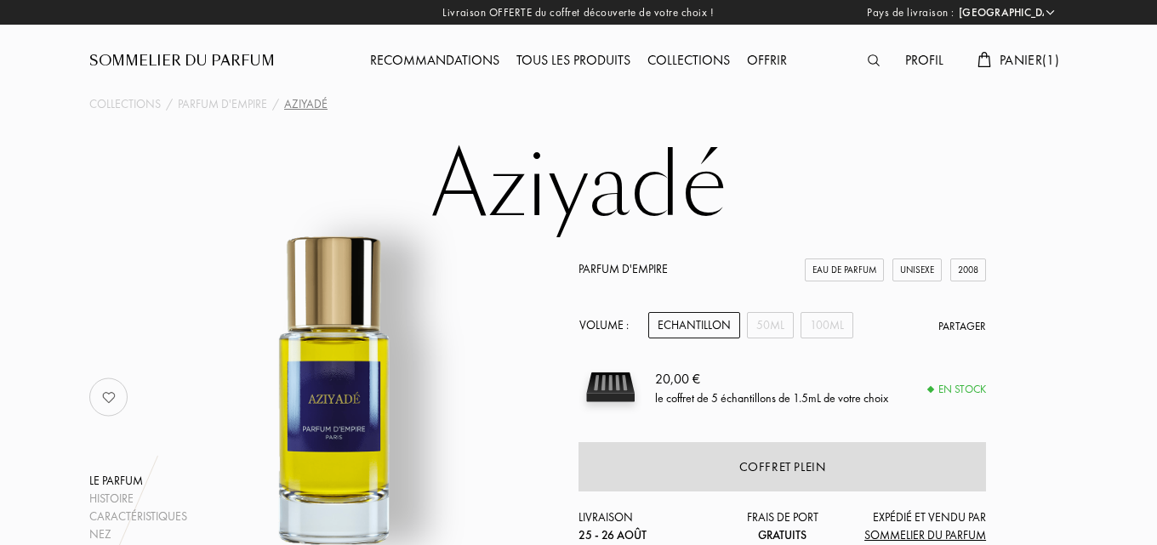
select select "FR"
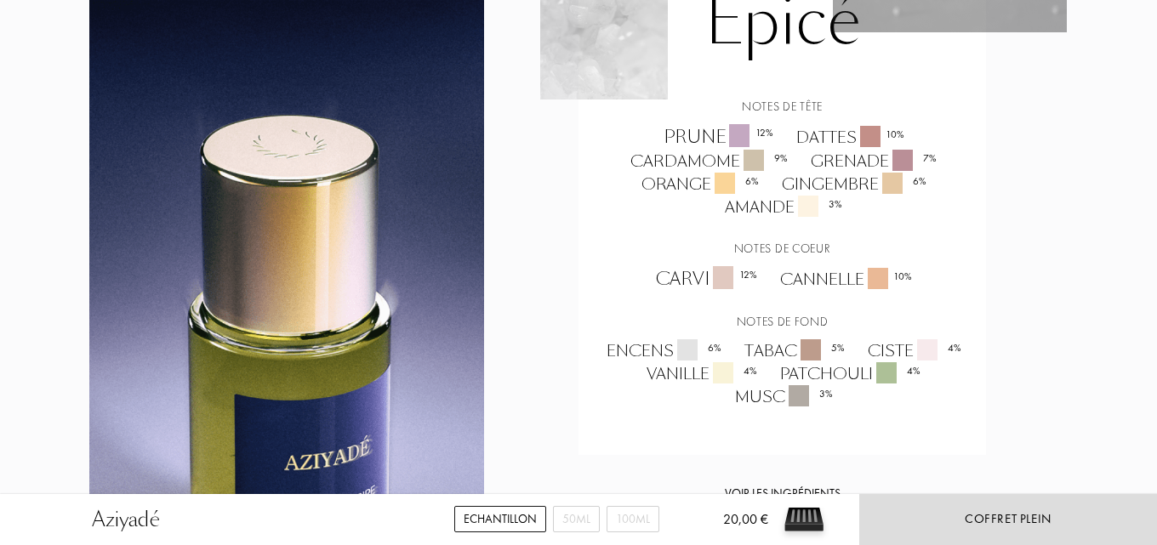
scroll to position [1617, 0]
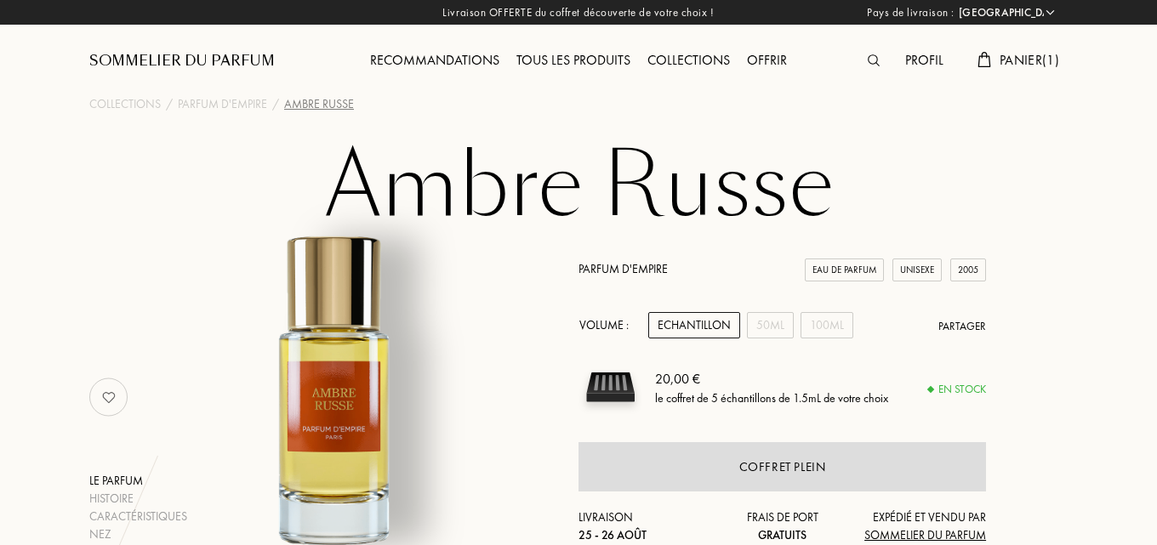
select select "FR"
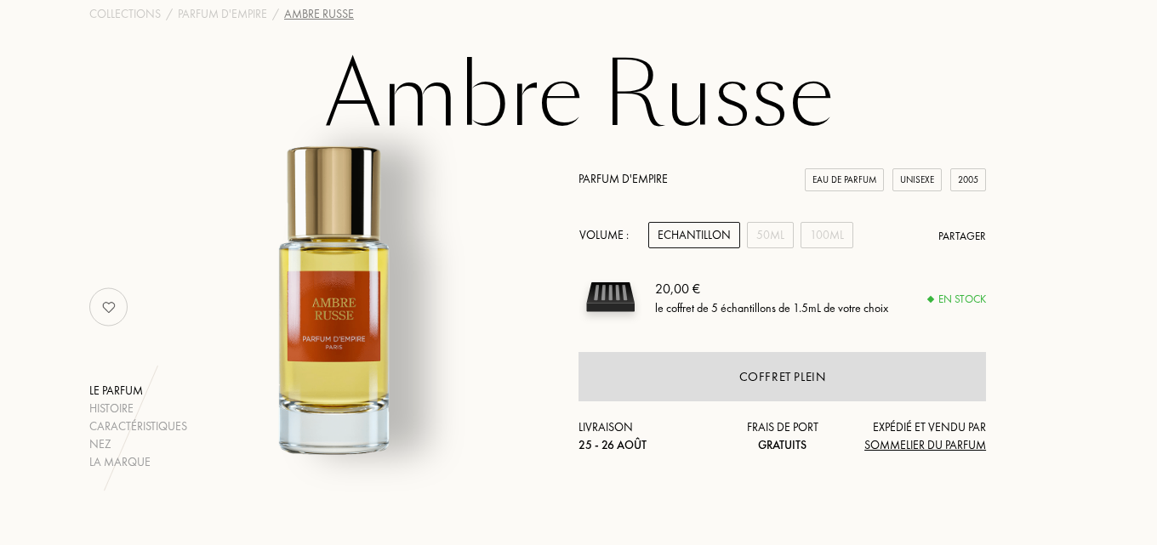
scroll to position [170, 0]
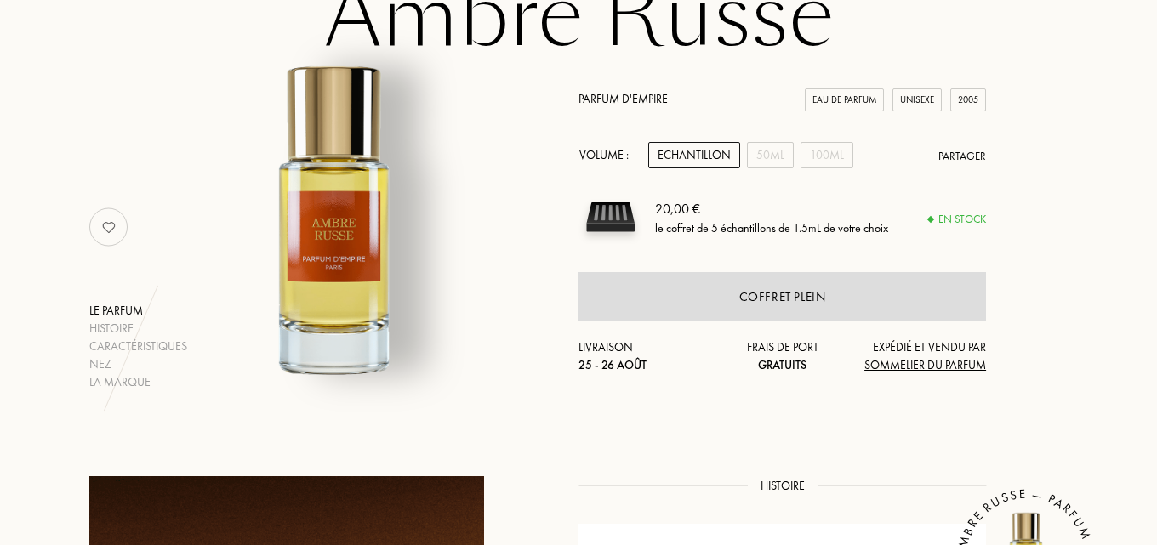
click at [695, 161] on div "Echantillon" at bounding box center [694, 155] width 92 height 26
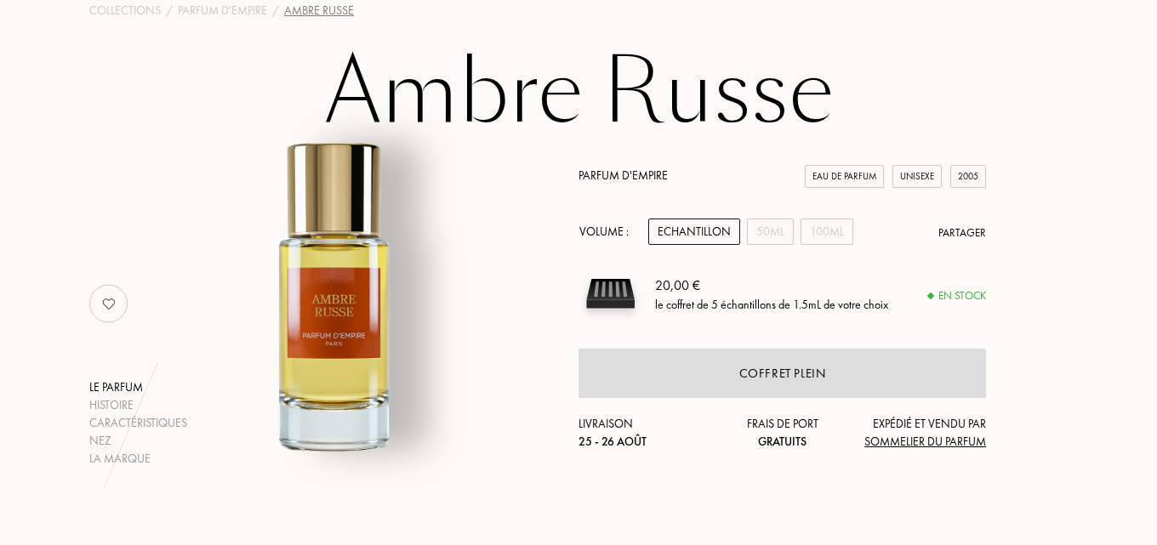
scroll to position [0, 0]
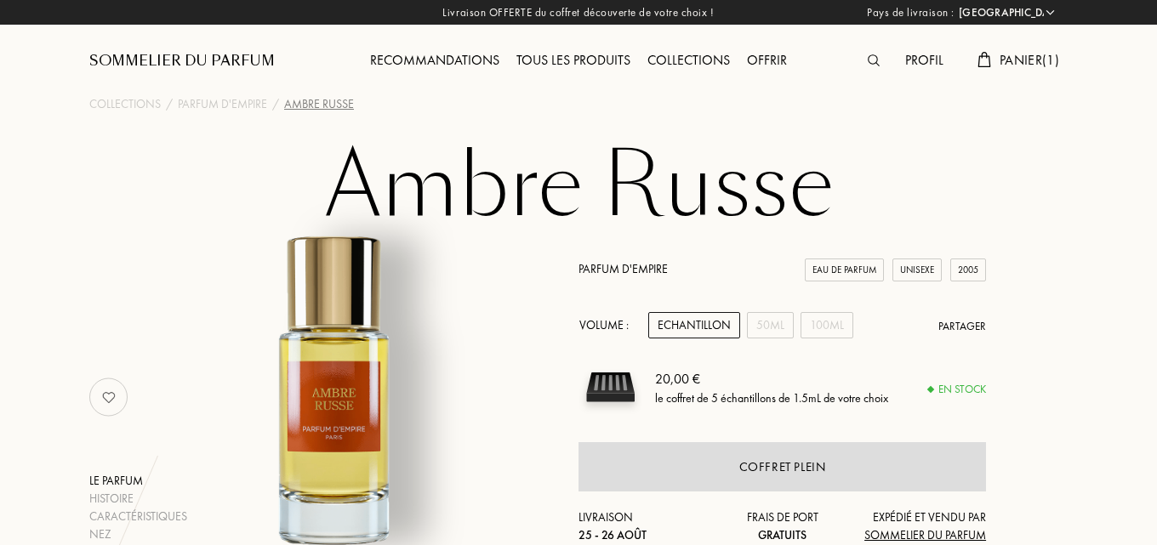
click at [1010, 69] on div "Panier ( 1 )" at bounding box center [1018, 61] width 99 height 22
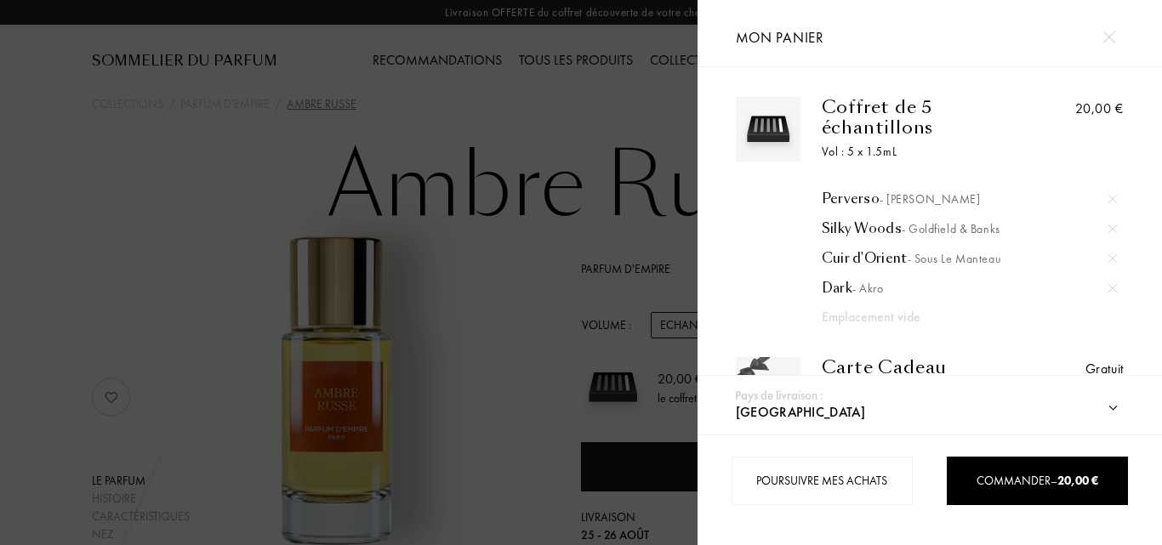
click at [569, 200] on div at bounding box center [349, 272] width 698 height 545
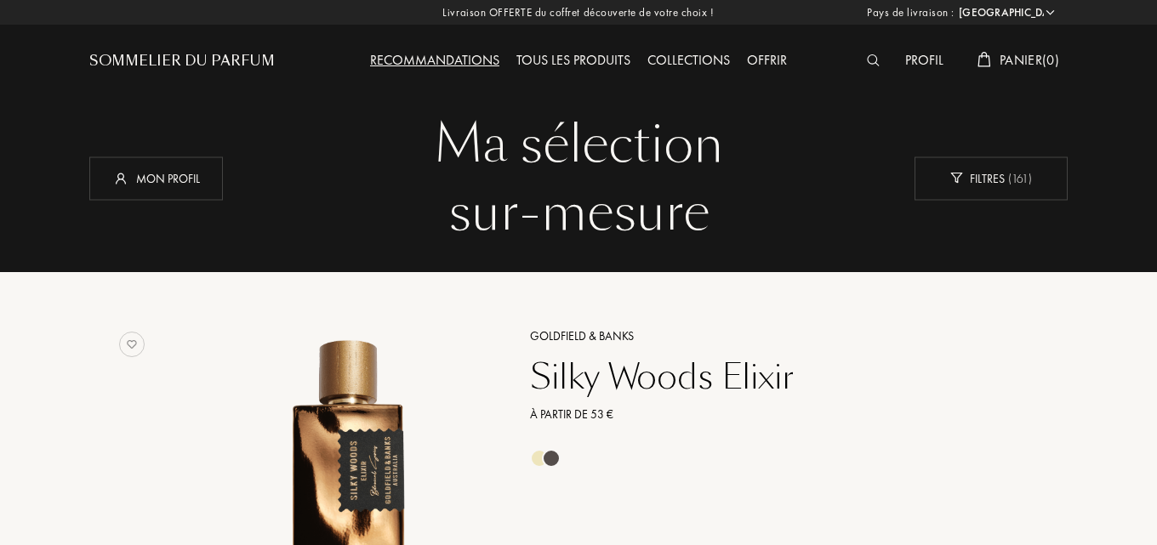
select select "FR"
click at [1014, 53] on span "Panier ( 0 )" at bounding box center [1030, 60] width 60 height 18
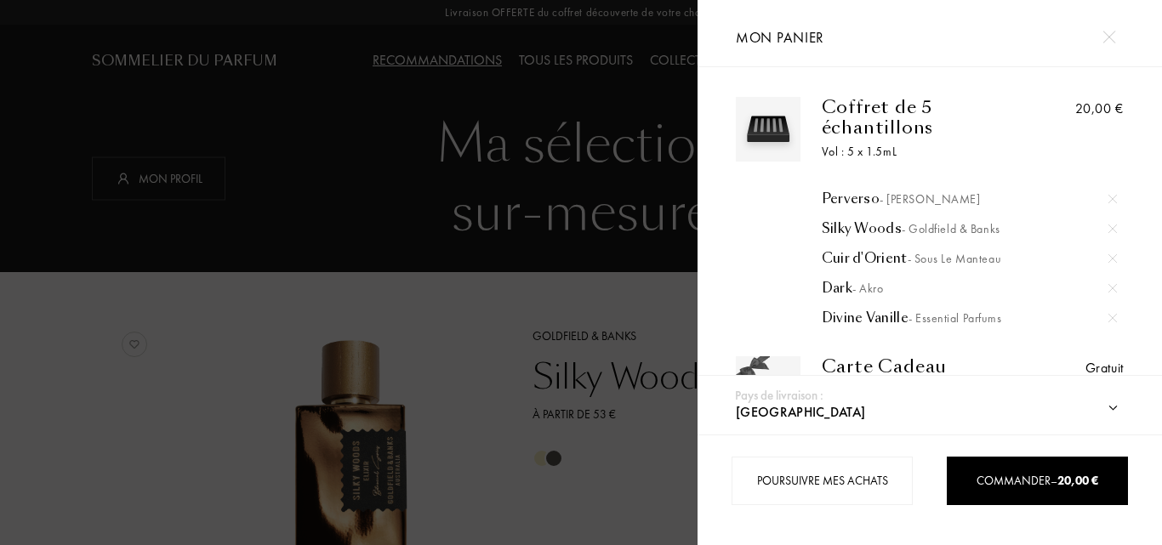
click at [1109, 317] on img at bounding box center [1113, 318] width 9 height 9
click at [336, 306] on div at bounding box center [349, 272] width 698 height 545
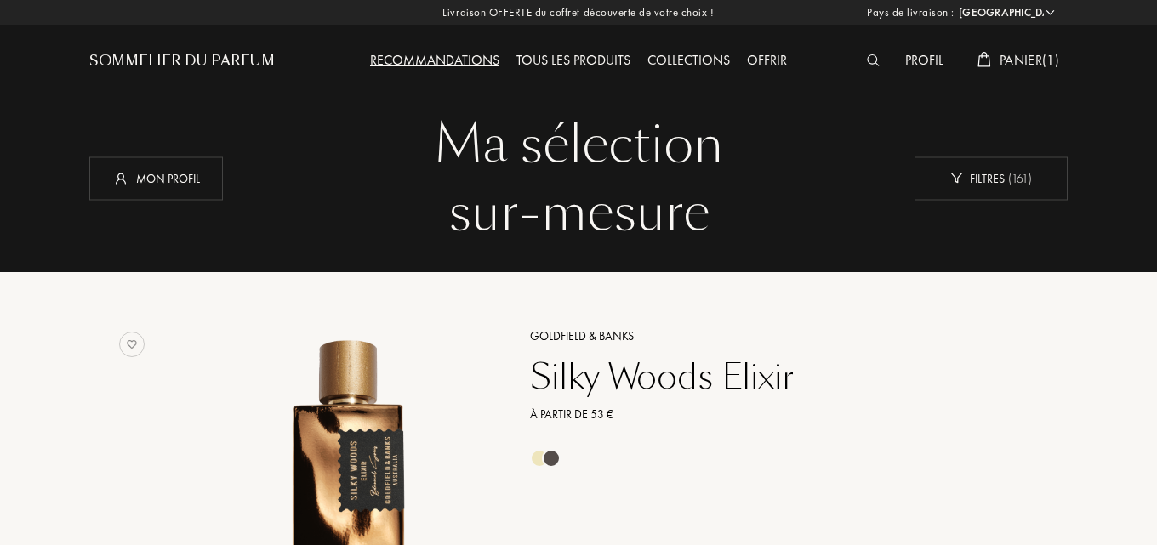
click at [1001, 66] on span "Panier ( 1 )" at bounding box center [1030, 60] width 60 height 18
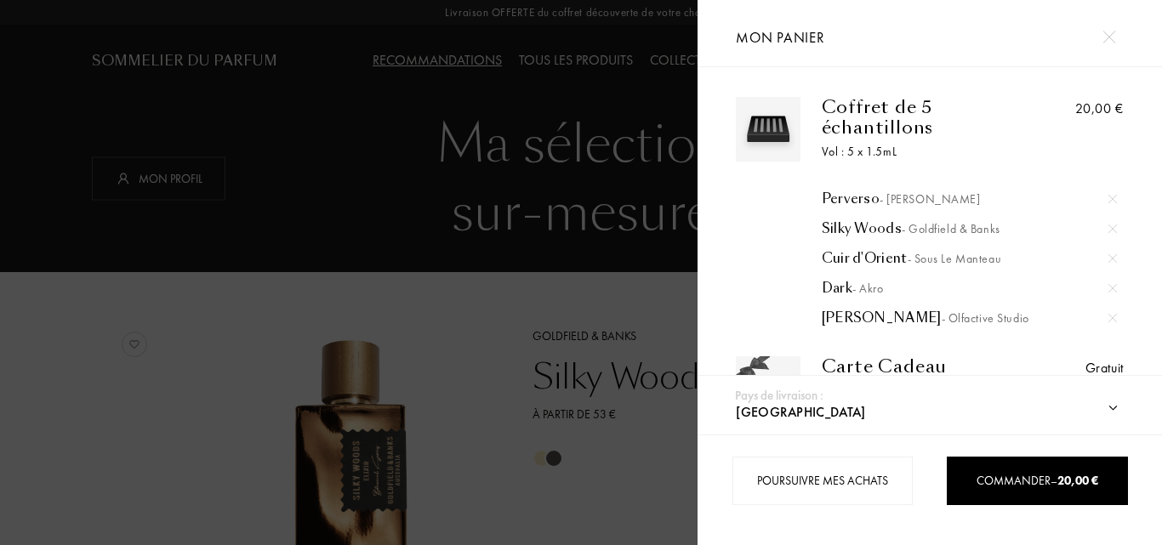
click at [311, 148] on div at bounding box center [349, 272] width 698 height 545
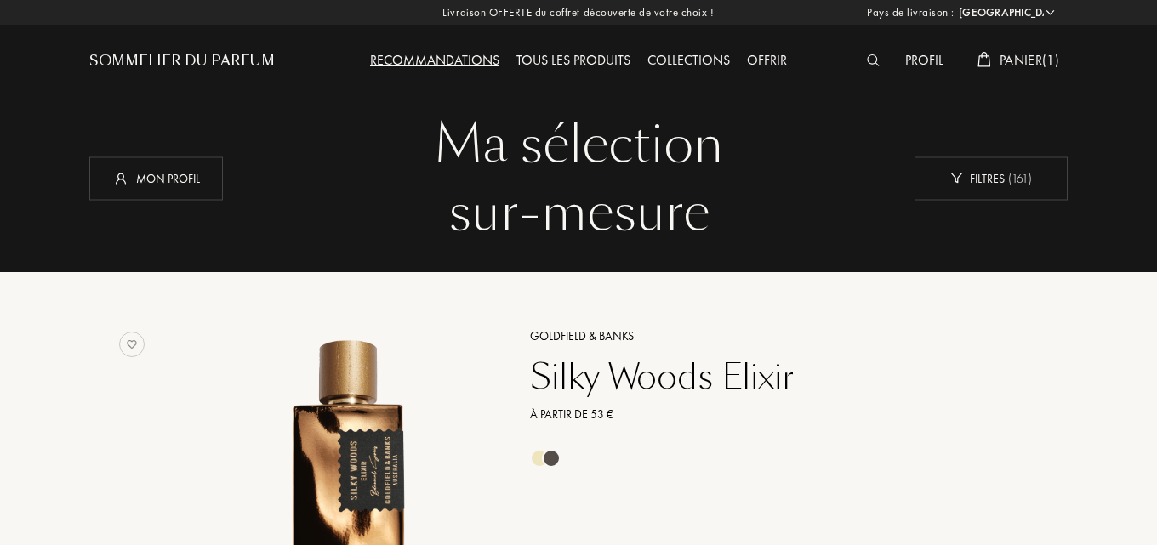
click at [1039, 65] on span "Panier ( 1 )" at bounding box center [1030, 60] width 60 height 18
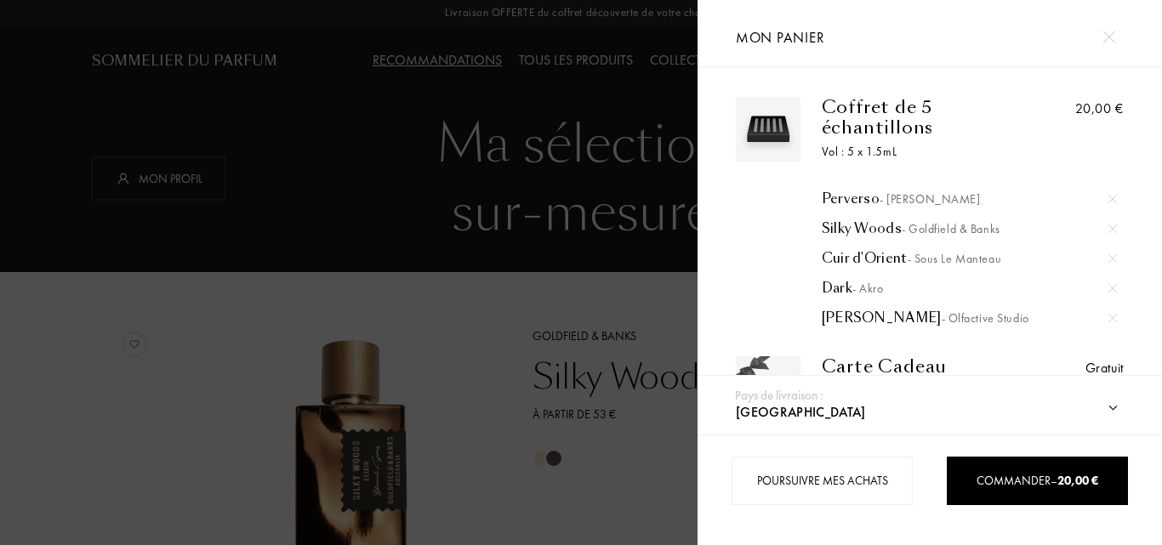
click at [238, 157] on div at bounding box center [349, 272] width 698 height 545
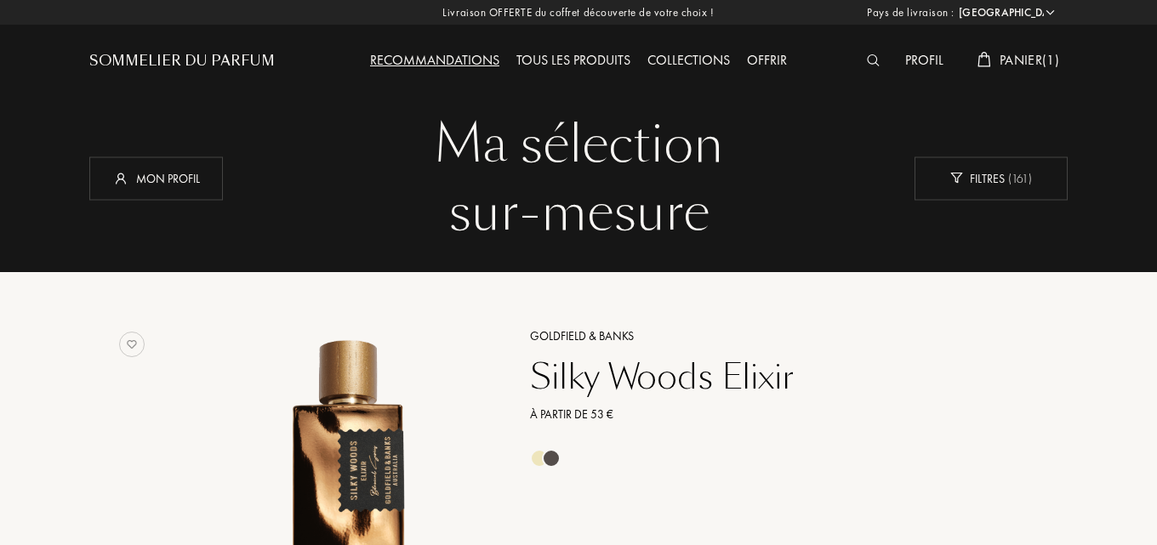
click at [1027, 47] on div "Profil Panier ( 1 )" at bounding box center [946, 47] width 245 height 94
click at [1027, 49] on div "Profil Panier ( 1 )" at bounding box center [946, 47] width 245 height 94
click at [1023, 63] on span "Panier ( 1 )" at bounding box center [1030, 60] width 60 height 18
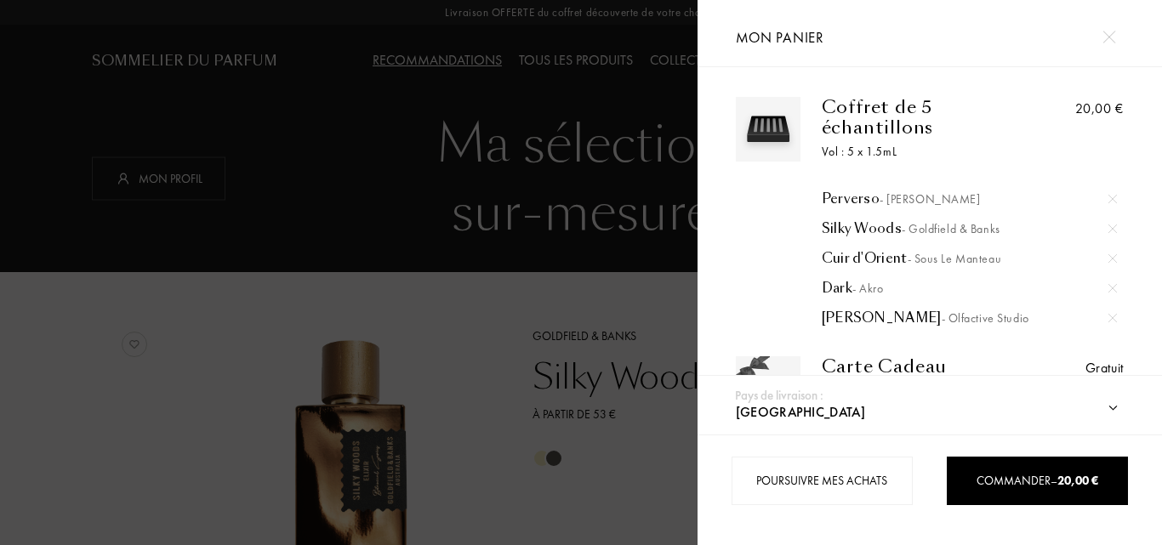
click at [540, 220] on div at bounding box center [349, 272] width 698 height 545
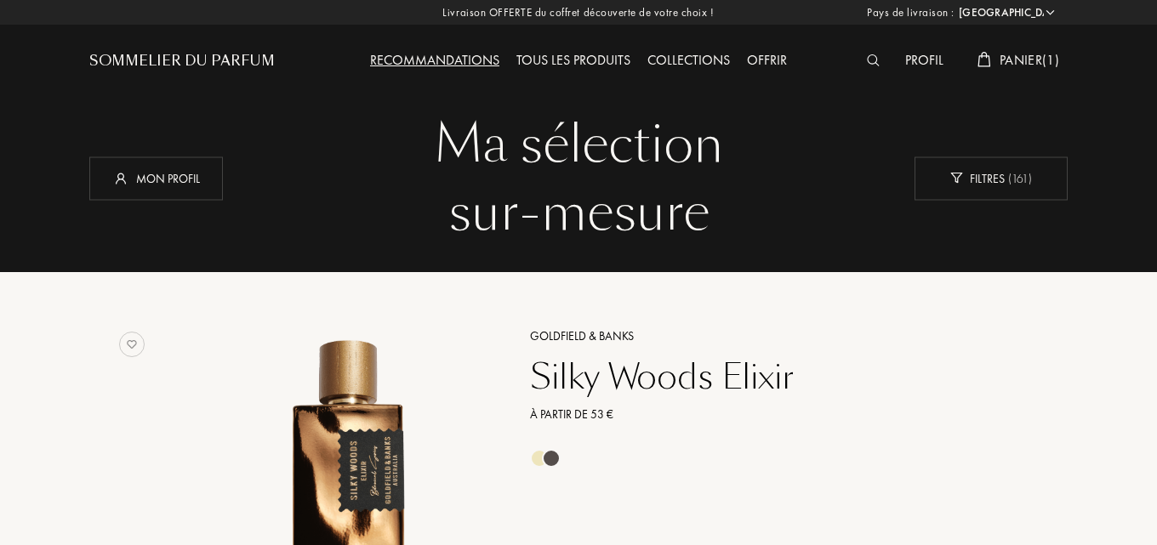
click at [1048, 52] on span "Panier ( 1 )" at bounding box center [1030, 60] width 60 height 18
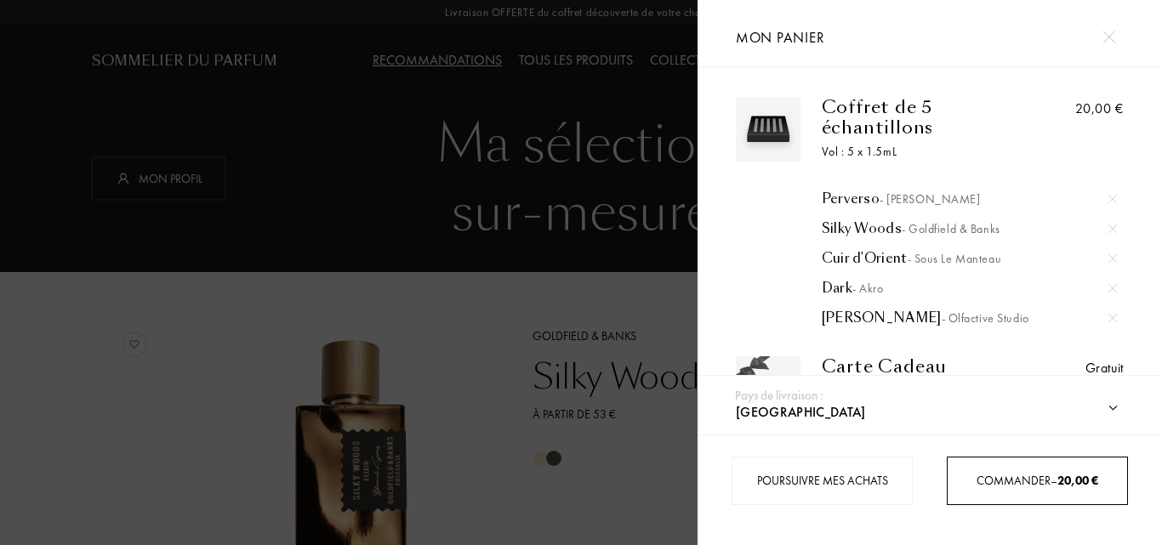
click at [1032, 487] on span "Commander – 20,00 €" at bounding box center [1038, 480] width 122 height 15
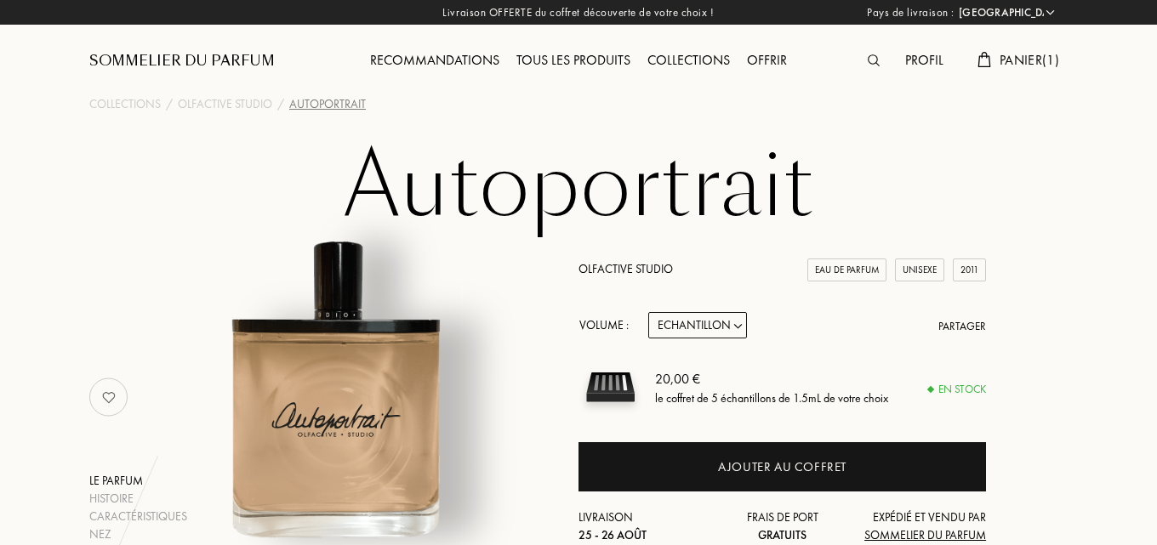
select select "FR"
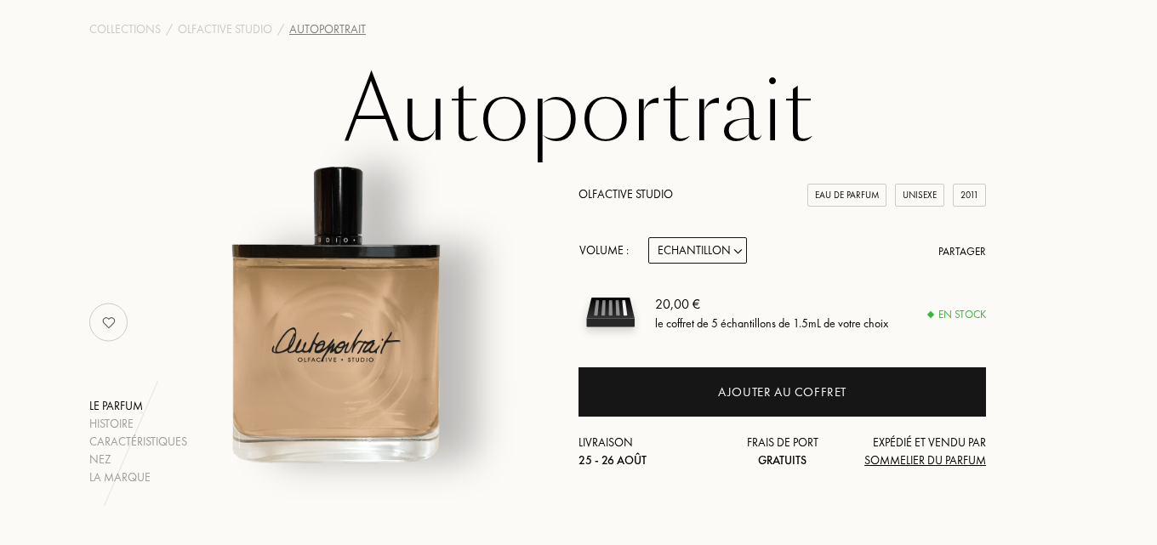
scroll to position [85, 0]
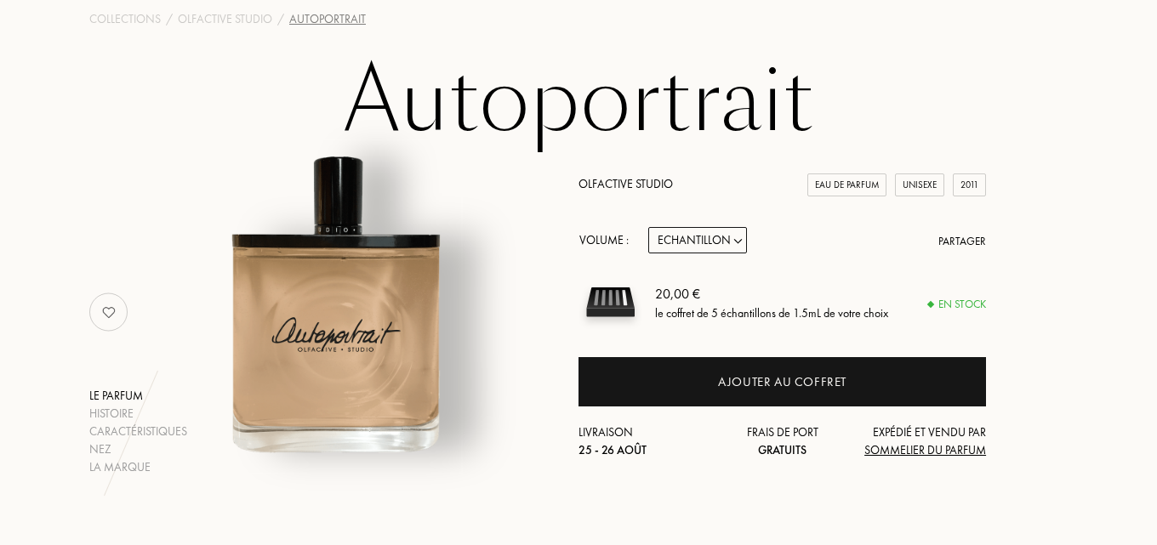
click at [682, 246] on select "Echantillon 15mL 50mL 100mL" at bounding box center [697, 240] width 99 height 26
click at [728, 235] on select "Echantillon 15mL 50mL 100mL" at bounding box center [697, 240] width 99 height 26
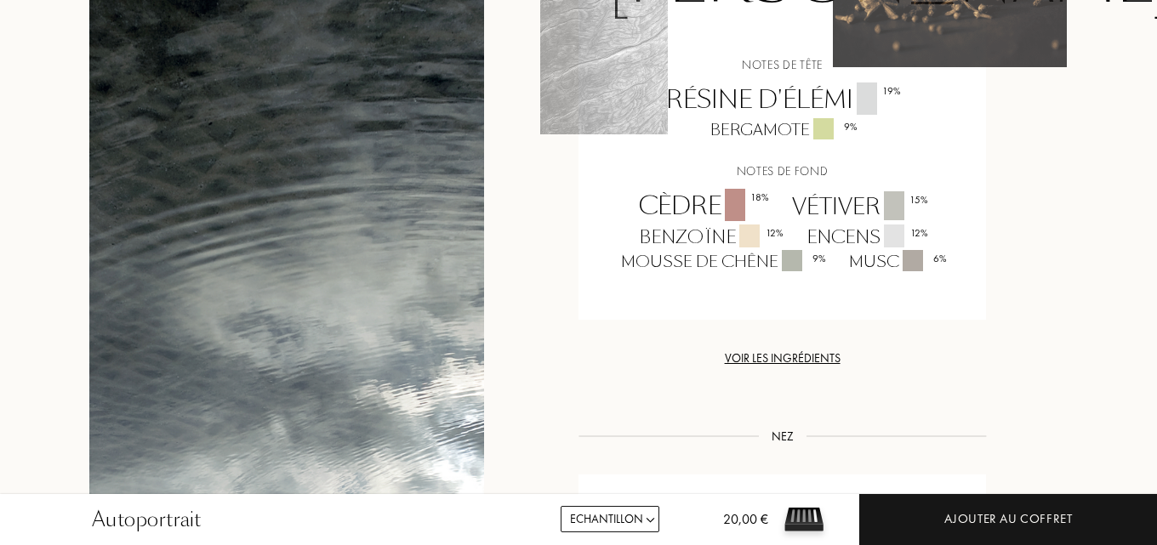
scroll to position [1447, 0]
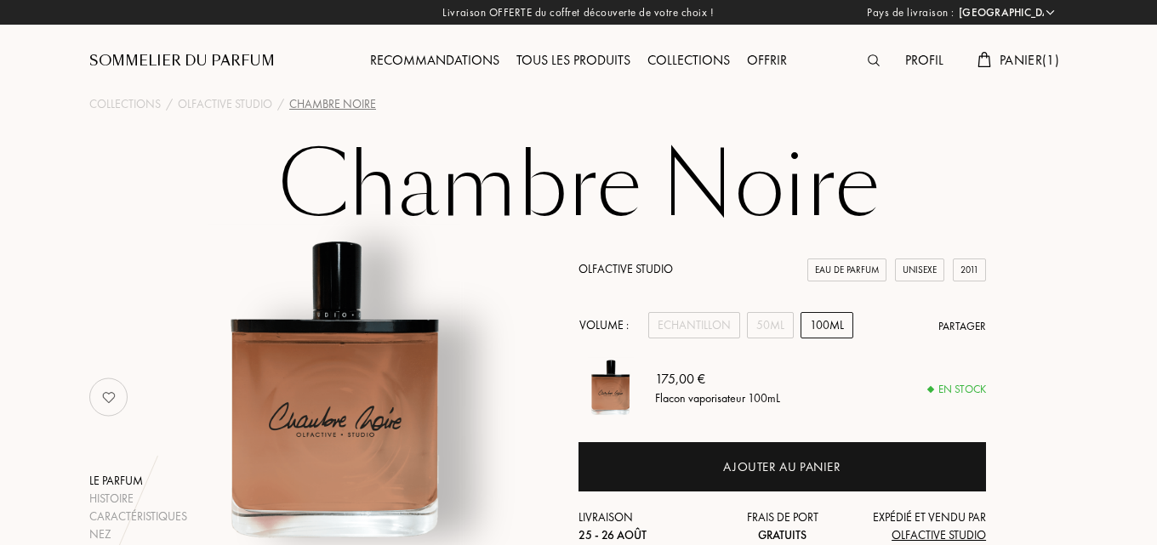
select select "FR"
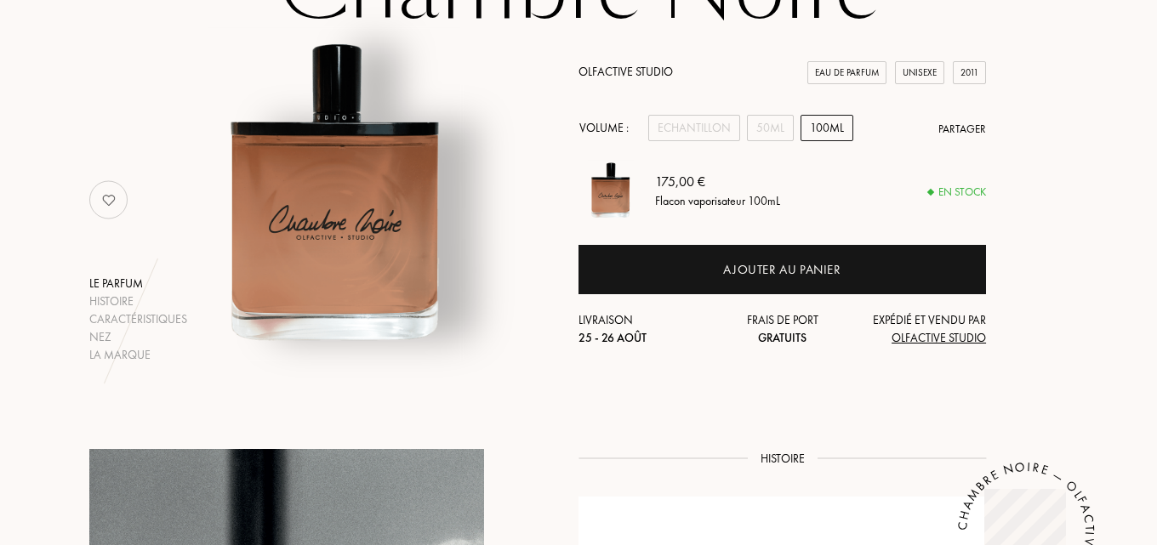
scroll to position [255, 0]
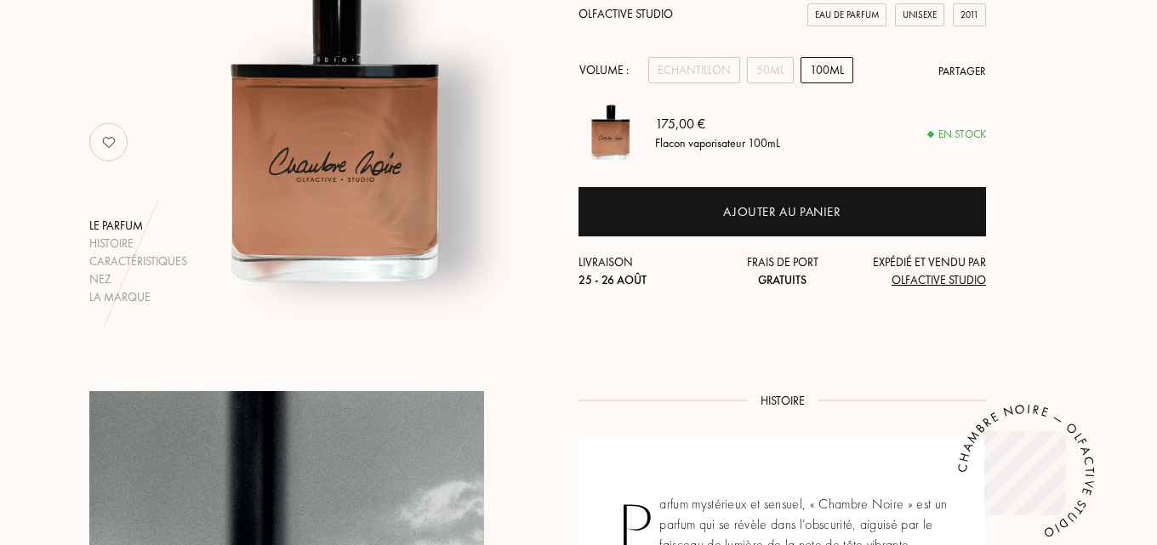
click at [819, 71] on div "100mL" at bounding box center [827, 70] width 53 height 26
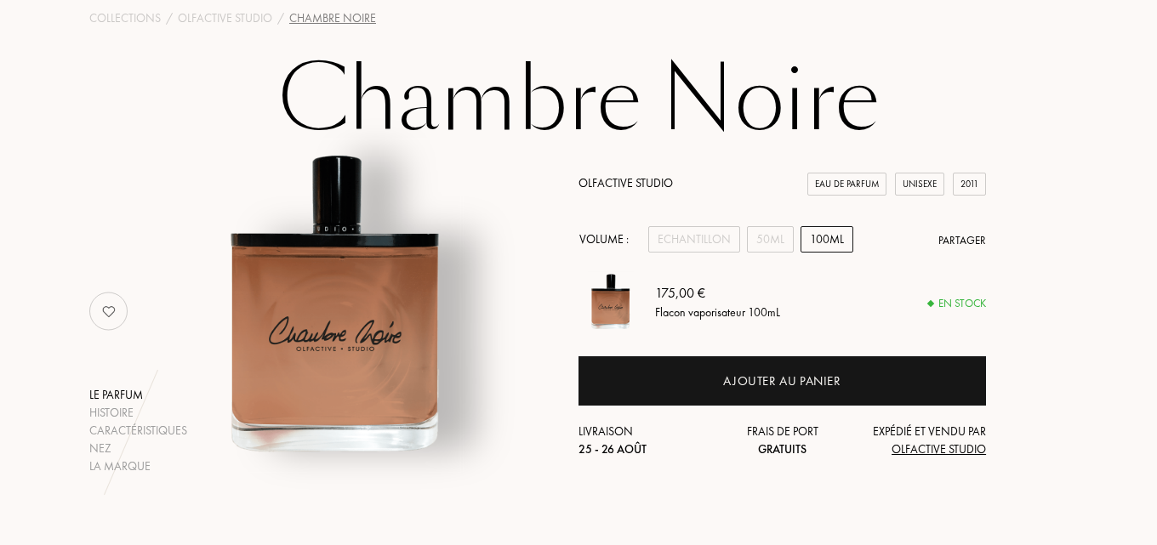
scroll to position [85, 0]
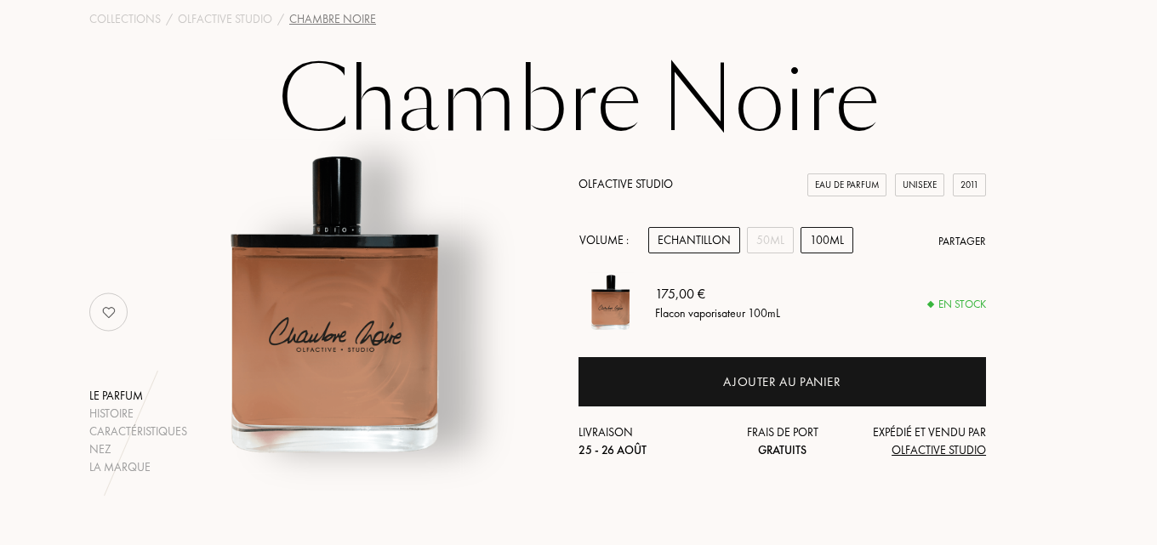
click at [711, 236] on div "Echantillon" at bounding box center [694, 240] width 92 height 26
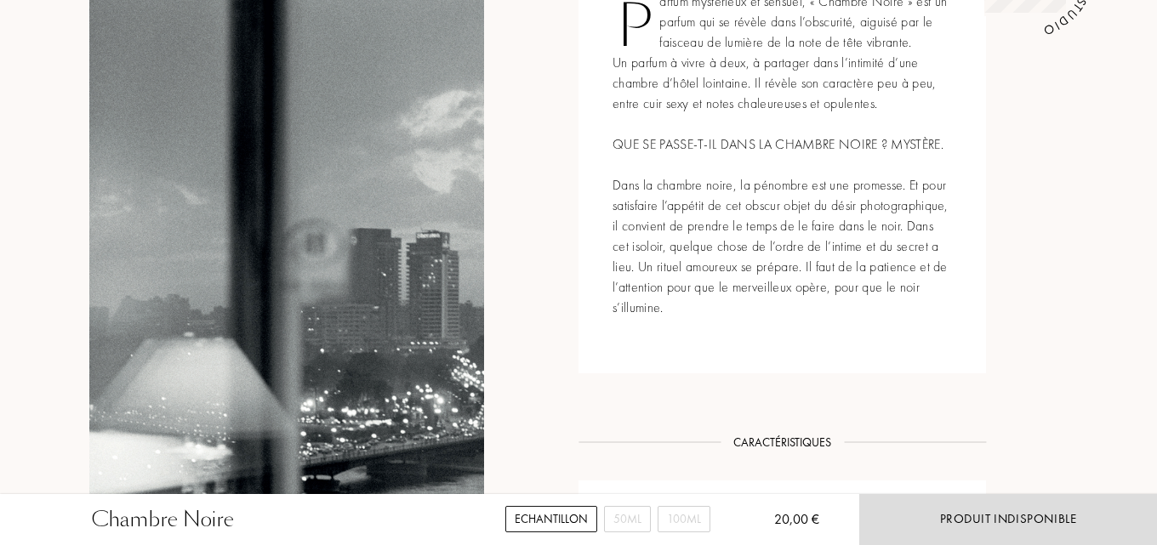
scroll to position [766, 0]
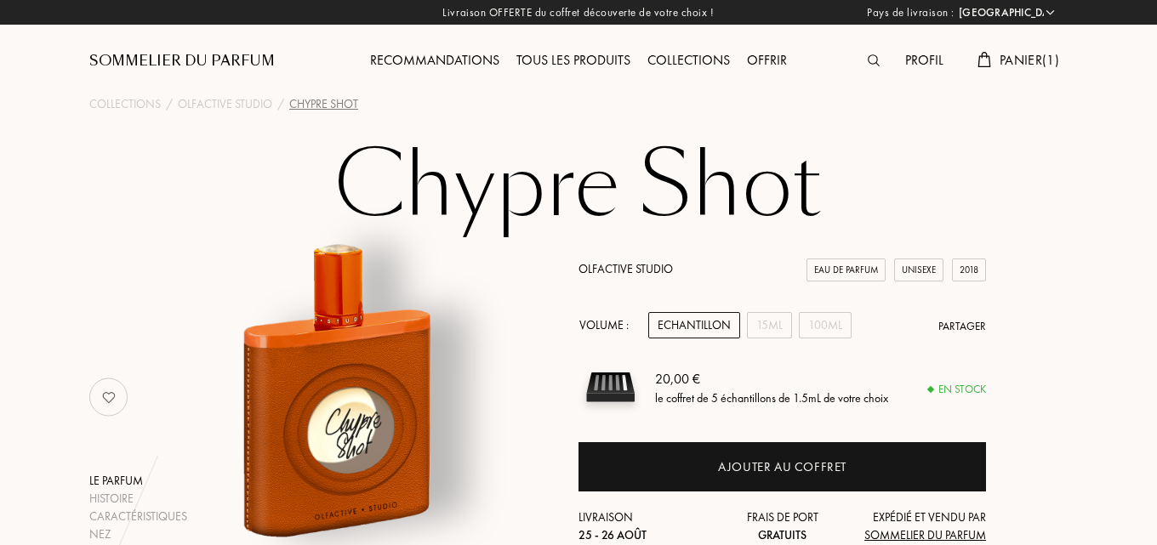
select select "FR"
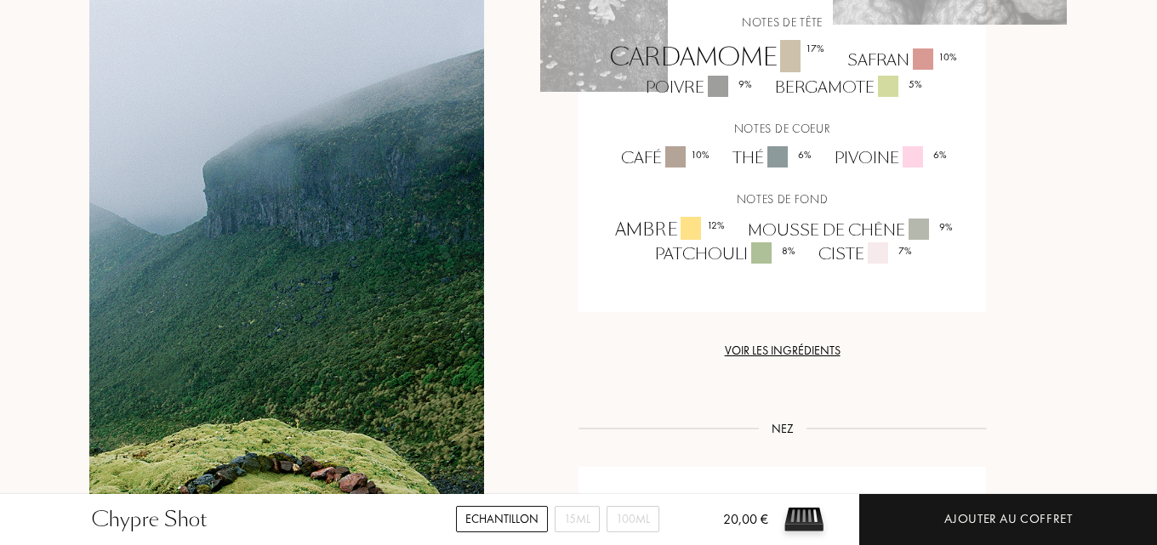
scroll to position [1447, 0]
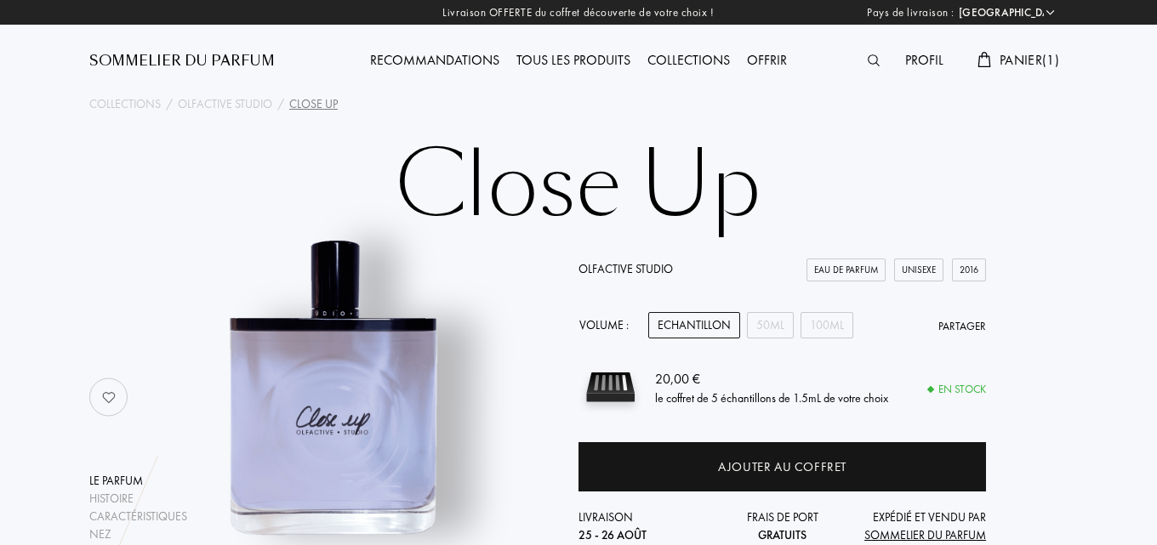
select select "FR"
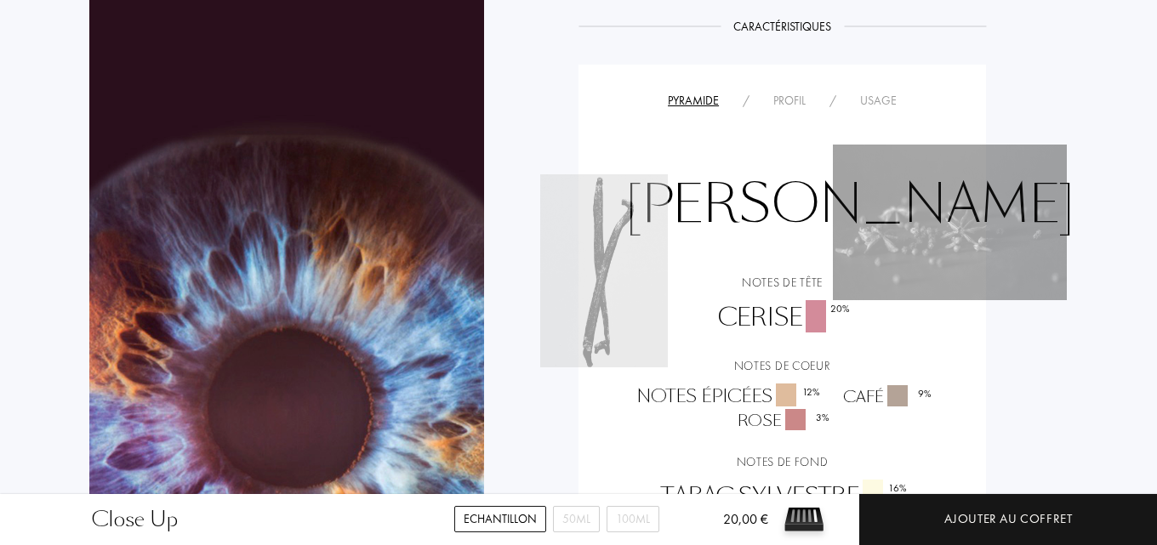
scroll to position [1532, 0]
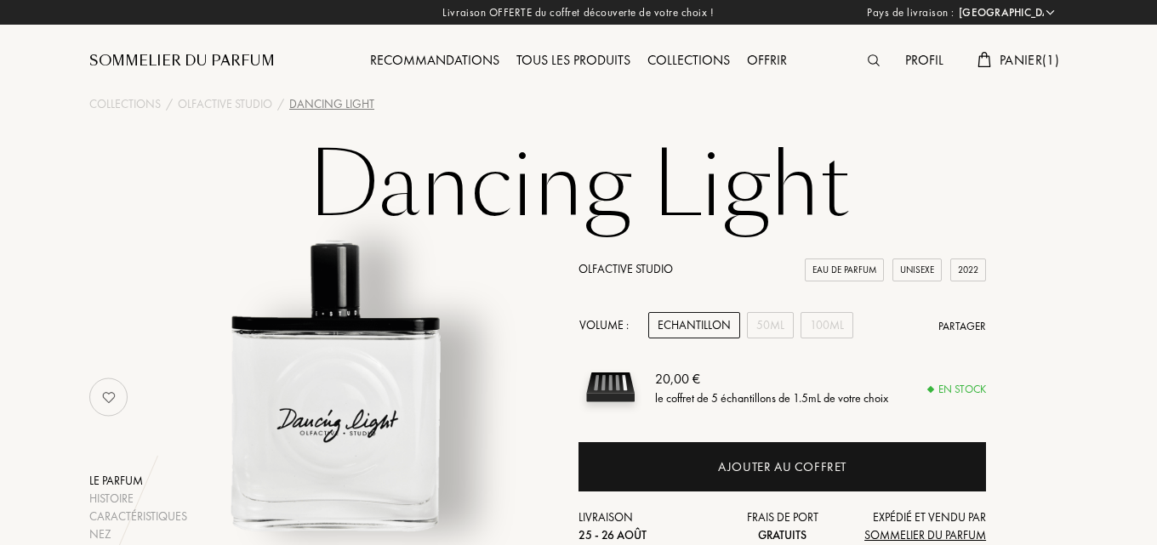
select select "FR"
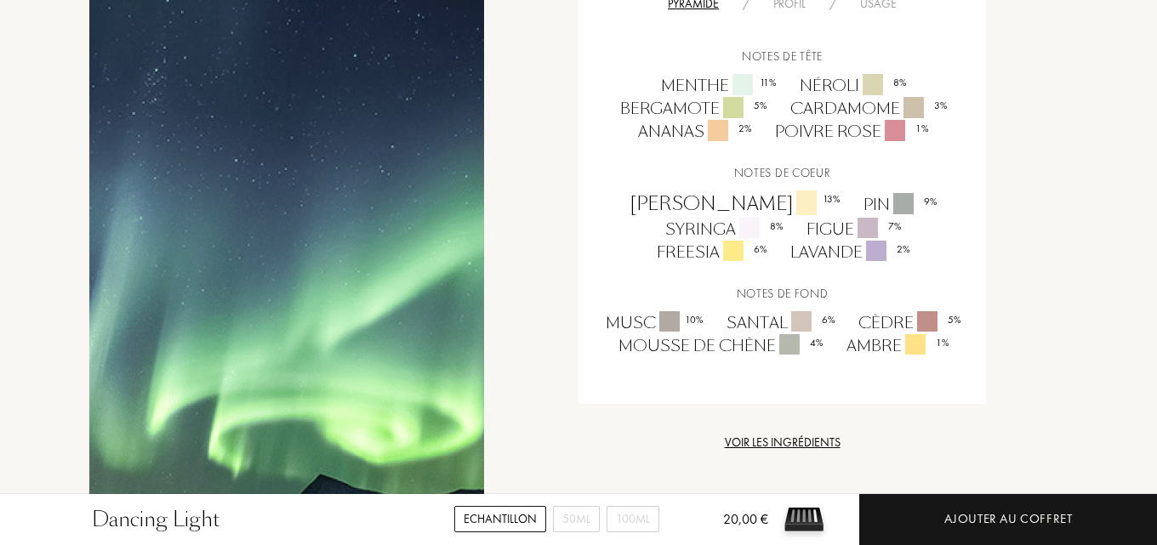
scroll to position [1021, 0]
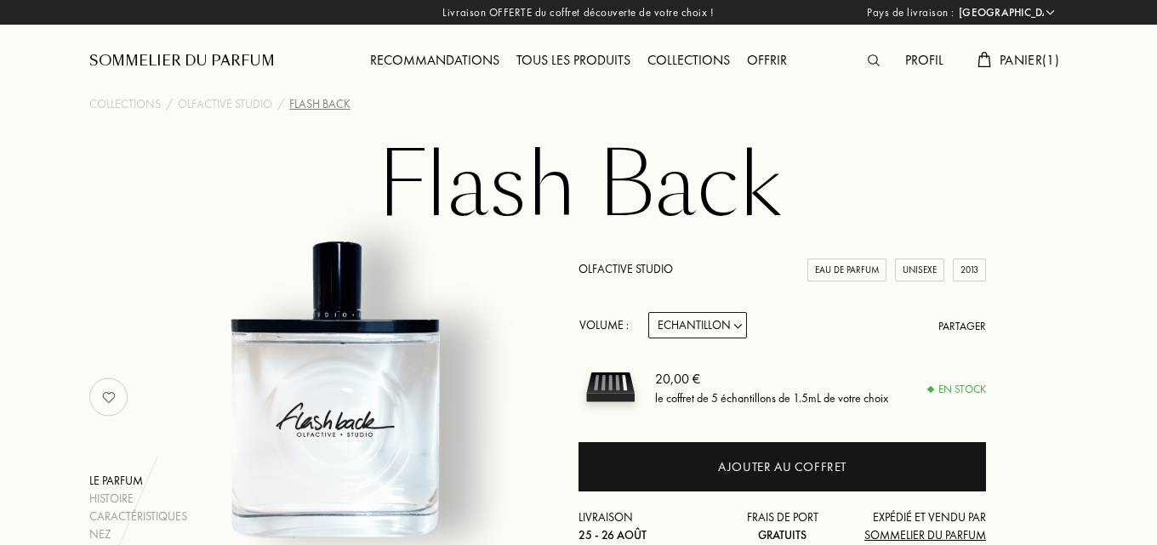
select select "FR"
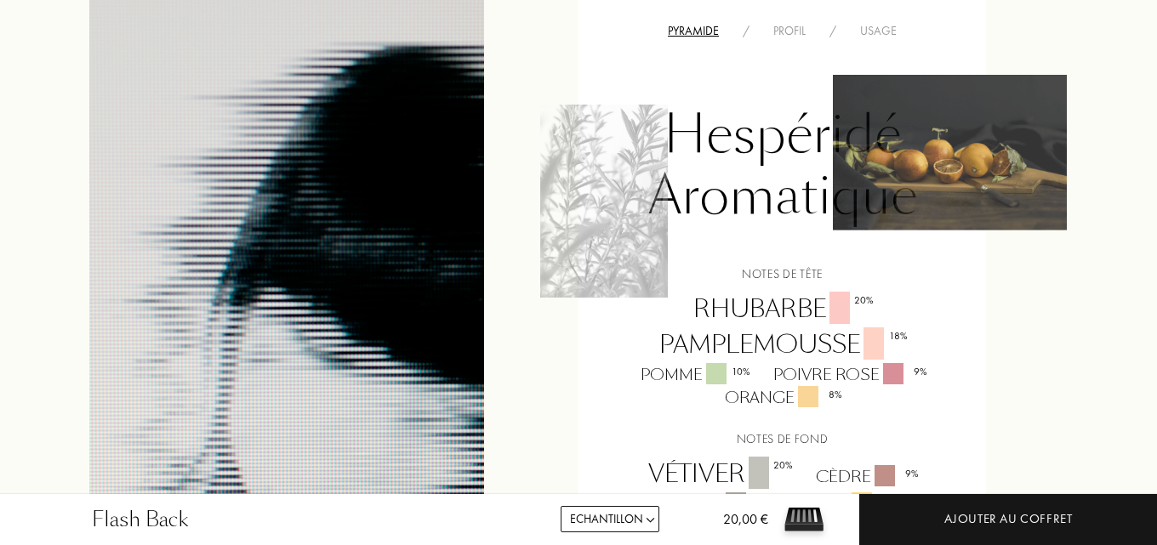
scroll to position [1447, 0]
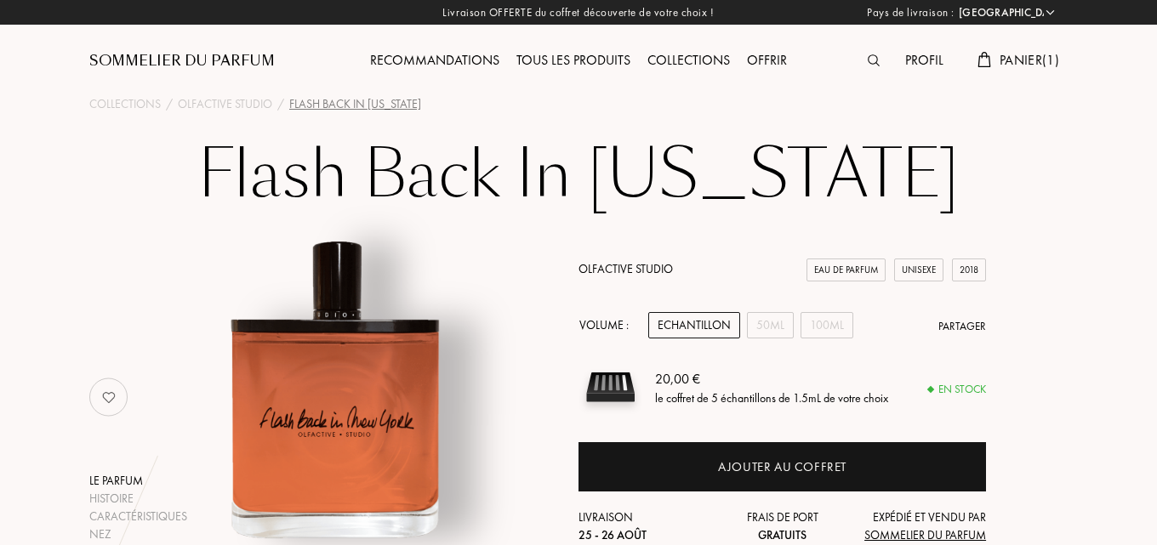
select select "FR"
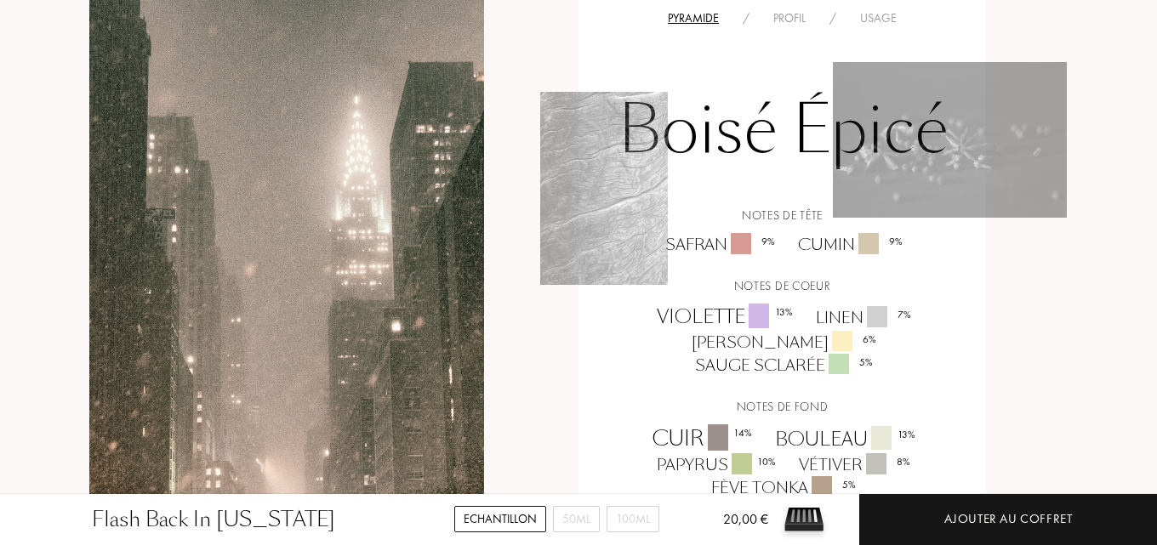
scroll to position [1362, 0]
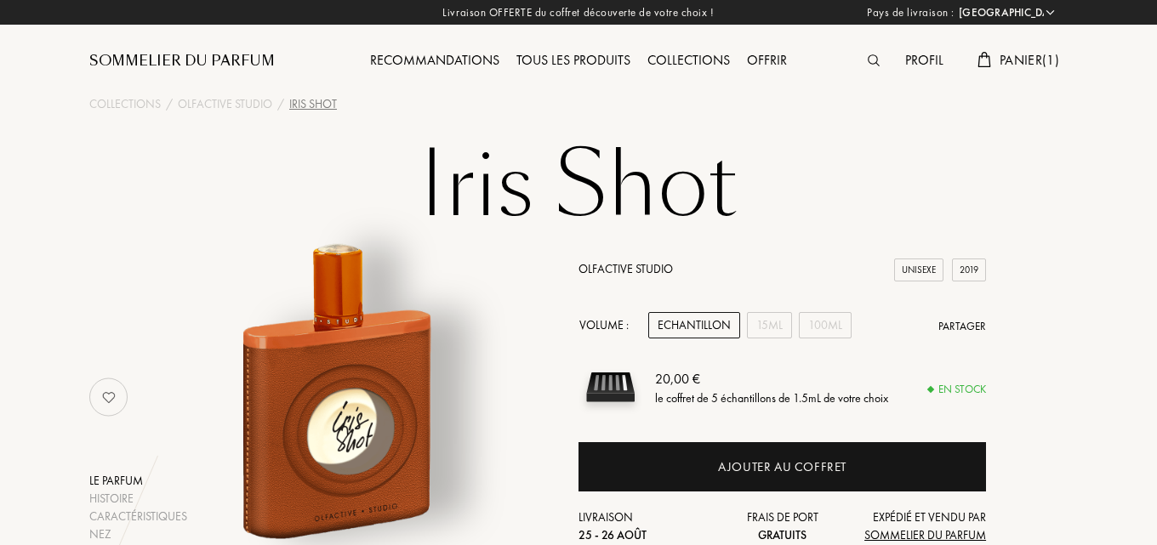
select select "FR"
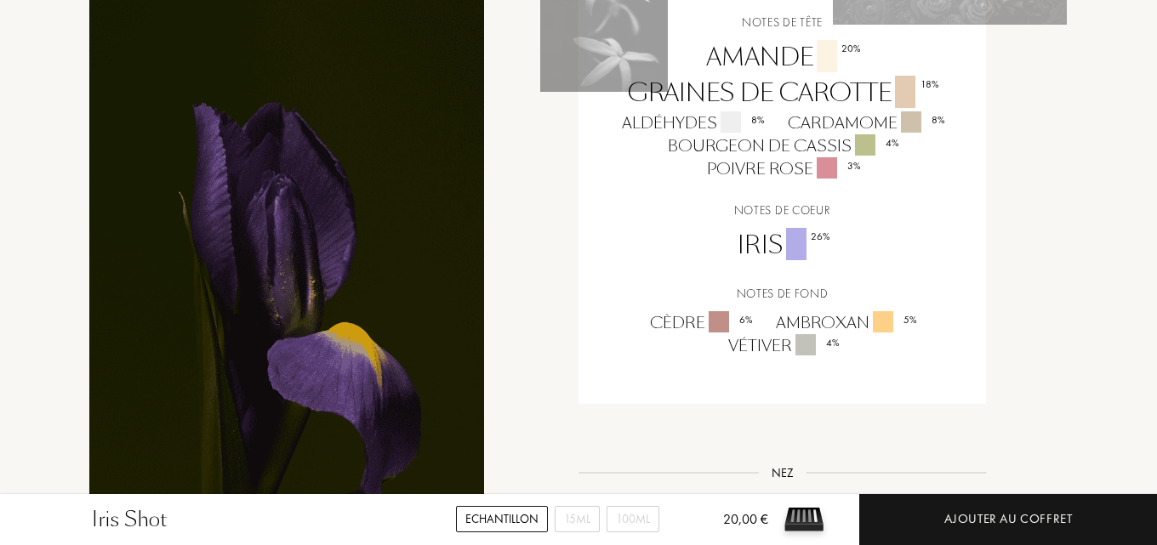
scroll to position [1277, 0]
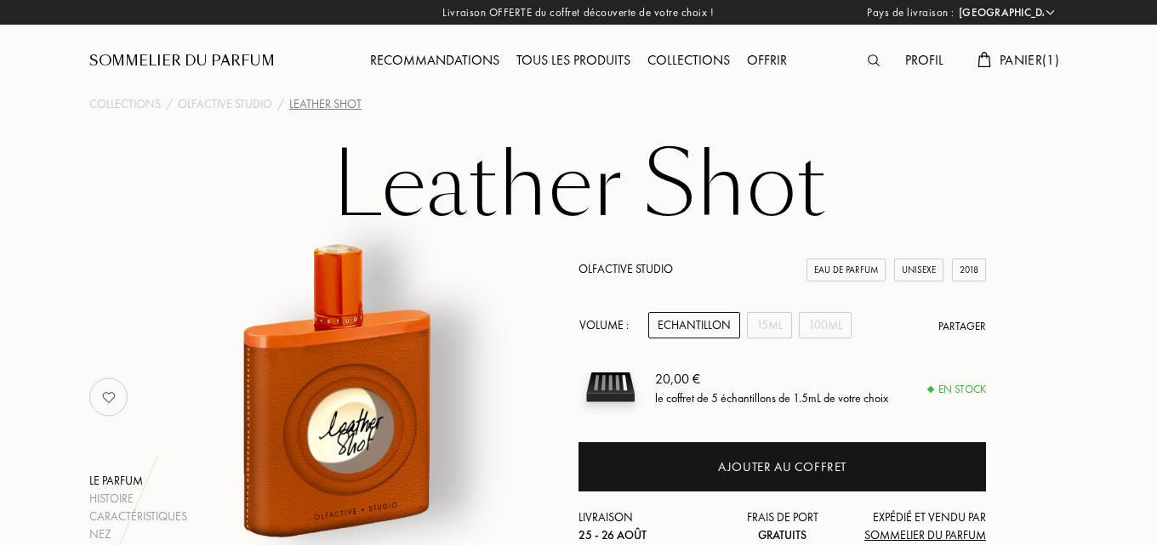
select select "FR"
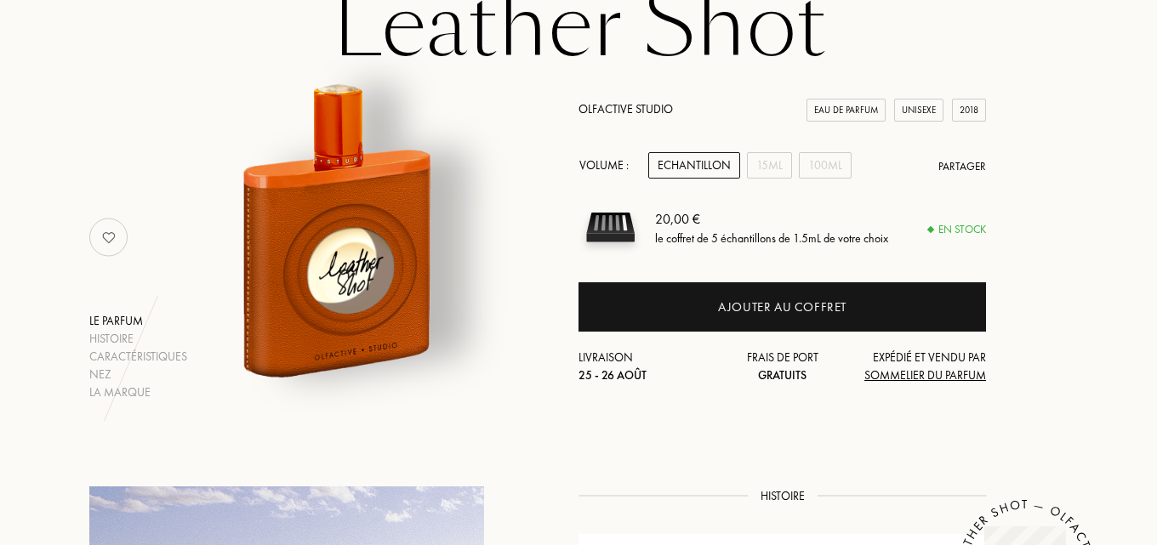
scroll to position [170, 0]
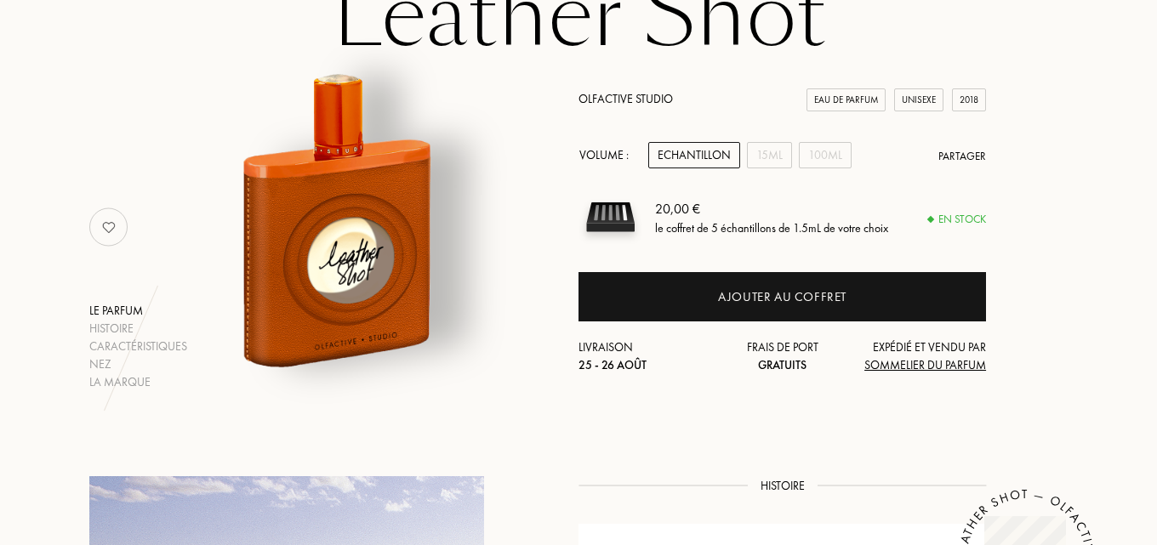
click at [689, 162] on div "Echantillon" at bounding box center [694, 155] width 92 height 26
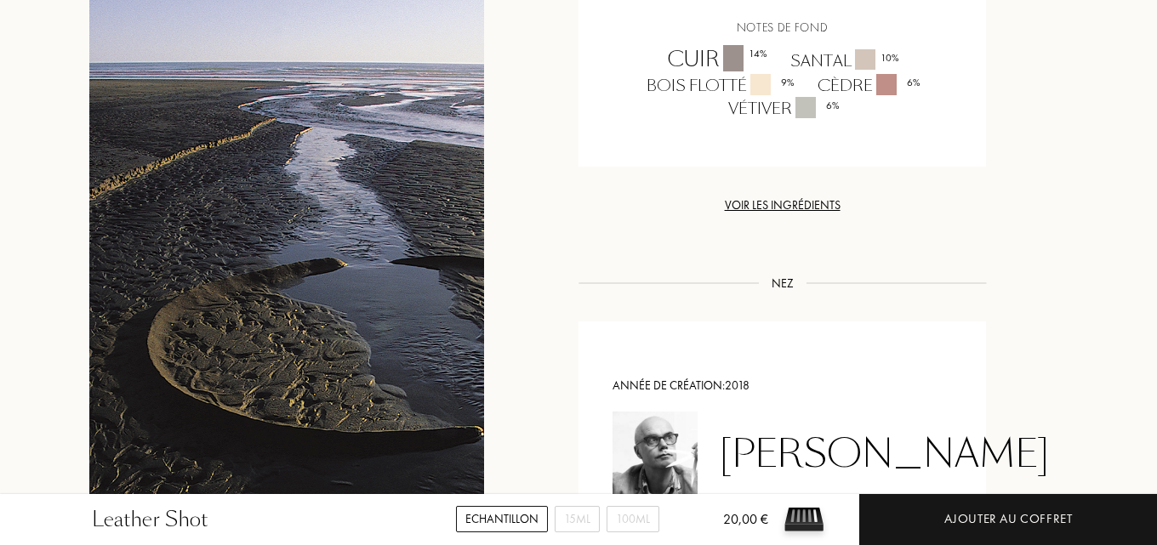
scroll to position [1702, 0]
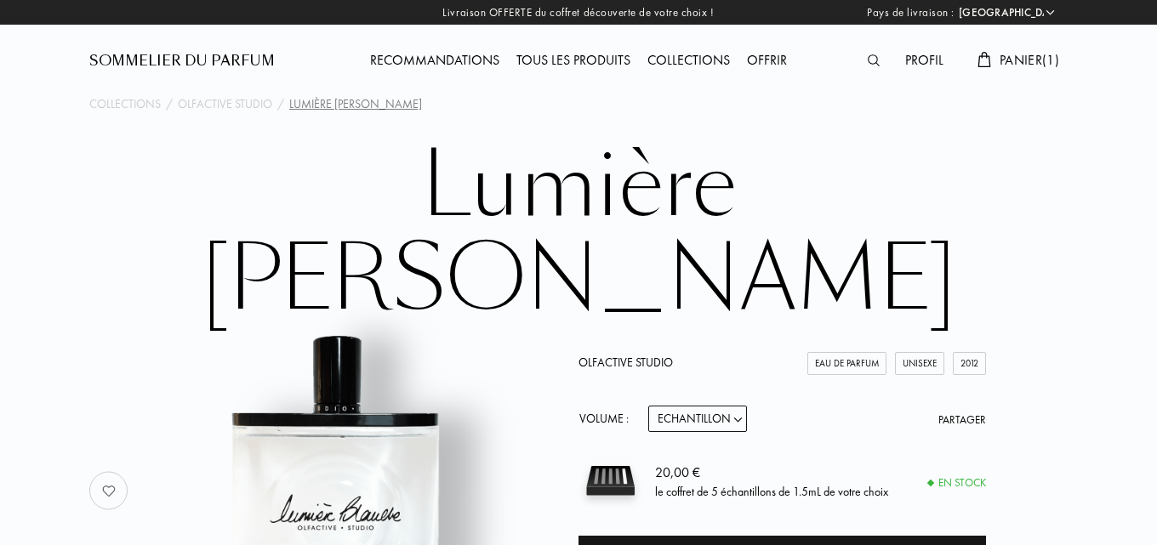
select select "FR"
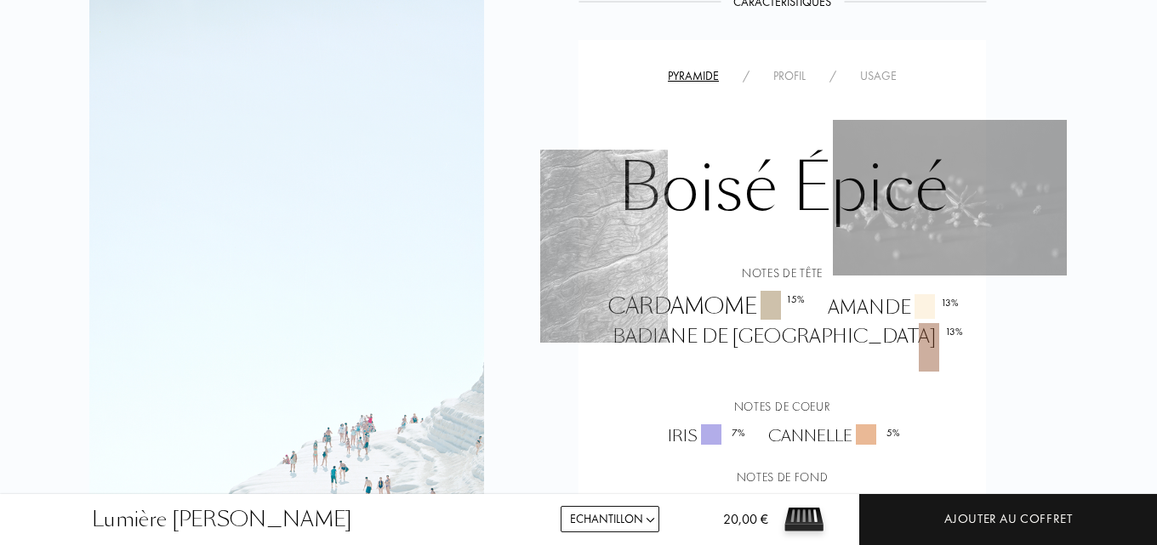
scroll to position [1532, 0]
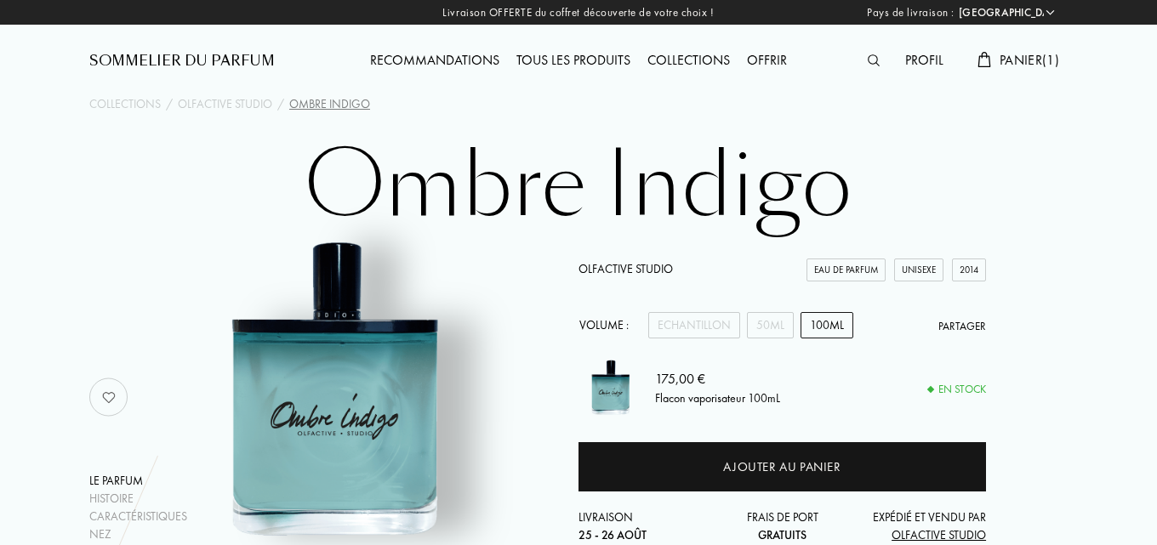
select select "FR"
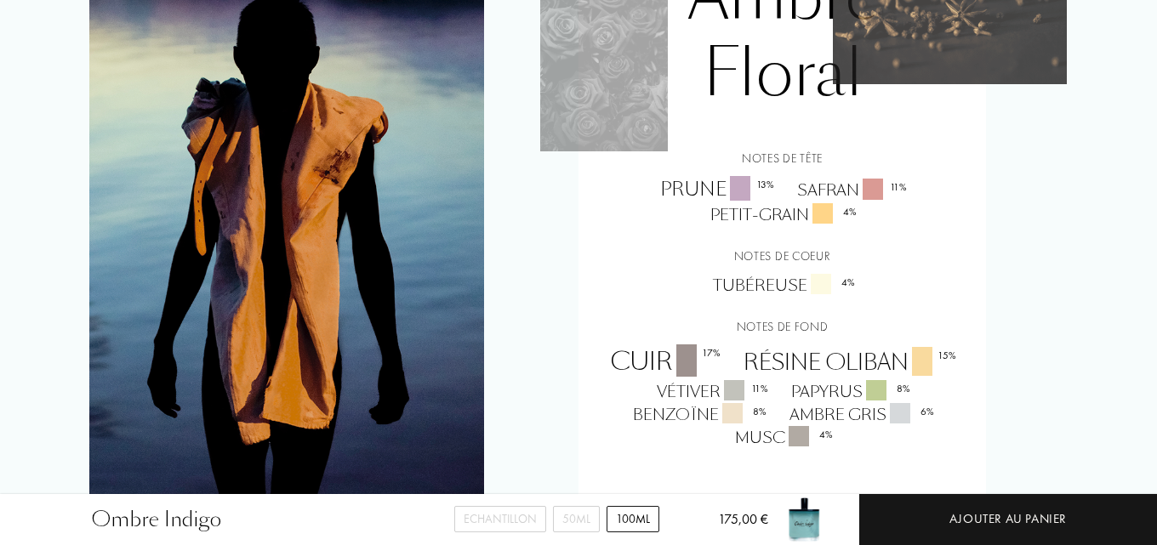
scroll to position [1447, 0]
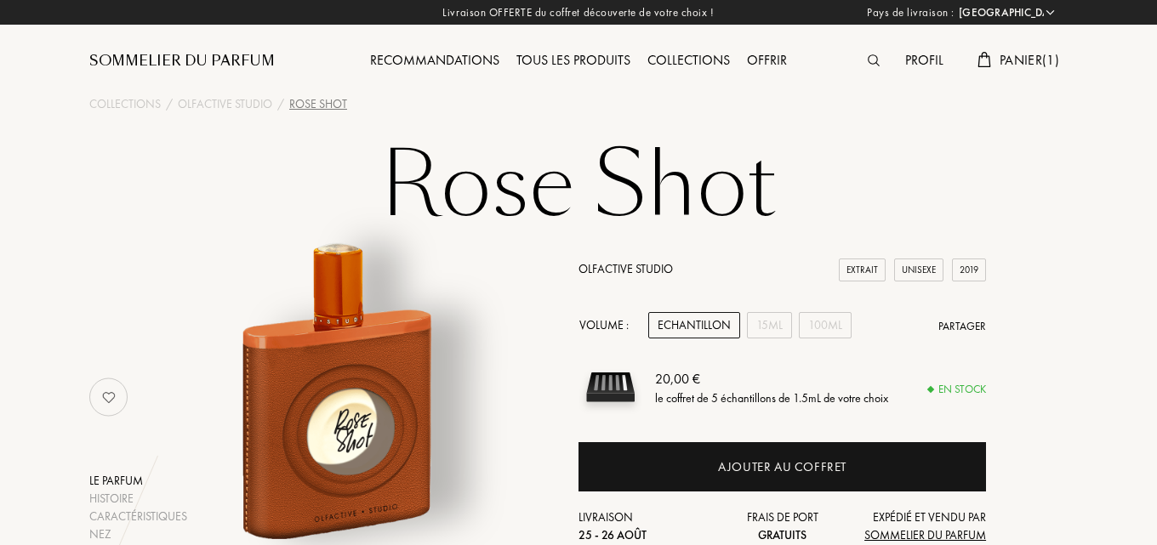
select select "FR"
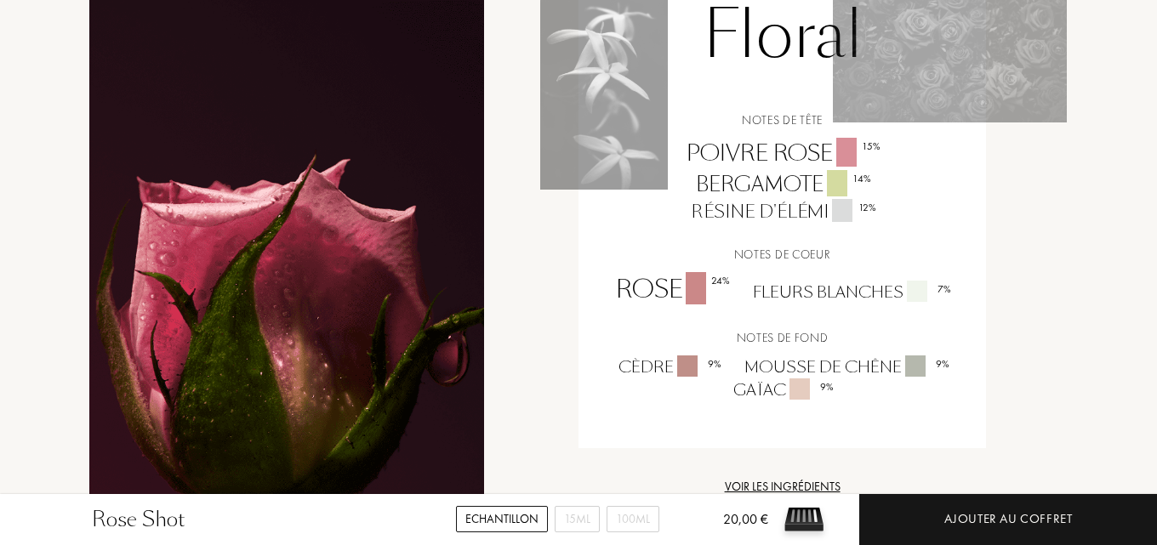
scroll to position [1191, 0]
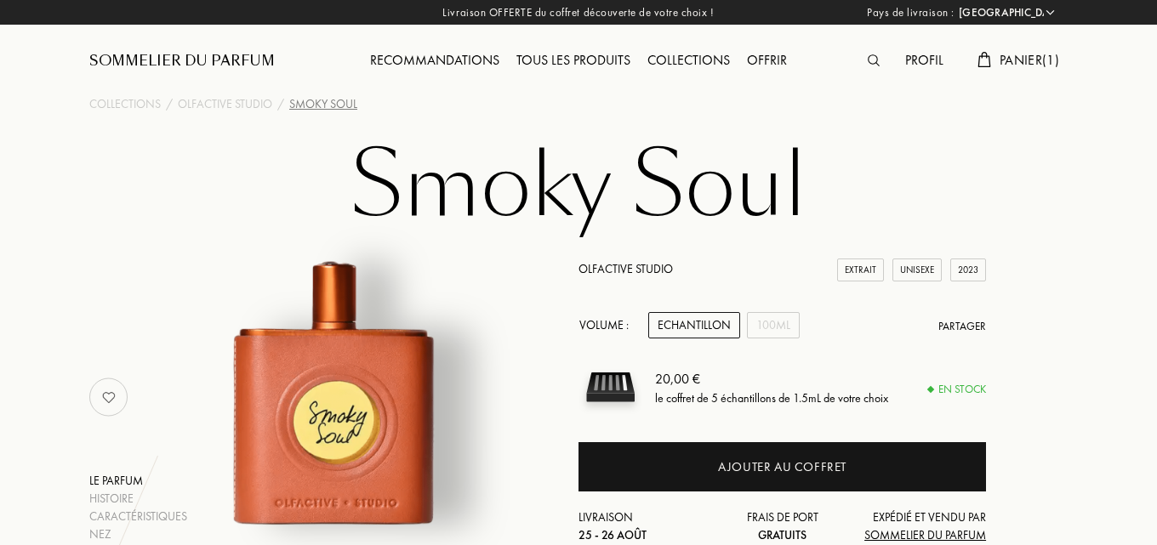
select select "FR"
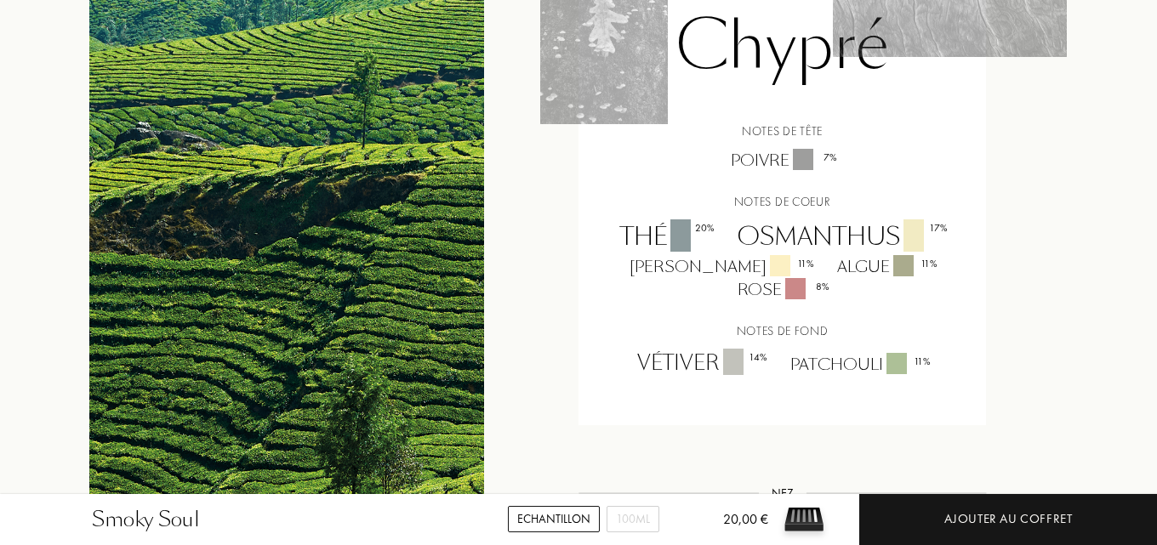
scroll to position [1362, 0]
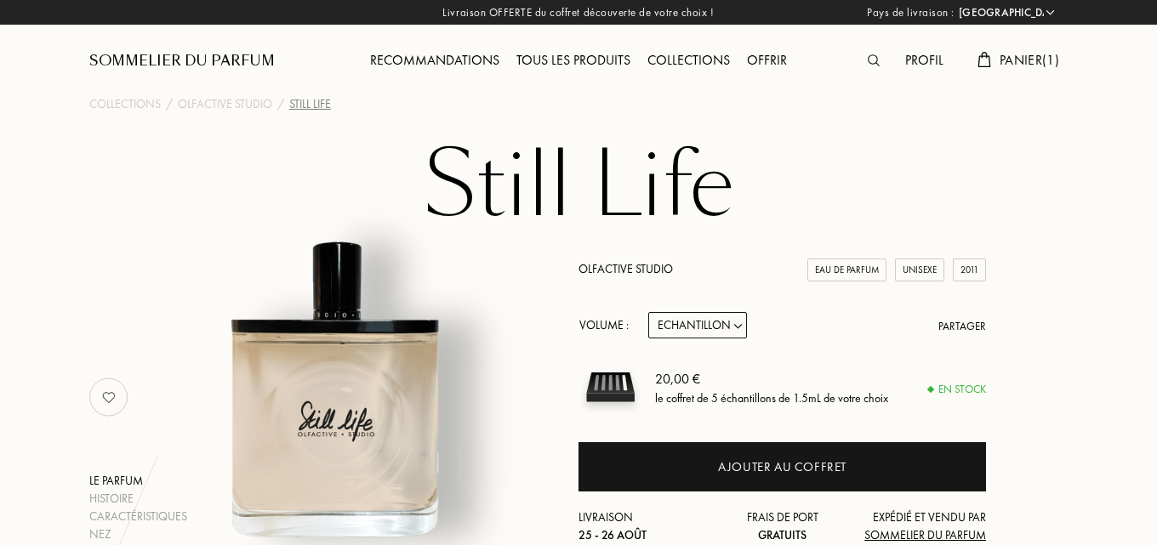
select select "FR"
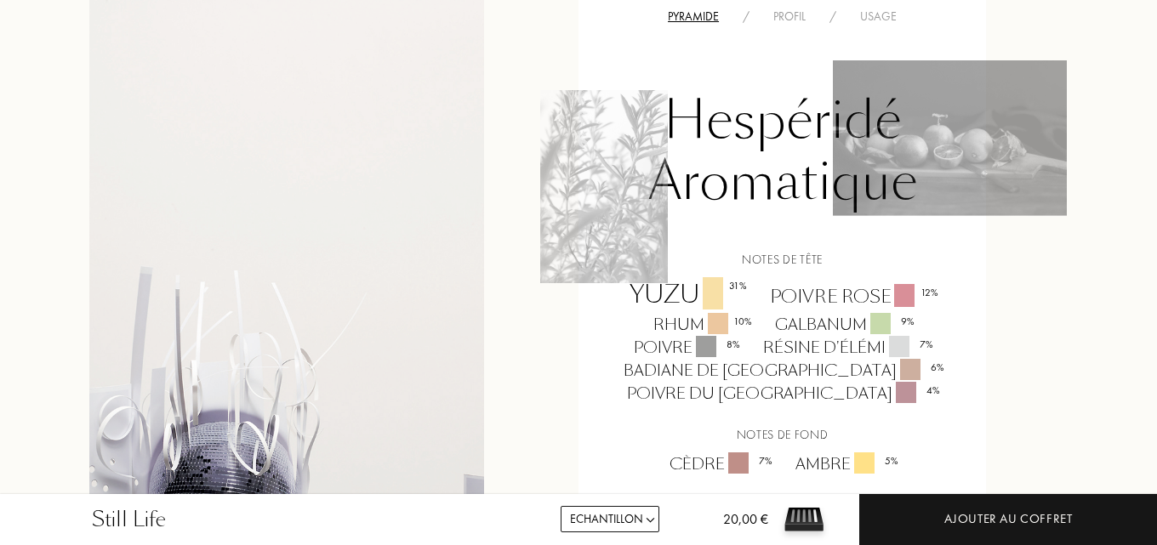
scroll to position [1362, 0]
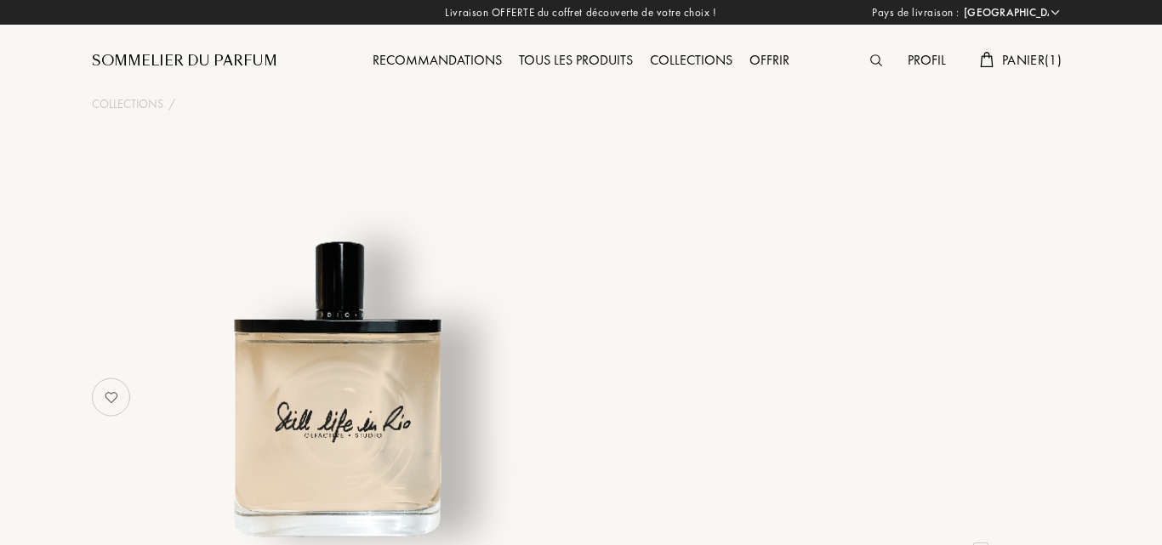
select select "FR"
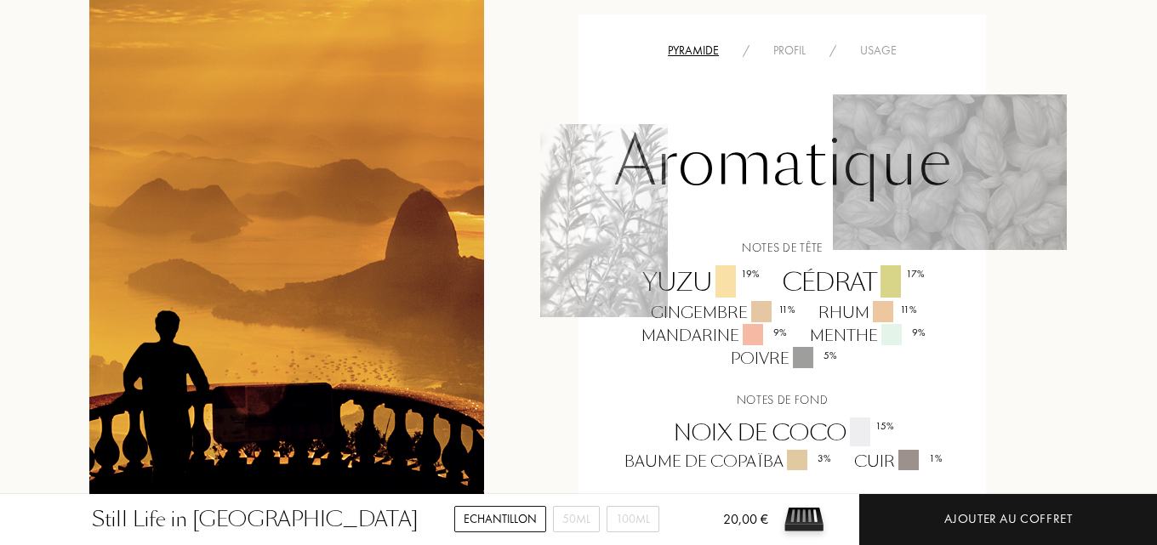
scroll to position [1532, 0]
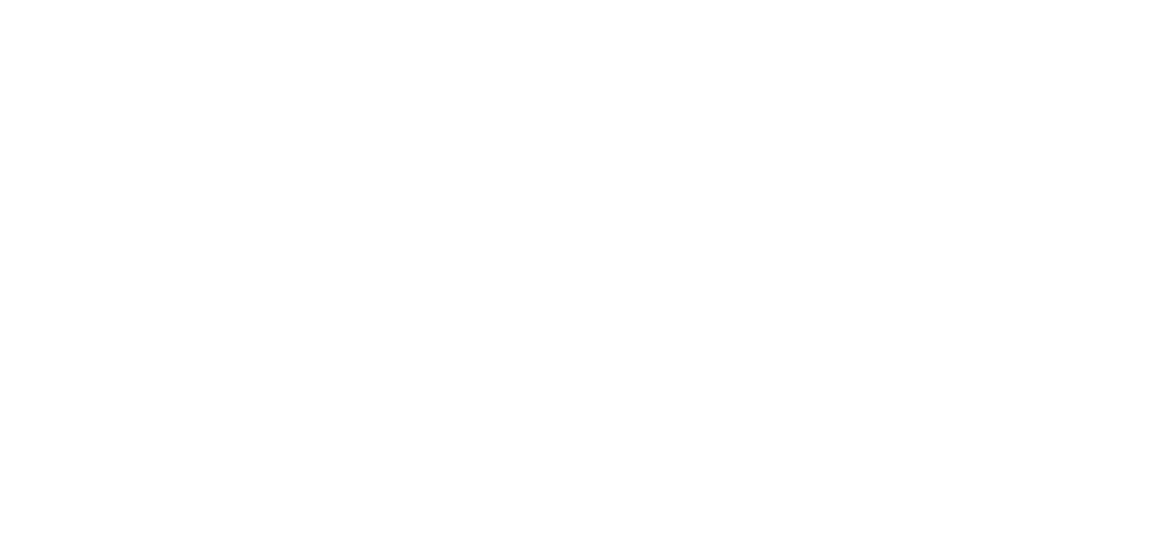
select select "FR"
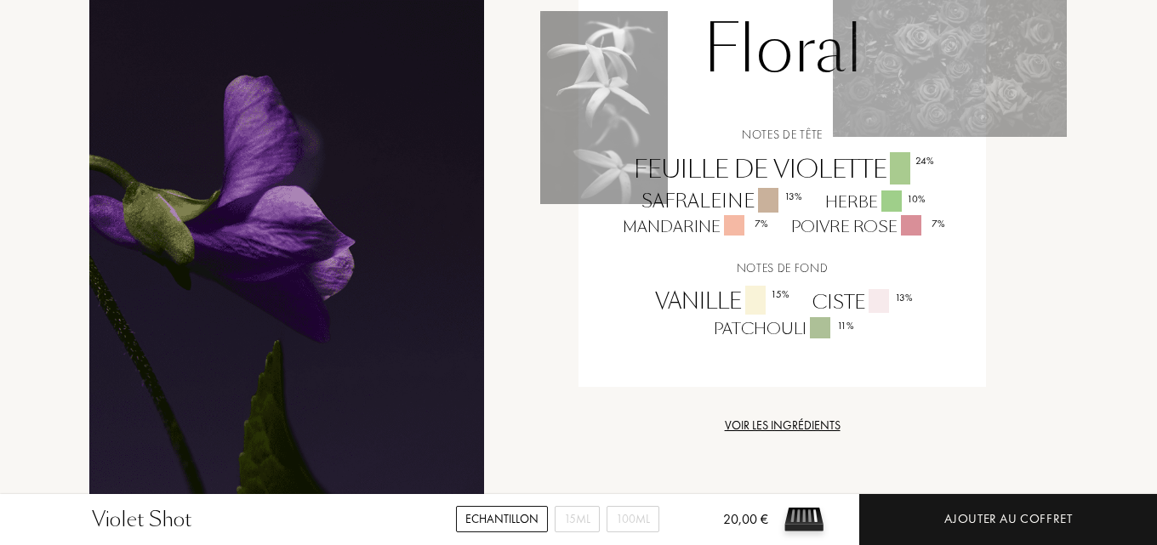
scroll to position [1106, 0]
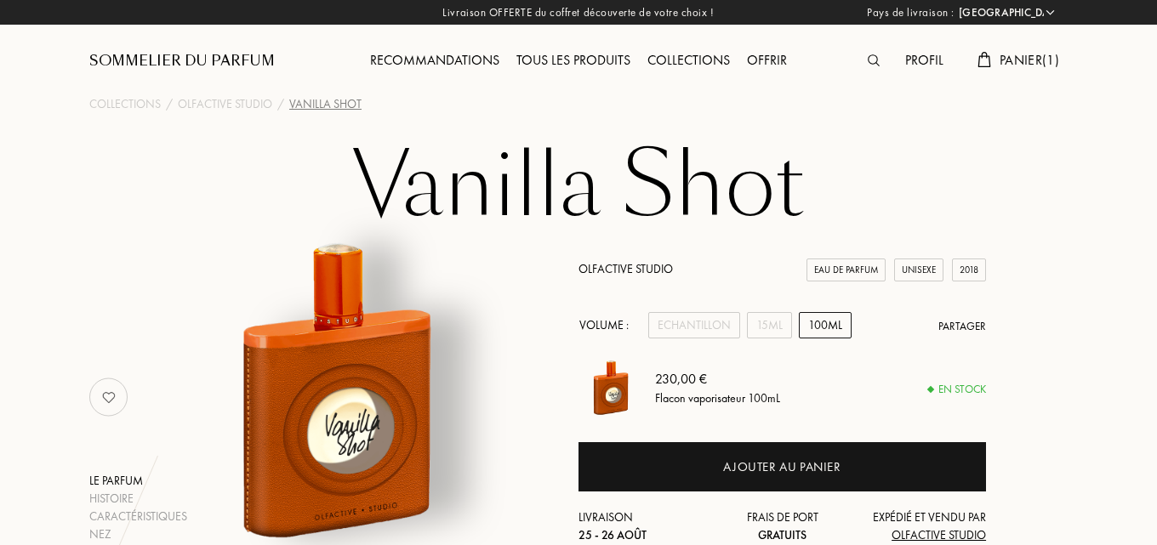
select select "FR"
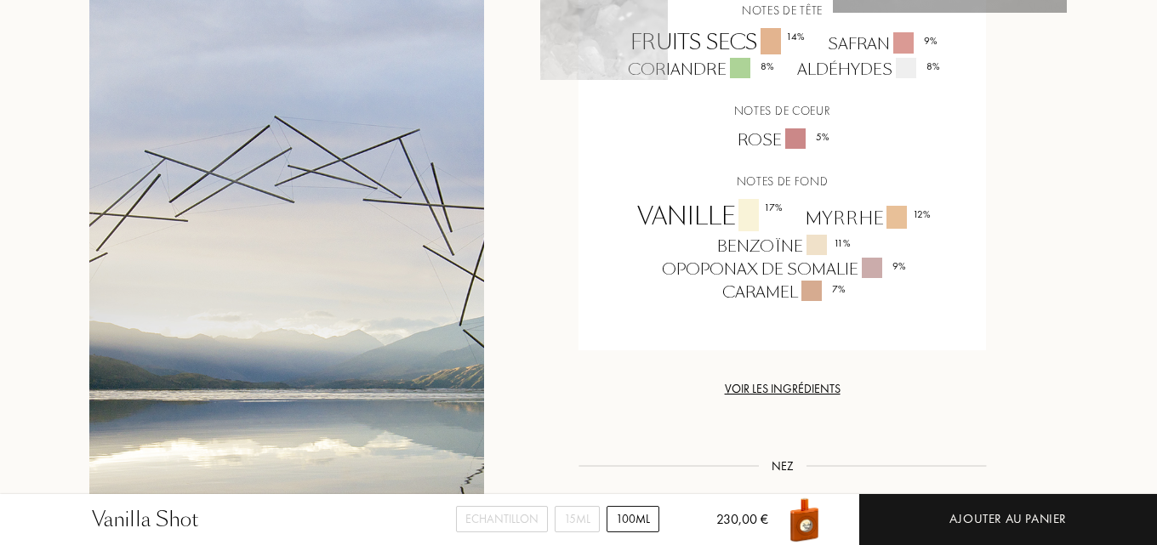
scroll to position [1447, 0]
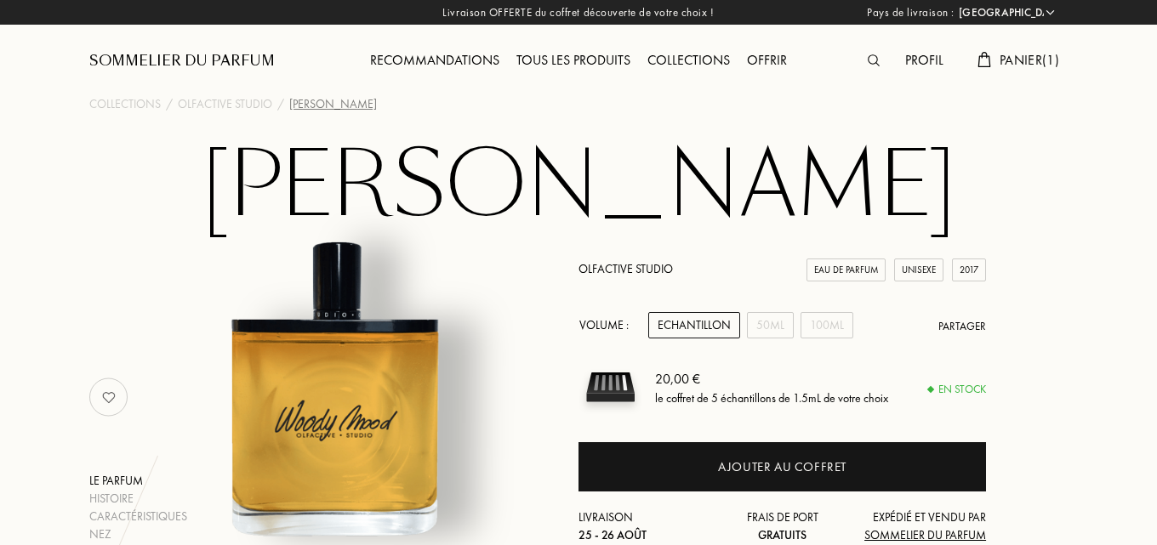
select select "FR"
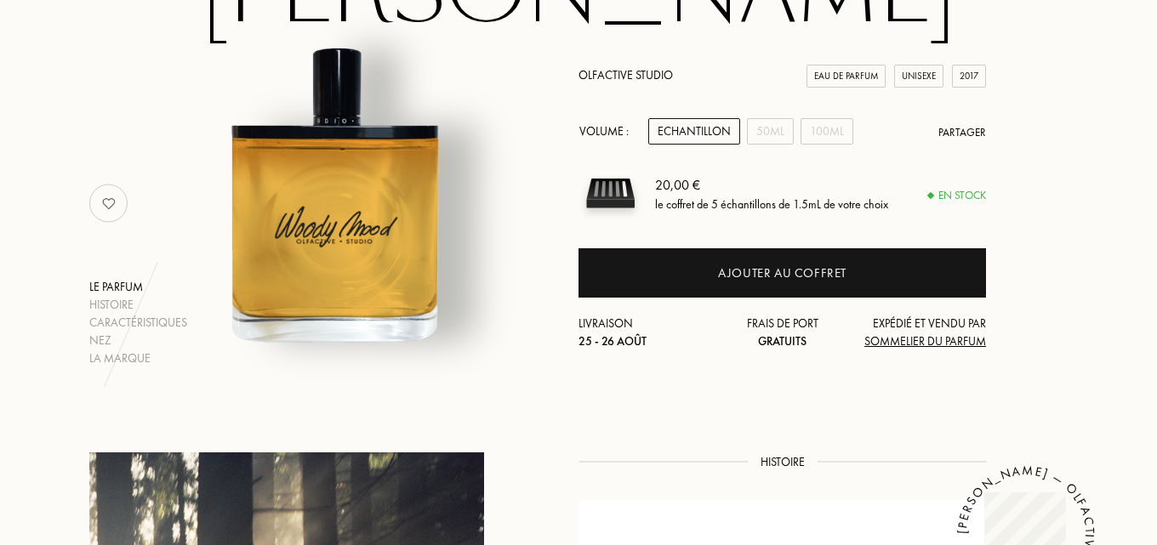
scroll to position [255, 0]
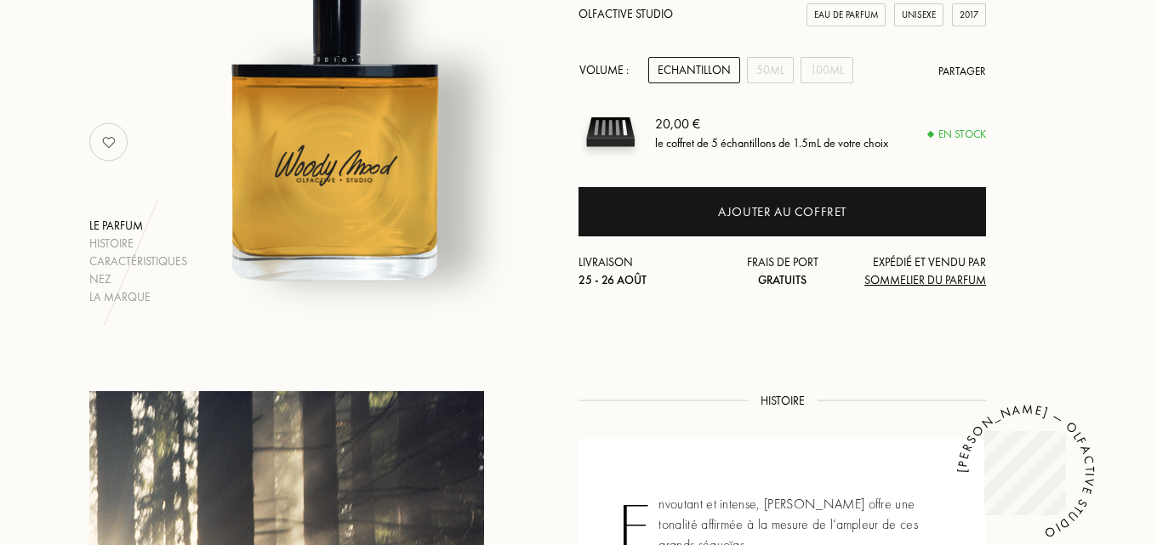
click at [671, 63] on div "Echantillon" at bounding box center [694, 70] width 92 height 26
click at [795, 69] on div "Volume : Echantillon 50mL 100mL Partager" at bounding box center [783, 70] width 408 height 26
click at [763, 72] on div "50mL" at bounding box center [770, 70] width 47 height 26
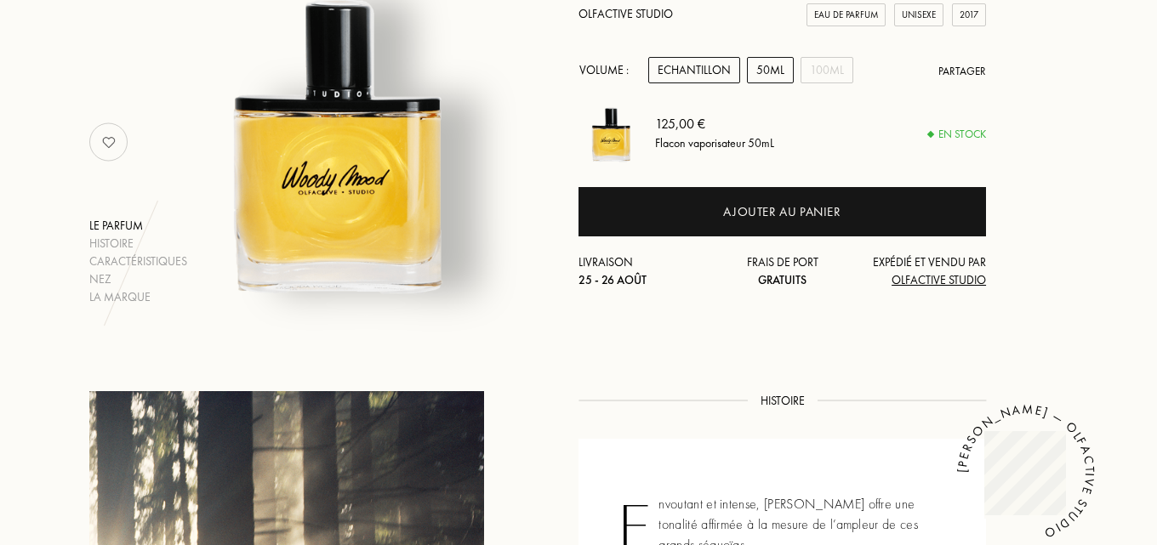
click at [665, 60] on div "Echantillon" at bounding box center [694, 70] width 92 height 26
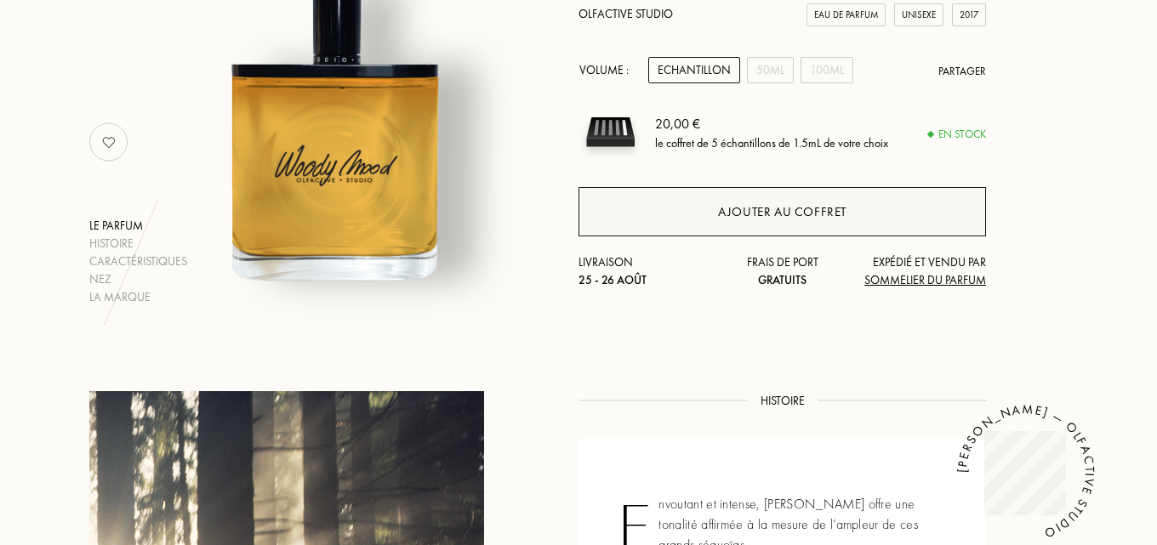
click at [824, 216] on div "Ajouter au coffret" at bounding box center [782, 213] width 129 height 20
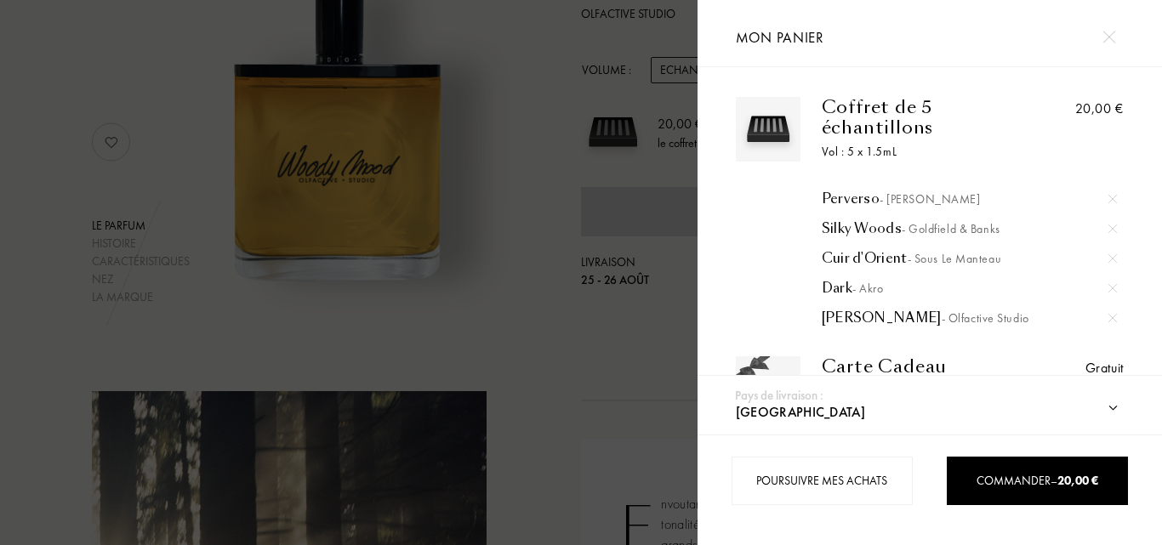
click at [29, 87] on div at bounding box center [349, 272] width 698 height 545
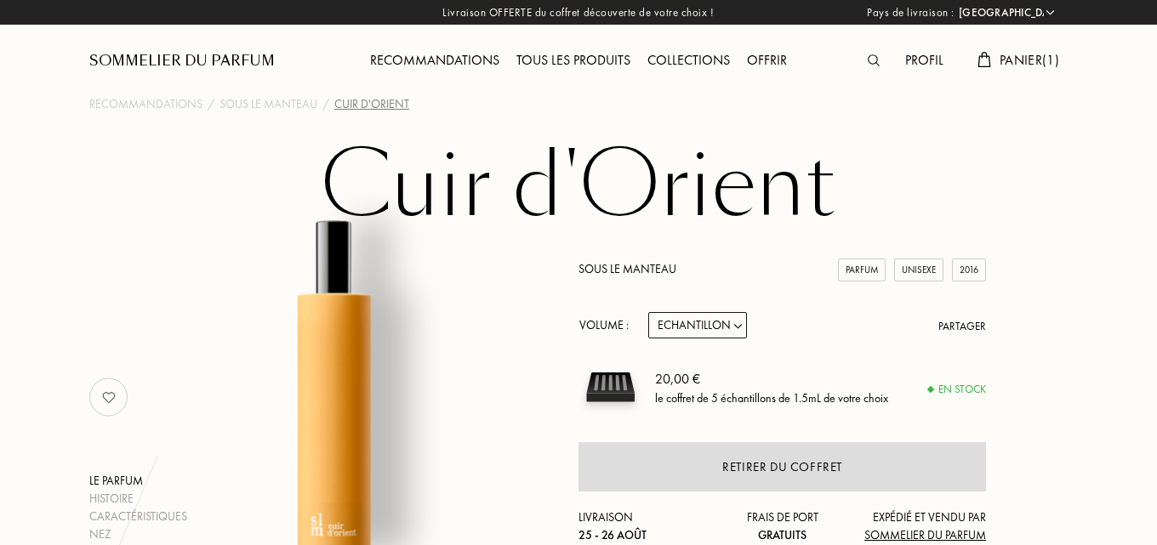
select select "FR"
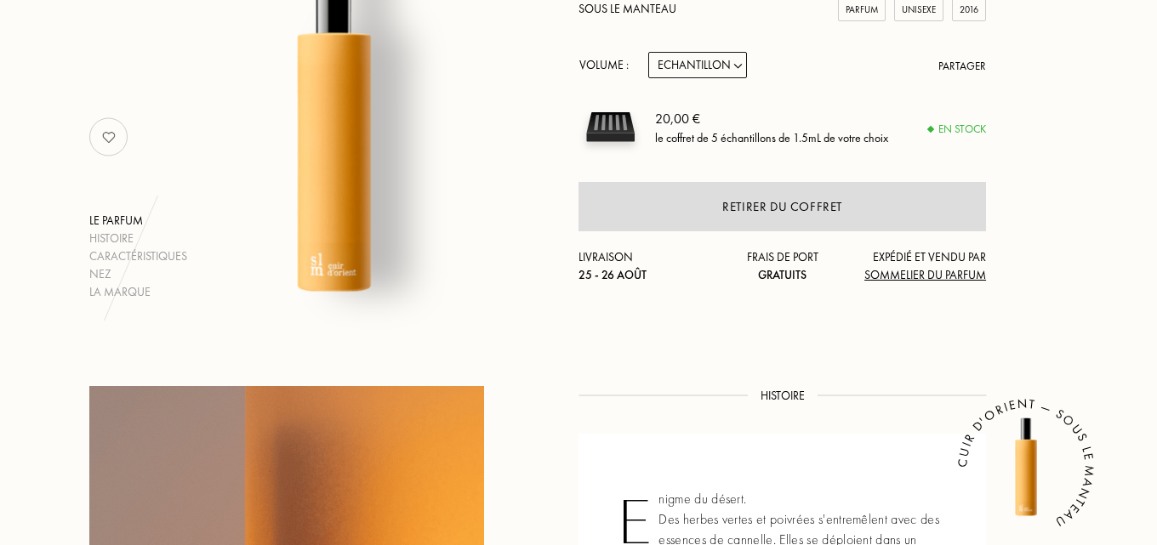
scroll to position [255, 0]
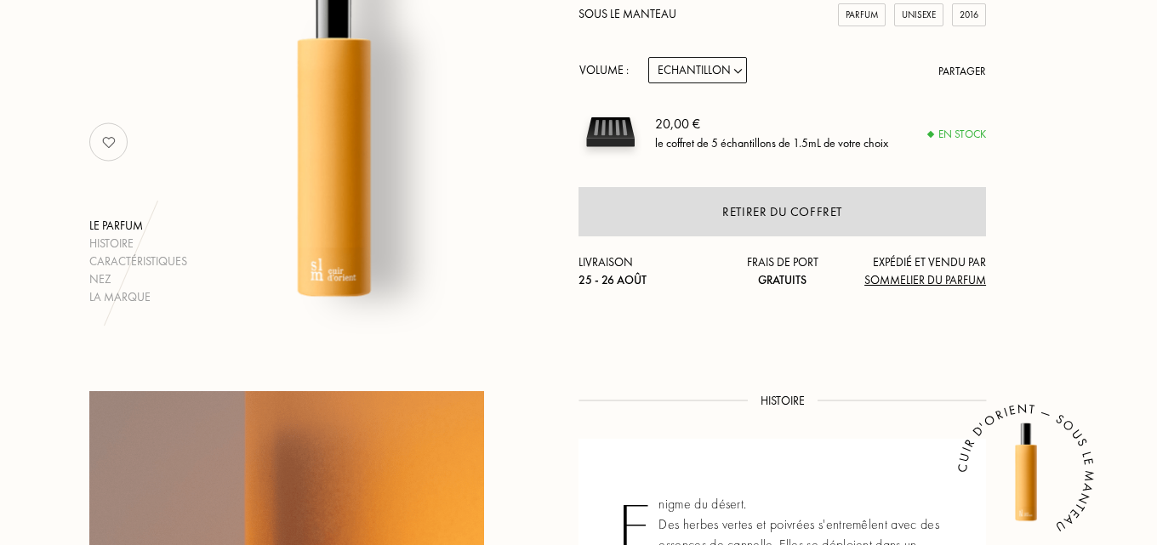
click at [697, 68] on select "Echantillon 14mL 50mL 100mL" at bounding box center [697, 70] width 99 height 26
select select "3"
click at [648, 57] on select "Echantillon 14mL 50mL 100mL" at bounding box center [697, 70] width 99 height 26
select select "3"
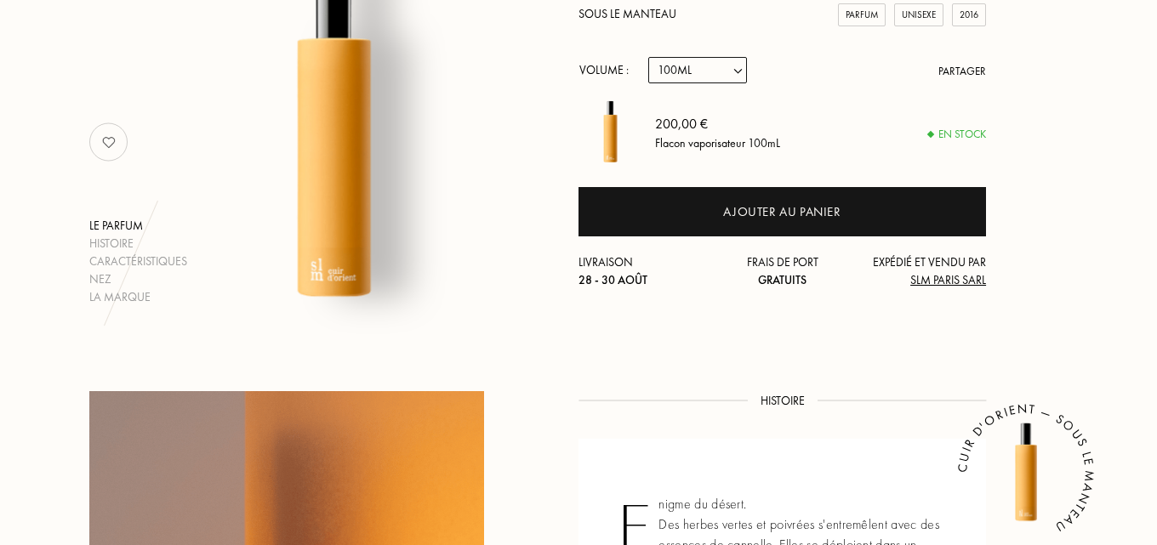
click at [704, 74] on select "Echantillon 14mL 50mL 100mL" at bounding box center [697, 70] width 99 height 26
select select "2"
click at [648, 57] on select "Echantillon 14mL 50mL 100mL" at bounding box center [697, 70] width 99 height 26
select select "2"
click at [723, 76] on select "Echantillon 14mL 50mL 100mL" at bounding box center [697, 70] width 99 height 26
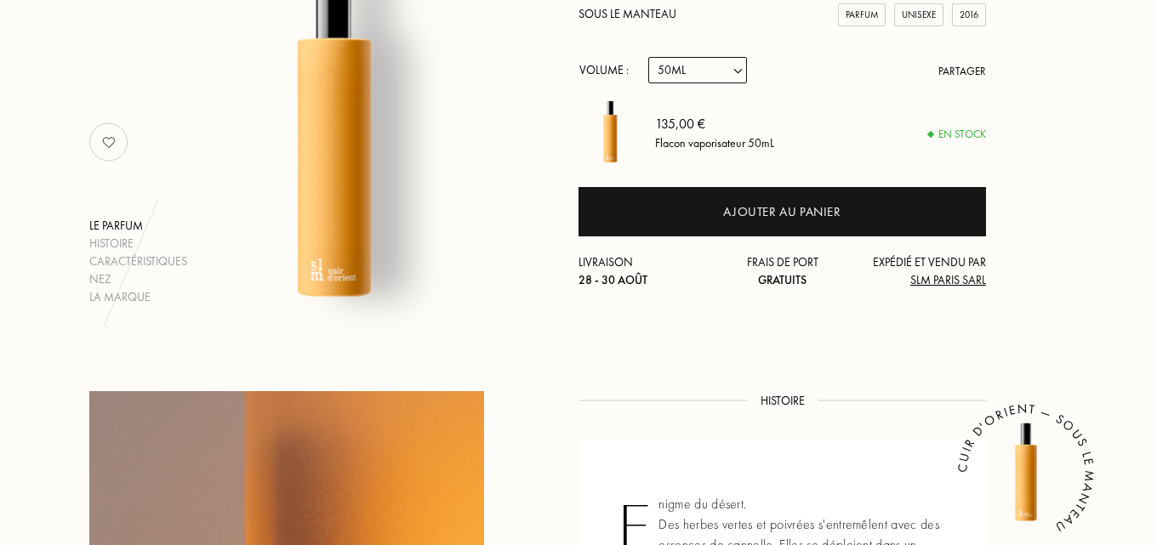
select select "0"
click at [648, 57] on select "Echantillon 14mL 50mL 100mL" at bounding box center [697, 70] width 99 height 26
select select "0"
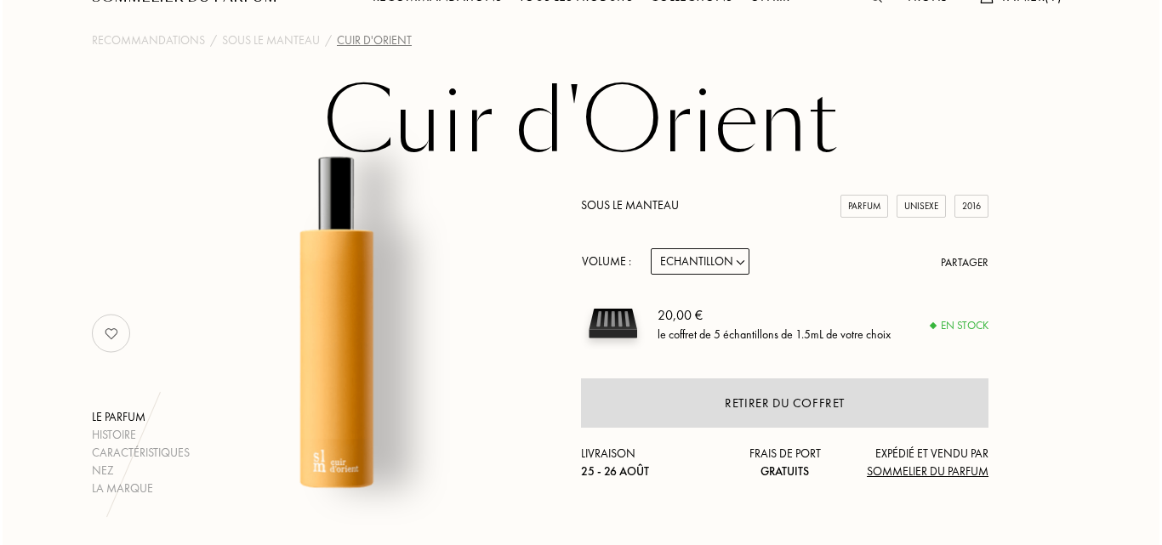
scroll to position [0, 0]
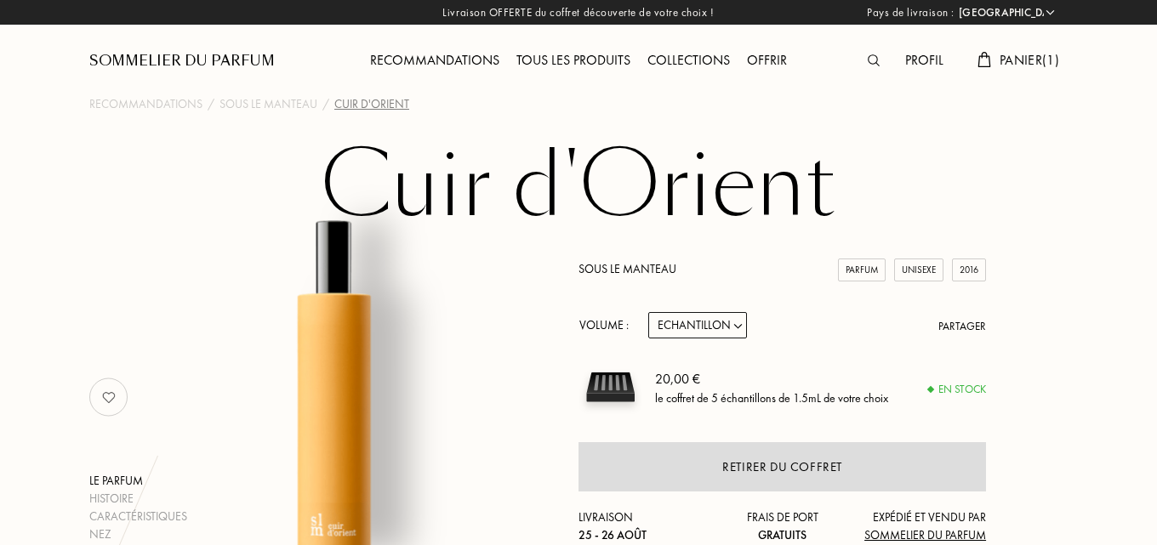
click at [1018, 51] on span "Panier ( 1 )" at bounding box center [1030, 60] width 60 height 18
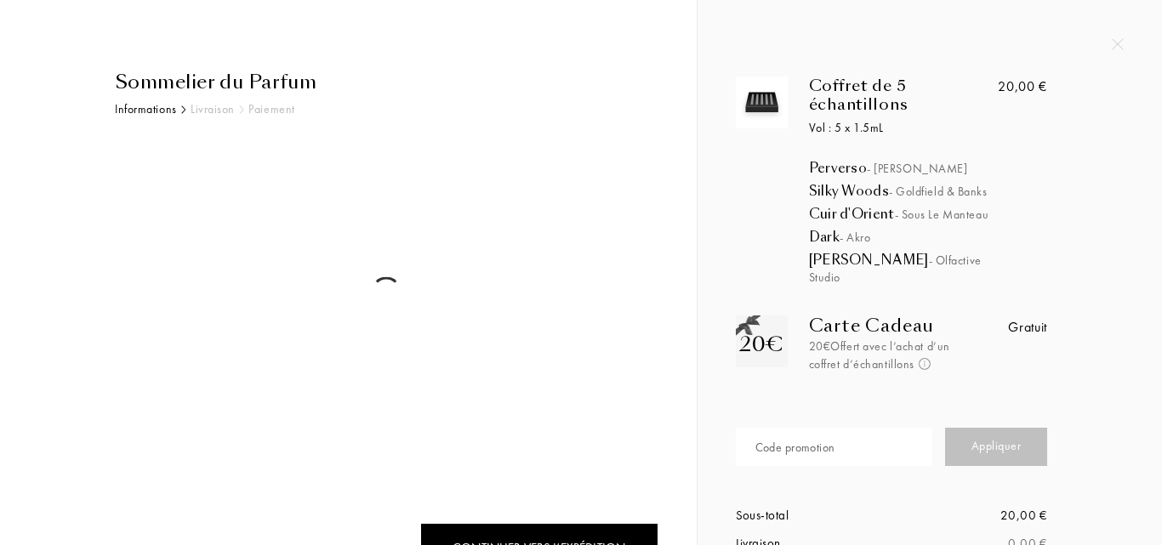
select select "FR"
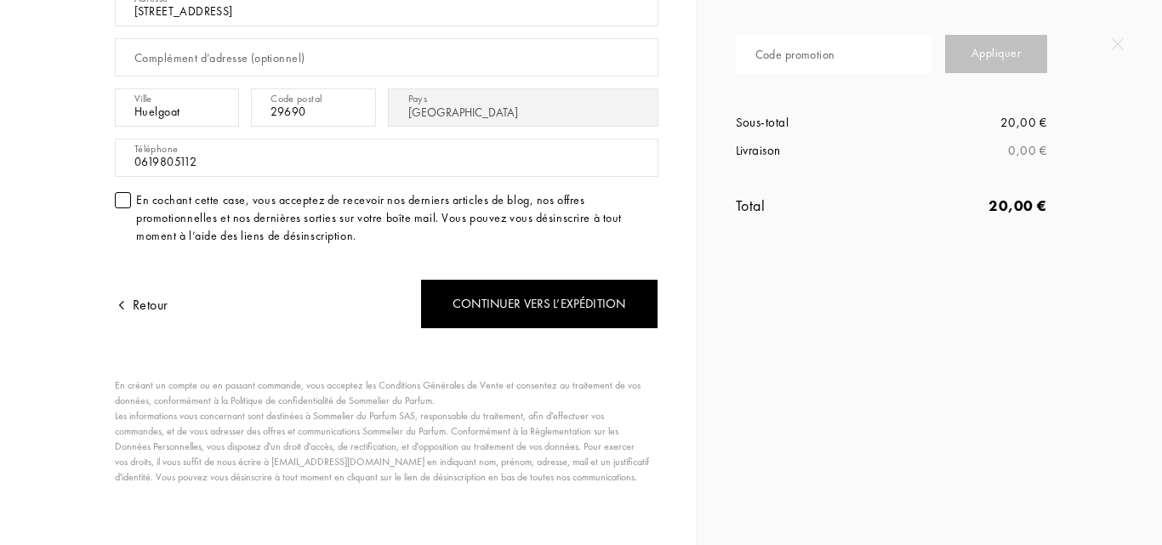
scroll to position [401, 0]
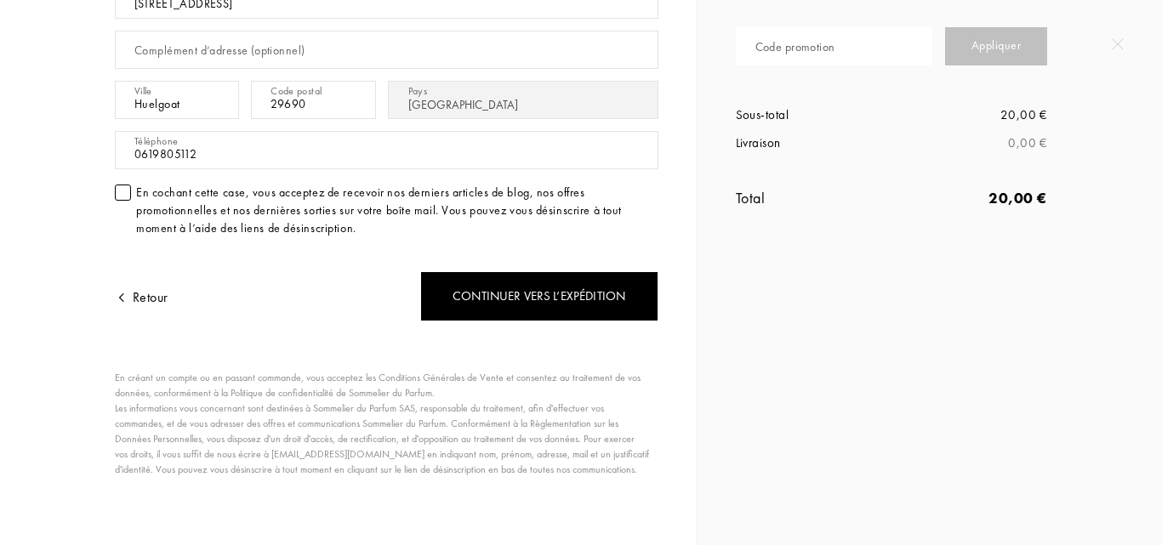
click at [203, 211] on div "En cochant cette case, vous acceptez de recevoir nos derniers articles de blog,…" at bounding box center [397, 211] width 523 height 54
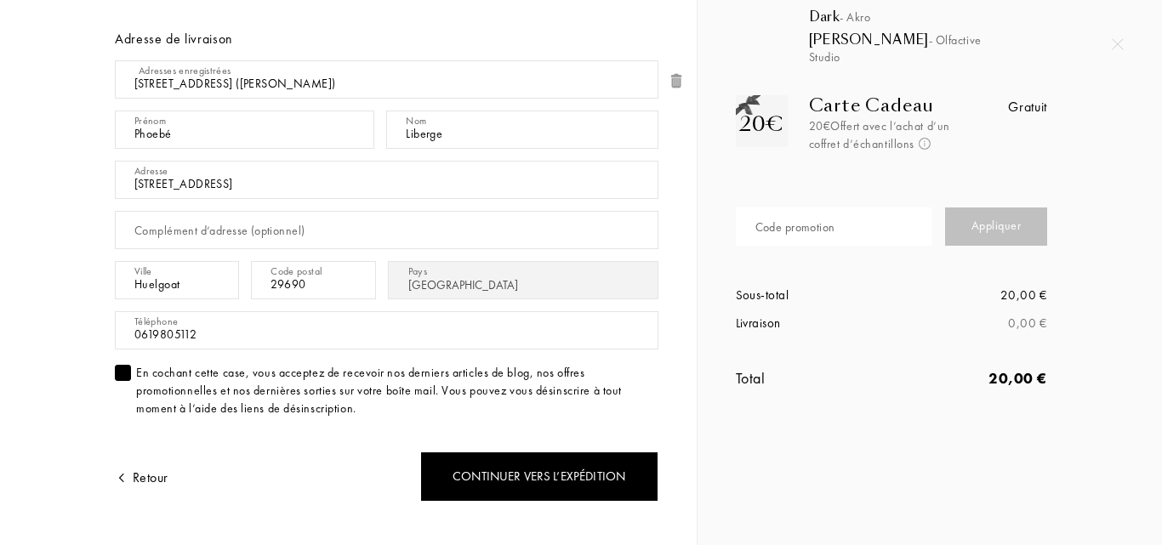
scroll to position [231, 0]
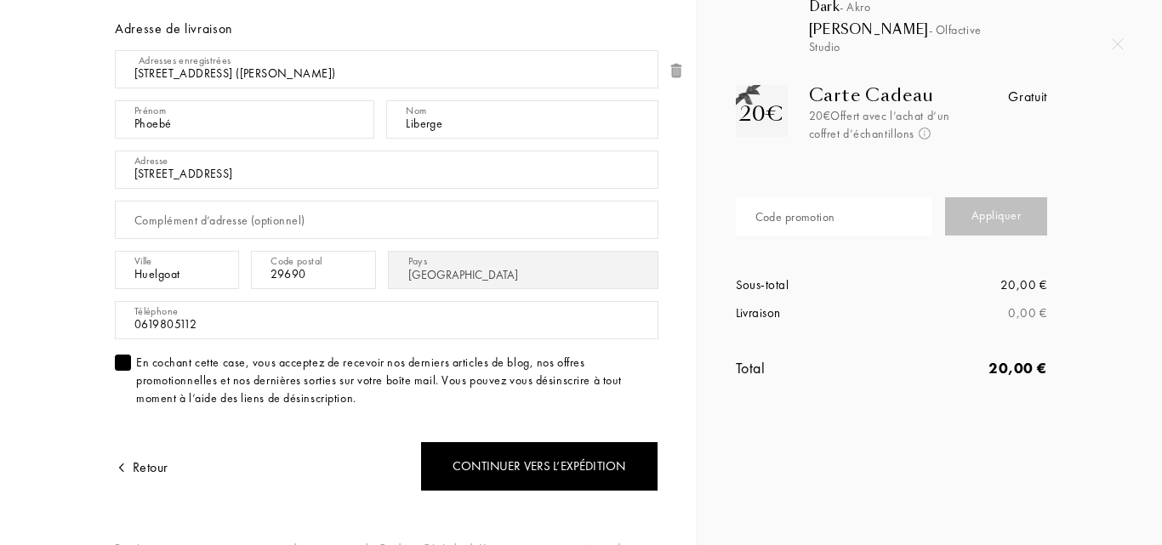
click at [127, 364] on div at bounding box center [123, 363] width 16 height 16
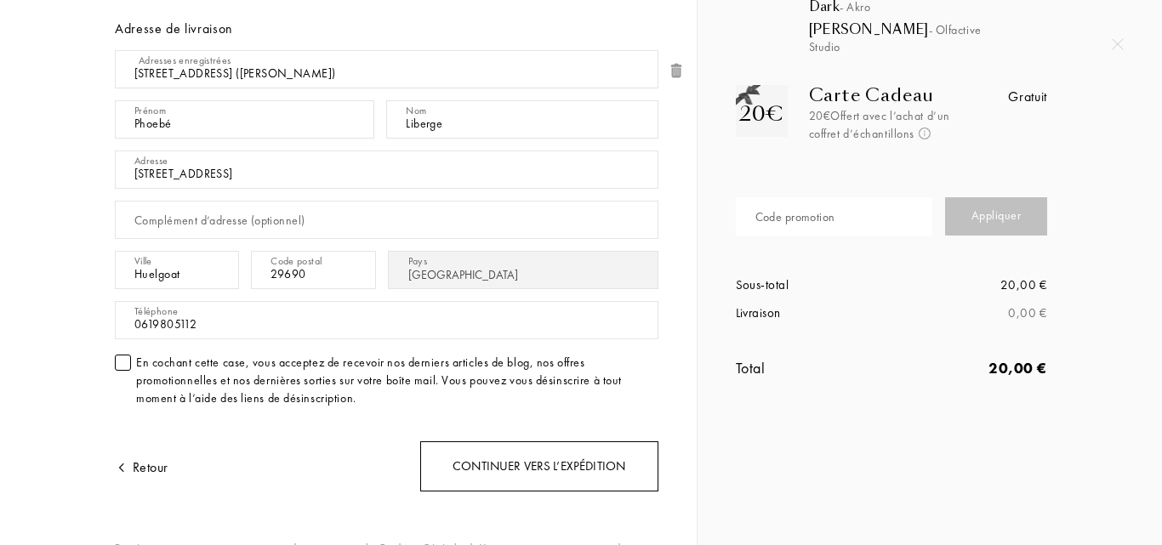
click at [536, 471] on div "Continuer vers l’expédition" at bounding box center [539, 467] width 238 height 50
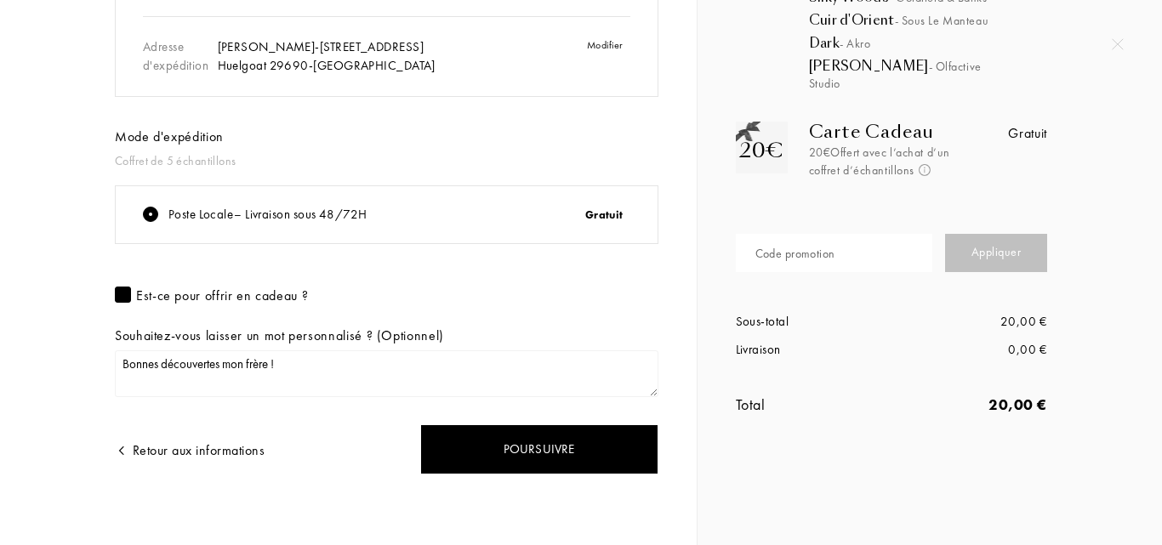
scroll to position [197, 0]
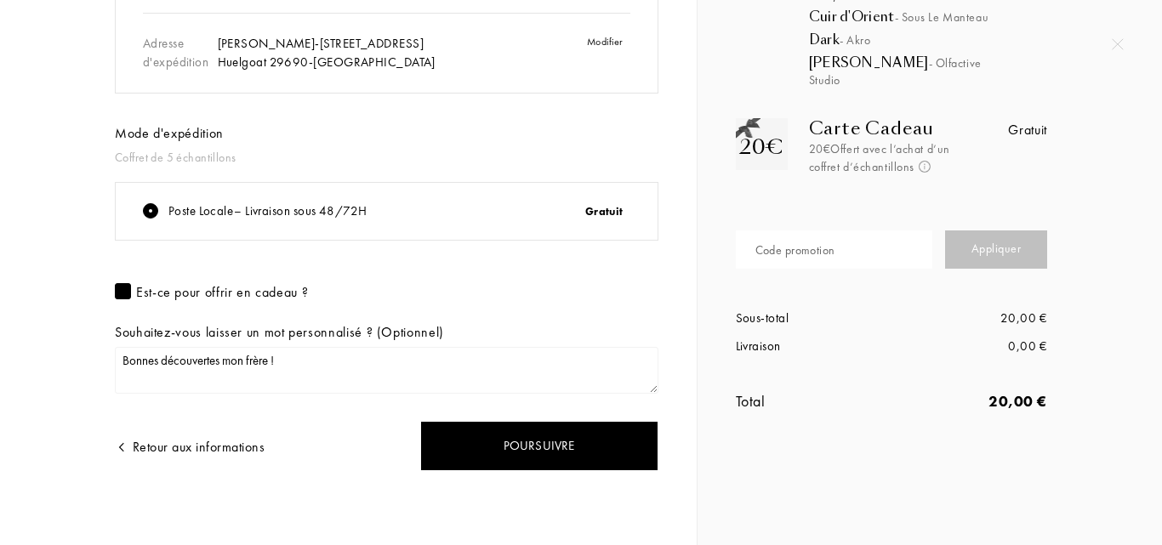
click at [253, 356] on textarea "Bonnes découvertes mon frère !" at bounding box center [387, 370] width 544 height 47
type textarea "Bonnes découvertes mon frère !"
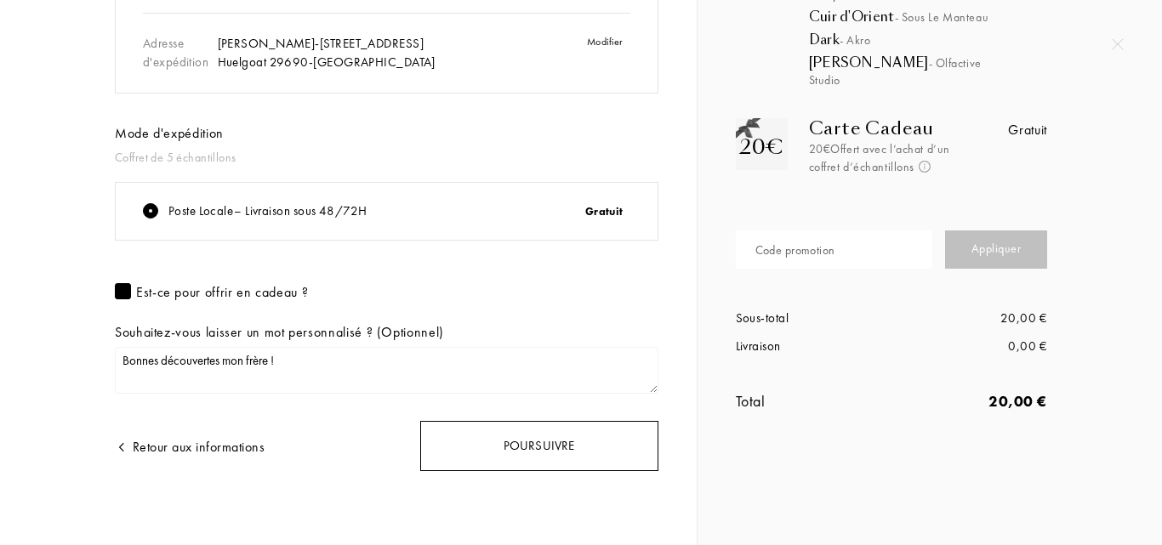
click at [505, 439] on div "Poursuivre" at bounding box center [539, 446] width 238 height 50
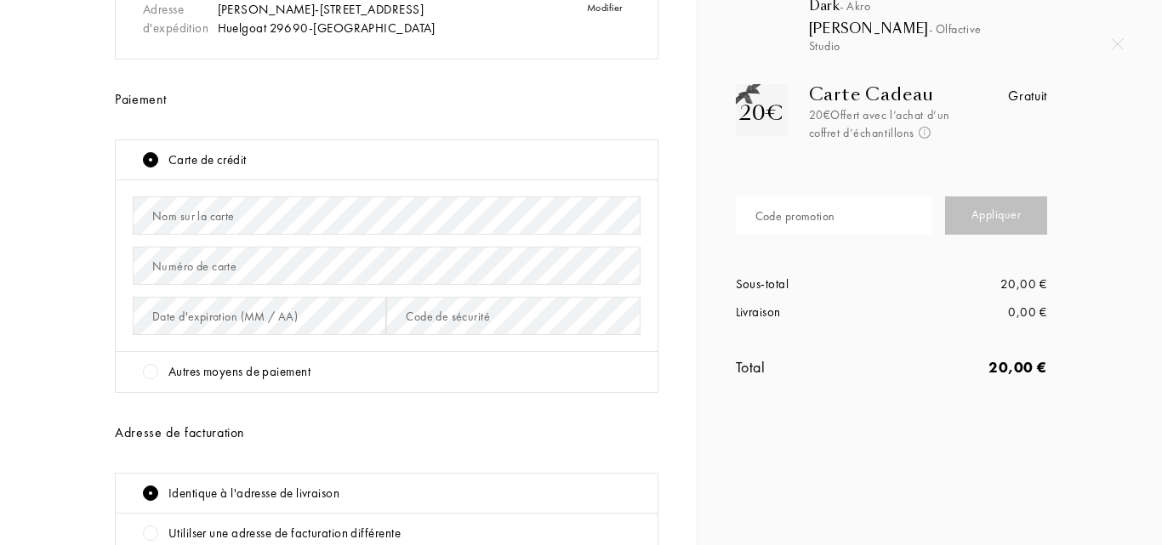
scroll to position [255, 0]
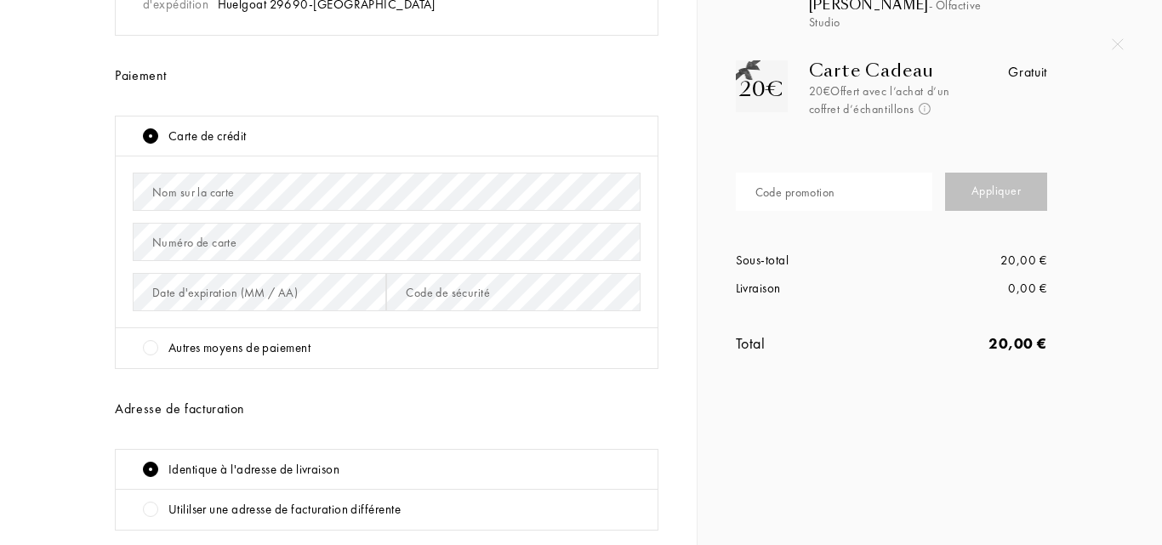
click at [271, 213] on div "Nom sur la carte" at bounding box center [387, 192] width 508 height 50
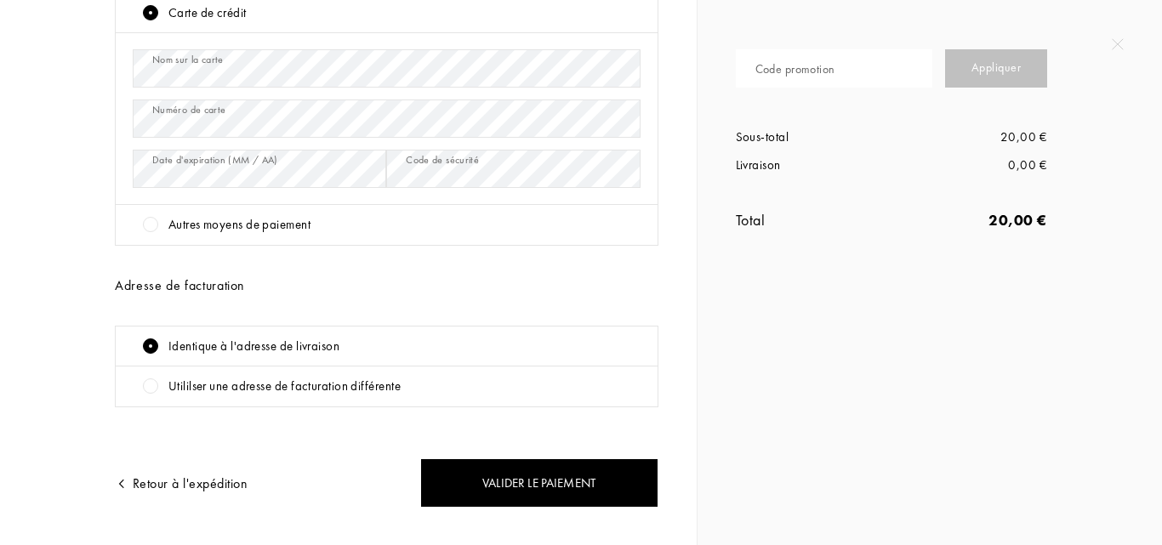
scroll to position [415, 0]
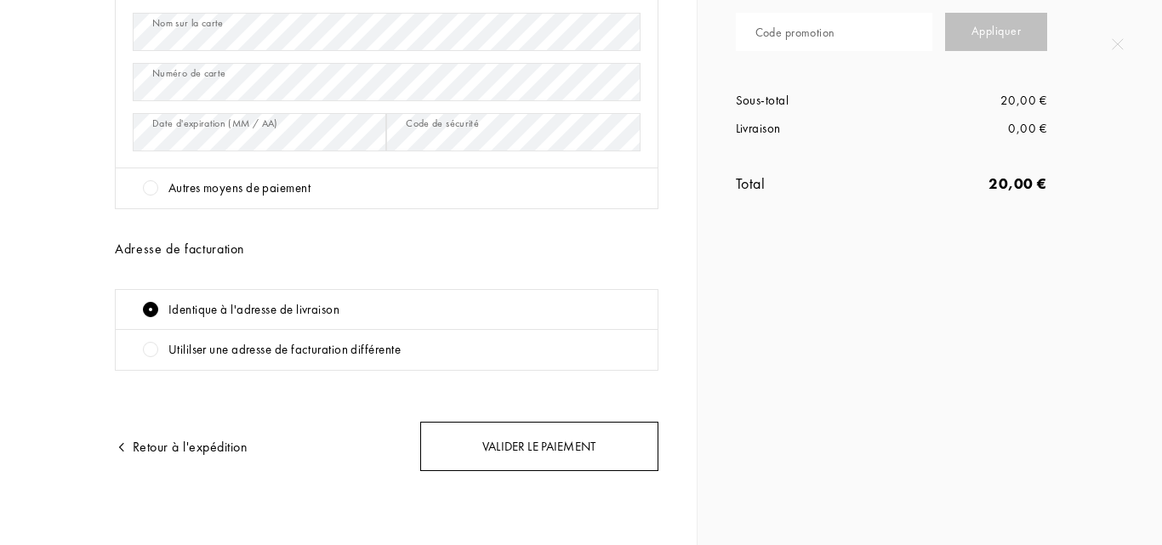
click at [551, 454] on div "Valider le paiement" at bounding box center [539, 447] width 238 height 50
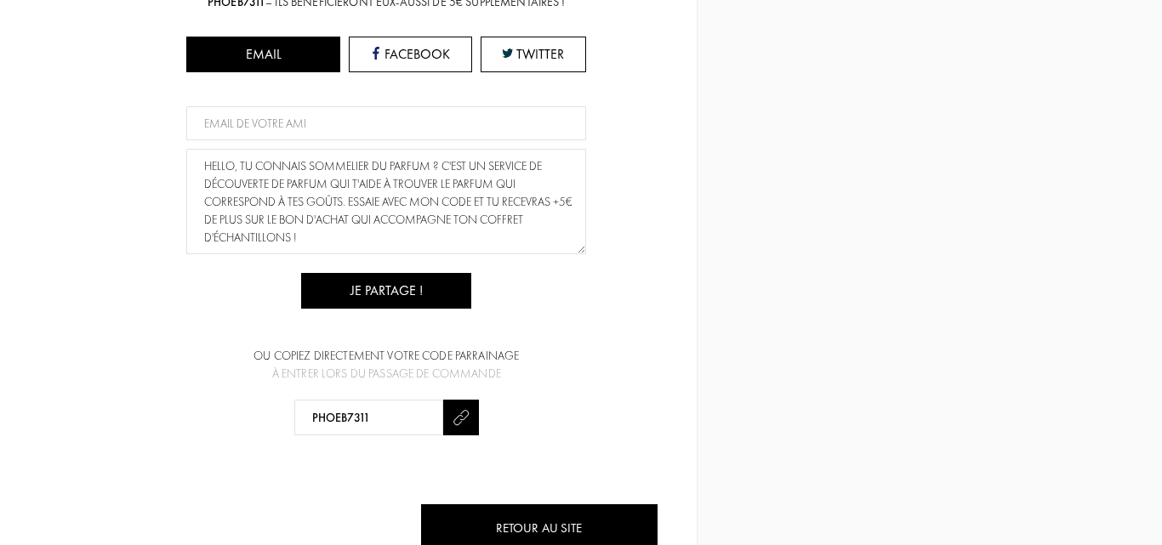
scroll to position [428, 0]
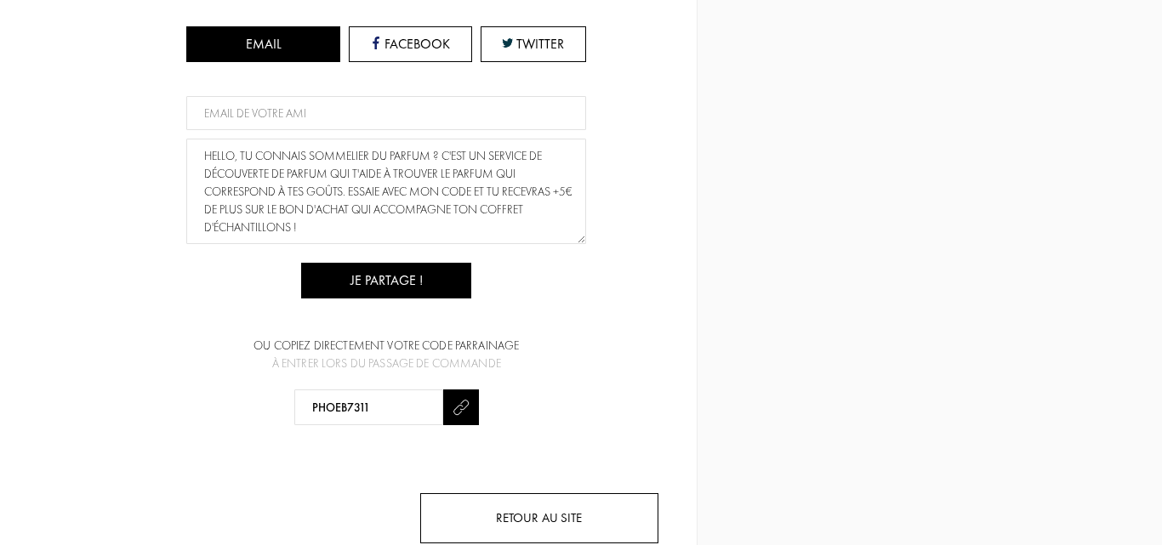
click at [574, 494] on div "Retour au site" at bounding box center [539, 519] width 238 height 50
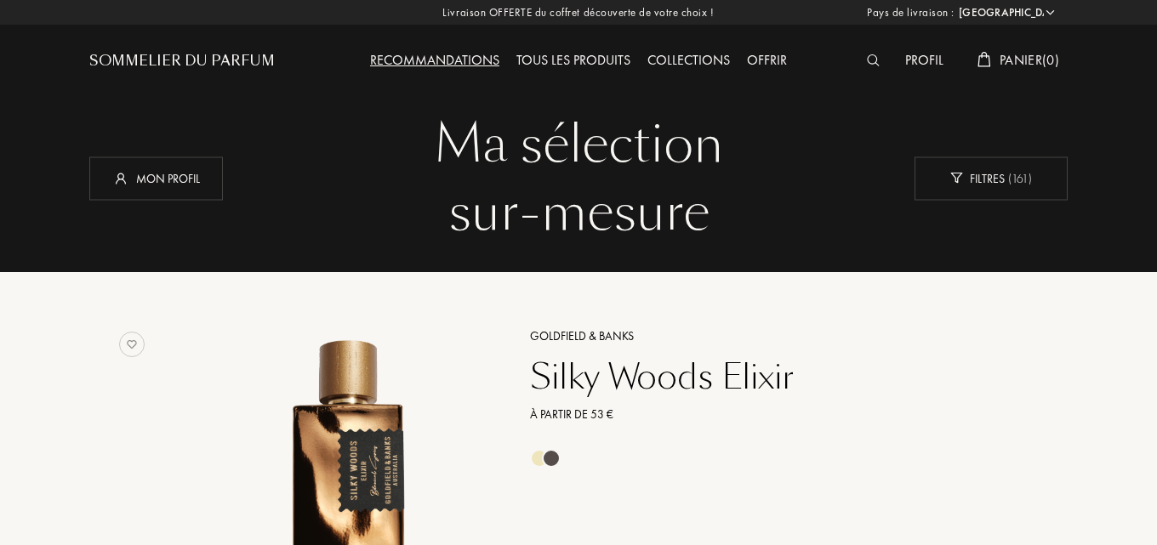
select select "FR"
click at [867, 58] on img at bounding box center [873, 60] width 13 height 12
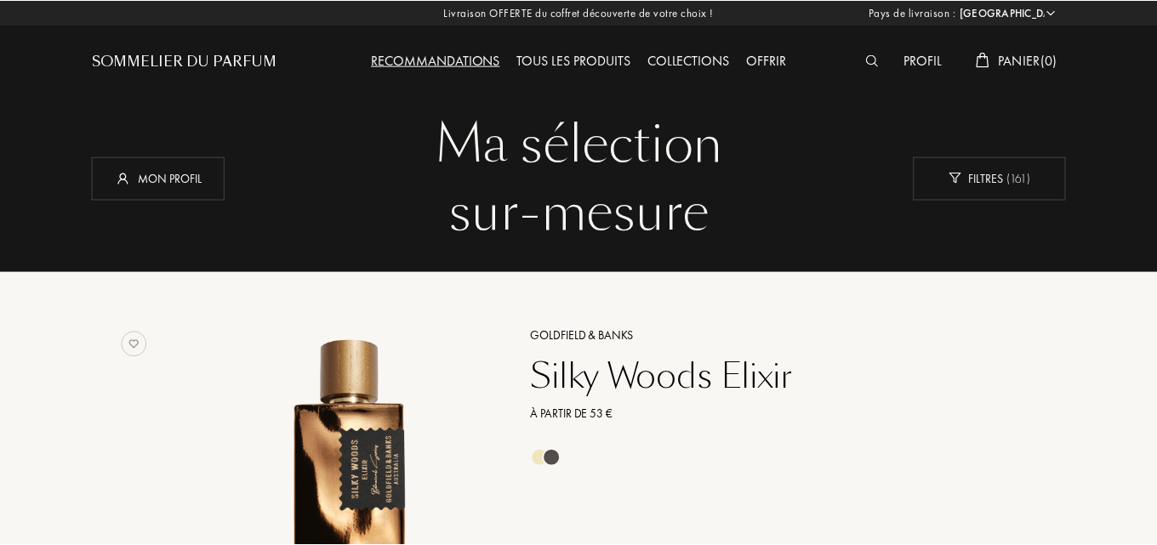
scroll to position [1, 0]
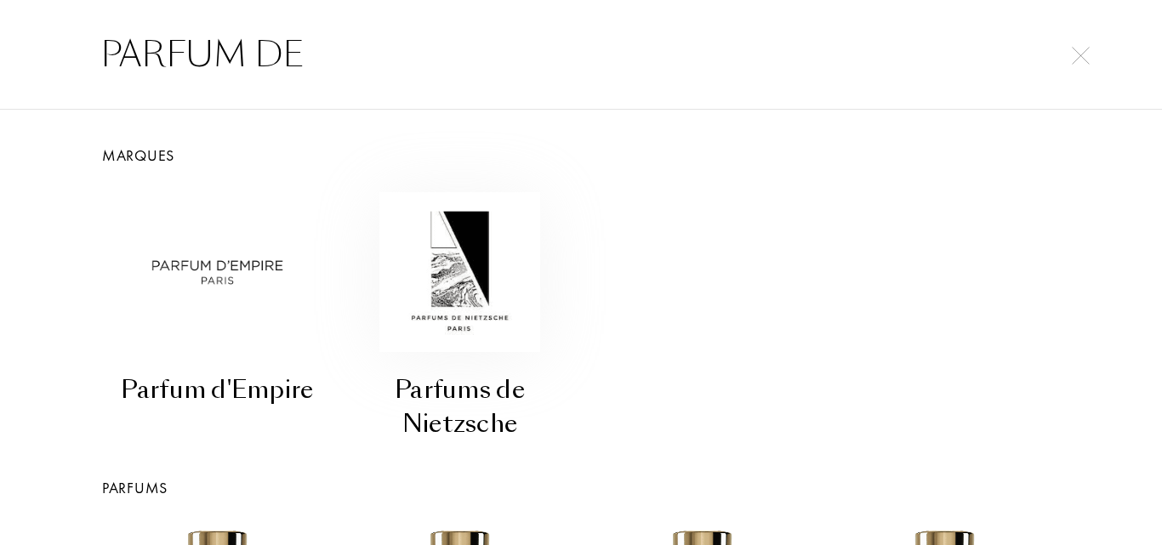
type input "PARFUM DE"
click at [261, 231] on img at bounding box center [217, 272] width 160 height 160
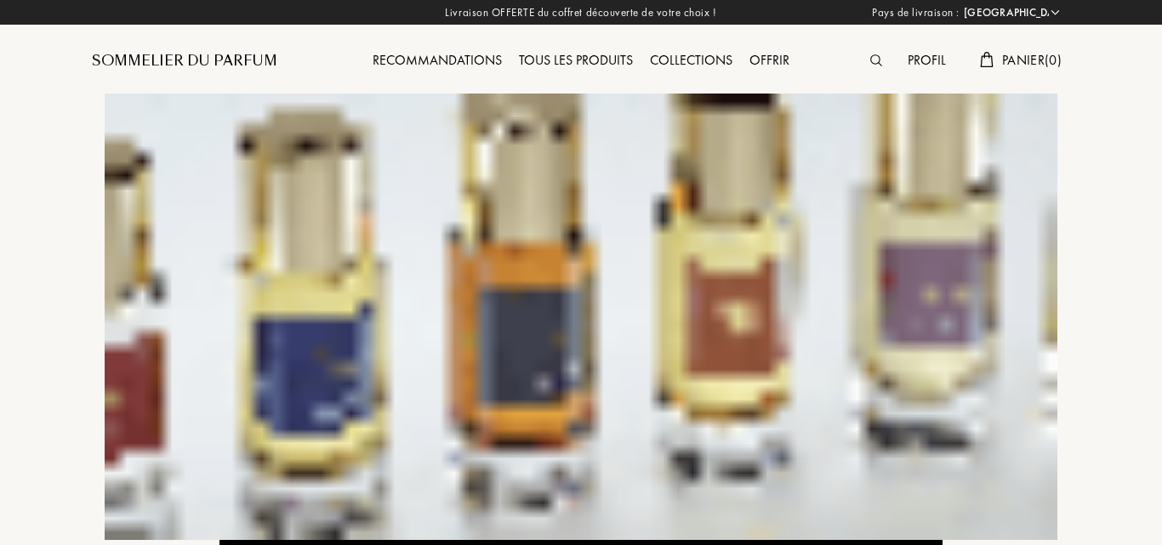
select select "FR"
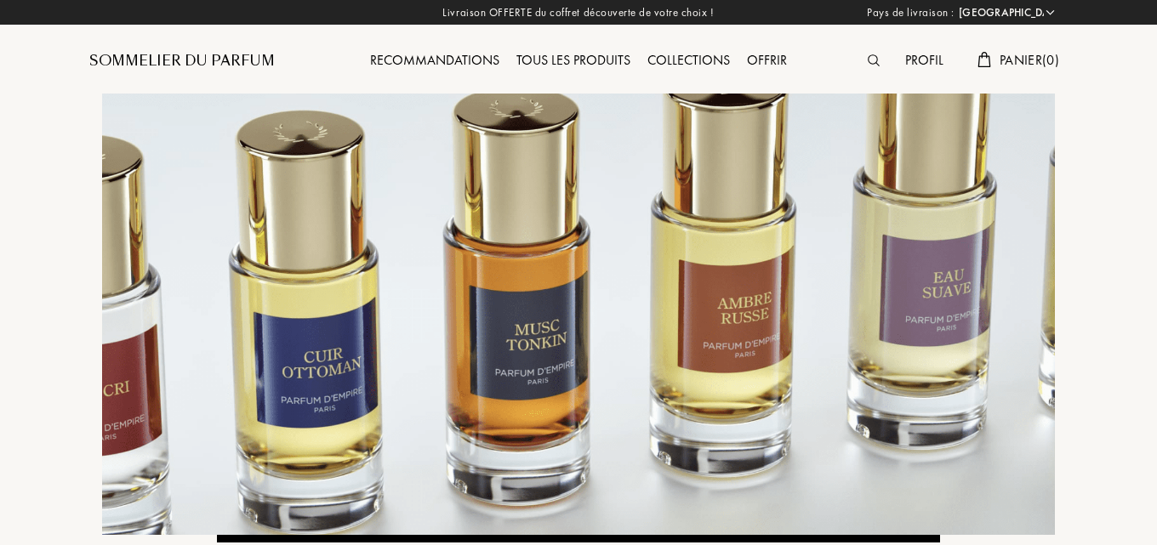
click at [871, 60] on div at bounding box center [878, 61] width 37 height 22
click at [871, 59] on input "text" at bounding box center [576, 55] width 1030 height 51
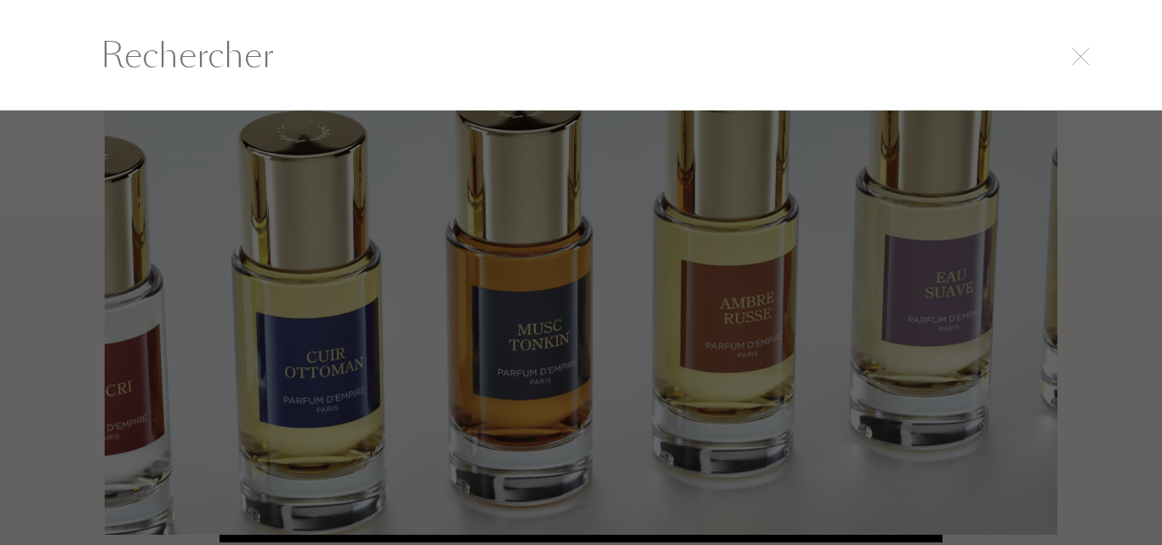
scroll to position [1, 0]
click at [871, 59] on input "text" at bounding box center [581, 54] width 1030 height 51
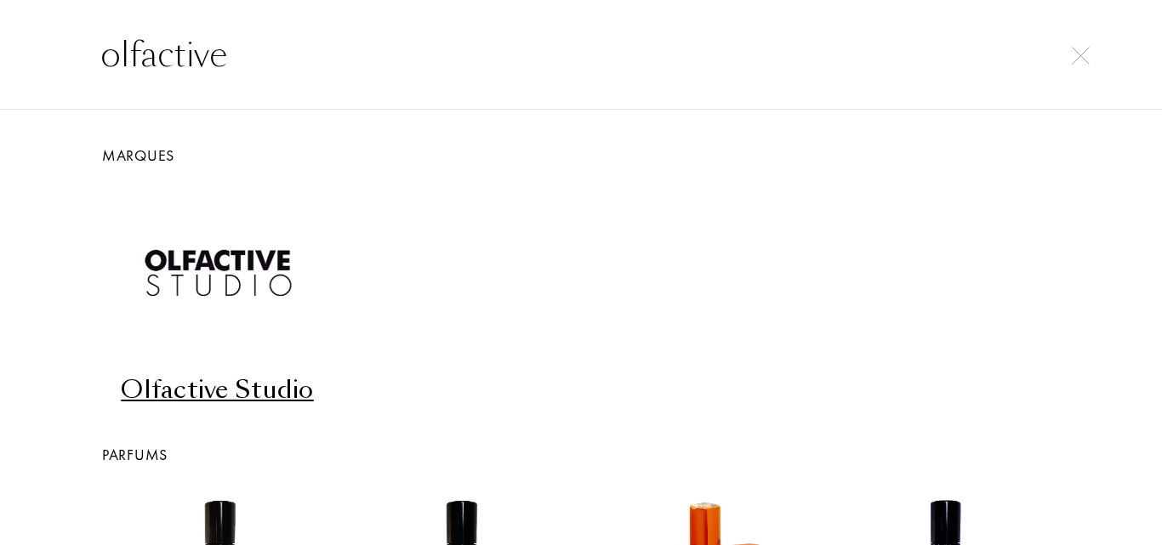
type input "olfactive"
click at [275, 265] on img at bounding box center [217, 272] width 160 height 160
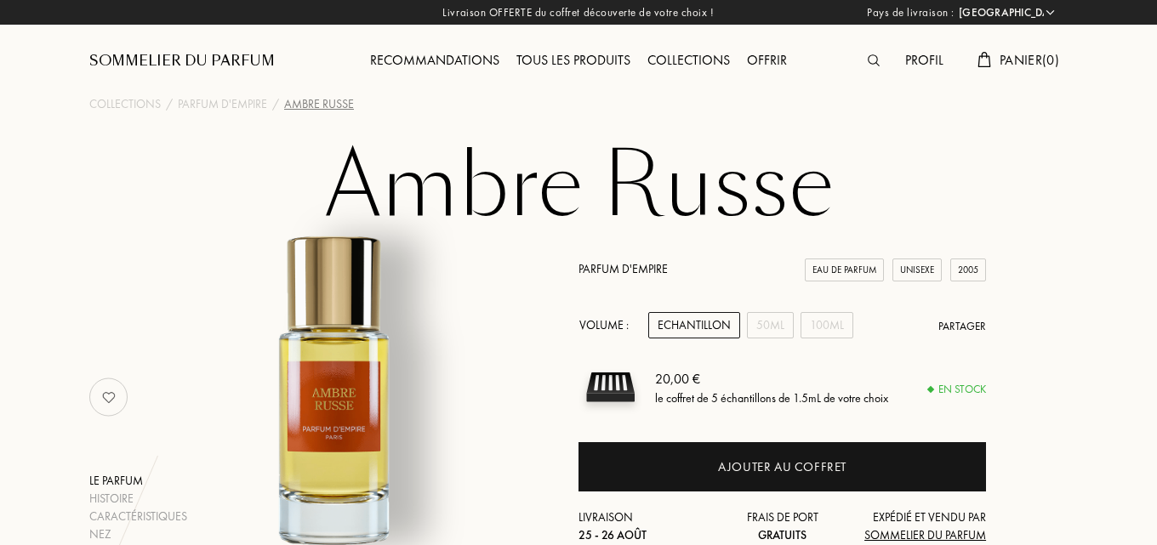
select select "FR"
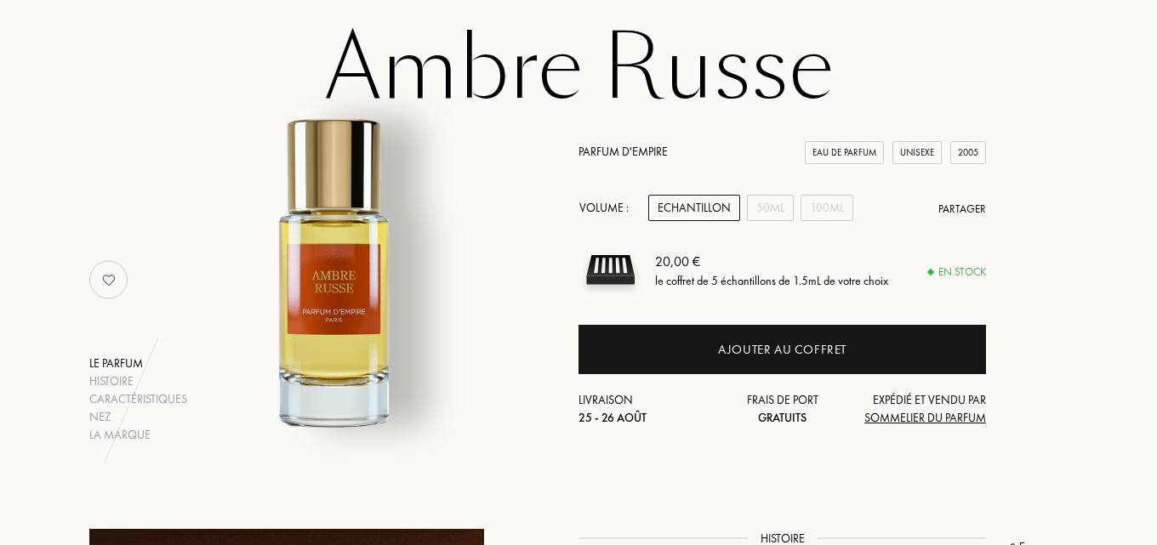
scroll to position [170, 0]
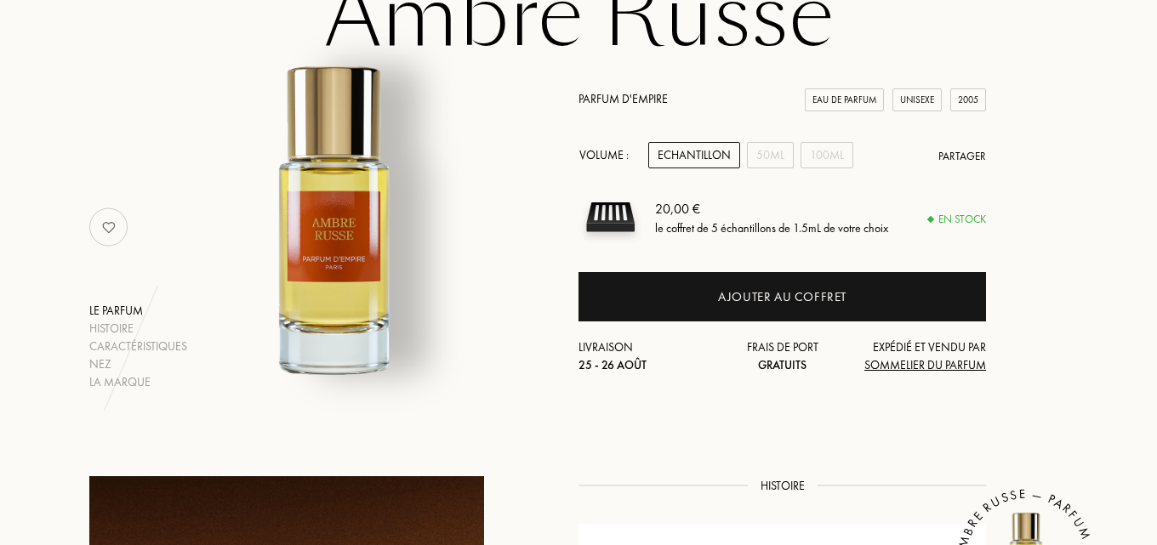
click at [683, 150] on div "Echantillon" at bounding box center [694, 155] width 92 height 26
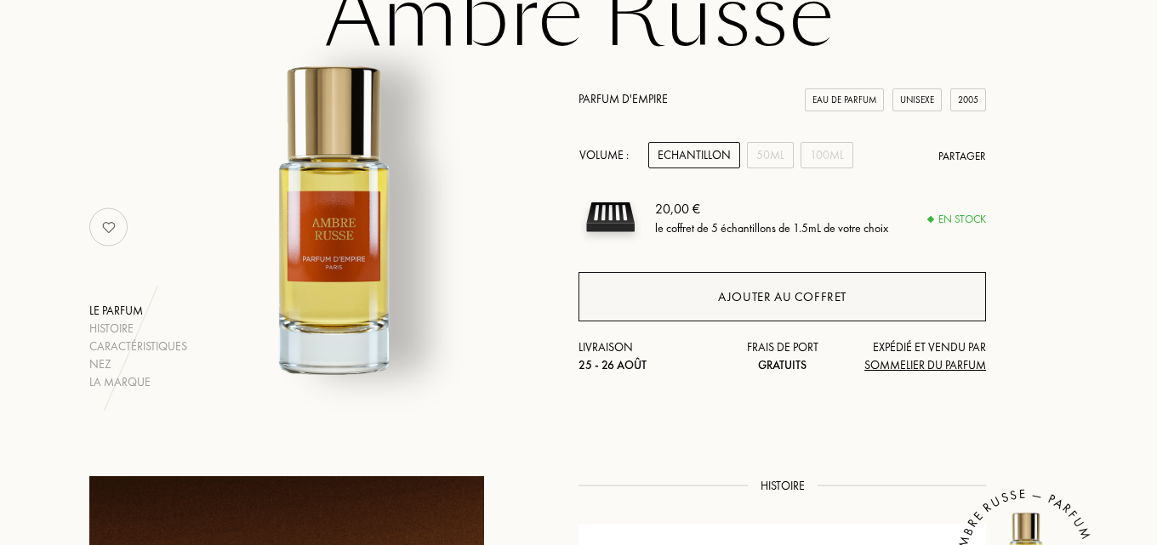
click at [717, 290] on div "Ajouter au coffret" at bounding box center [783, 296] width 408 height 49
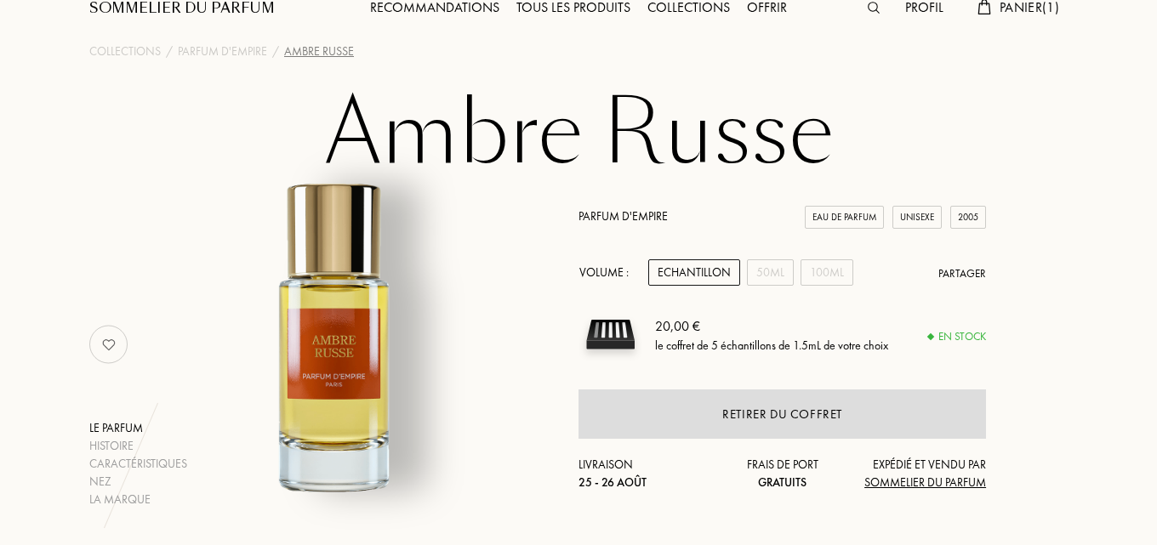
scroll to position [0, 0]
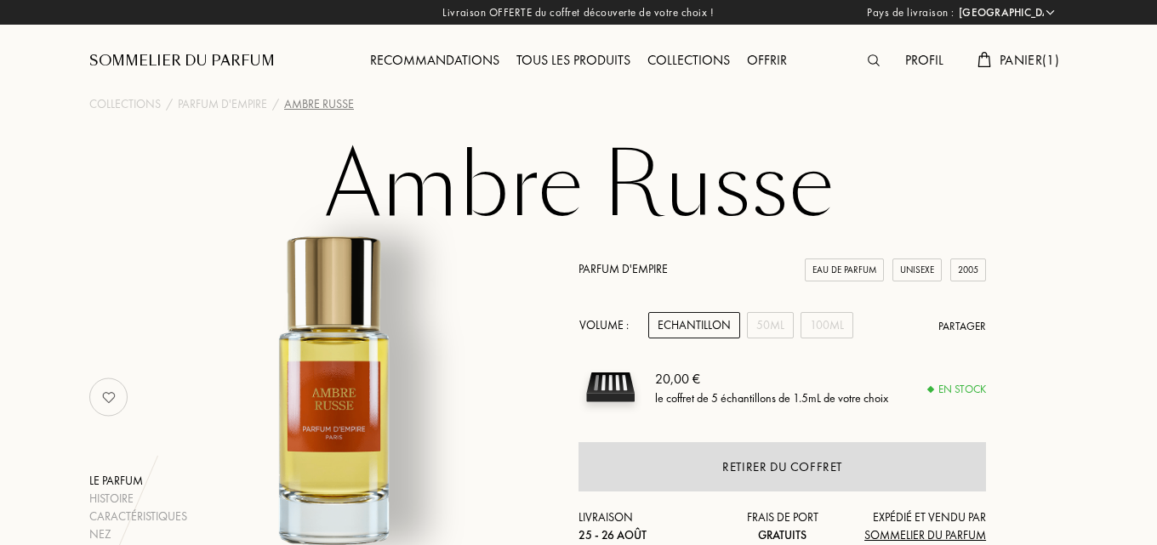
click at [1019, 58] on span "Panier ( 1 )" at bounding box center [1030, 60] width 60 height 18
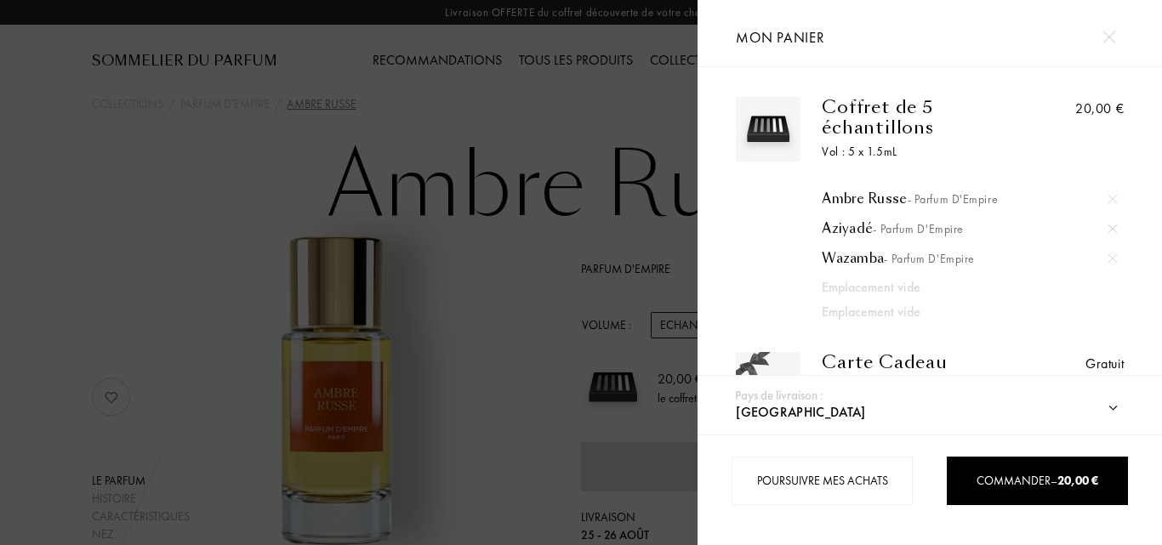
click at [345, 127] on div at bounding box center [349, 272] width 698 height 545
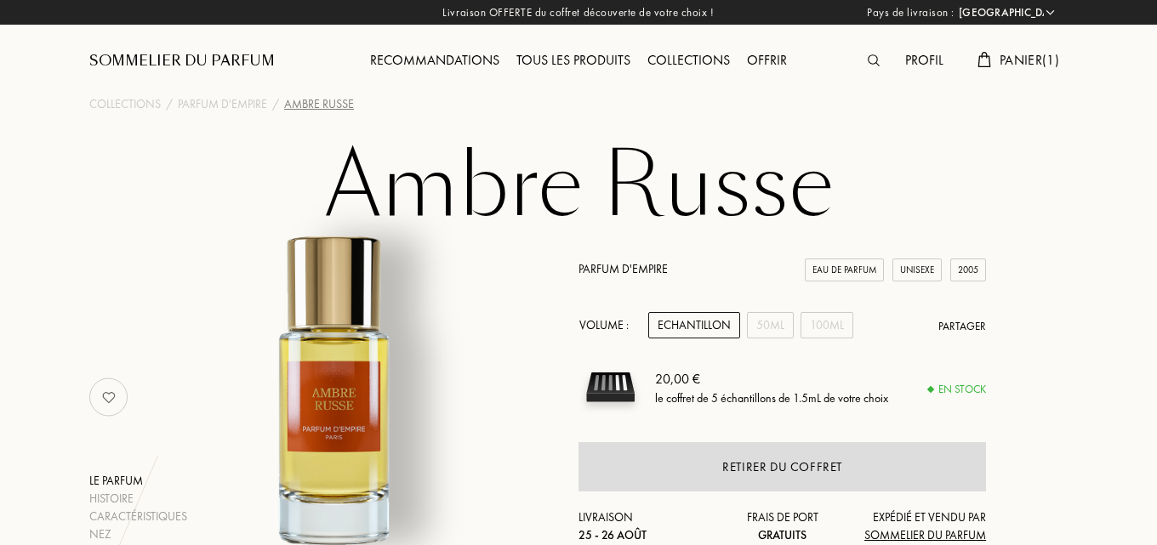
click at [597, 54] on div "Tous les produits" at bounding box center [573, 61] width 131 height 22
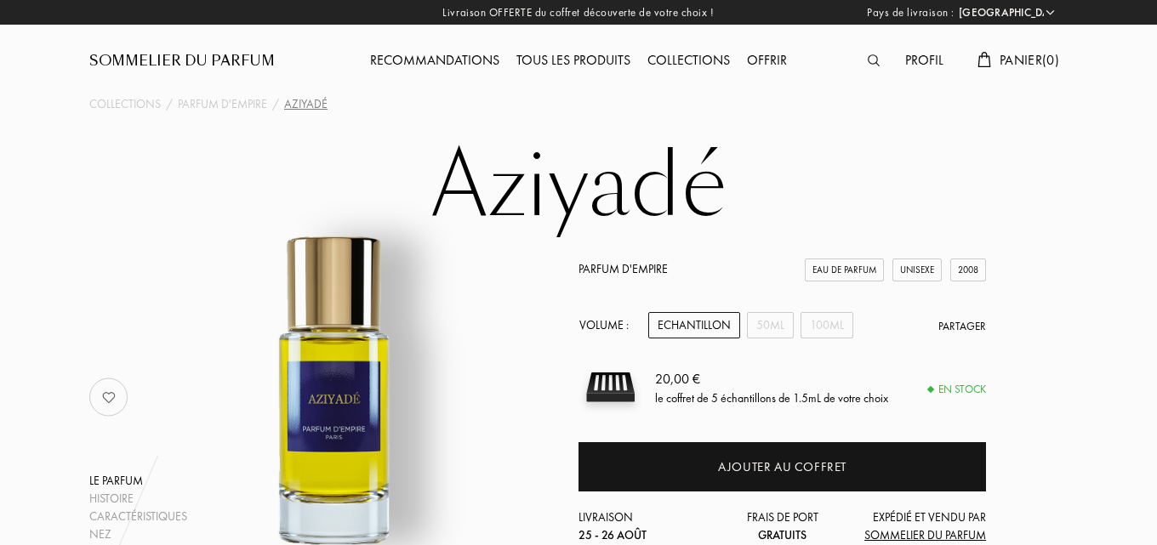
select select "FR"
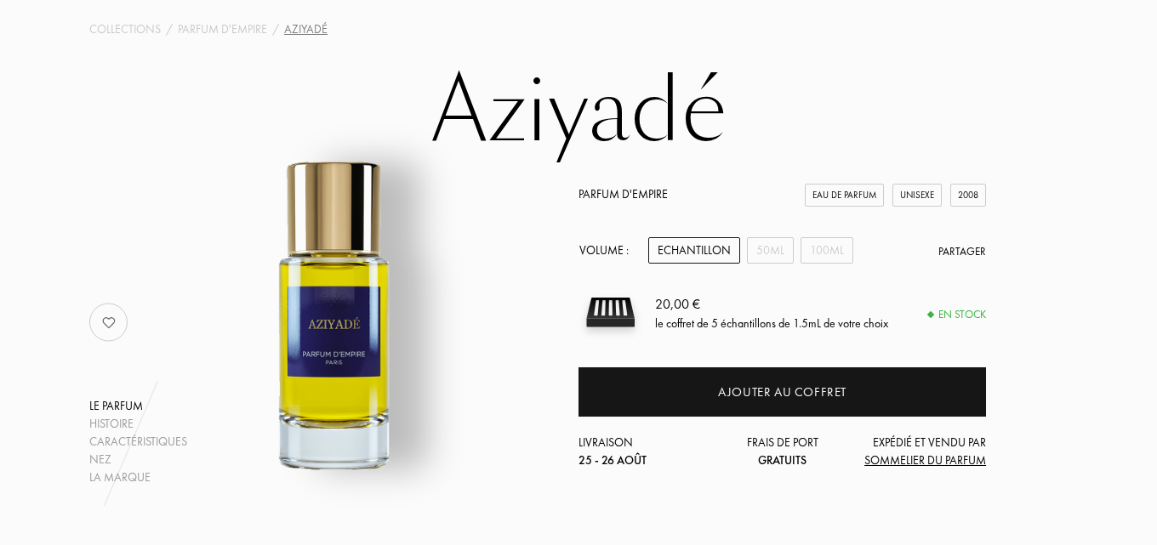
scroll to position [85, 0]
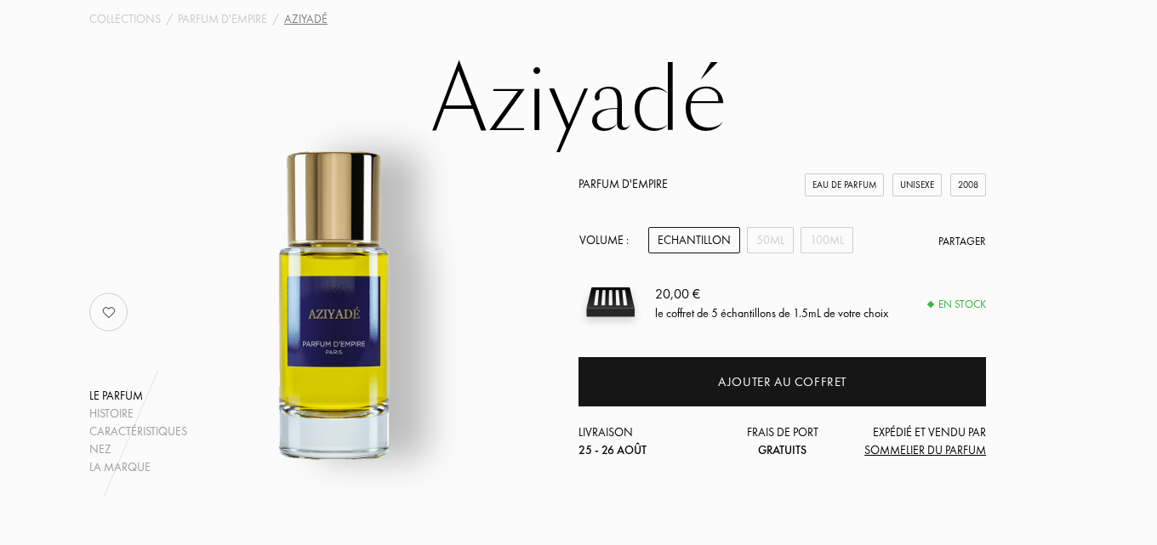
click at [671, 226] on div "Parfum d'Empire Eau de Parfum Unisexe 2008 Volume : Echantillon 50mL 100mL Part…" at bounding box center [783, 317] width 408 height 284
click at [676, 239] on div "Echantillon" at bounding box center [694, 240] width 92 height 26
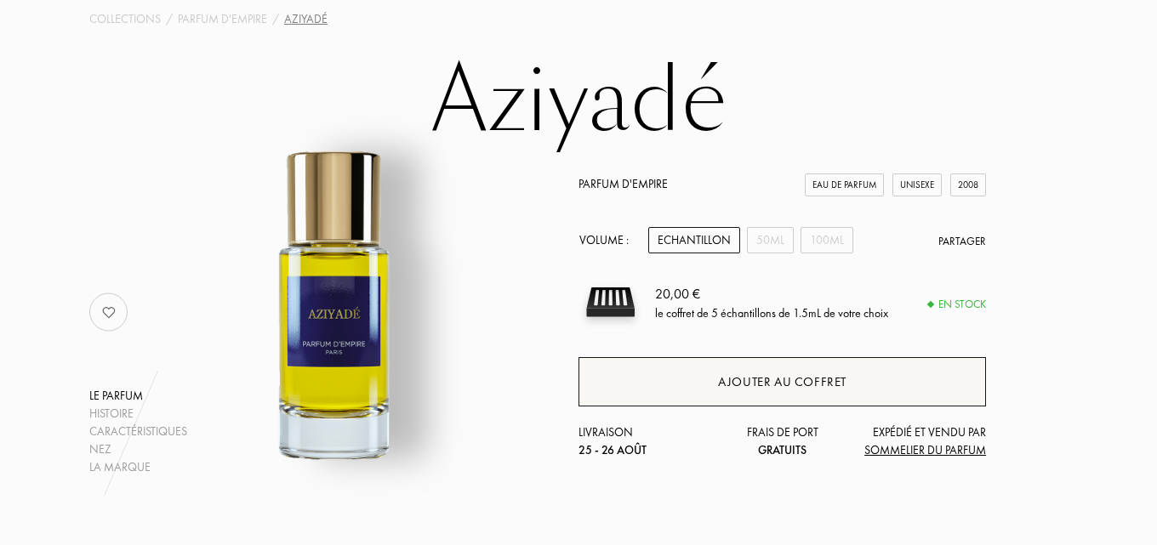
click at [714, 383] on div "Ajouter au coffret" at bounding box center [783, 381] width 408 height 49
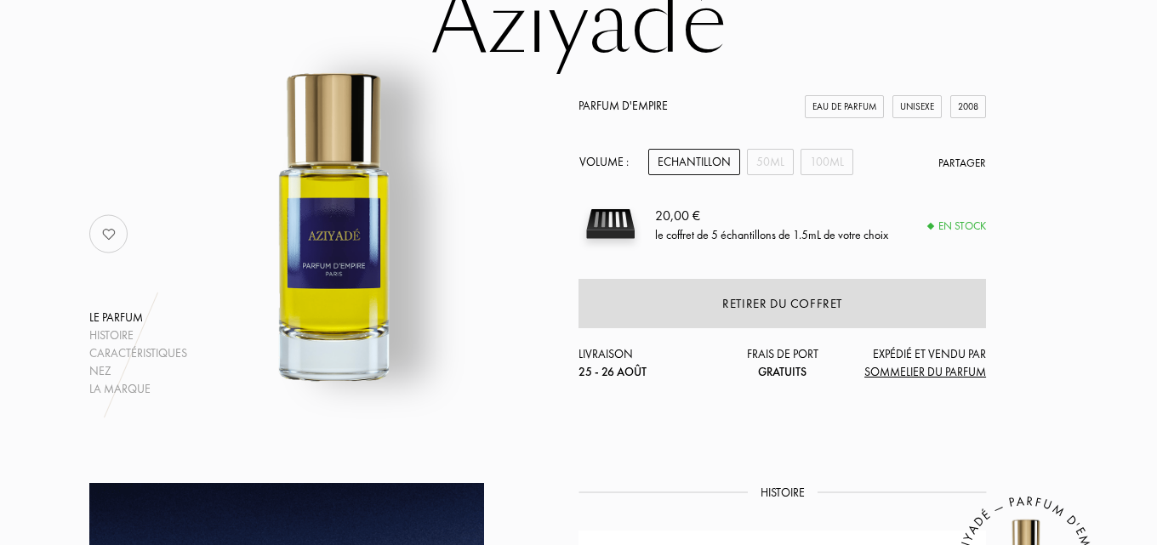
scroll to position [170, 0]
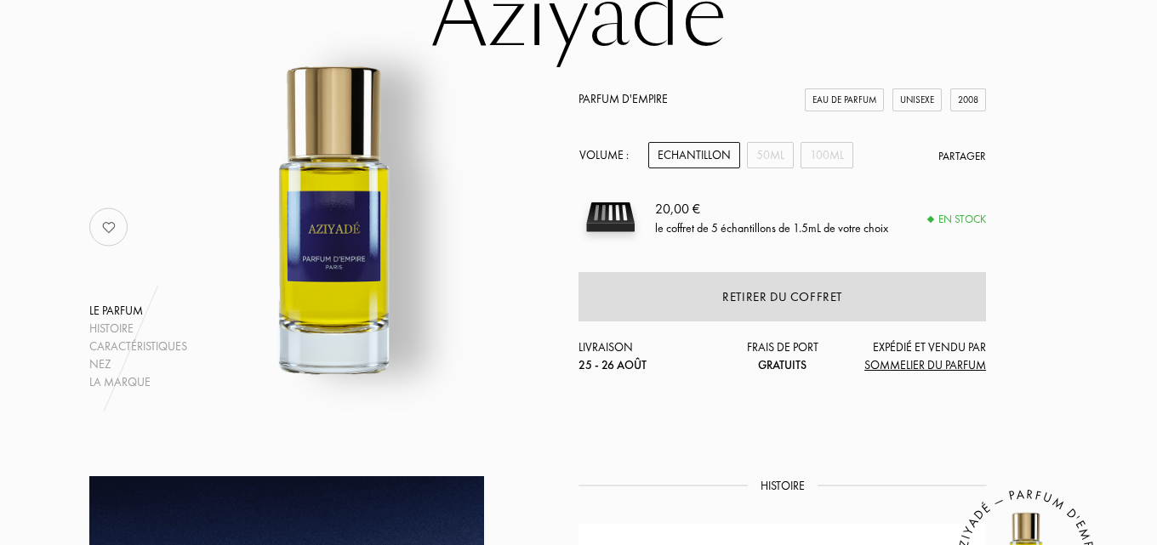
click at [699, 160] on div "Echantillon" at bounding box center [694, 155] width 92 height 26
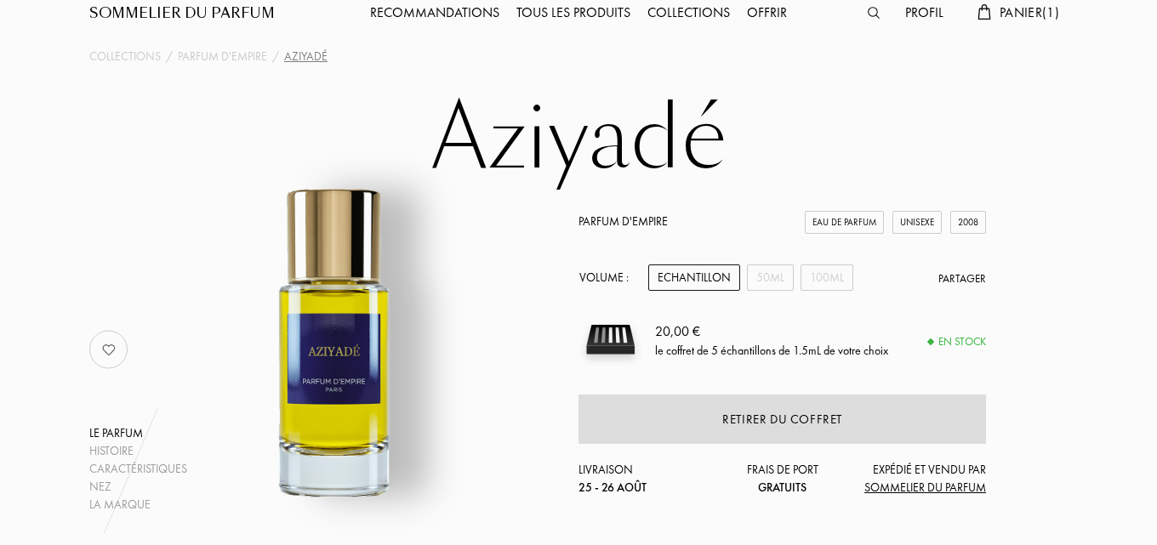
scroll to position [0, 0]
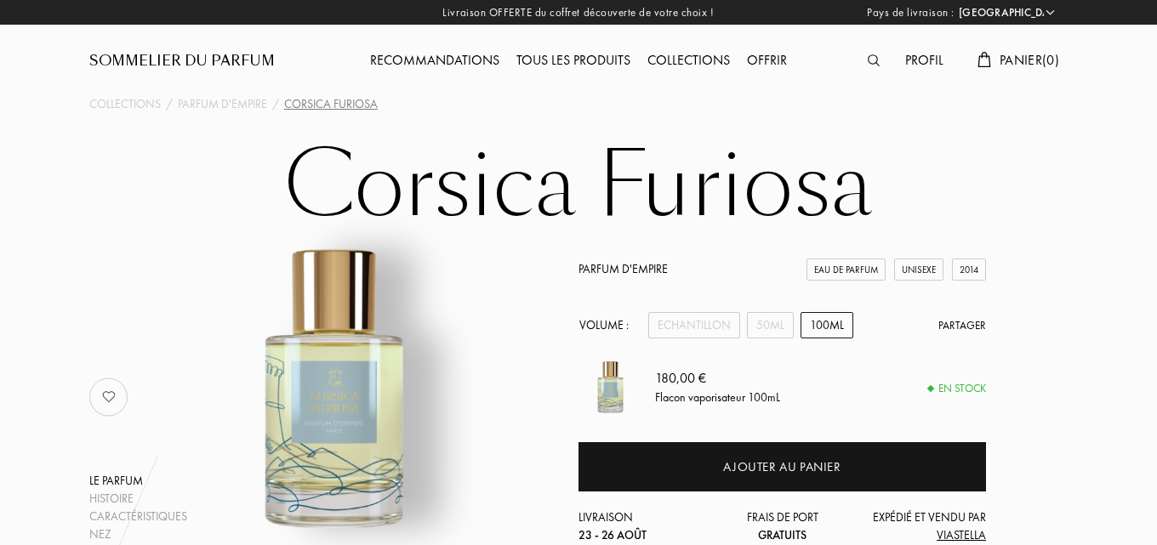
select select "FR"
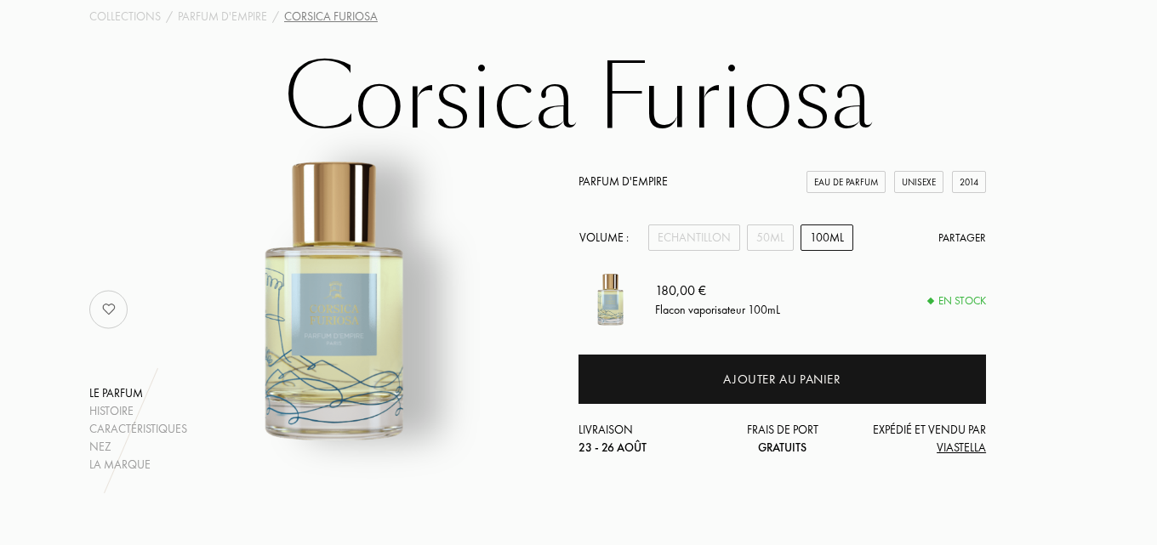
scroll to position [170, 0]
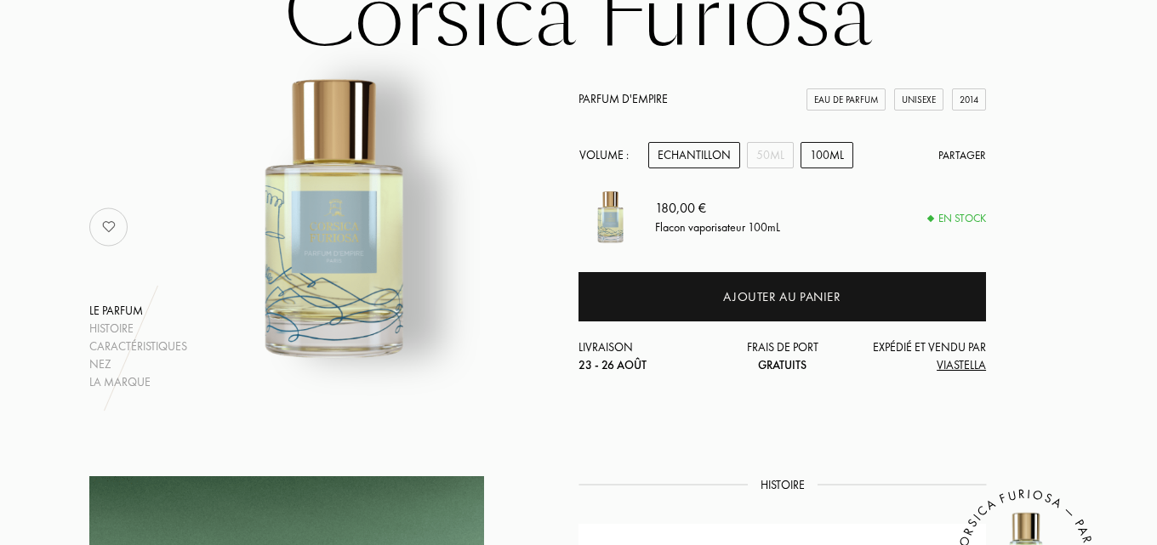
click at [669, 147] on div "Echantillon" at bounding box center [694, 155] width 92 height 26
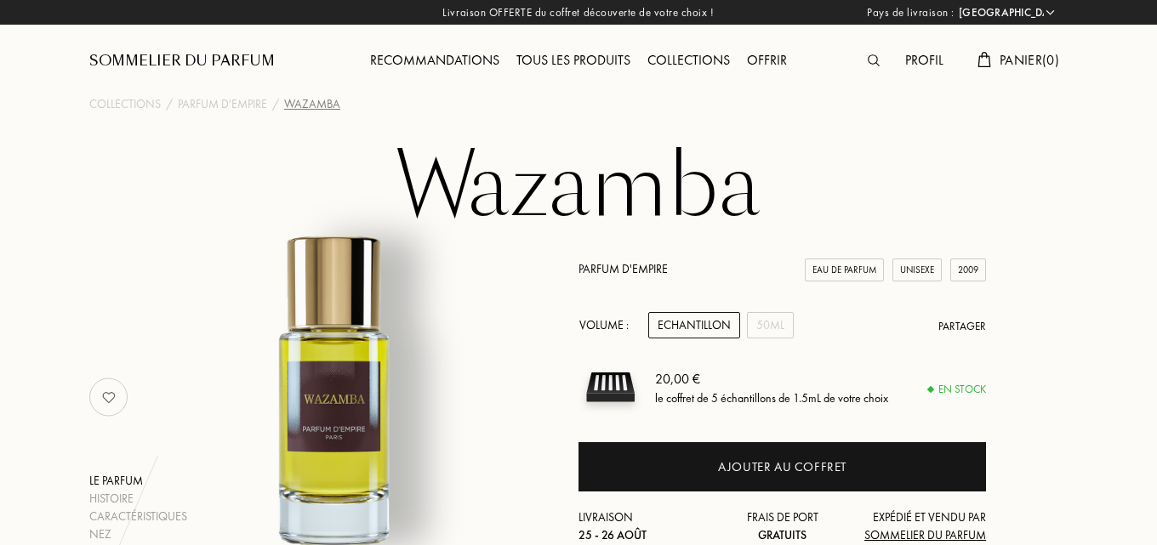
select select "FR"
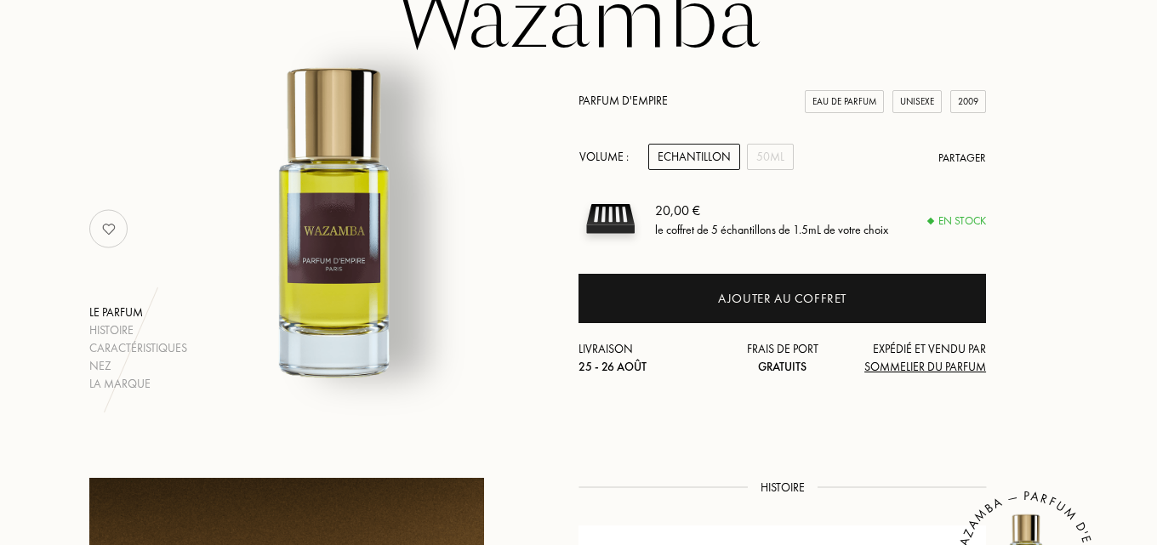
scroll to position [170, 0]
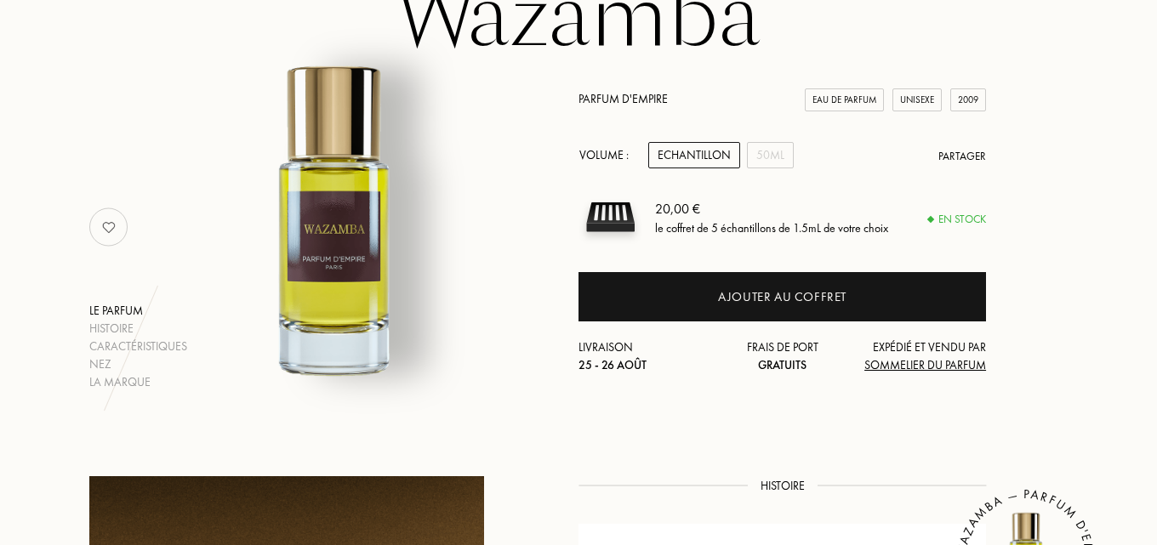
click at [698, 149] on div "Echantillon" at bounding box center [694, 155] width 92 height 26
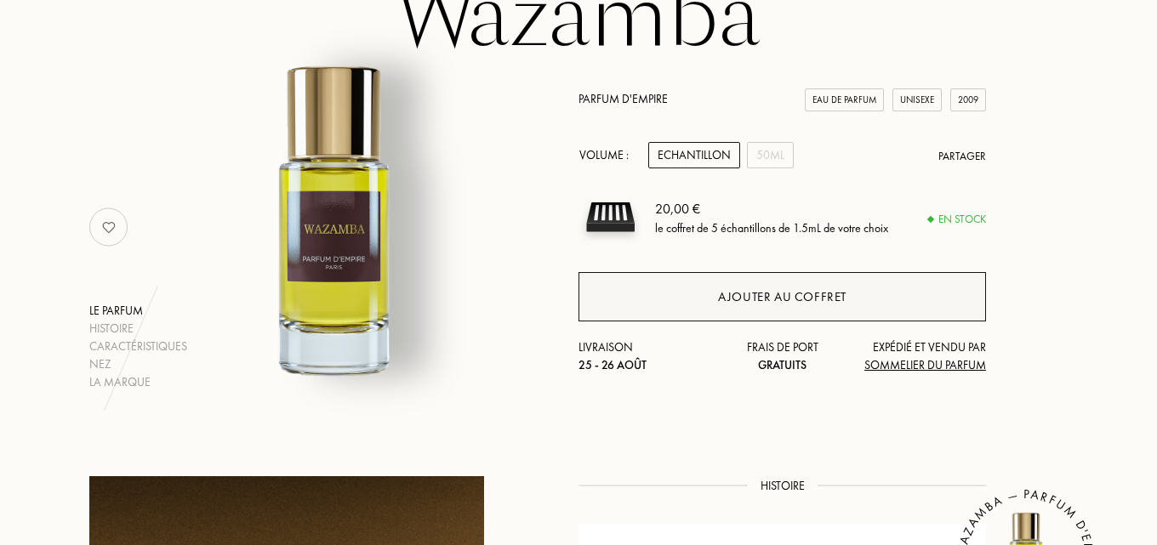
click at [772, 291] on div "Ajouter au coffret" at bounding box center [782, 298] width 129 height 20
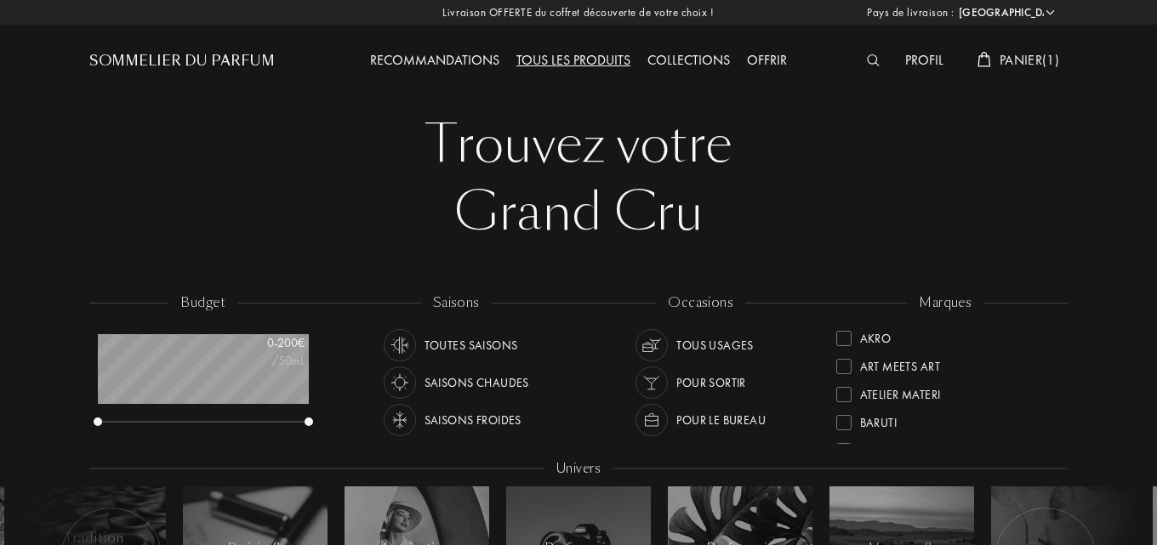
select select "FR"
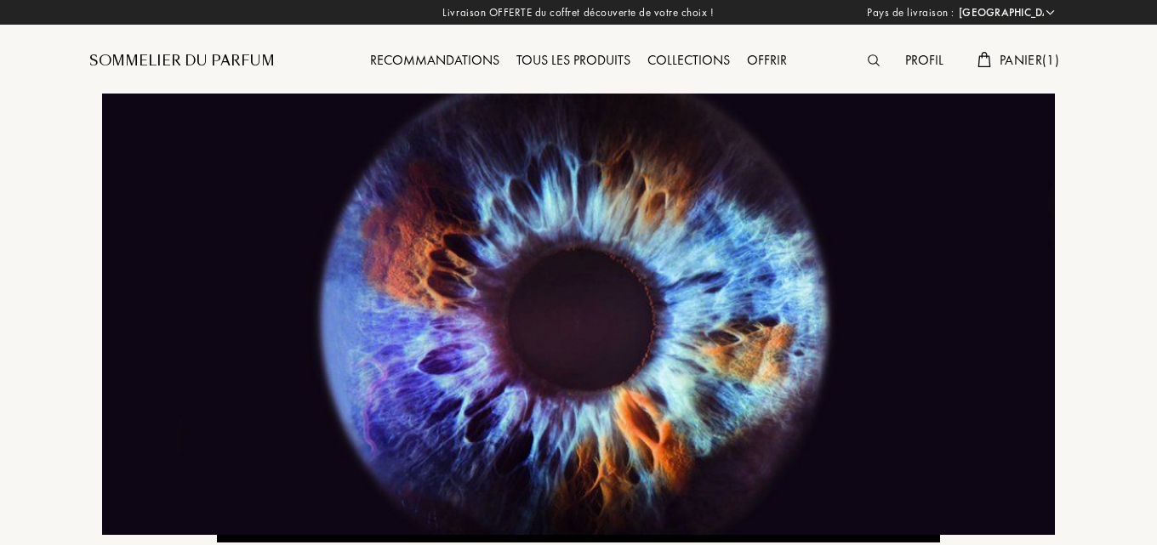
select select "FR"
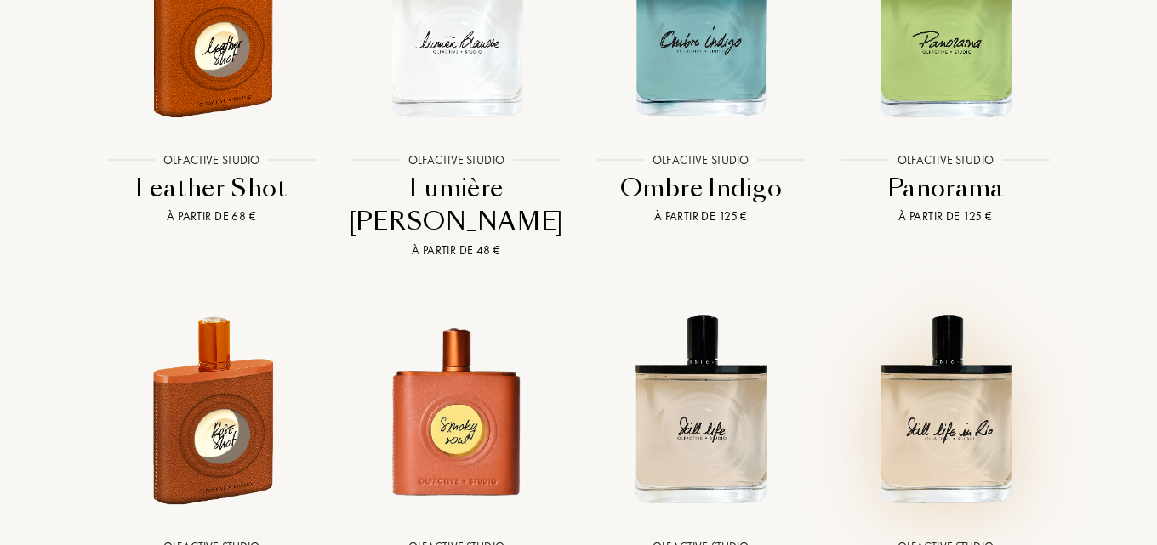
scroll to position [3234, 0]
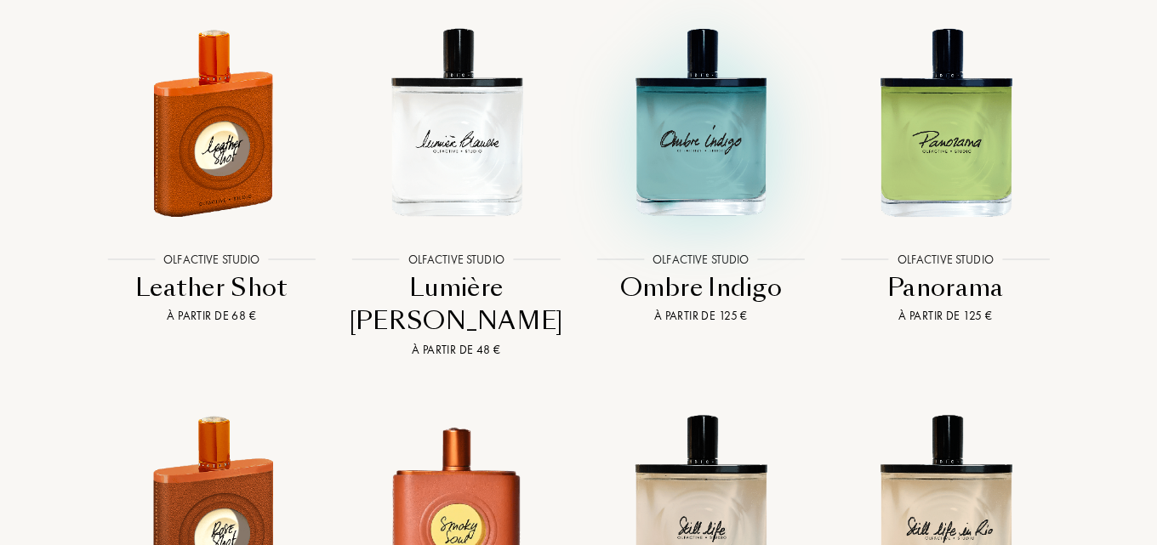
click at [703, 140] on img at bounding box center [701, 122] width 220 height 220
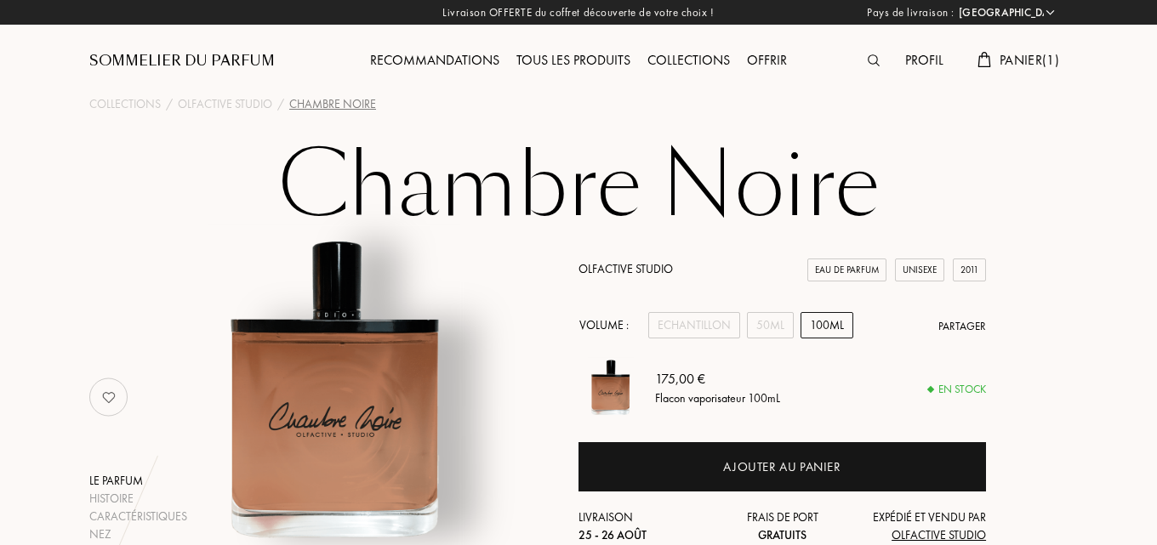
select select "FR"
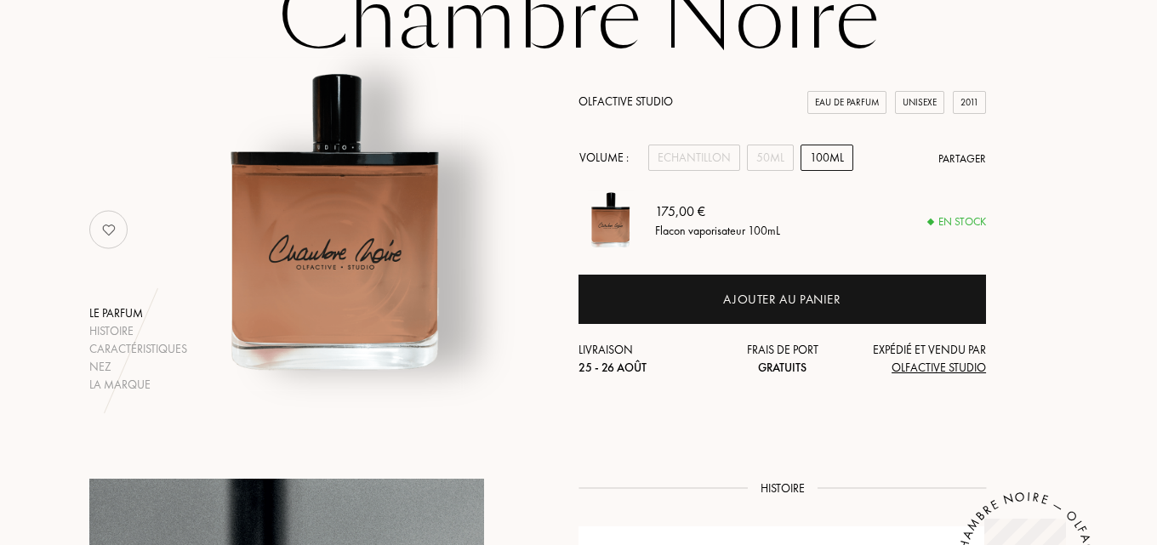
scroll to position [170, 0]
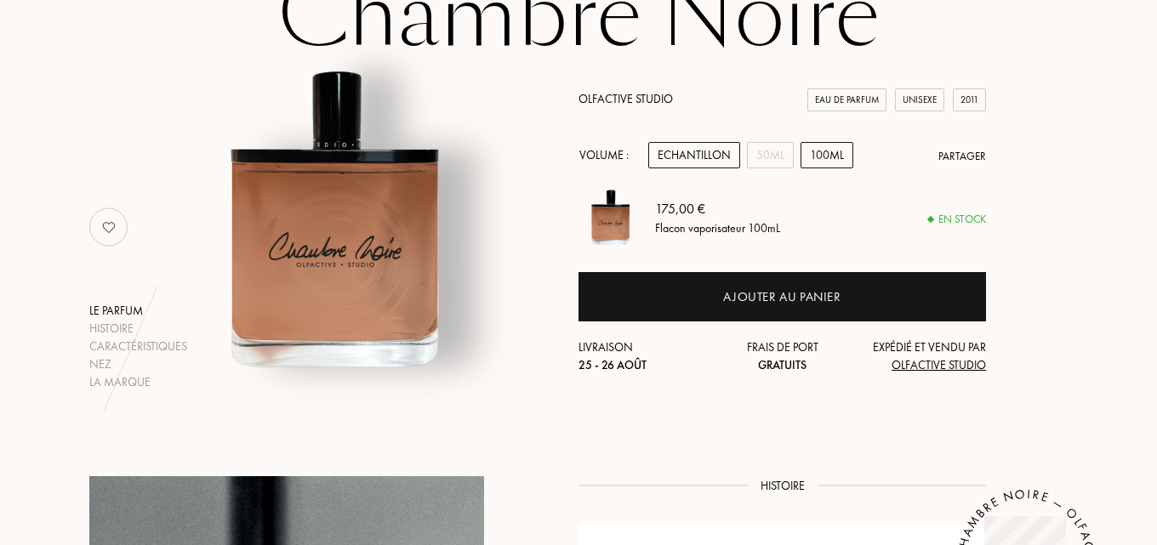
click at [693, 144] on div "Echantillon" at bounding box center [694, 155] width 92 height 26
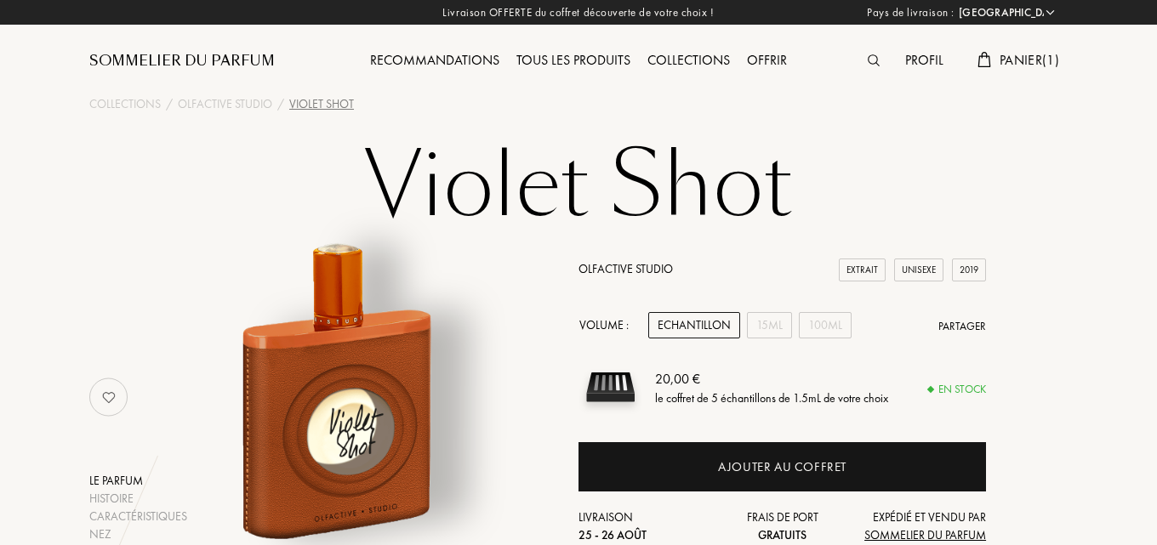
select select "FR"
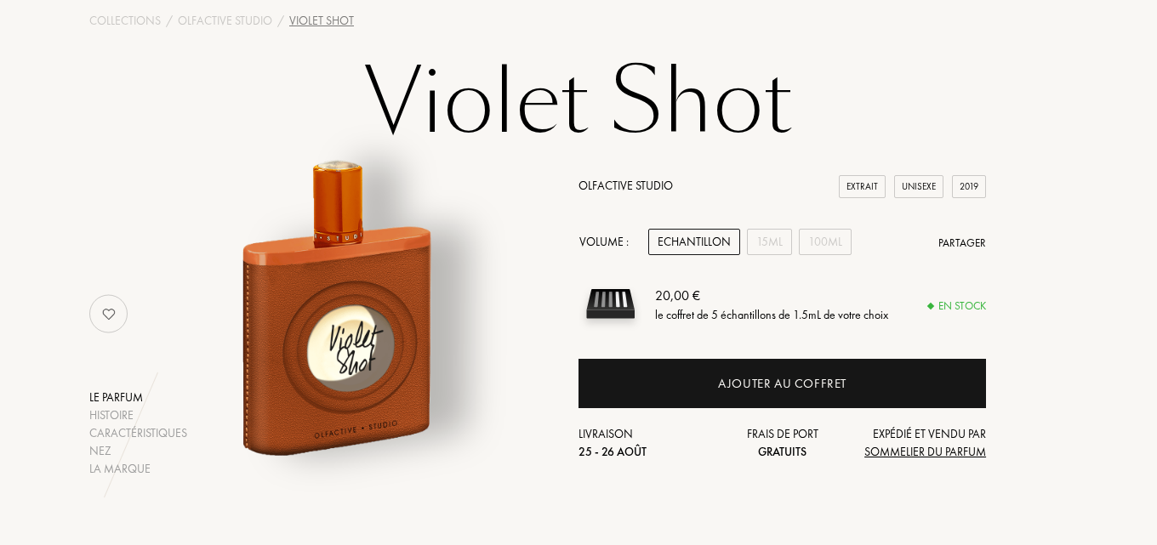
scroll to position [170, 0]
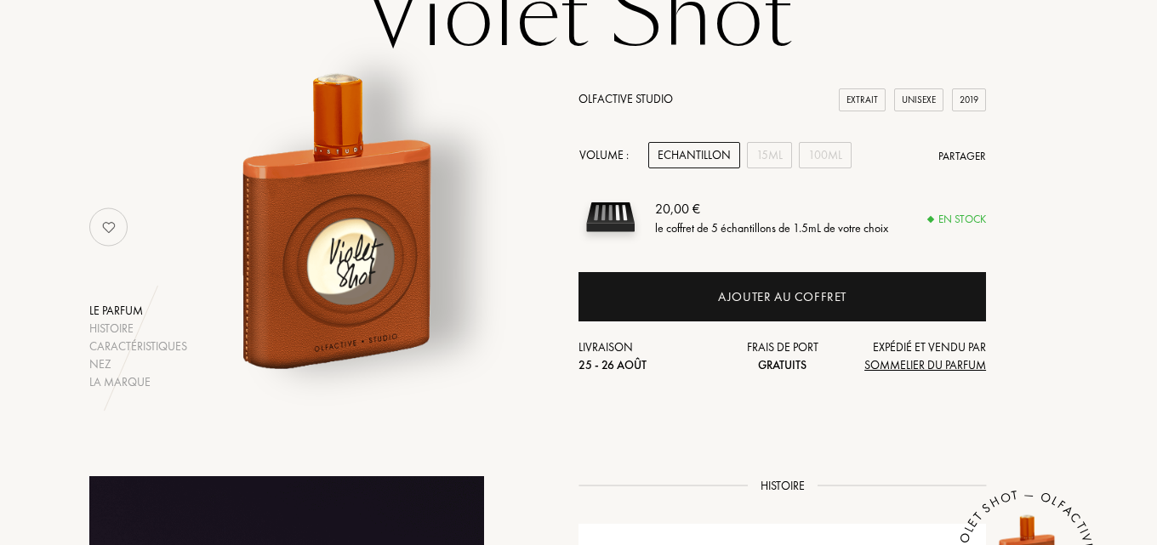
click at [691, 152] on div "Echantillon" at bounding box center [694, 155] width 92 height 26
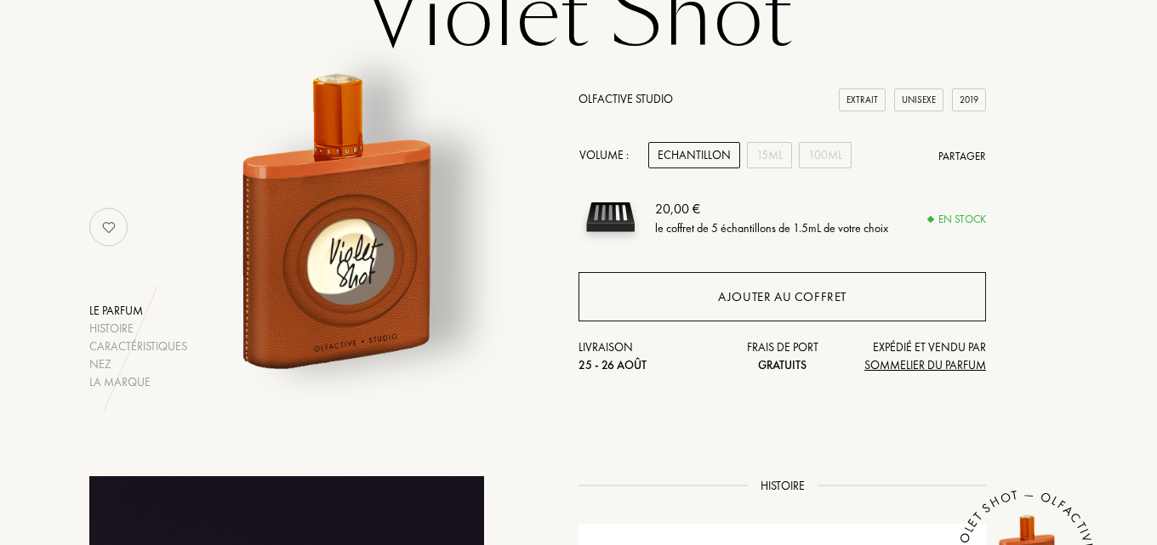
click at [736, 294] on div "Ajouter au coffret" at bounding box center [782, 298] width 129 height 20
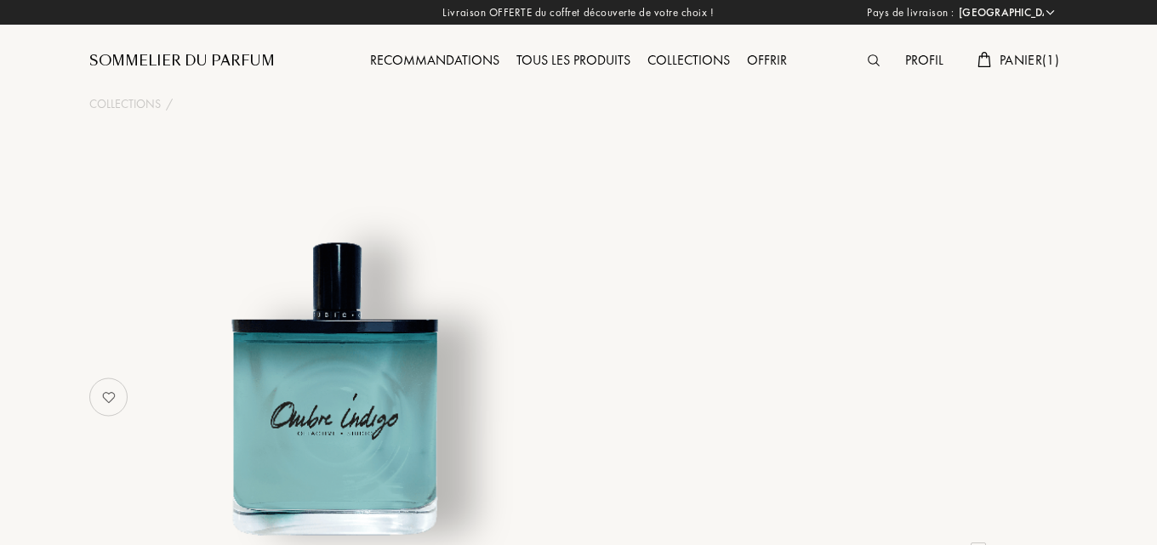
select select "FR"
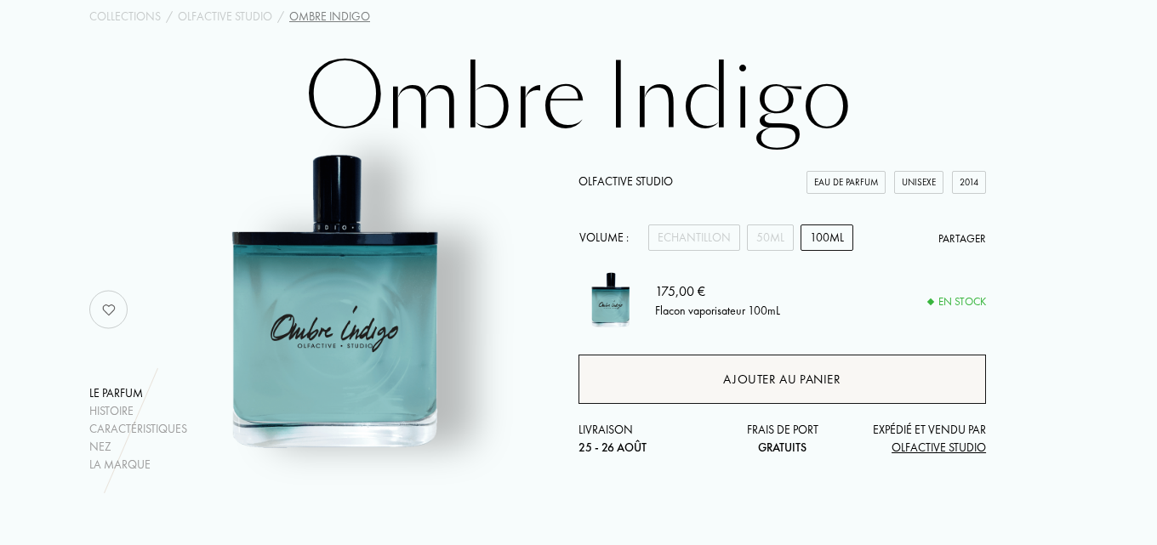
scroll to position [85, 0]
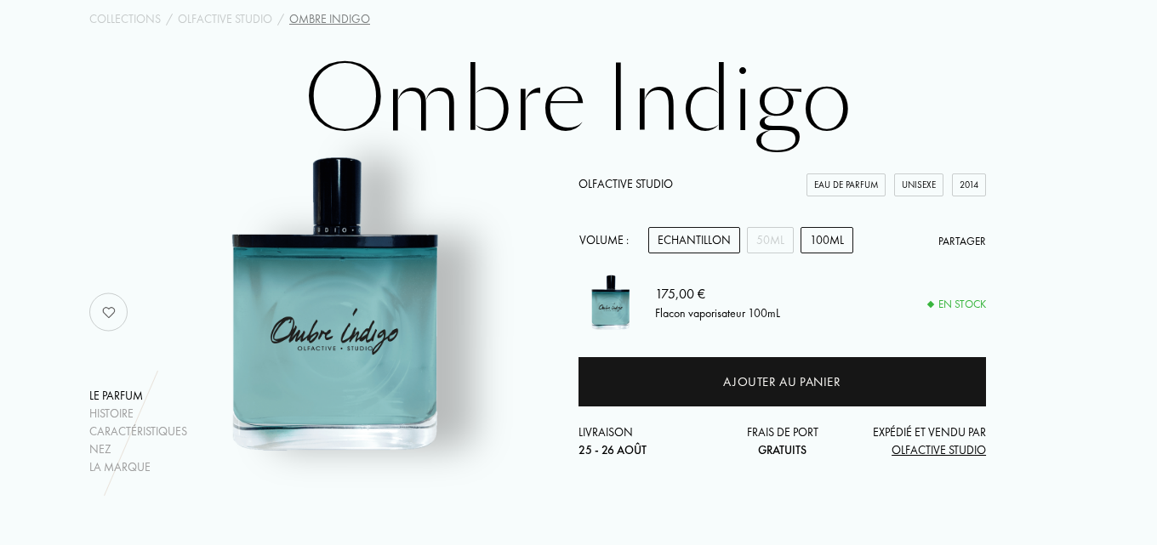
click at [717, 246] on div "Echantillon" at bounding box center [694, 240] width 92 height 26
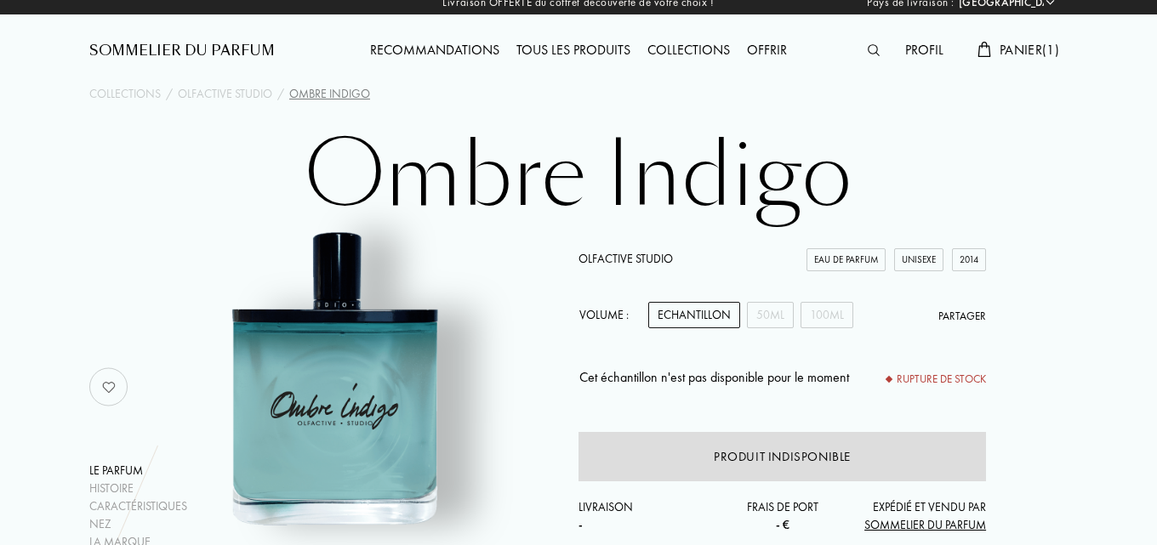
scroll to position [0, 0]
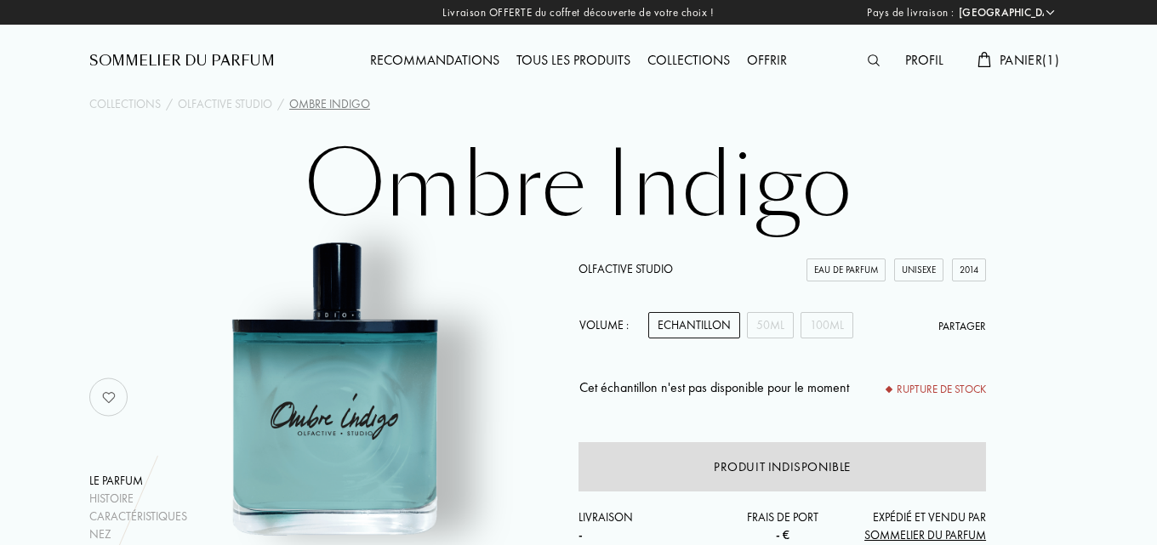
click at [1038, 45] on div "Profil Panier ( 1 )" at bounding box center [946, 47] width 245 height 94
click at [1039, 64] on span "Panier ( 1 )" at bounding box center [1030, 60] width 60 height 18
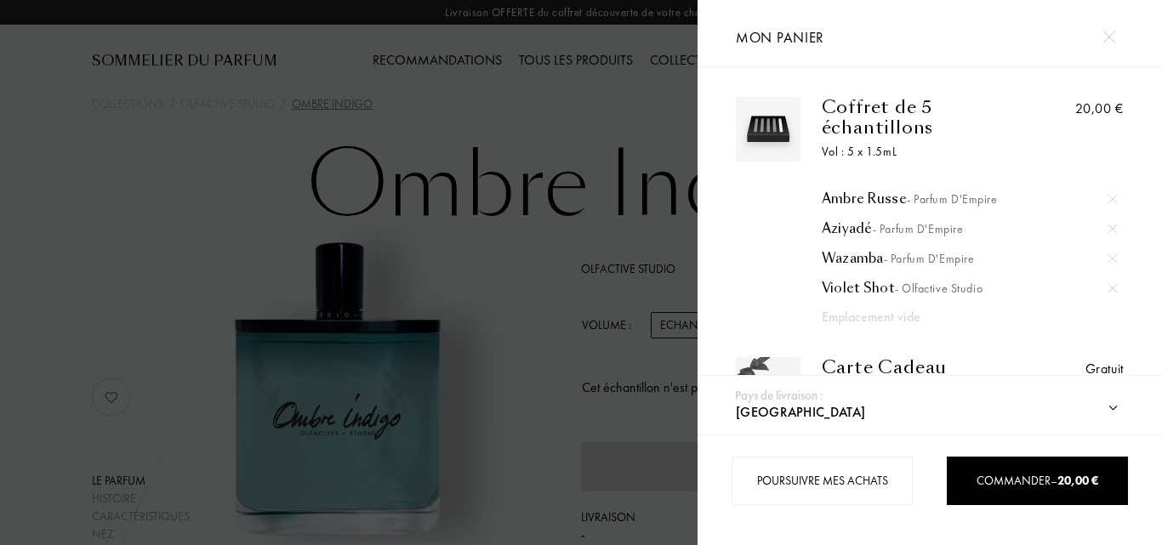
click at [0, 135] on div at bounding box center [349, 272] width 698 height 545
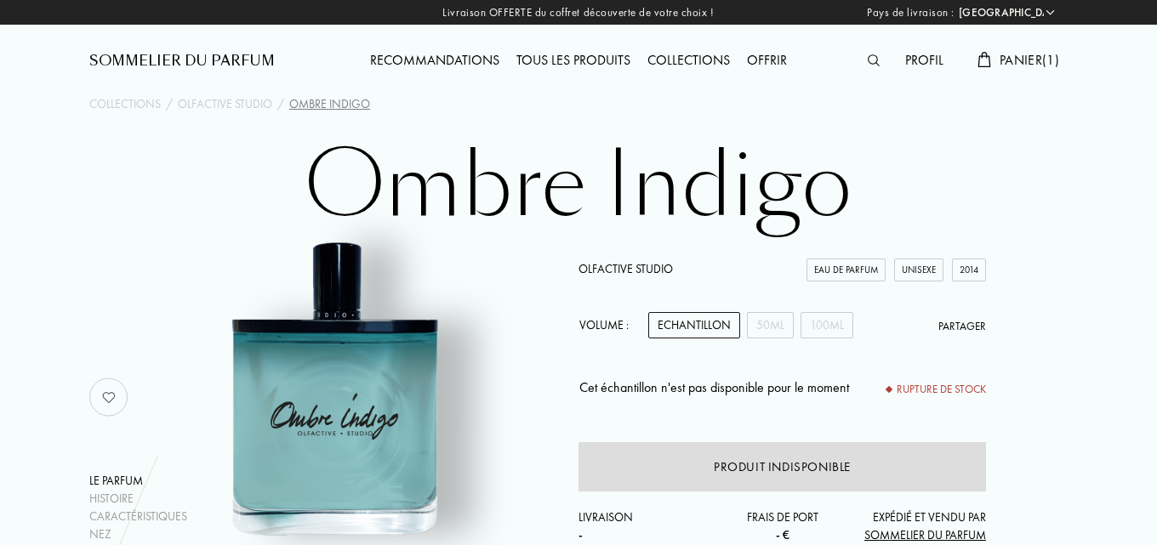
click at [234, 53] on div "Sommelier du Parfum" at bounding box center [182, 61] width 186 height 20
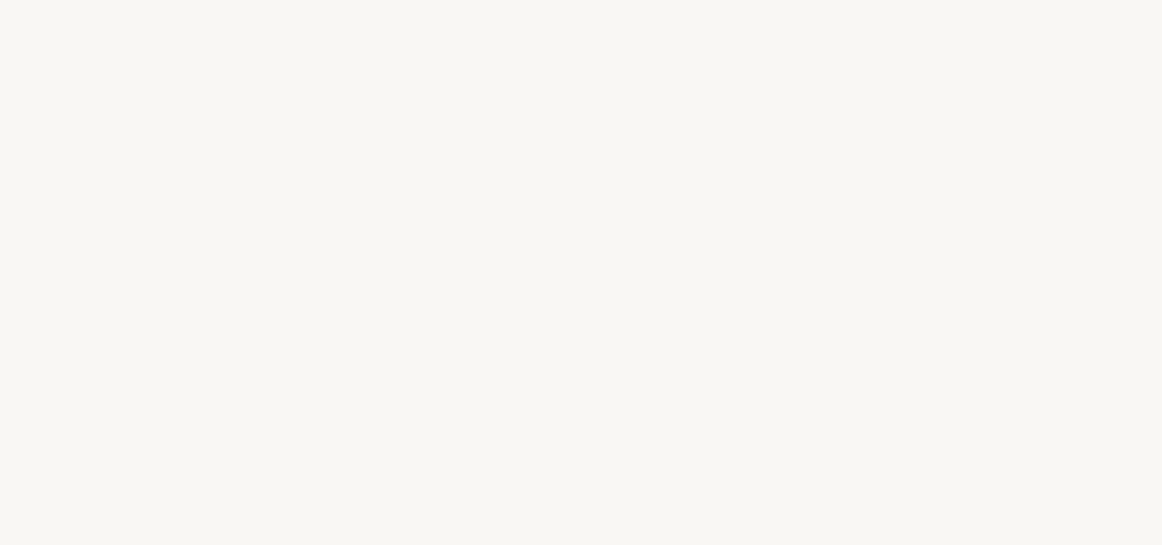
select select "FR"
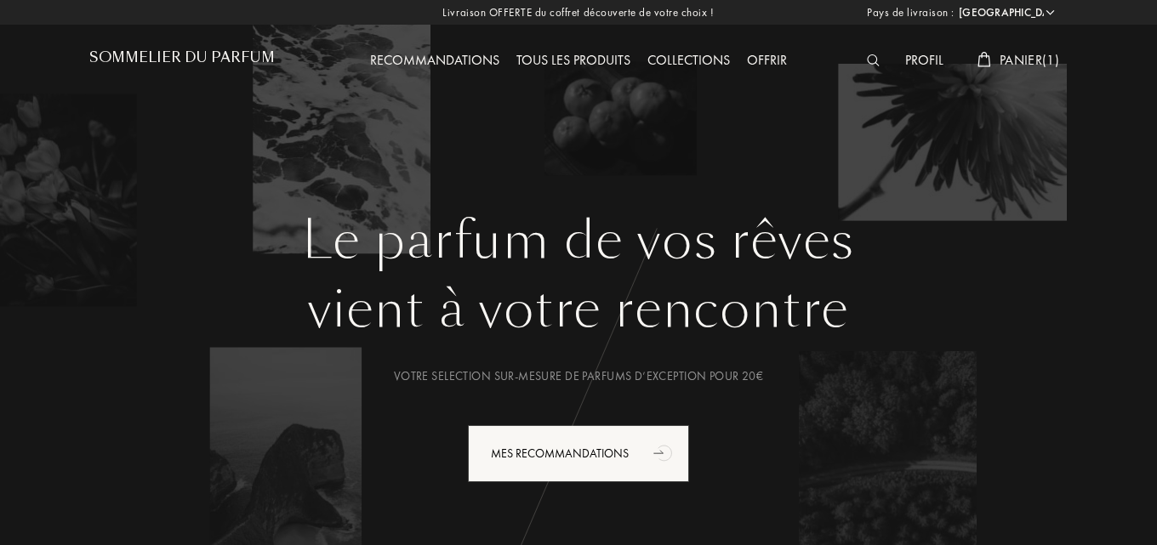
click at [877, 54] on div at bounding box center [878, 61] width 38 height 22
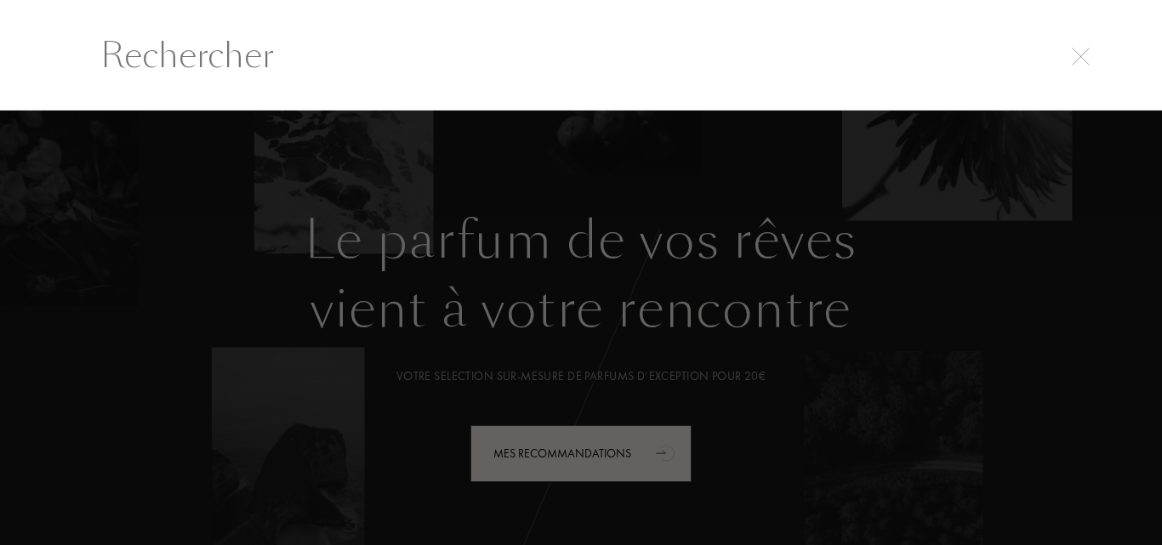
scroll to position [1, 0]
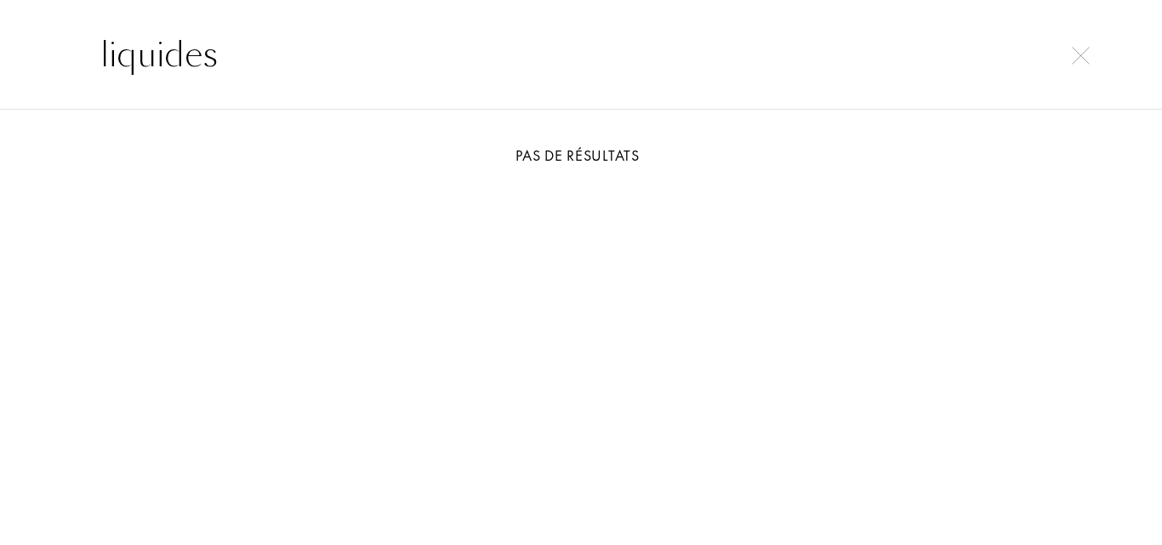
type input "liquides"
click at [1082, 54] on img at bounding box center [1081, 56] width 18 height 18
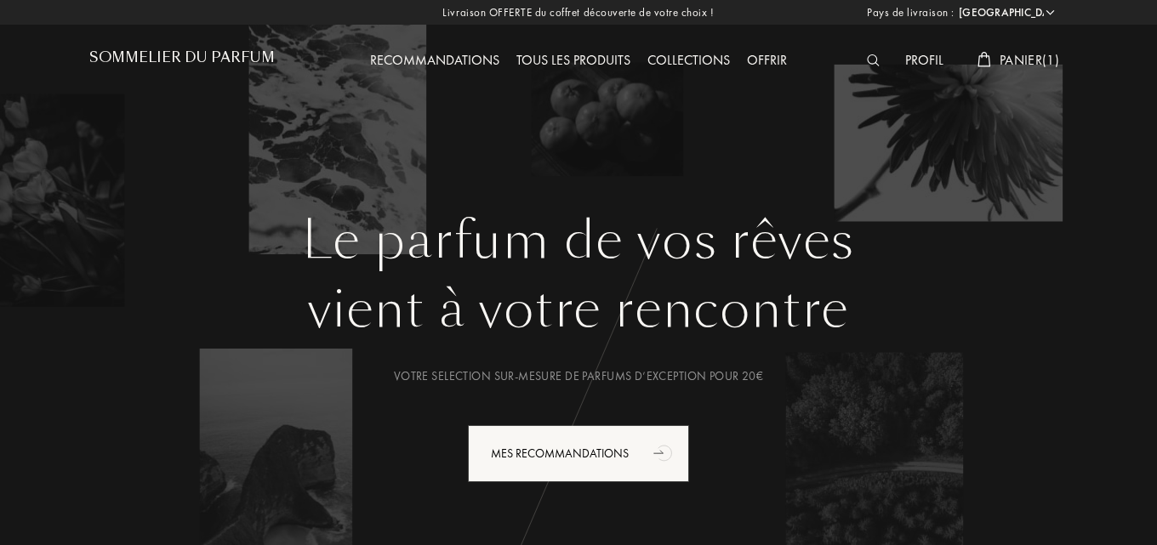
click at [597, 64] on div "Tous les produits" at bounding box center [573, 61] width 131 height 22
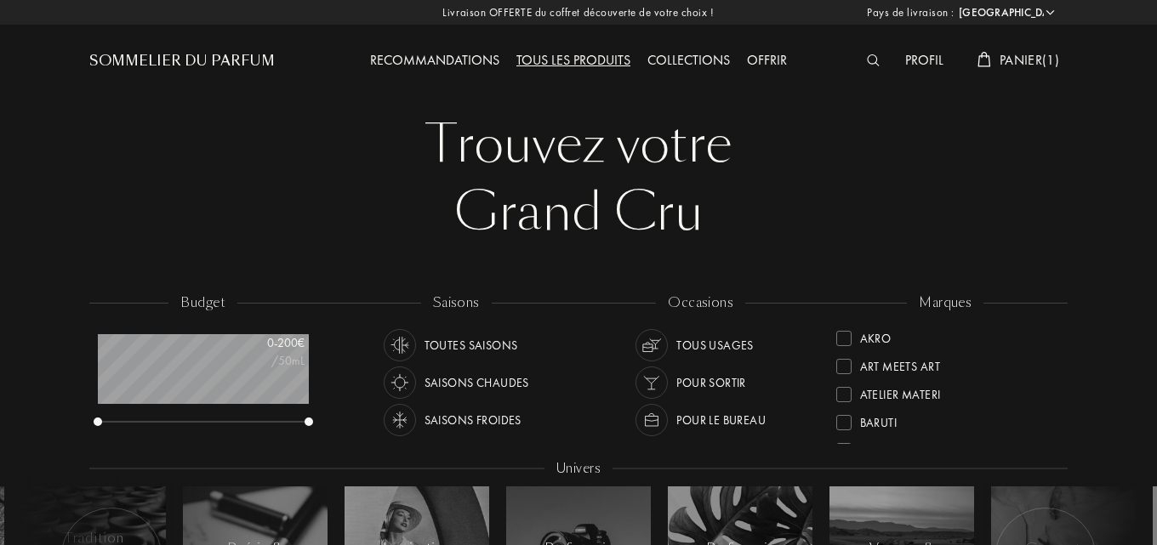
select select "FR"
click at [1031, 55] on span "Panier ( 1 )" at bounding box center [1030, 60] width 60 height 18
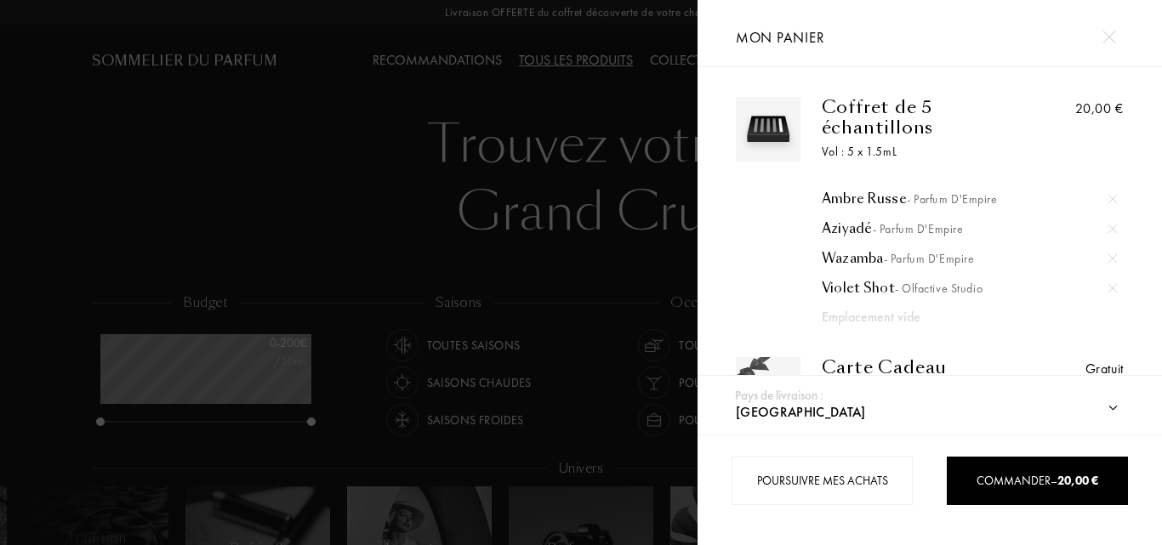
click at [96, 195] on div at bounding box center [349, 272] width 698 height 545
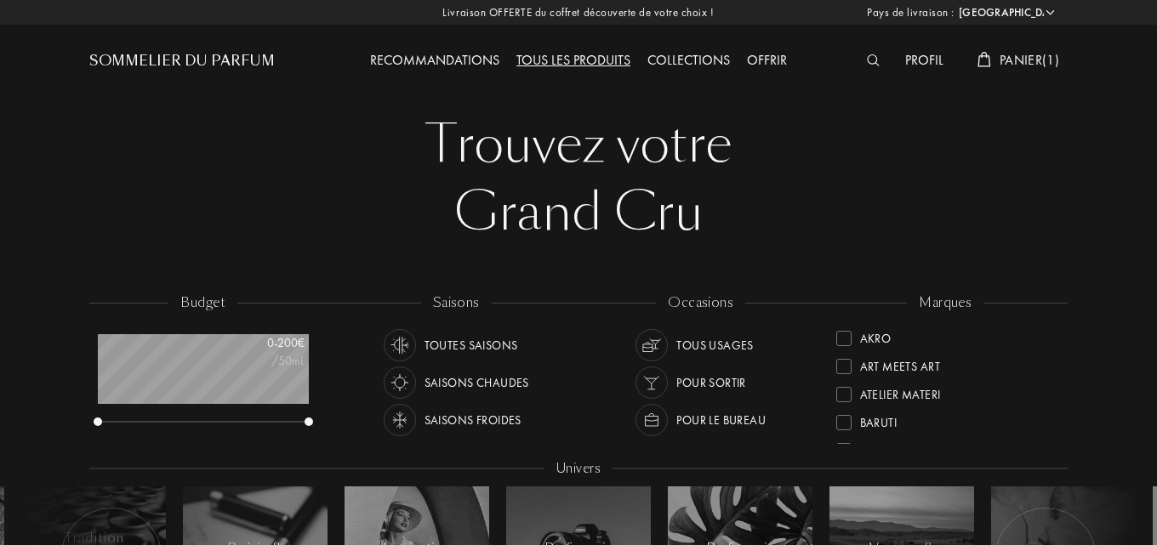
click at [908, 68] on div "Profil" at bounding box center [924, 61] width 55 height 22
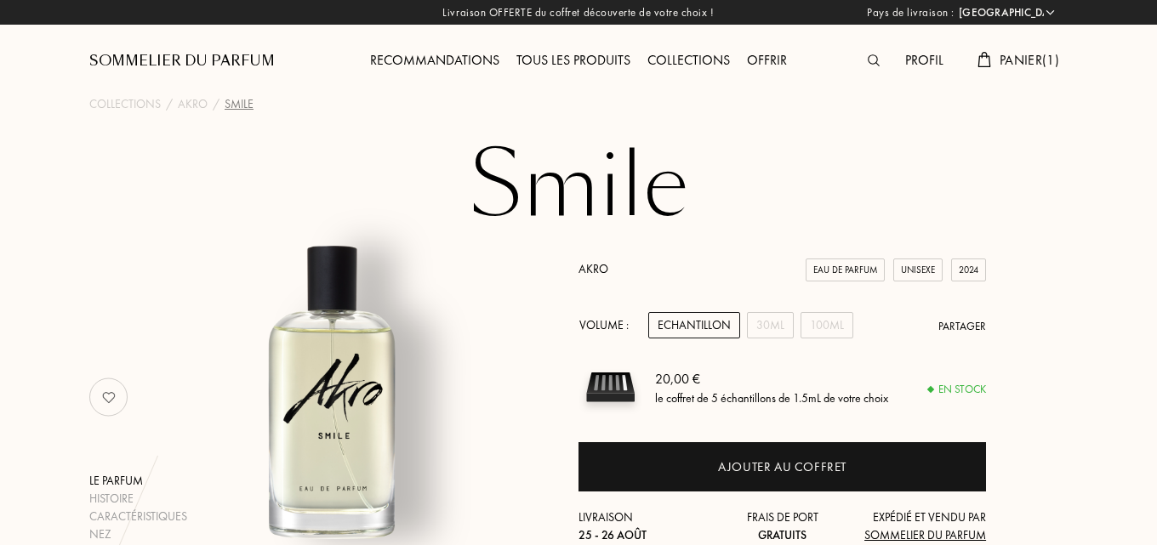
select select "FR"
click at [571, 62] on div "Tous les produits" at bounding box center [573, 61] width 131 height 22
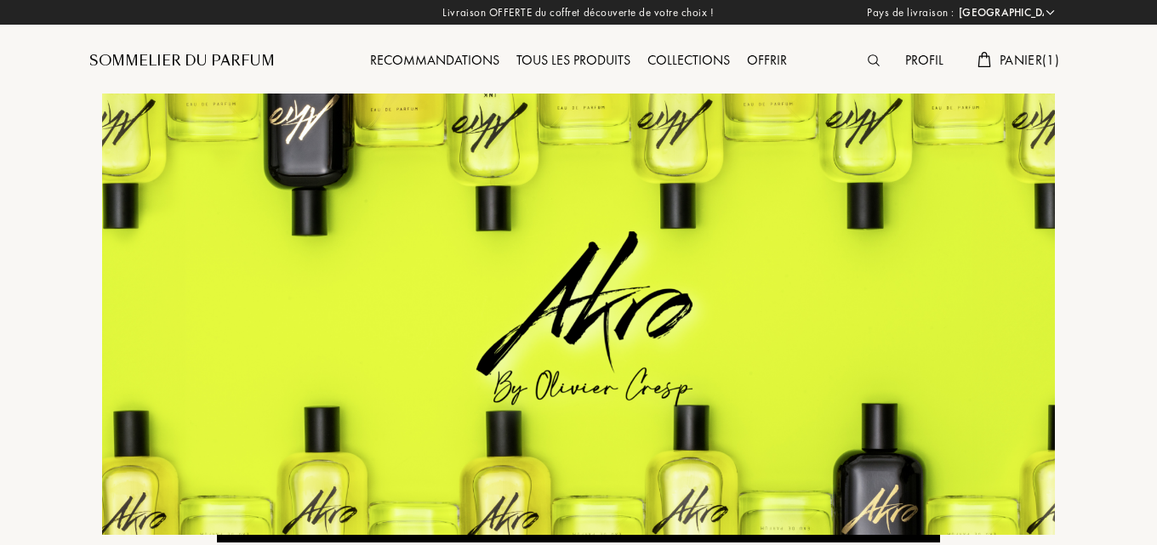
select select "FR"
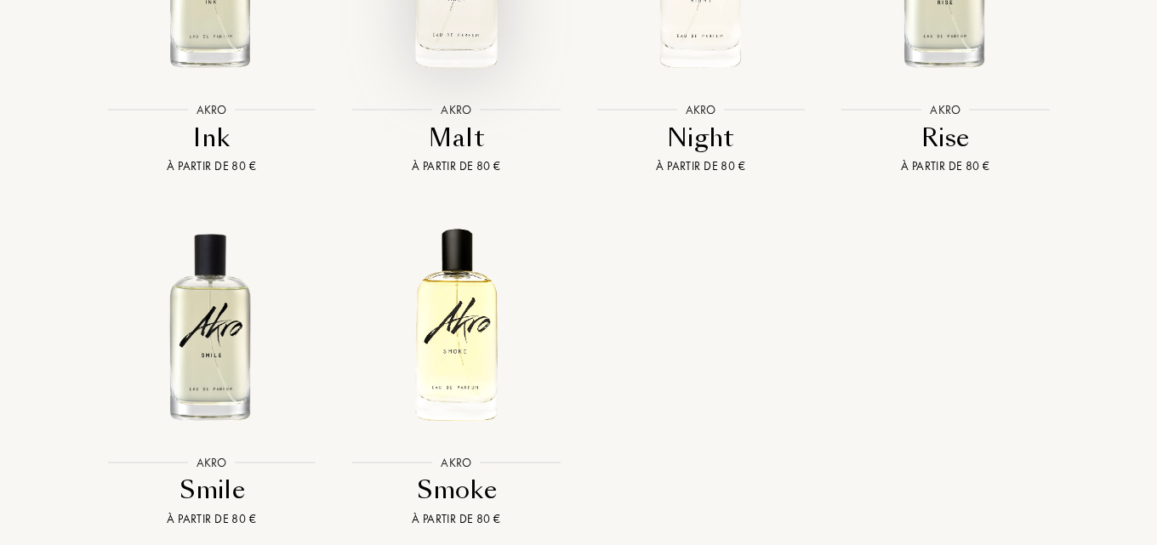
scroll to position [2383, 0]
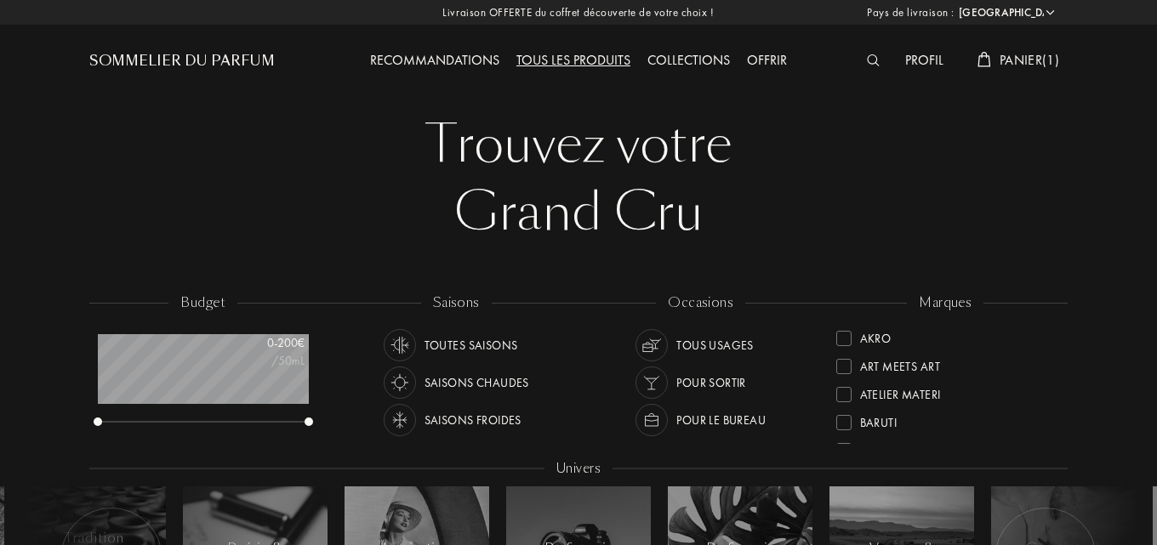
select select "FR"
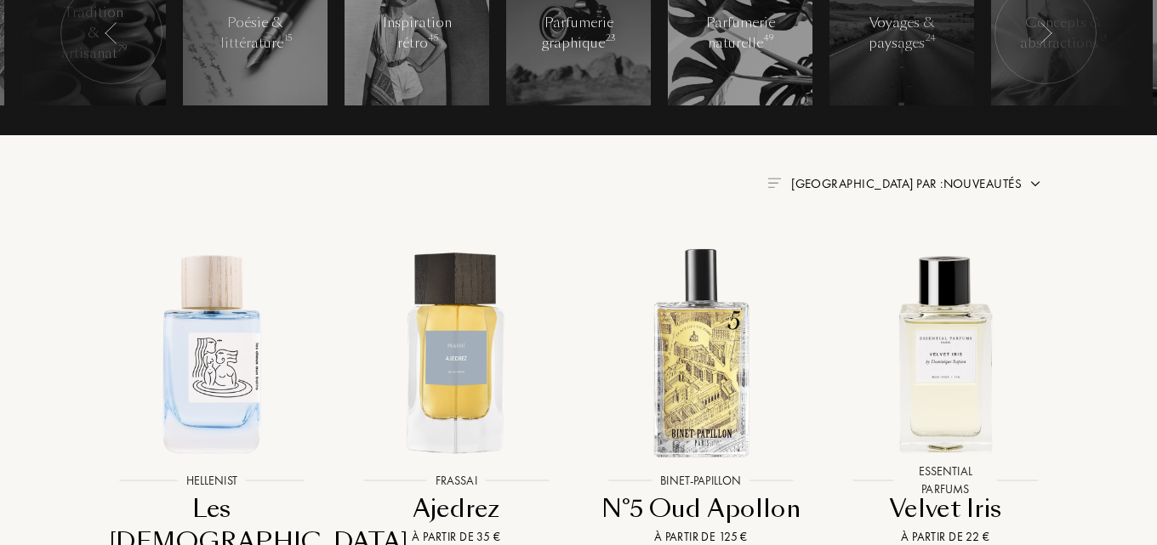
scroll to position [596, 0]
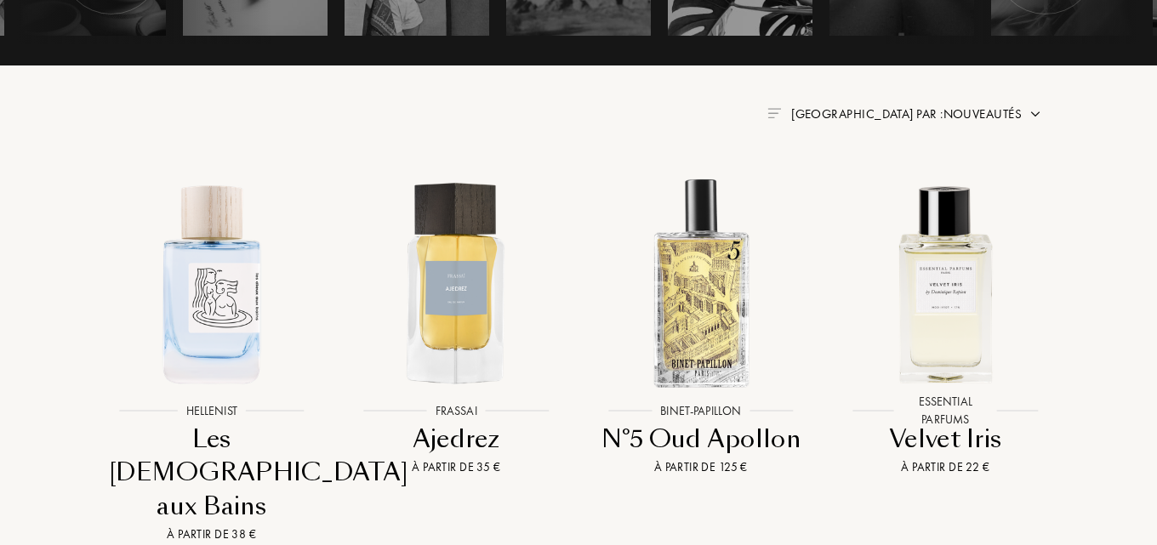
click at [979, 111] on span "Trier par : Nouveautés" at bounding box center [906, 114] width 231 height 17
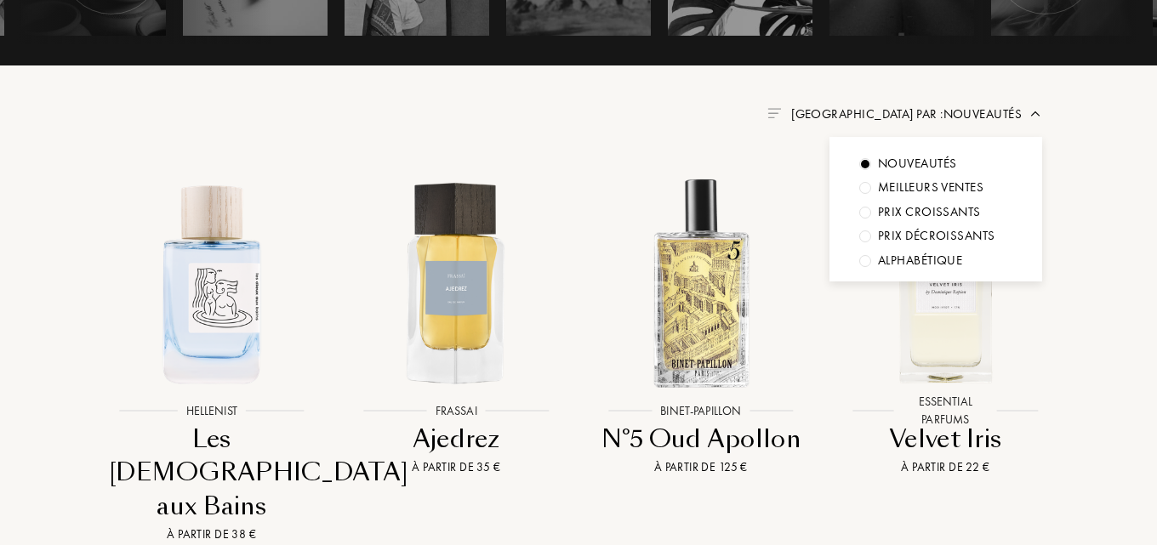
click at [979, 111] on span "Trier par : Nouveautés" at bounding box center [906, 114] width 231 height 17
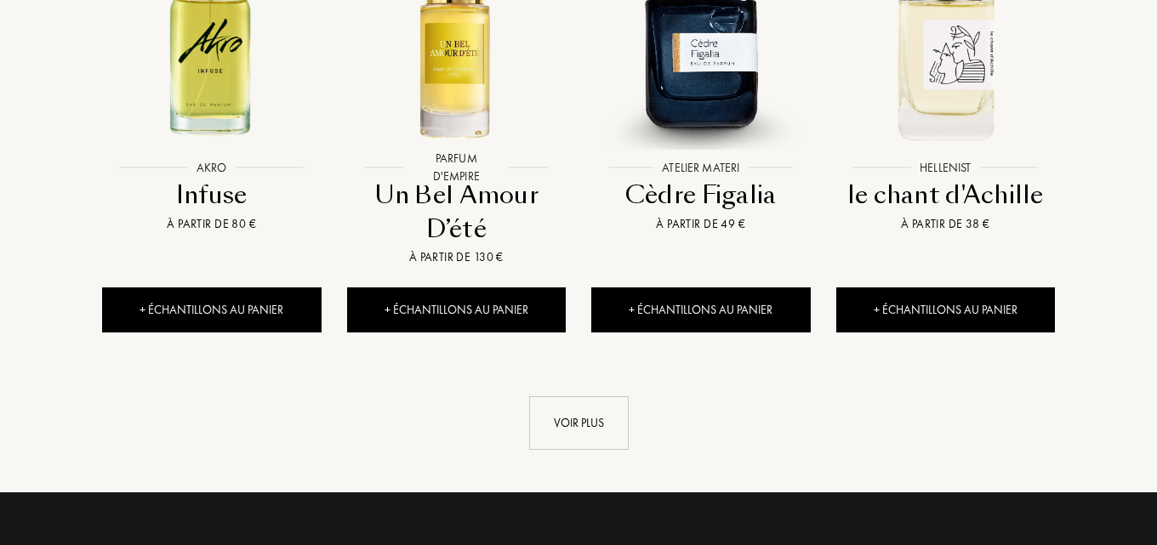
scroll to position [1957, 0]
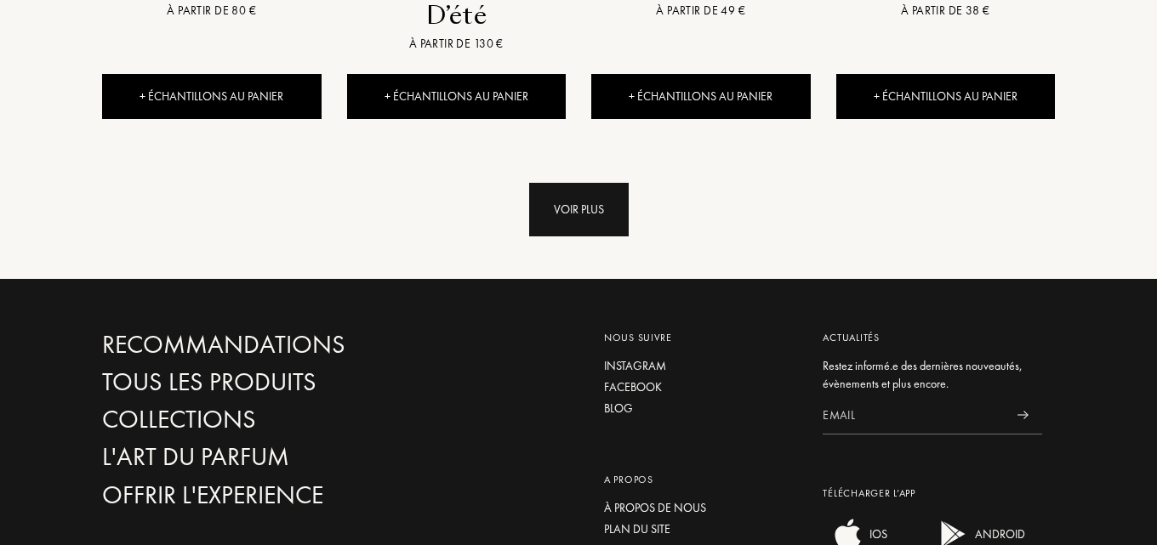
click at [585, 183] on div "Voir plus" at bounding box center [579, 210] width 100 height 54
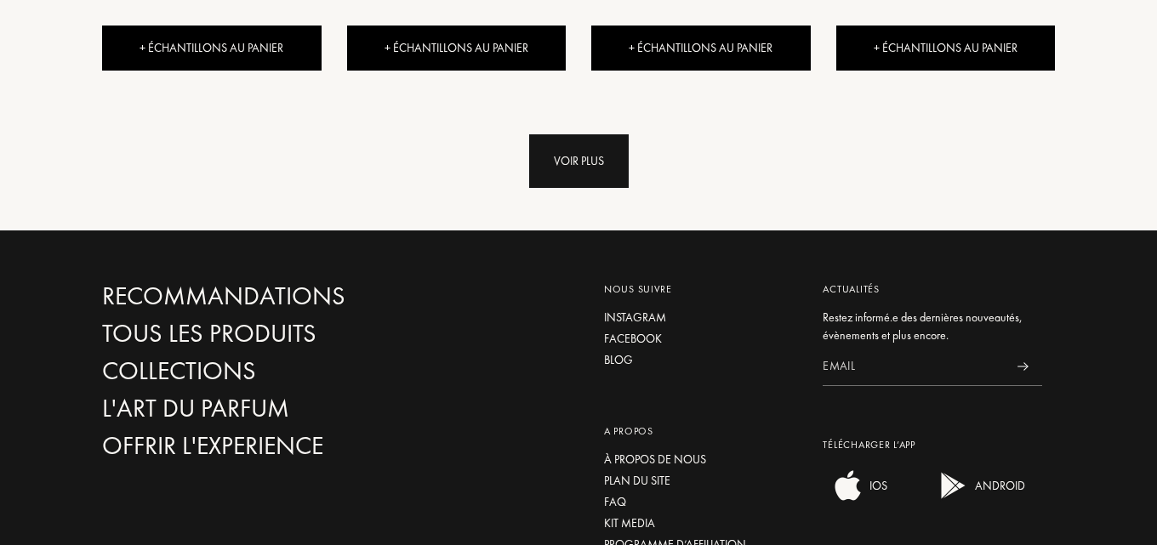
scroll to position [3319, 0]
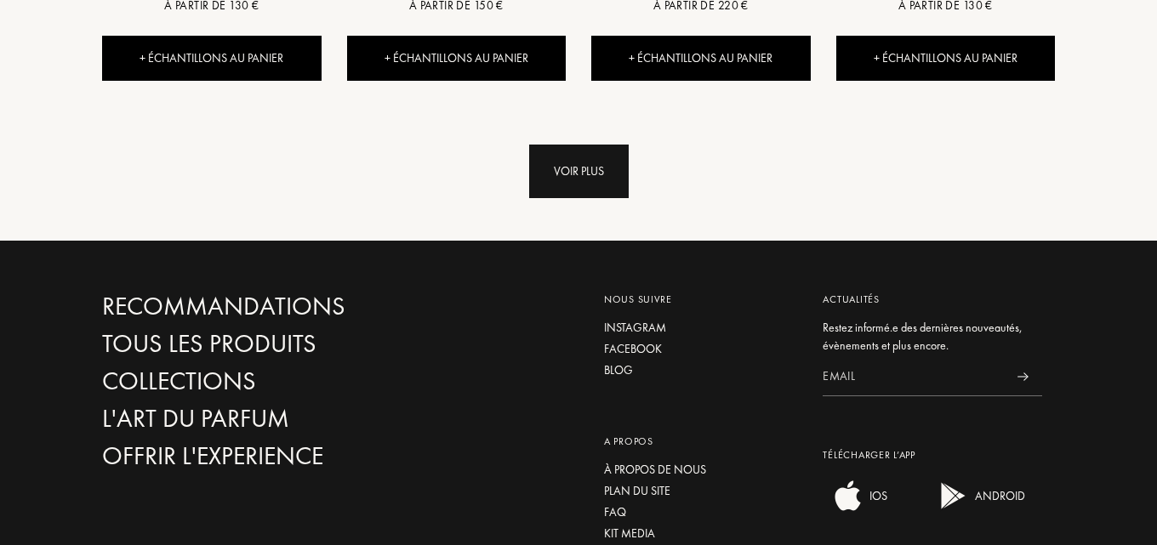
click at [543, 155] on div "Voir plus" at bounding box center [579, 172] width 100 height 54
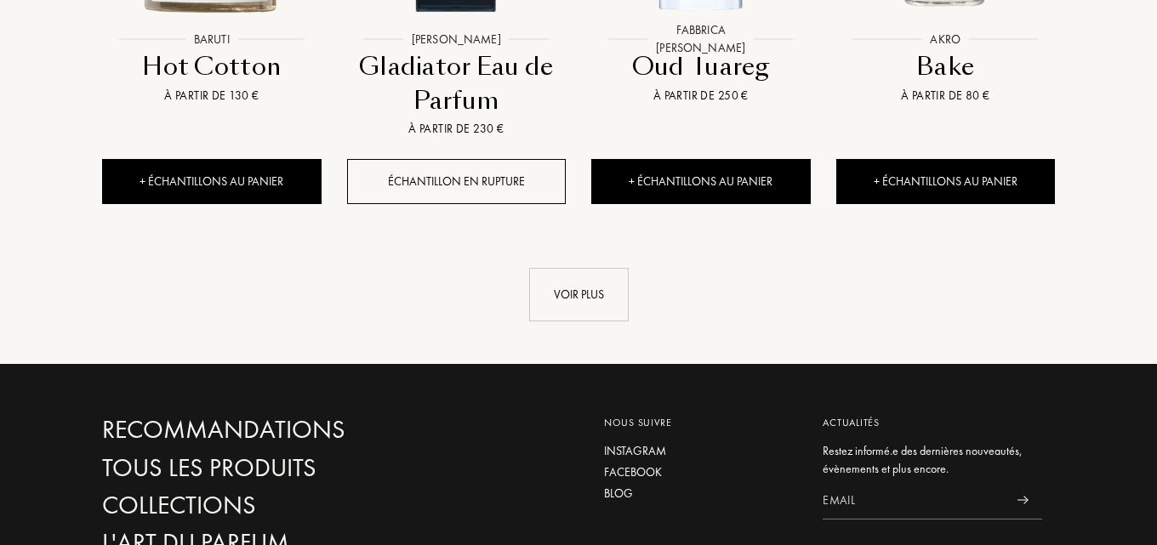
scroll to position [4595, 0]
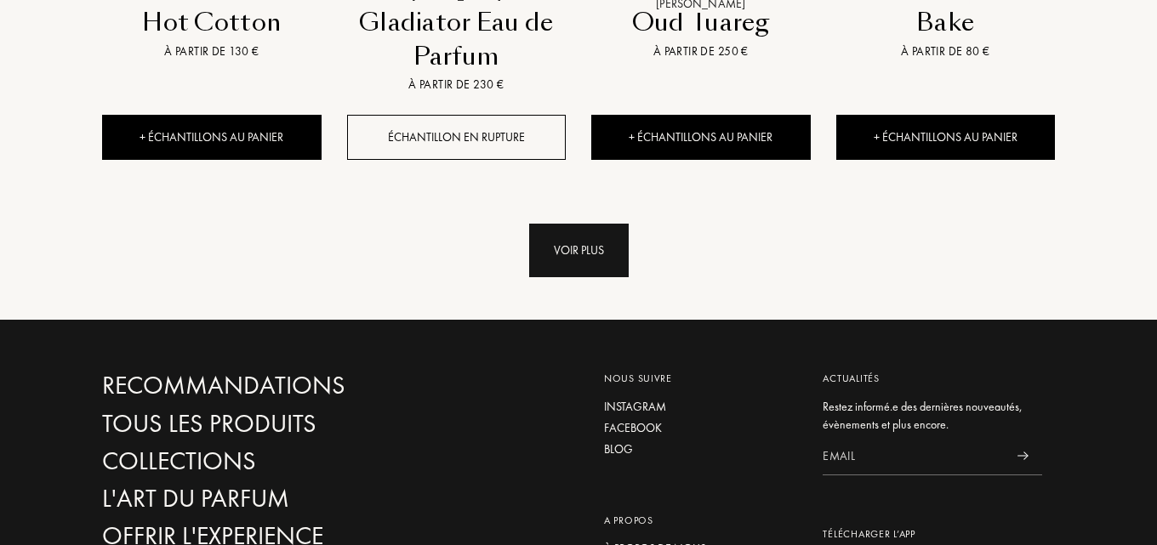
click at [574, 224] on div "Voir plus" at bounding box center [579, 251] width 100 height 54
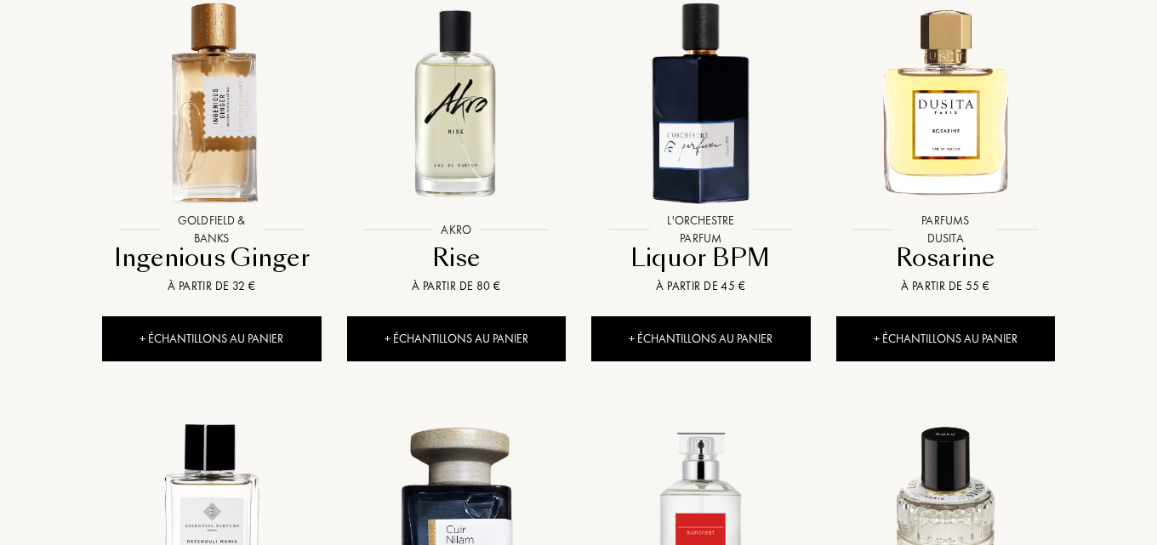
scroll to position [4936, 0]
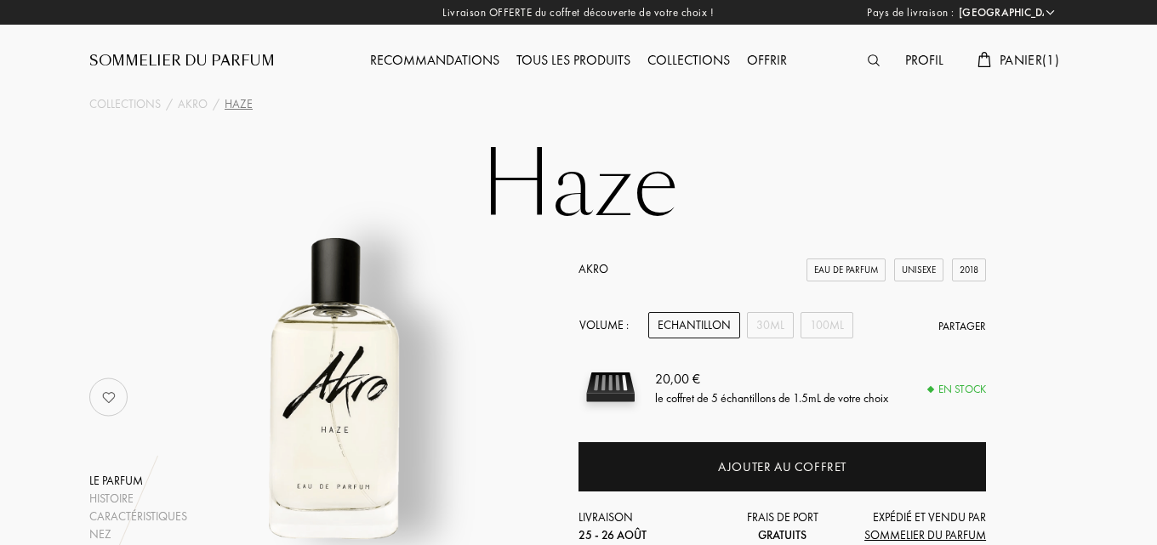
select select "FR"
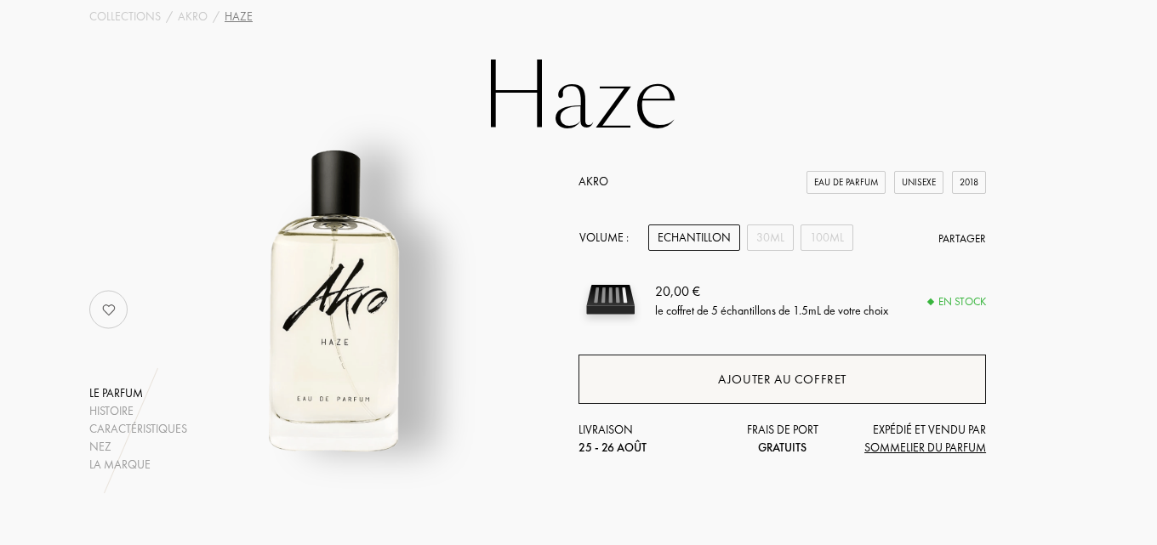
scroll to position [170, 0]
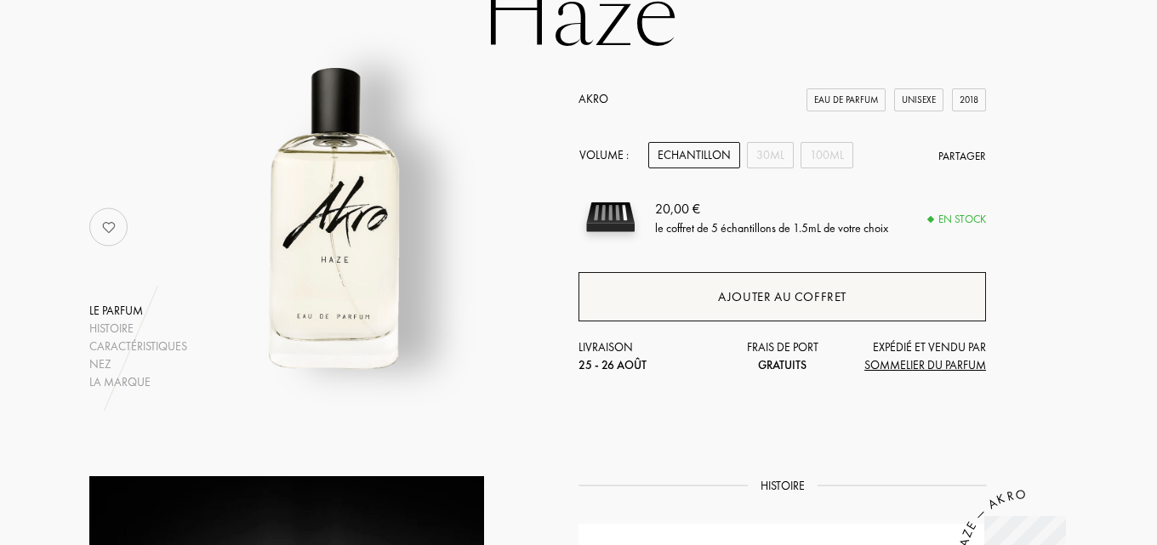
click at [701, 286] on div "Ajouter au coffret" at bounding box center [783, 296] width 408 height 49
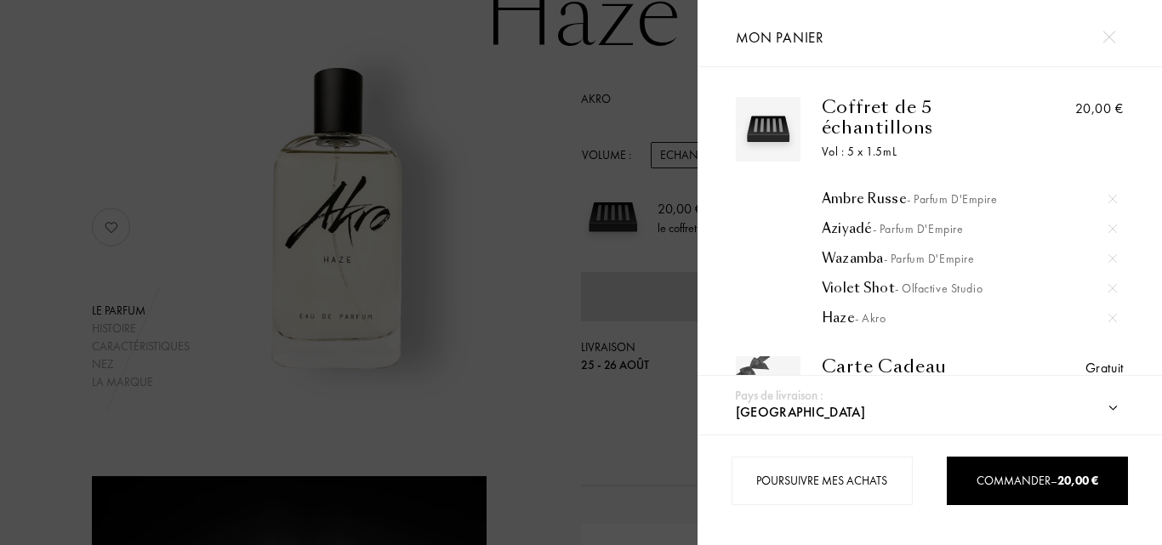
click at [483, 97] on div at bounding box center [349, 272] width 698 height 545
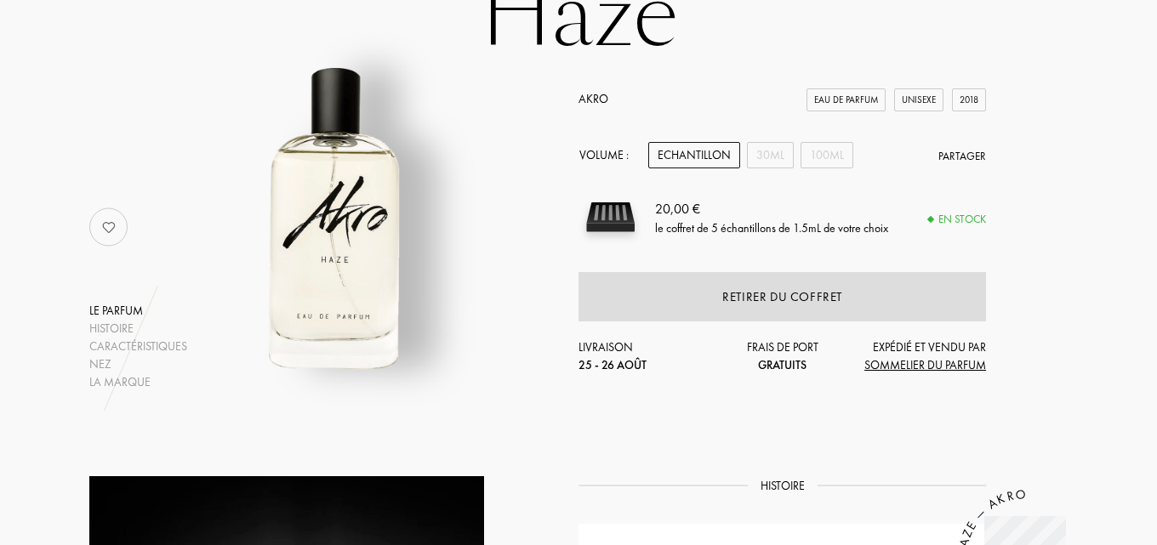
scroll to position [0, 0]
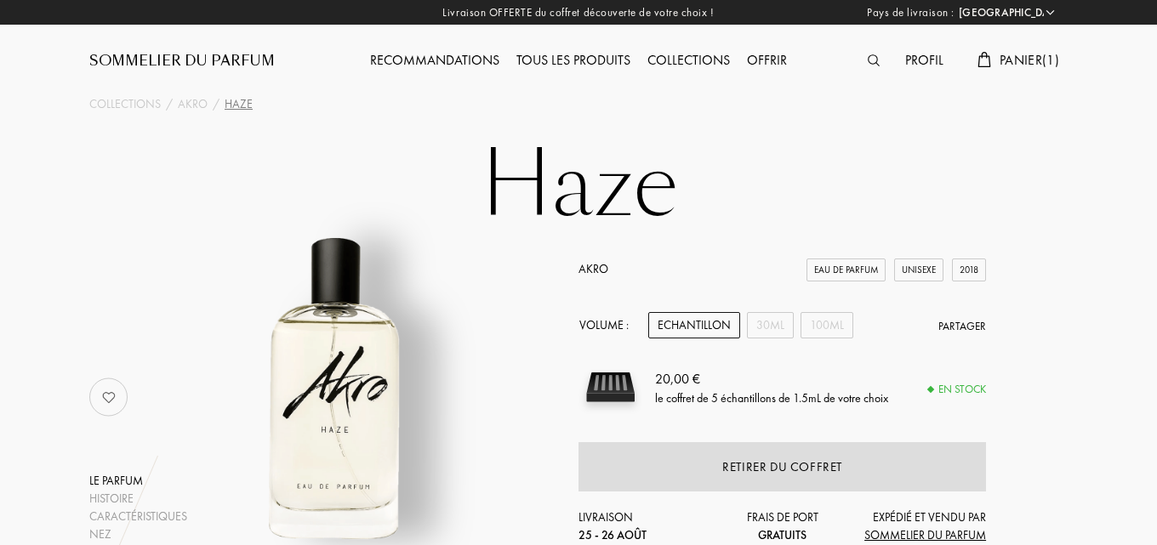
click at [1037, 66] on span "Panier ( 1 )" at bounding box center [1030, 60] width 60 height 18
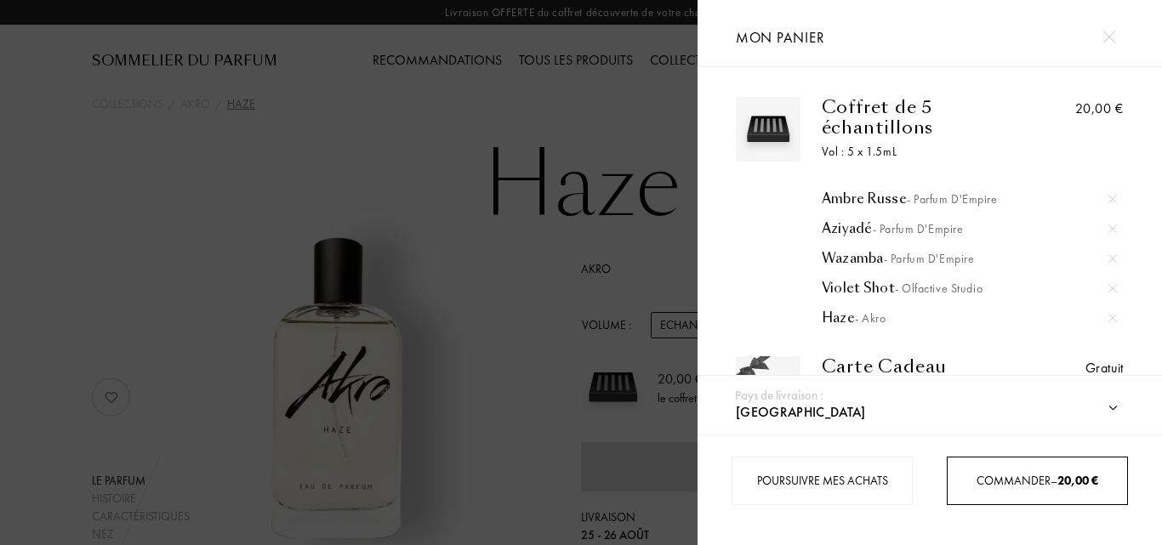
click at [1001, 472] on div "Commander – 20,00 €" at bounding box center [1038, 481] width 180 height 18
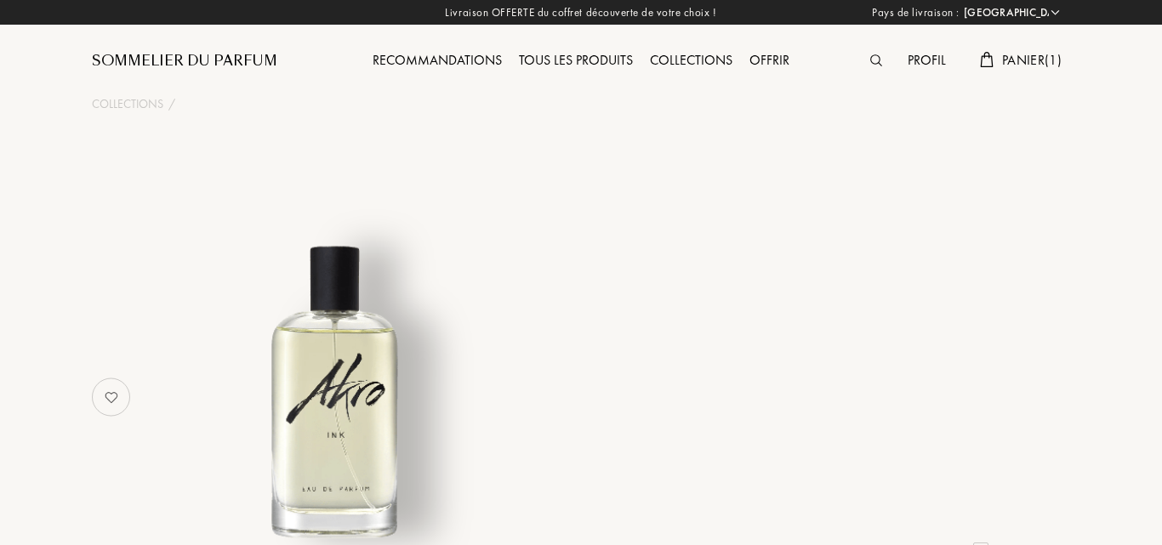
select select "FR"
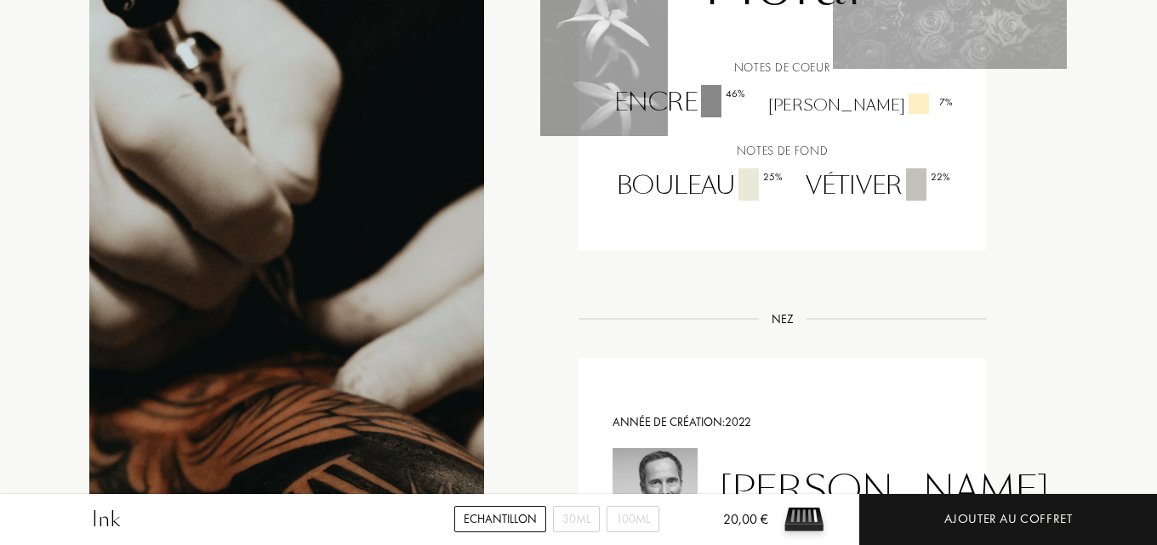
scroll to position [1277, 0]
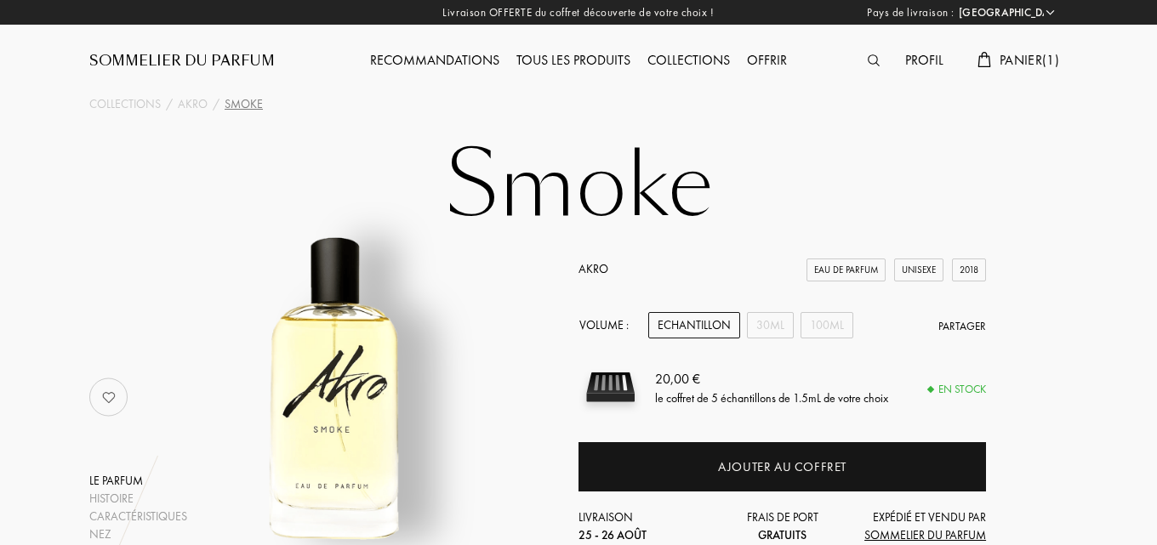
select select "FR"
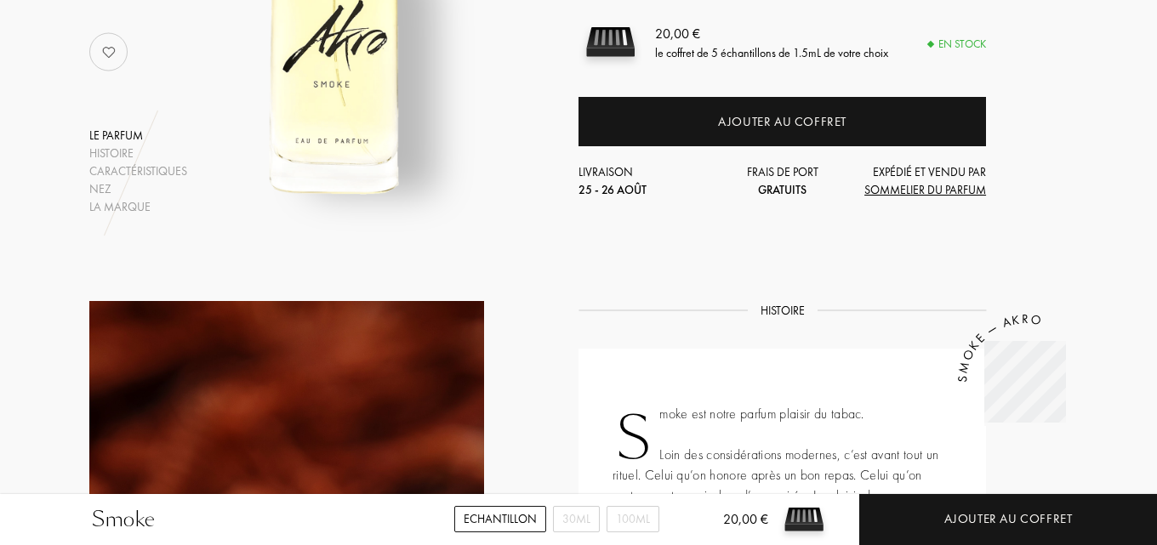
scroll to position [85, 0]
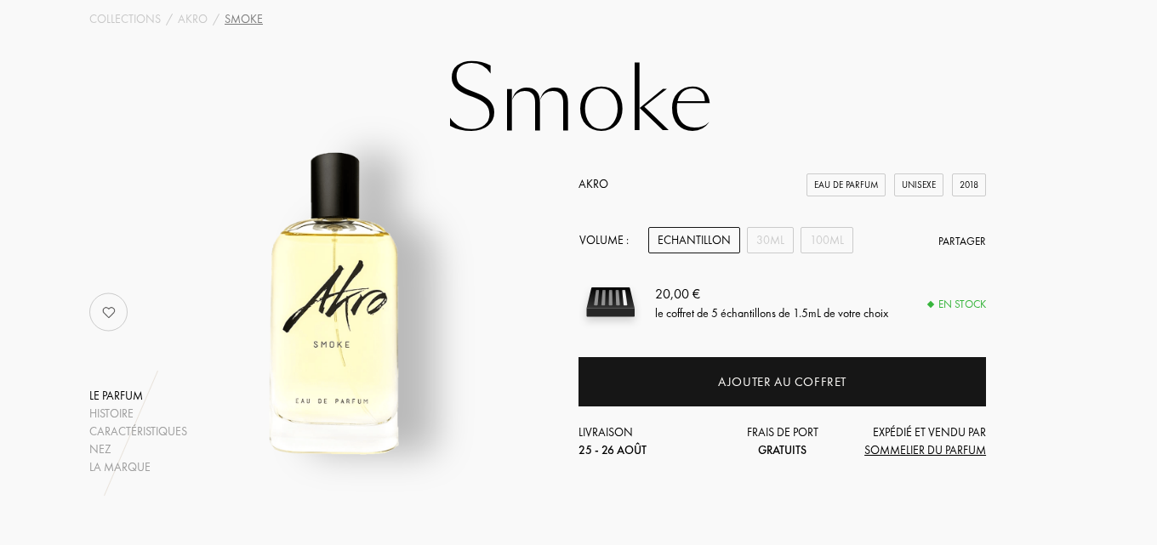
click at [683, 233] on div "Echantillon" at bounding box center [694, 240] width 92 height 26
click at [695, 246] on div "Echantillon" at bounding box center [694, 240] width 92 height 26
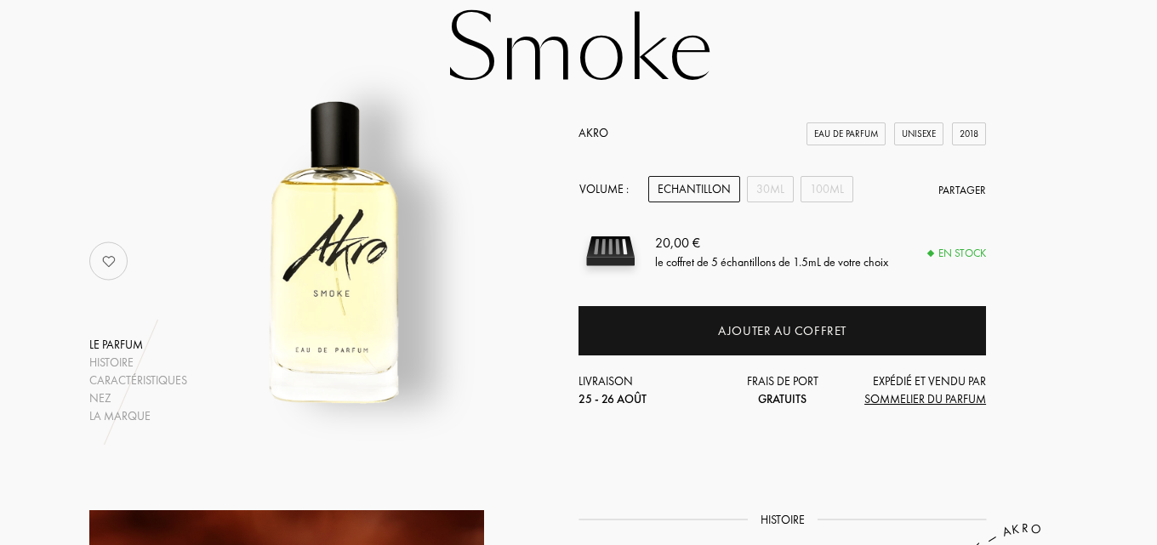
scroll to position [170, 0]
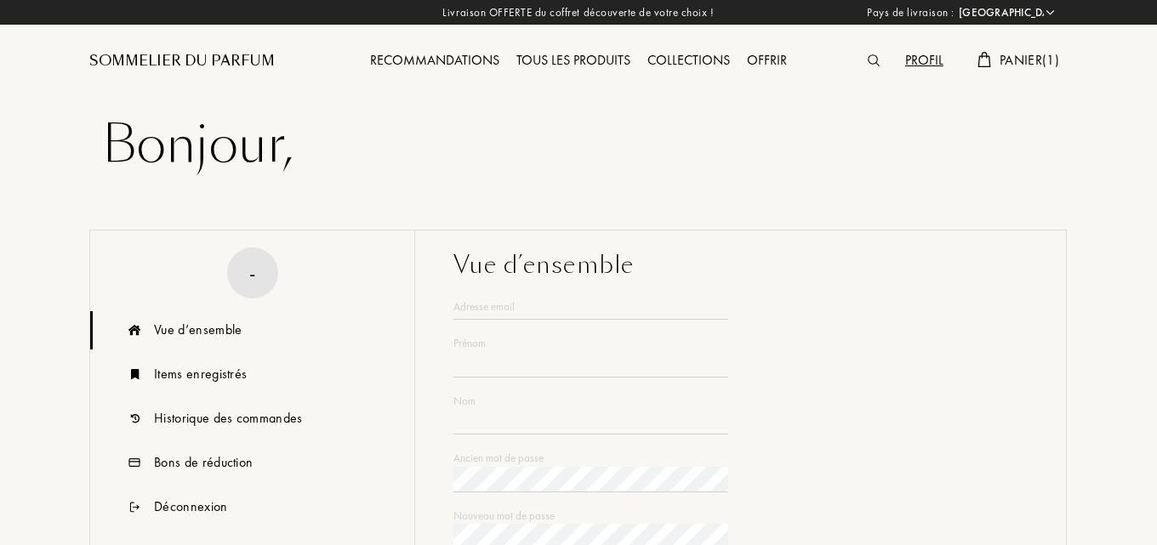
select select "FR"
type input "Phoebé"
type input "Liberge"
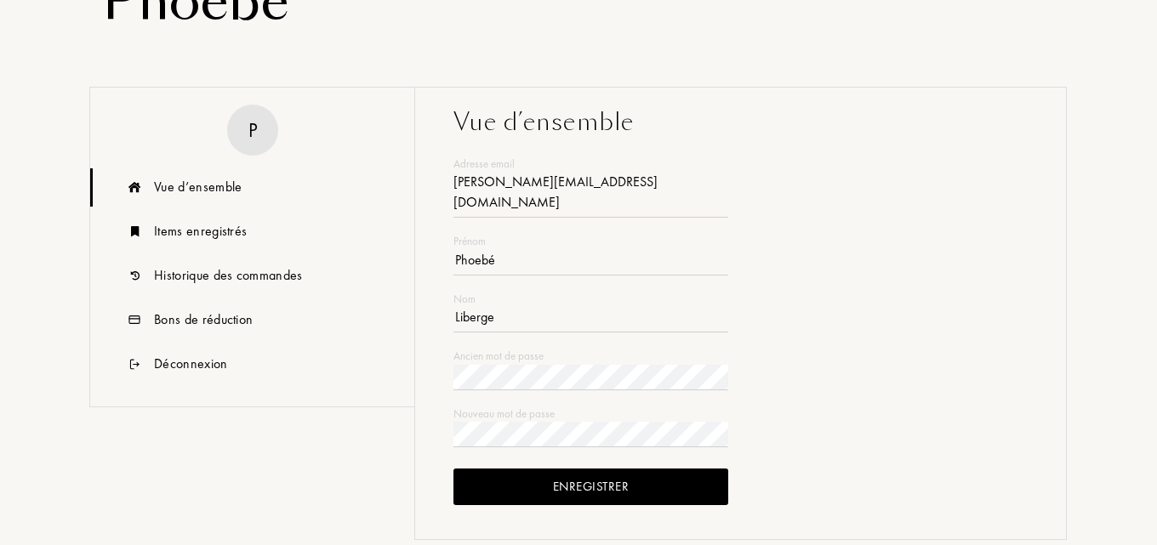
scroll to position [255, 0]
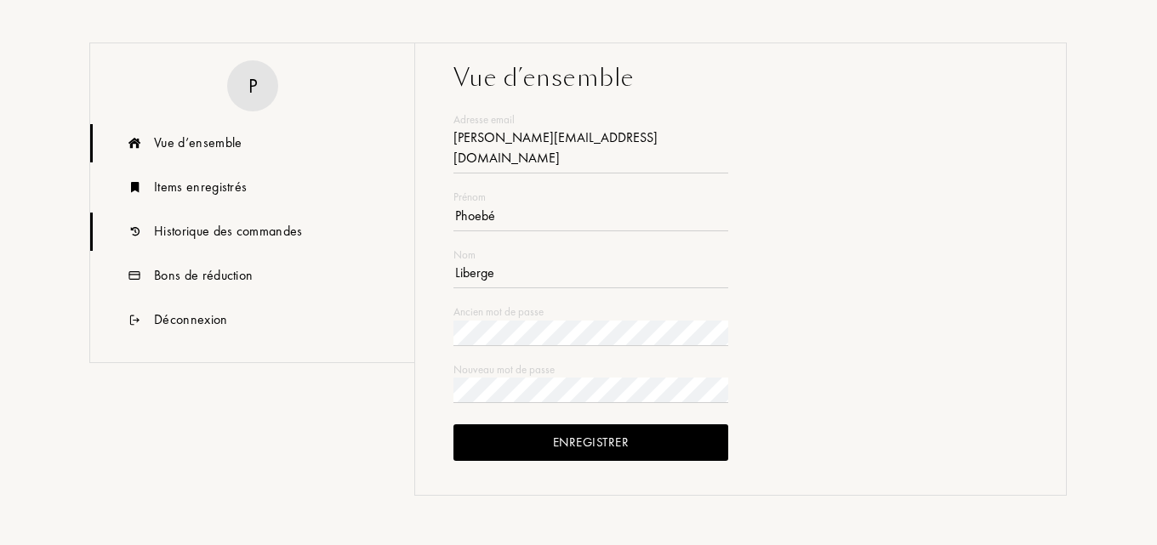
click at [268, 233] on div "Historique des commandes" at bounding box center [228, 231] width 149 height 20
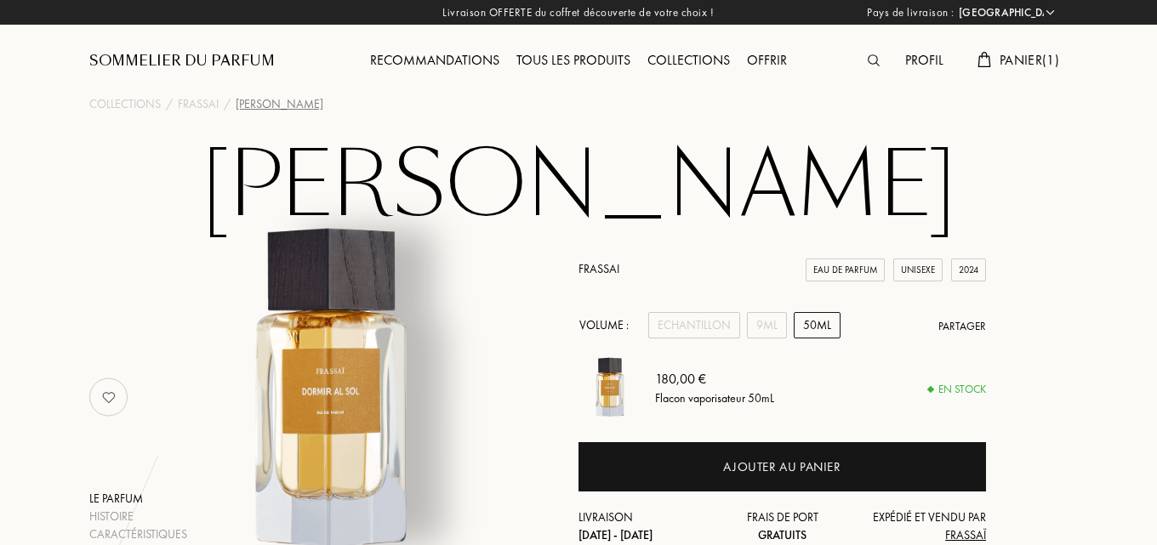
select select "FR"
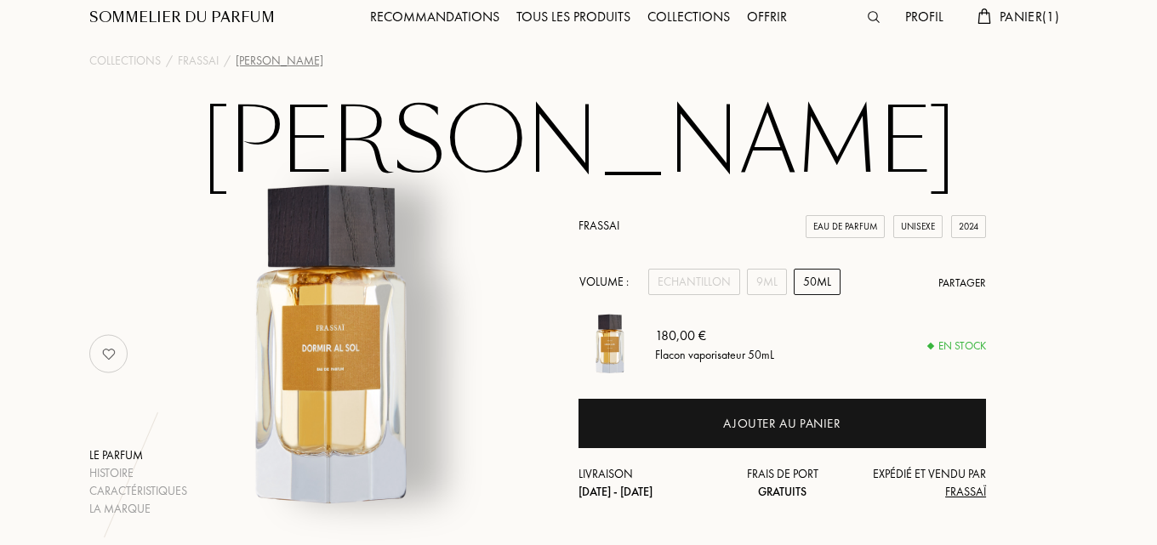
scroll to position [85, 0]
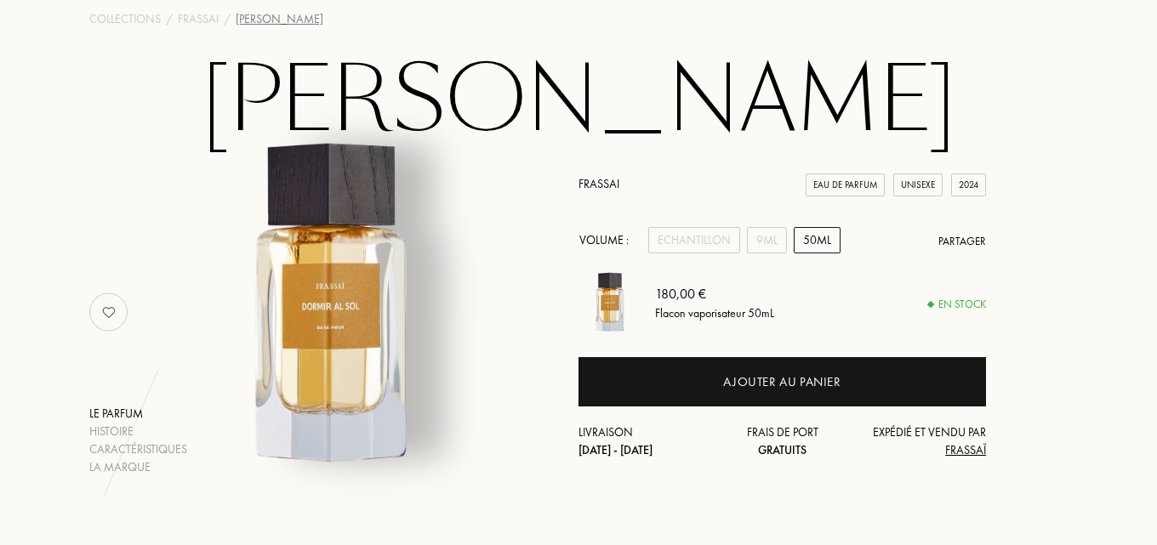
click at [606, 180] on link "Frassai" at bounding box center [599, 183] width 41 height 15
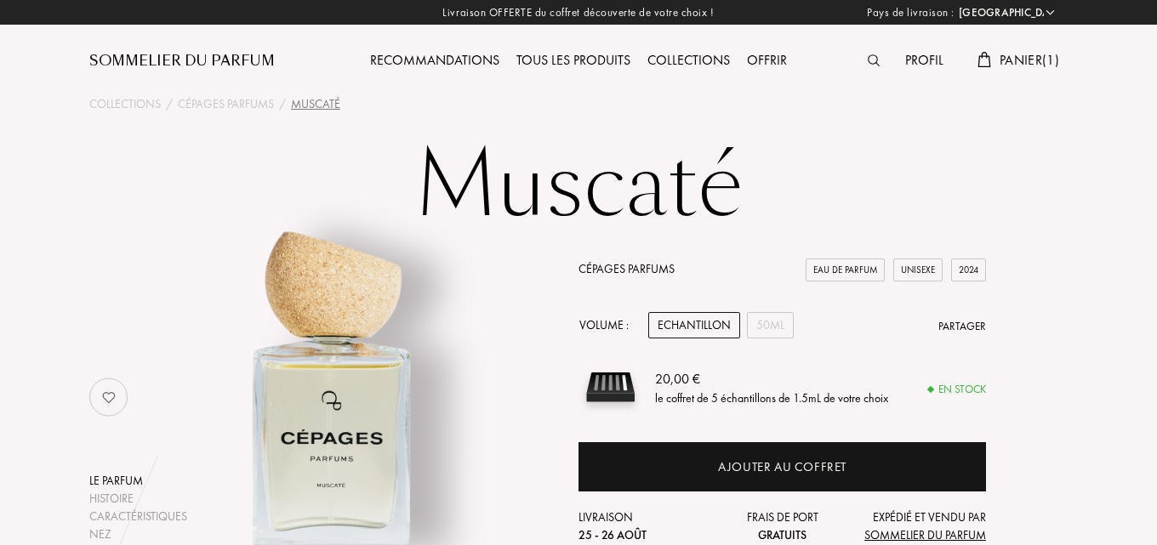
select select "FR"
click at [616, 266] on link "Cépages Parfums" at bounding box center [627, 268] width 96 height 15
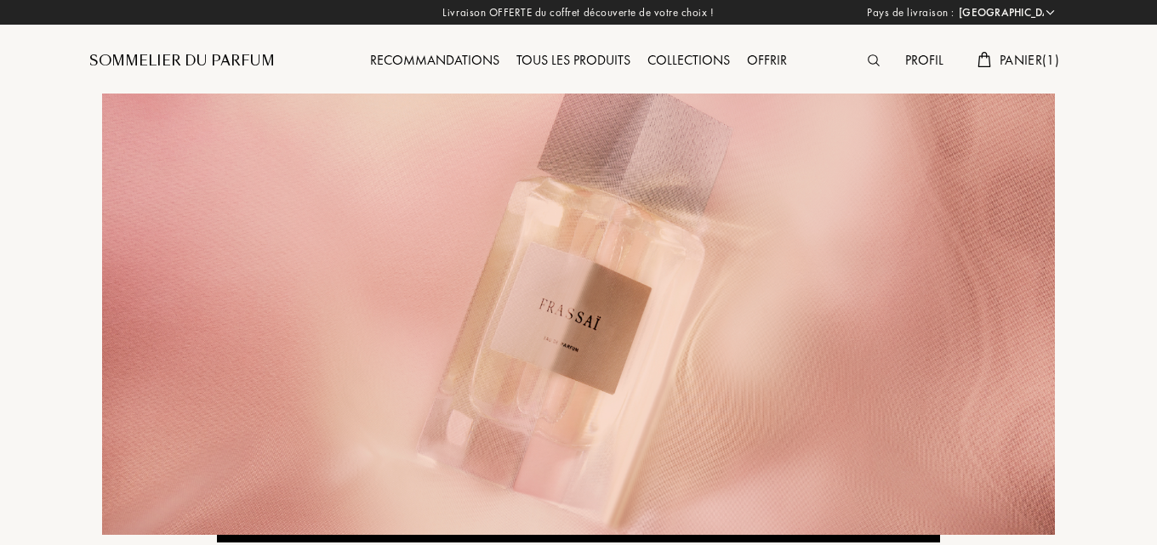
select select "FR"
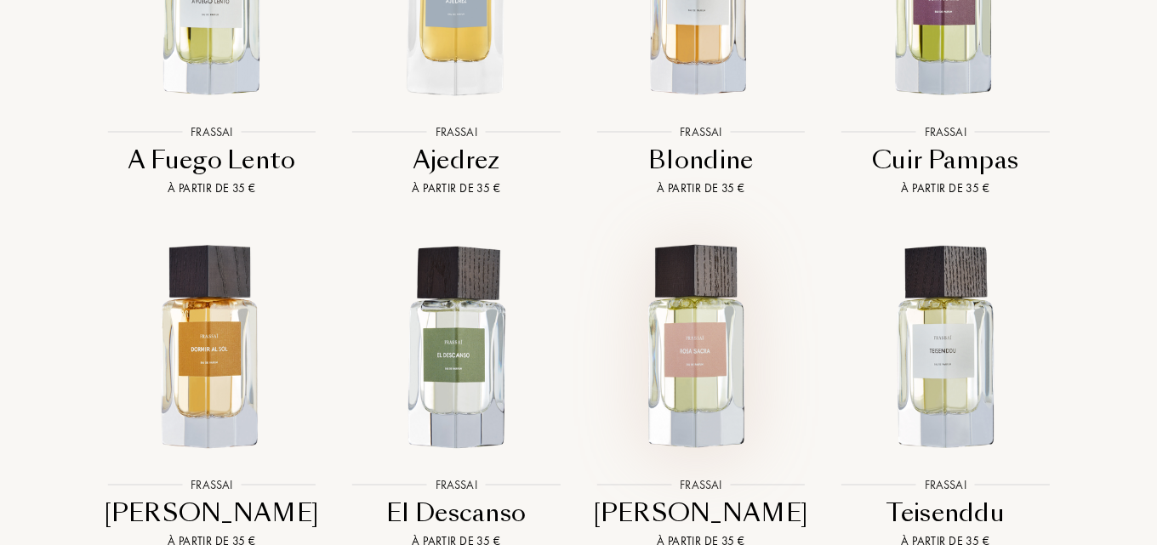
scroll to position [1362, 0]
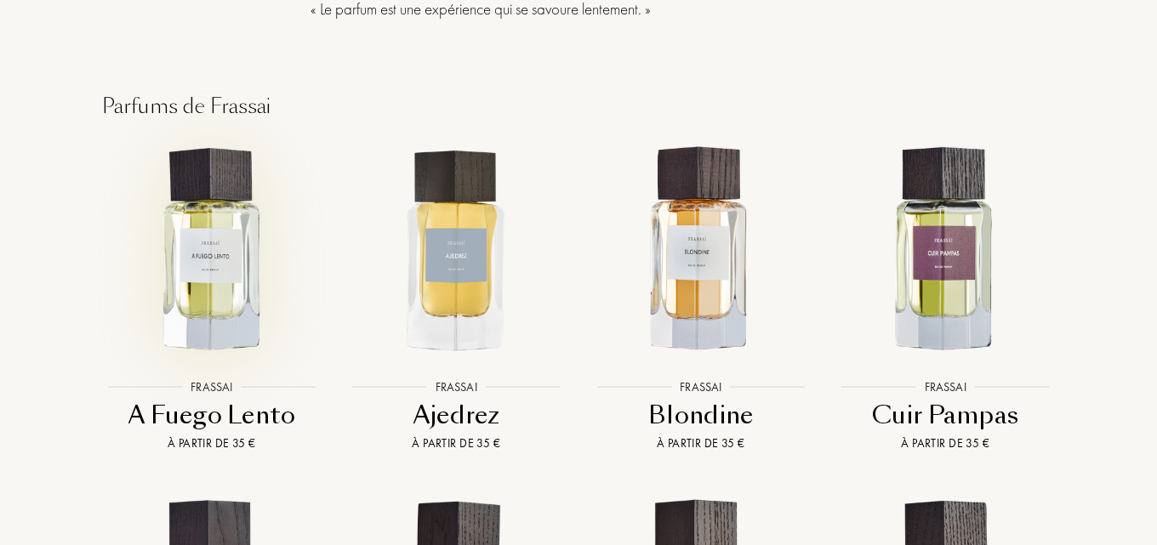
click at [203, 180] on img at bounding box center [211, 250] width 220 height 220
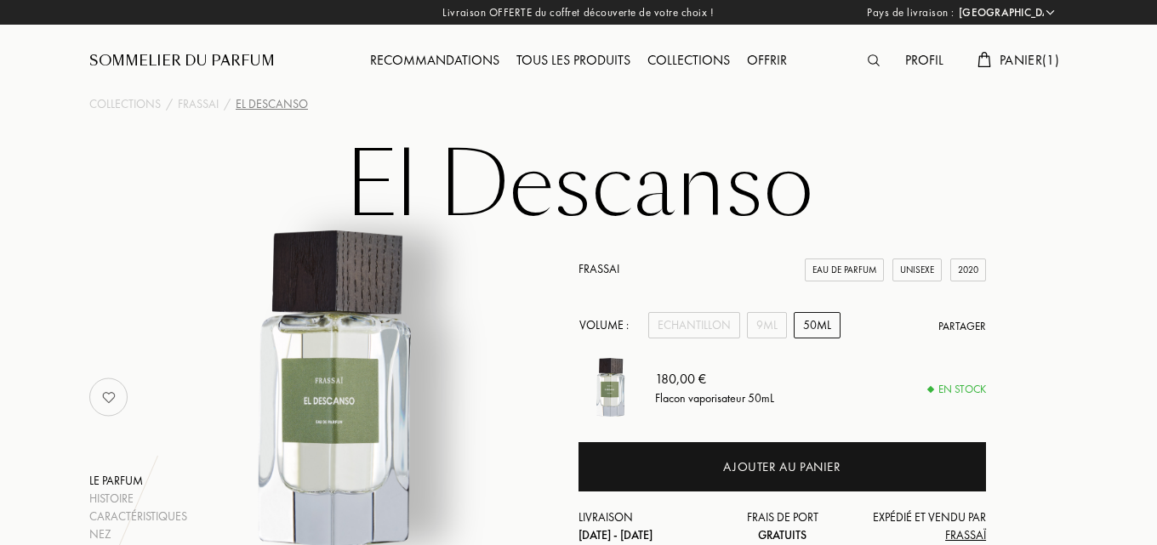
select select "FR"
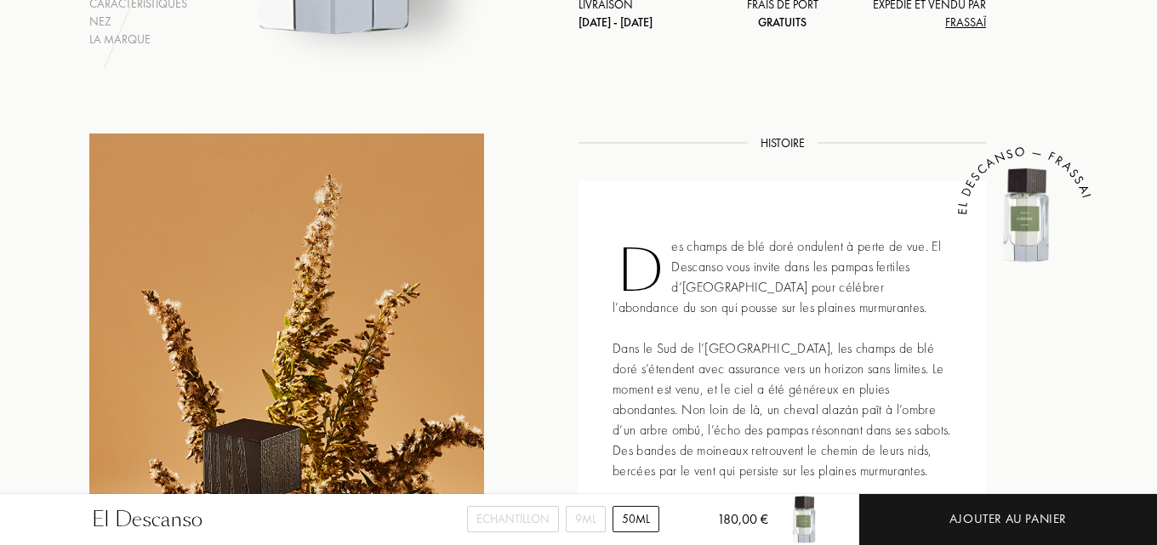
scroll to position [596, 0]
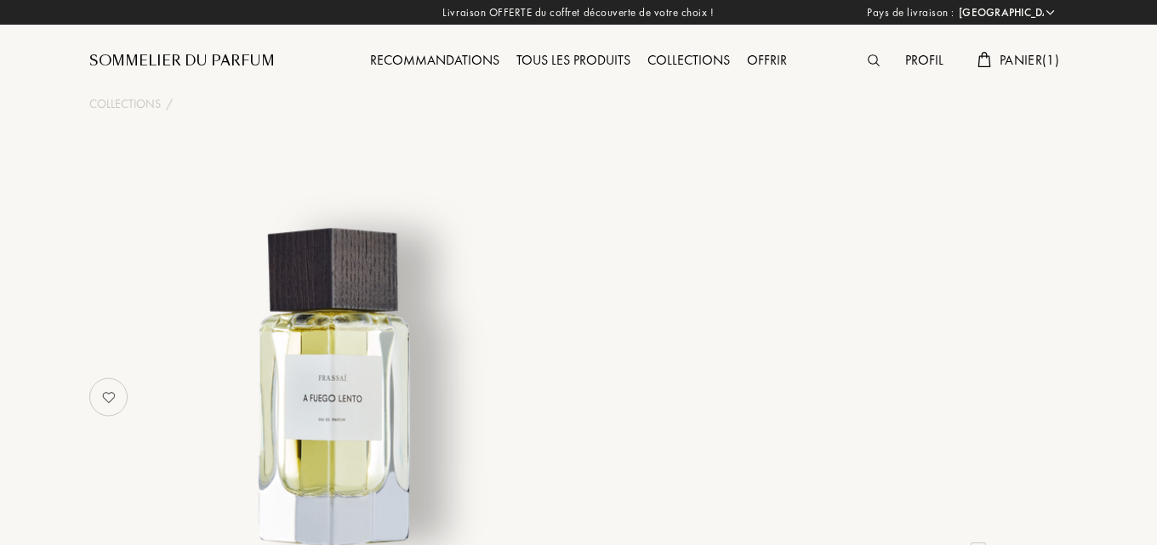
select select "FR"
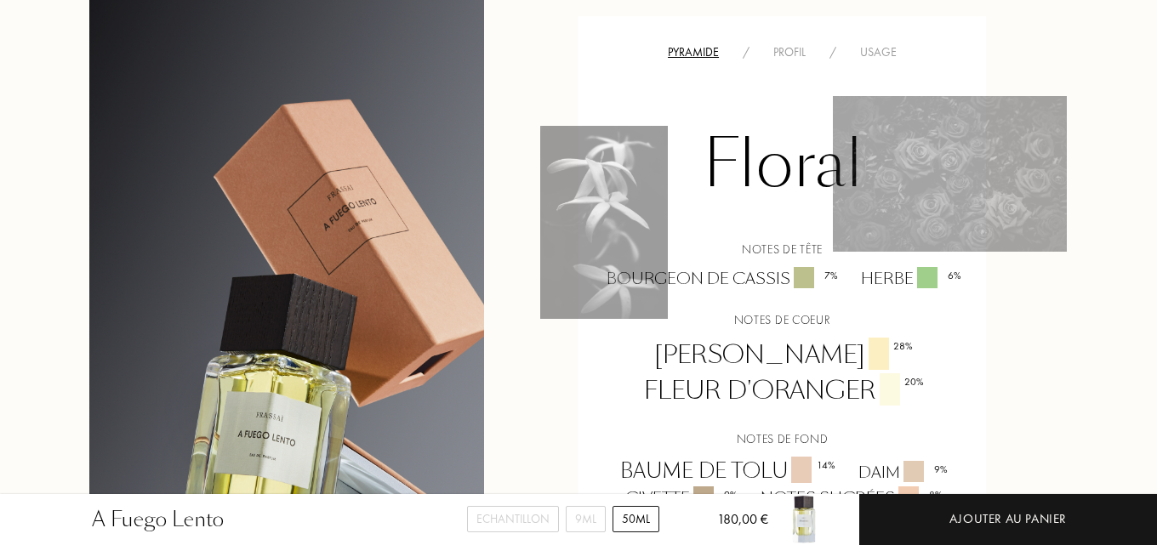
scroll to position [1191, 0]
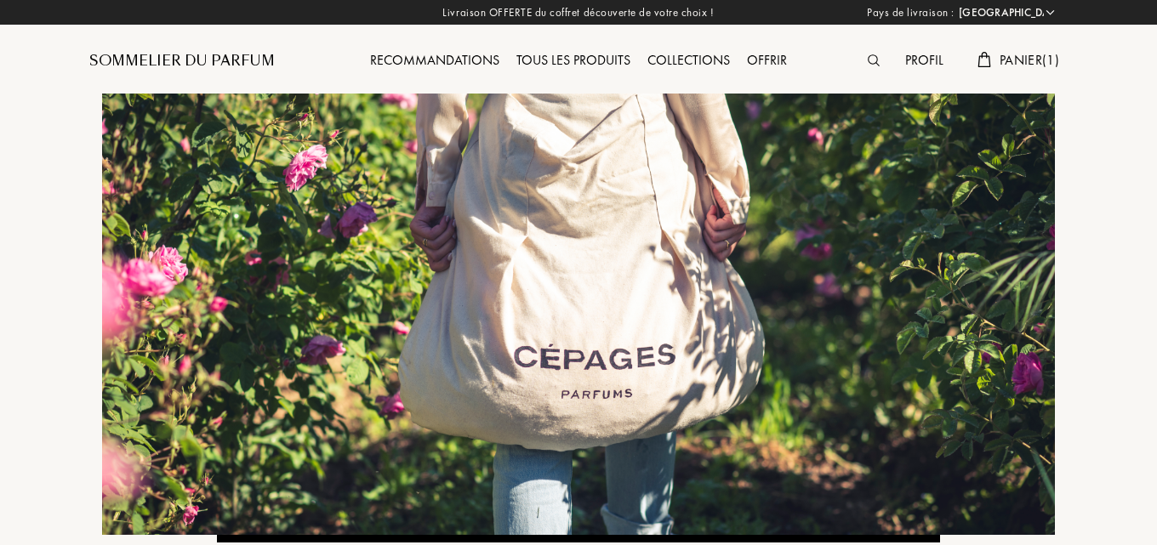
select select "FR"
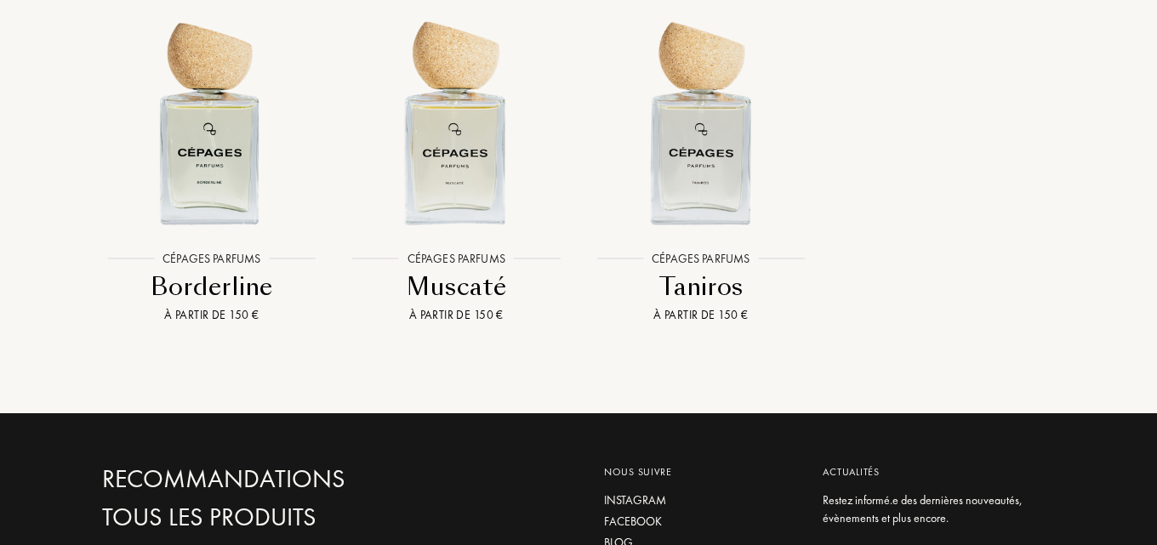
scroll to position [1872, 0]
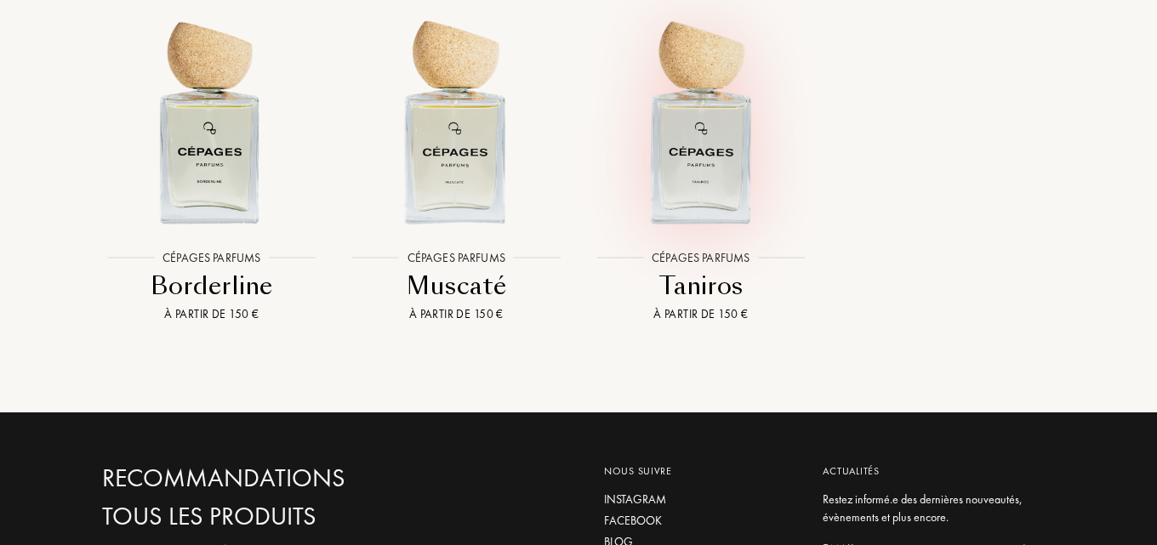
click at [694, 114] on img at bounding box center [701, 121] width 220 height 220
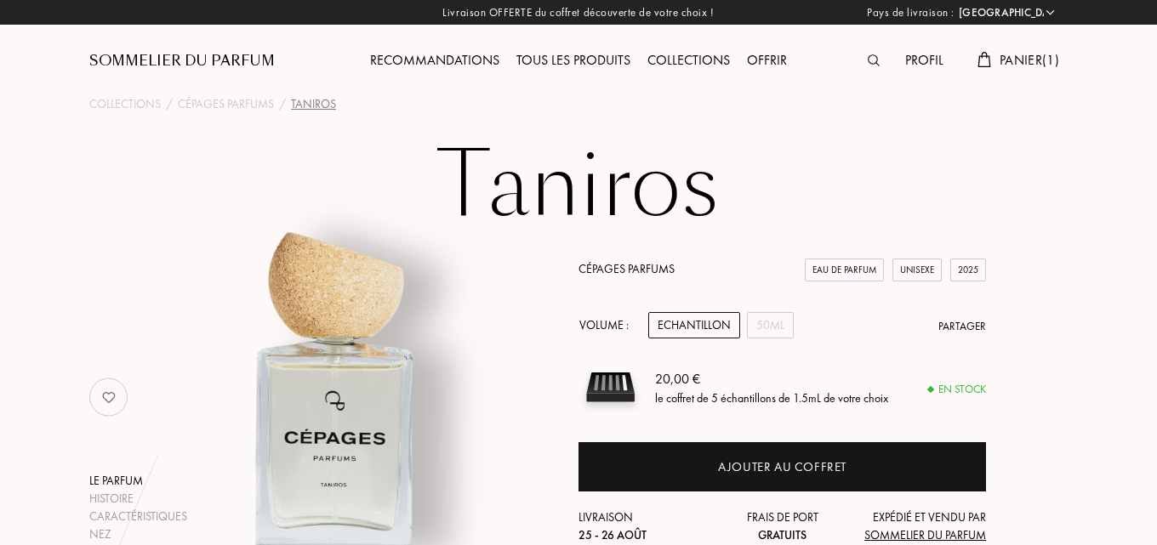
select select "FR"
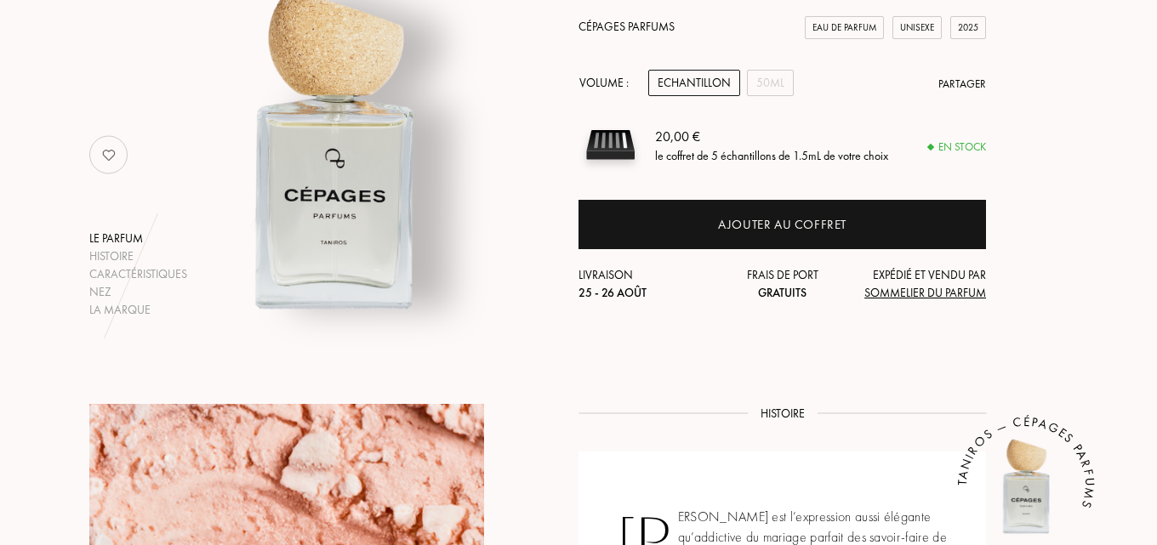
scroll to position [340, 0]
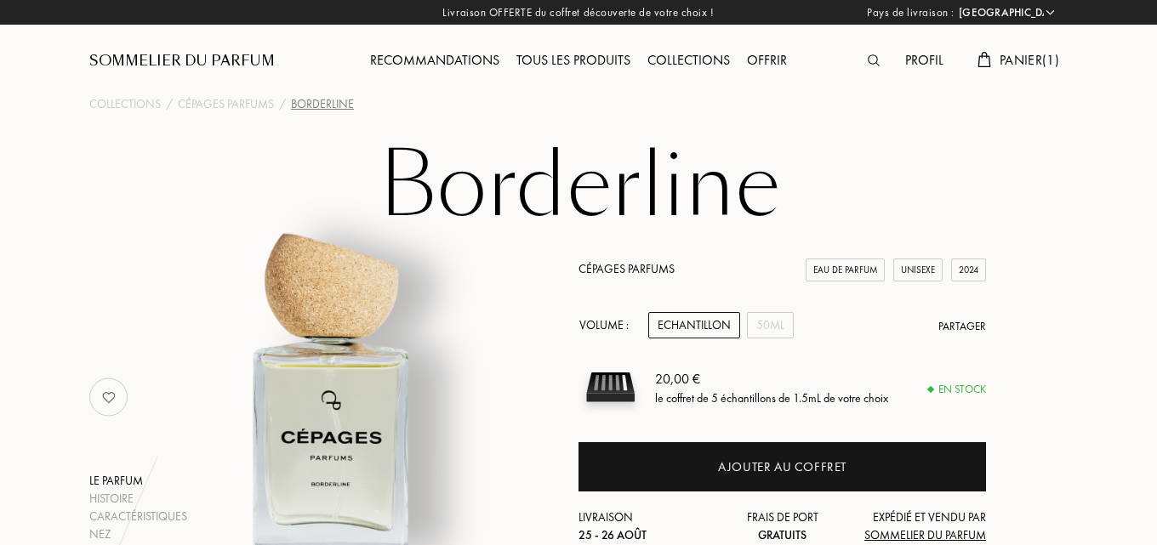
select select "FR"
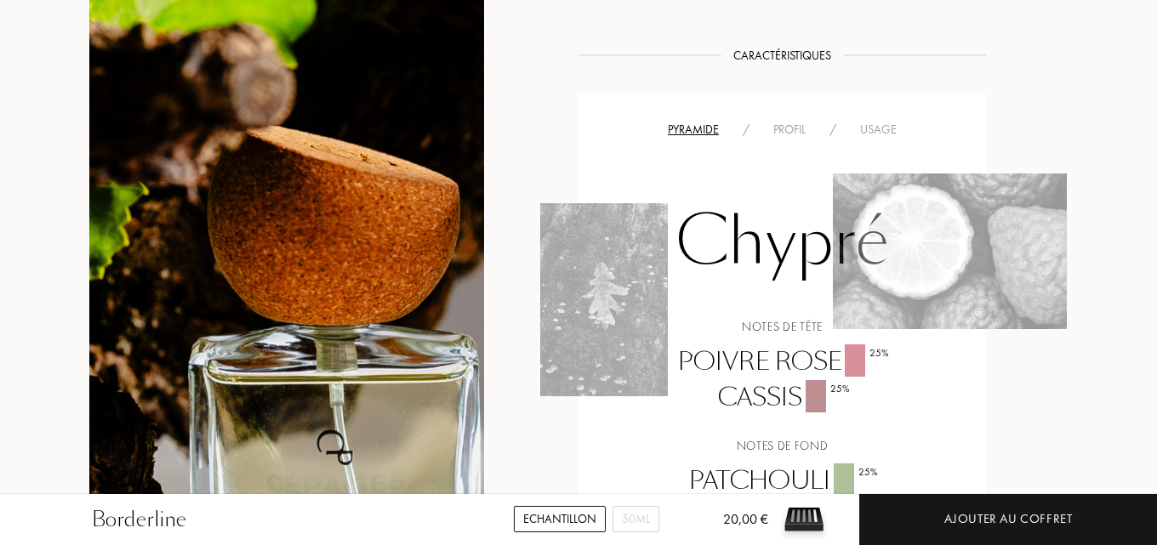
scroll to position [1021, 0]
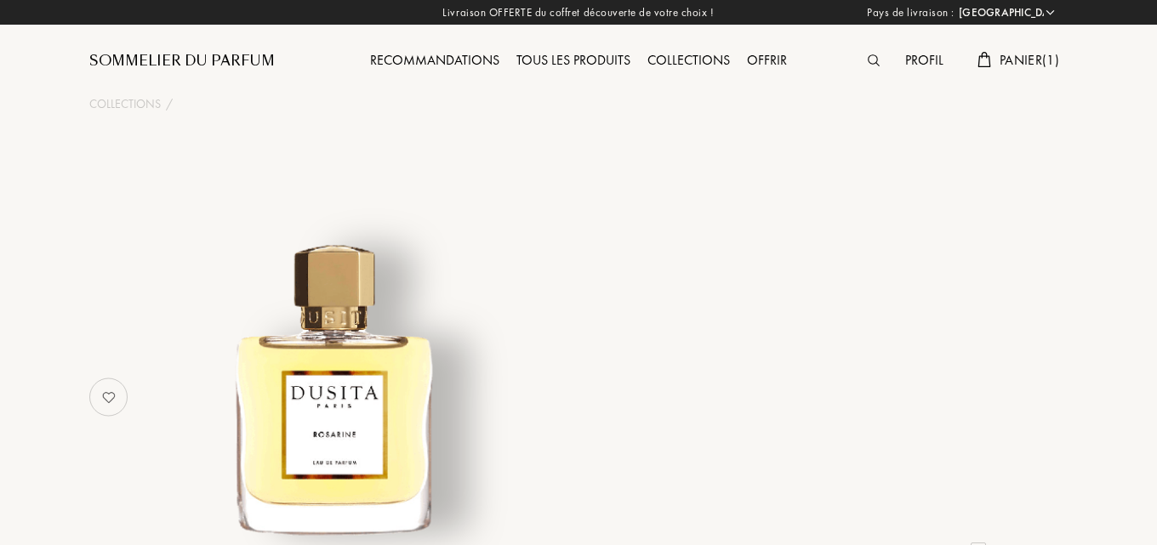
select select "FR"
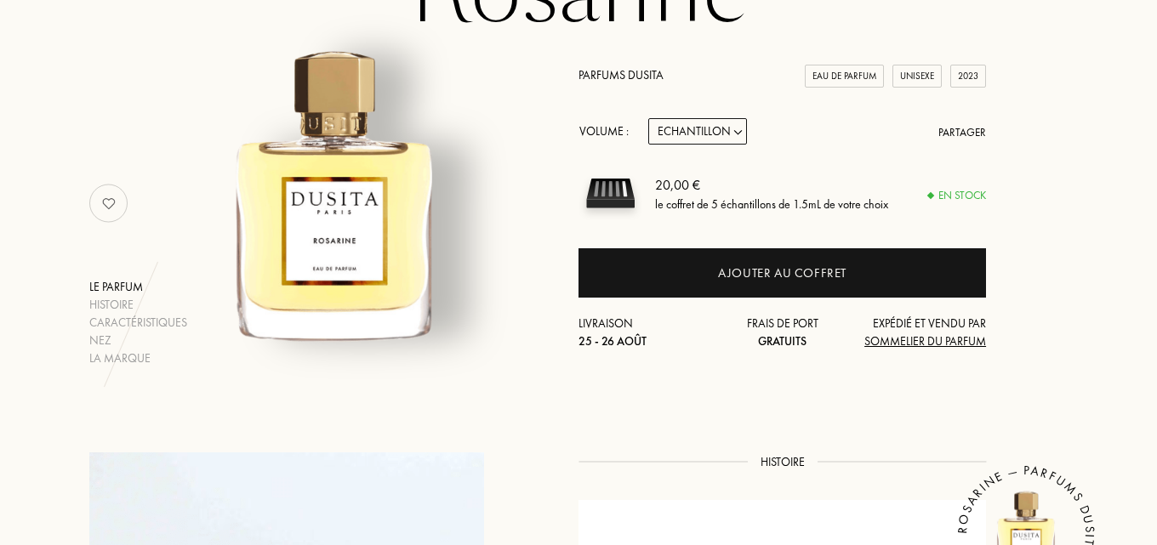
scroll to position [170, 0]
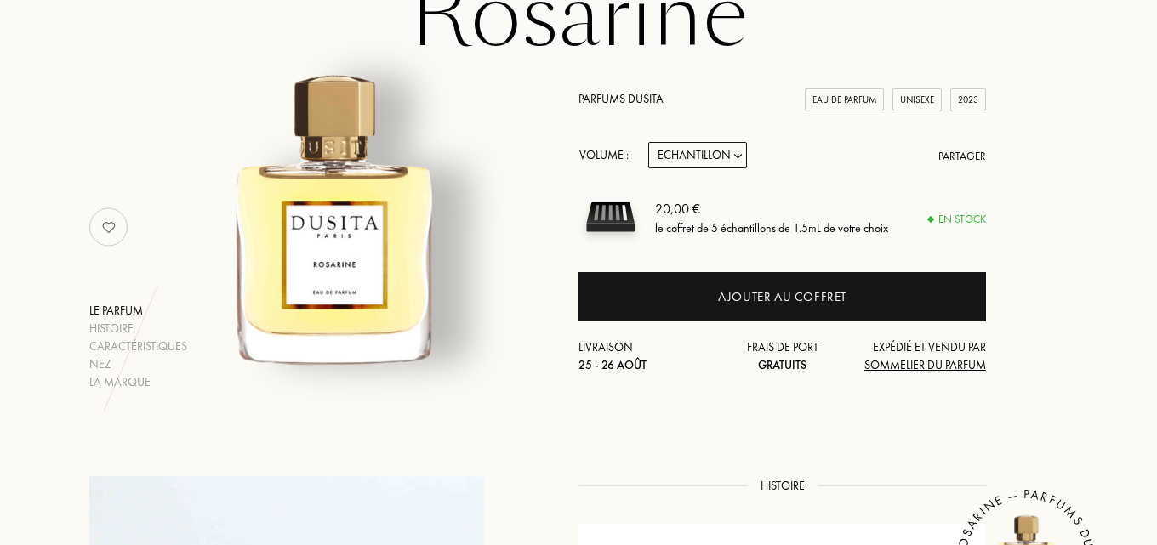
click at [729, 154] on select "Echantillon 15mL 50mL 100mL" at bounding box center [697, 155] width 99 height 26
select select "2"
click at [648, 142] on select "Echantillon 15mL 50mL 100mL" at bounding box center [697, 155] width 99 height 26
select select "2"
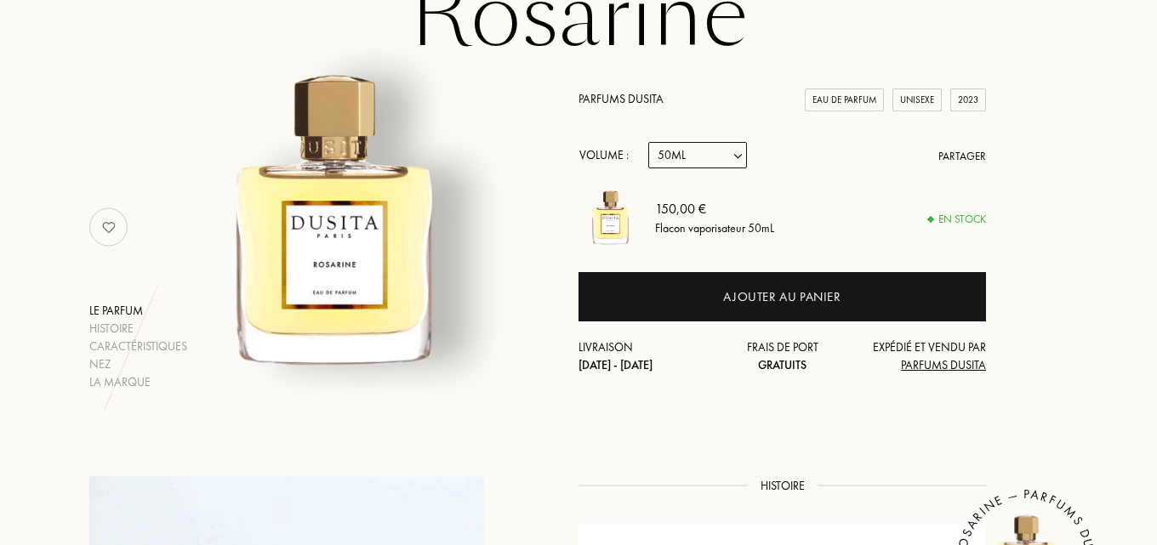
click at [711, 160] on select "Echantillon 15mL 50mL 100mL" at bounding box center [697, 155] width 99 height 26
select select "1"
click at [648, 142] on select "Echantillon 15mL 50mL 100mL" at bounding box center [697, 155] width 99 height 26
select select "1"
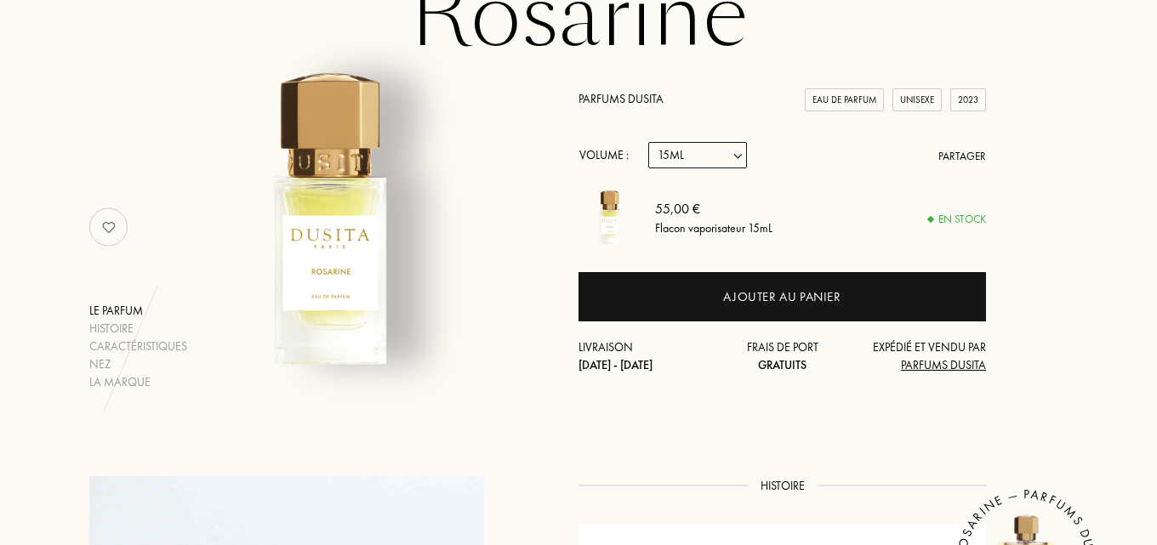
click at [617, 100] on link "Parfums Dusita" at bounding box center [621, 98] width 85 height 15
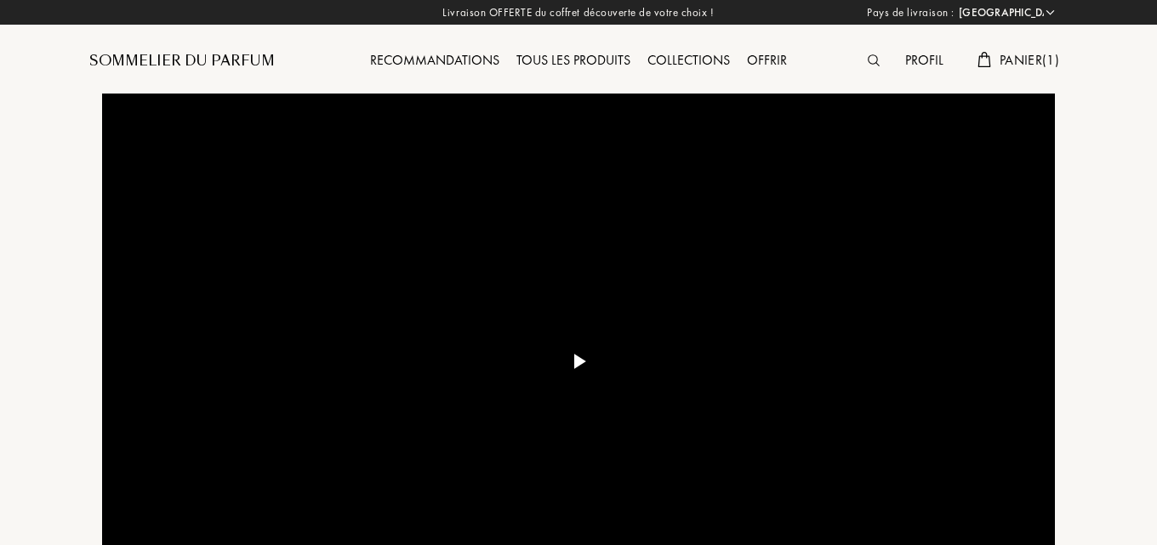
select select "FR"
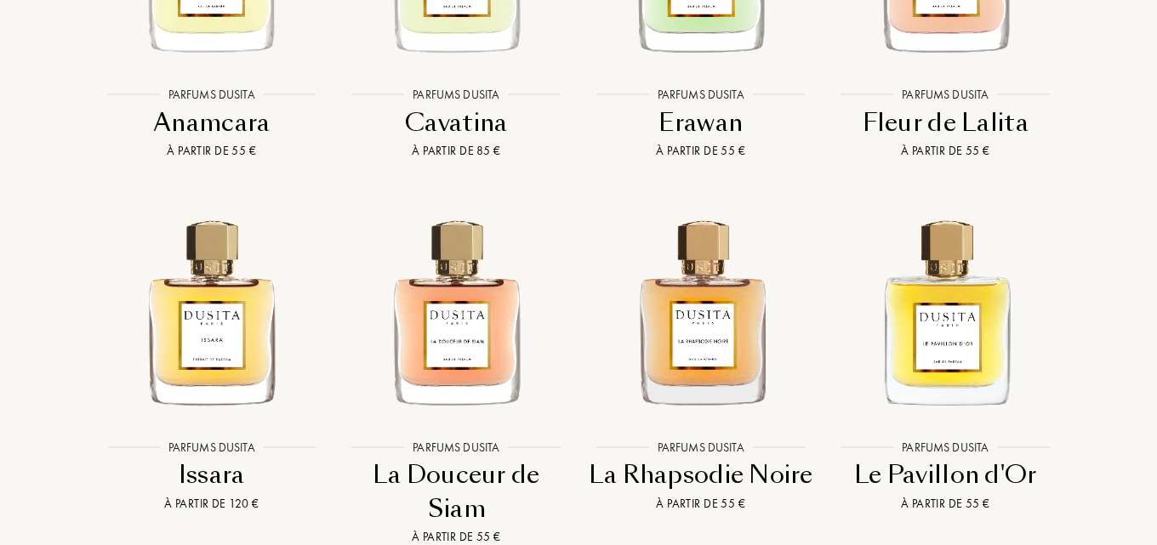
scroll to position [2723, 0]
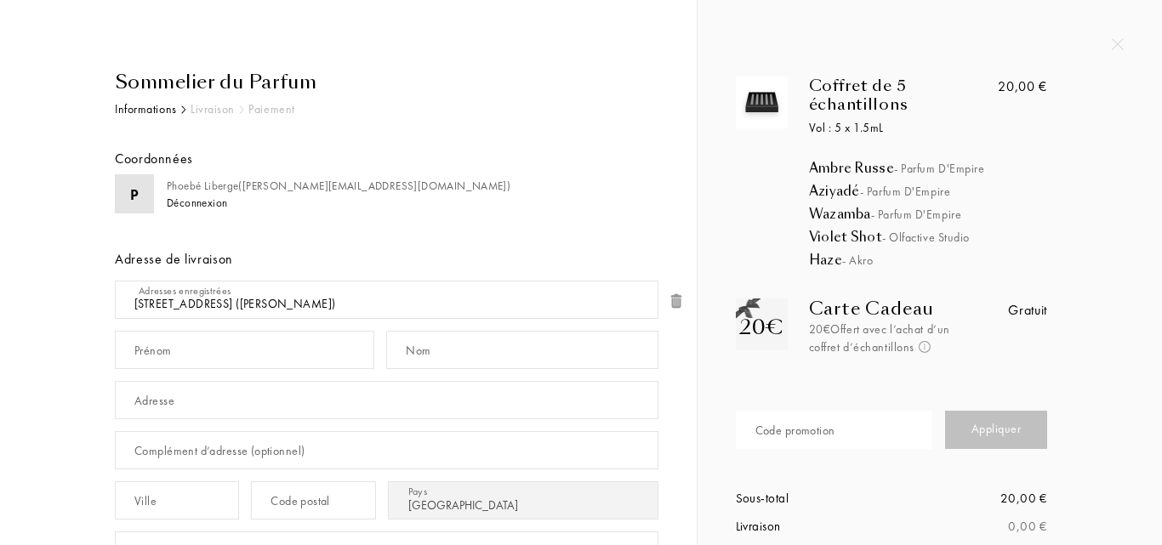
select select "FR"
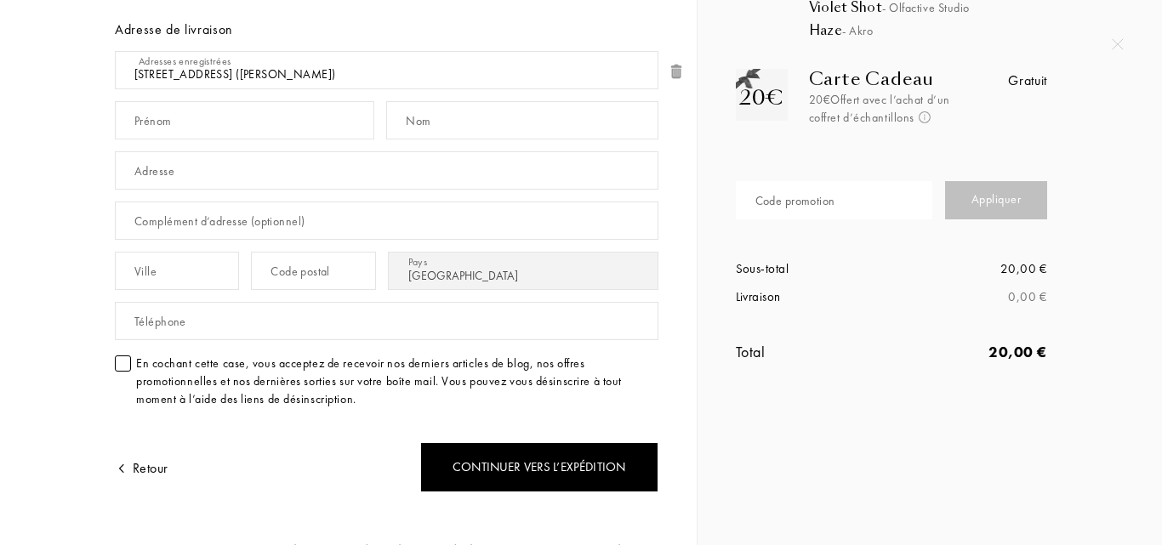
scroll to position [170, 0]
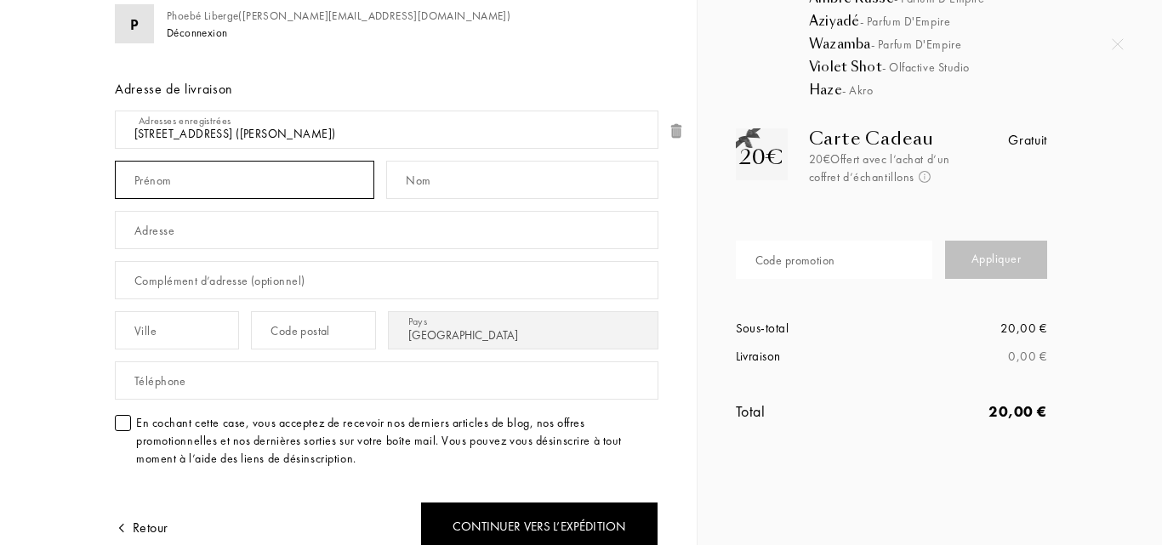
click at [215, 179] on input "text" at bounding box center [245, 180] width 260 height 38
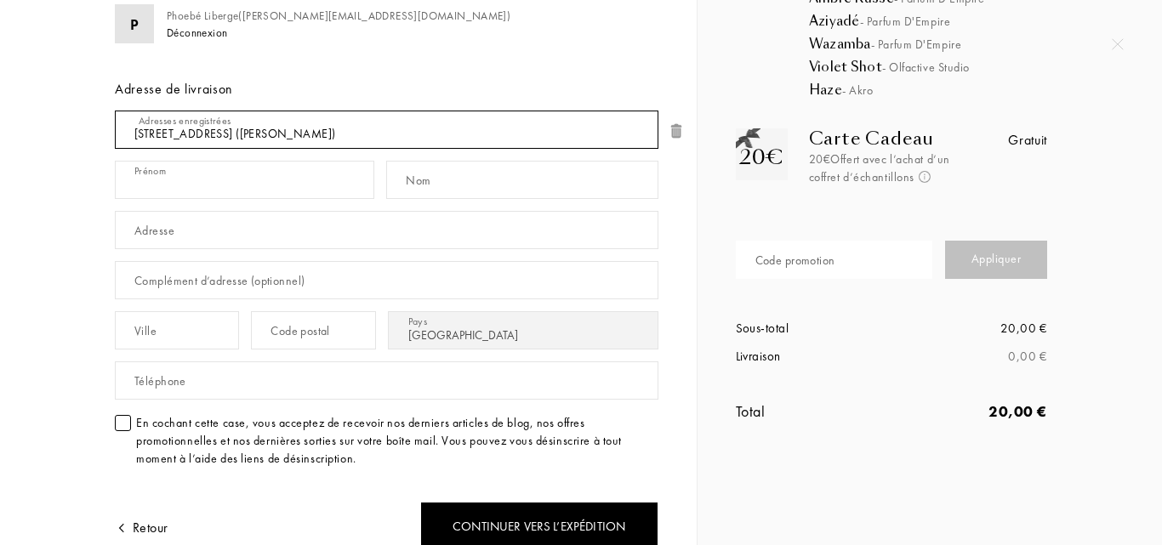
click at [288, 140] on select "1 rue Robinson , 29690 Huelgoat , FR (Phoebé Liberge) 1 RUE ROBINSON , 29690 HU…" at bounding box center [387, 130] width 544 height 38
select select "1"
click at [115, 111] on select "1 rue Robinson , 29690 Huelgoat , FR (Phoebé Liberge) 1 RUE ROBINSON , 29690 HU…" at bounding box center [387, 130] width 544 height 38
type input "Phoebé"
type input "Liberge"
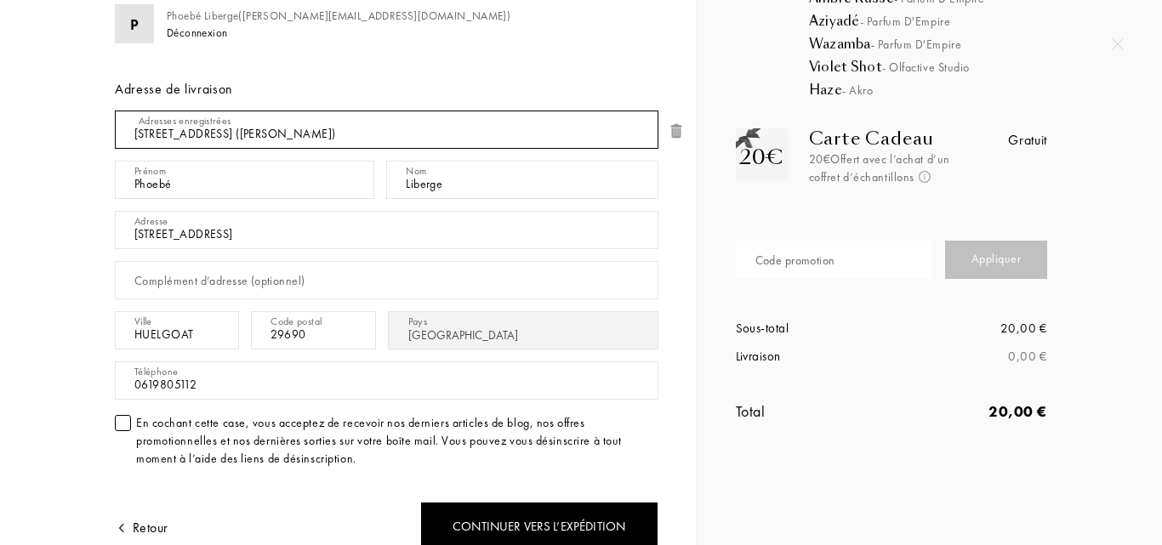
type input "1 RUE ROBINSON"
type input "HUELGOAT"
type input "29690"
type input "0619805112"
click at [277, 132] on select "1 rue Robinson , 29690 Huelgoat , FR (Phoebé Liberge) 1 RUE ROBINSON , 29690 HU…" at bounding box center [387, 130] width 544 height 38
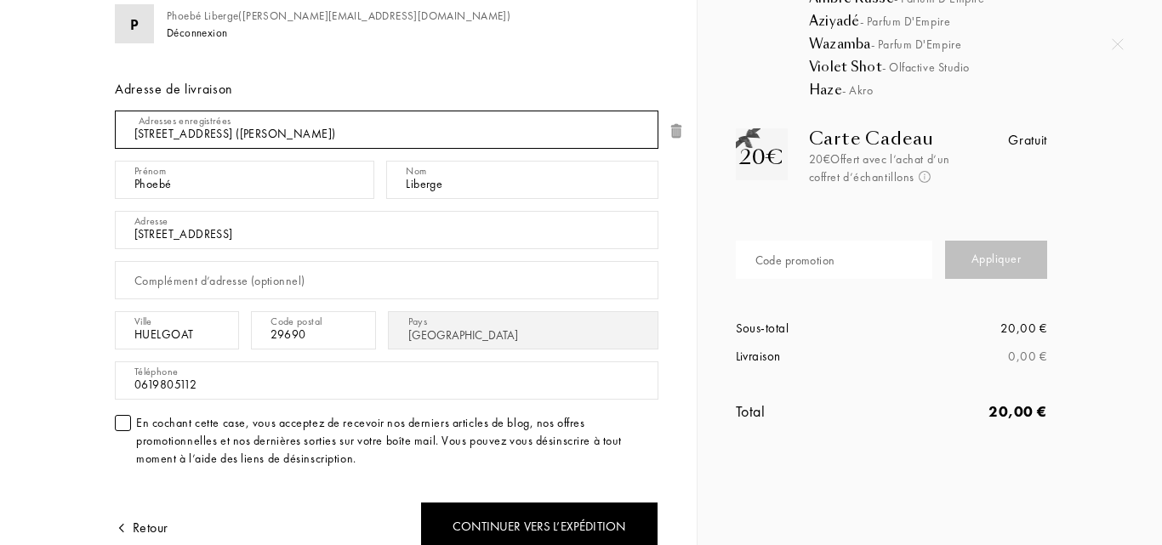
select select "0"
click at [115, 111] on select "1 rue Robinson , 29690 Huelgoat , FR (Phoebé Liberge) 1 RUE ROBINSON , 29690 HU…" at bounding box center [387, 130] width 544 height 38
type input "Phoebé"
type input "[STREET_ADDRESS][PERSON_NAME]"
type input "Huelgoat"
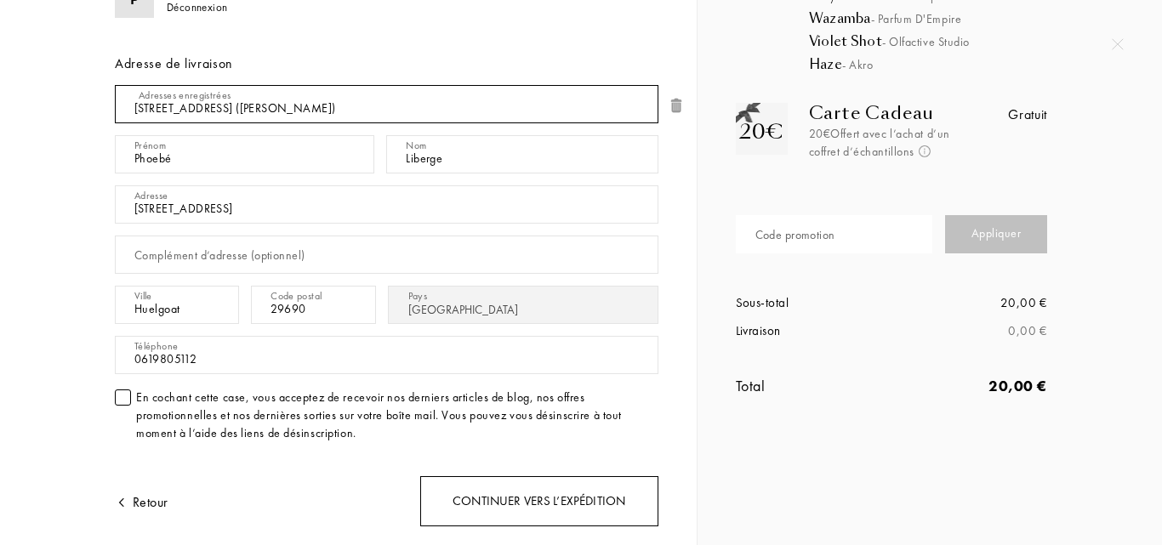
scroll to position [255, 0]
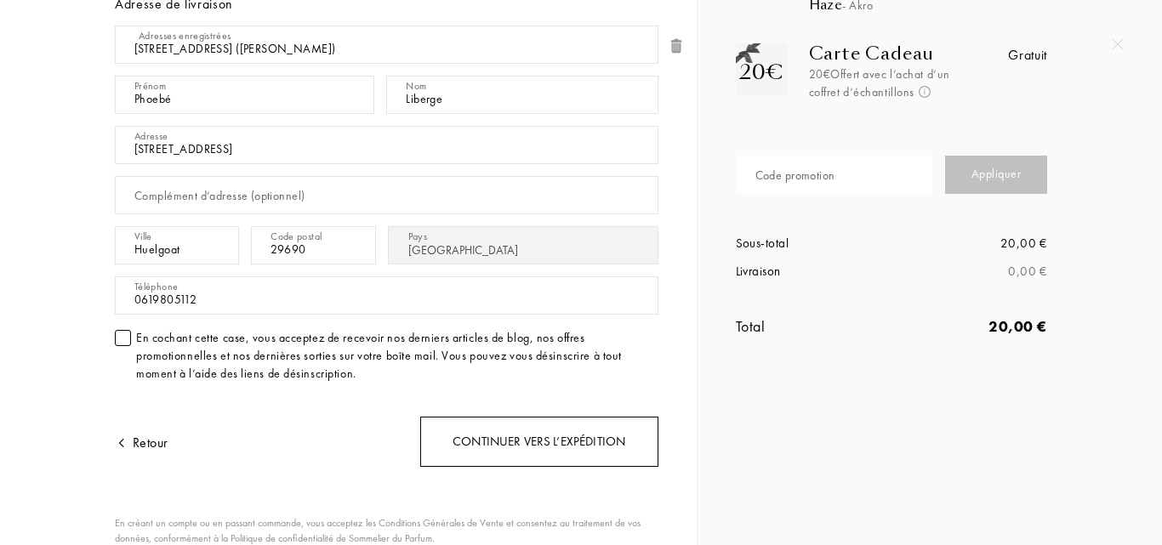
click at [554, 443] on div "Continuer vers l’expédition" at bounding box center [539, 442] width 238 height 50
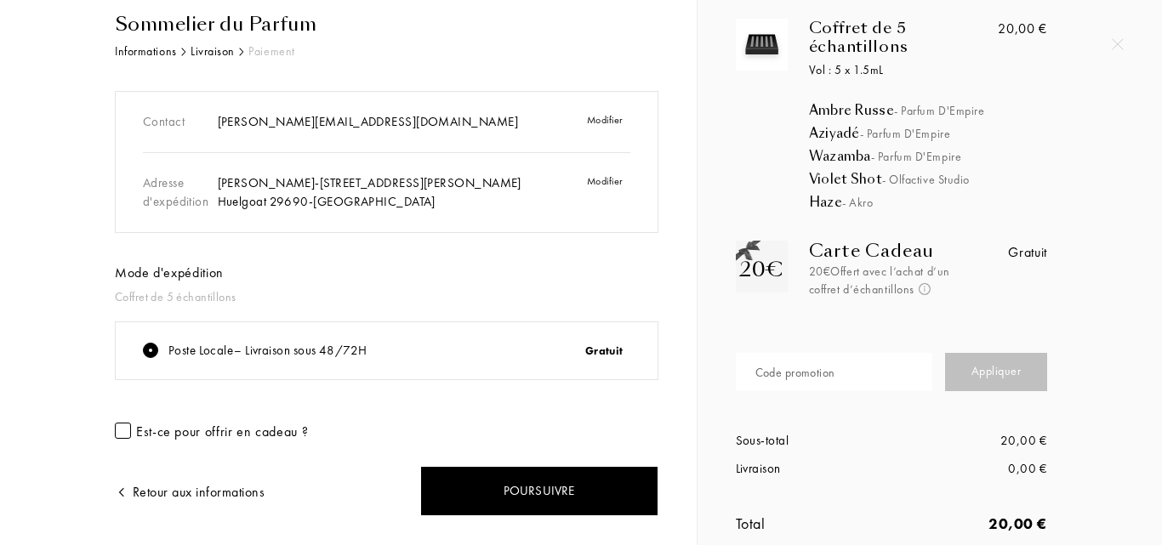
scroll to position [103, 0]
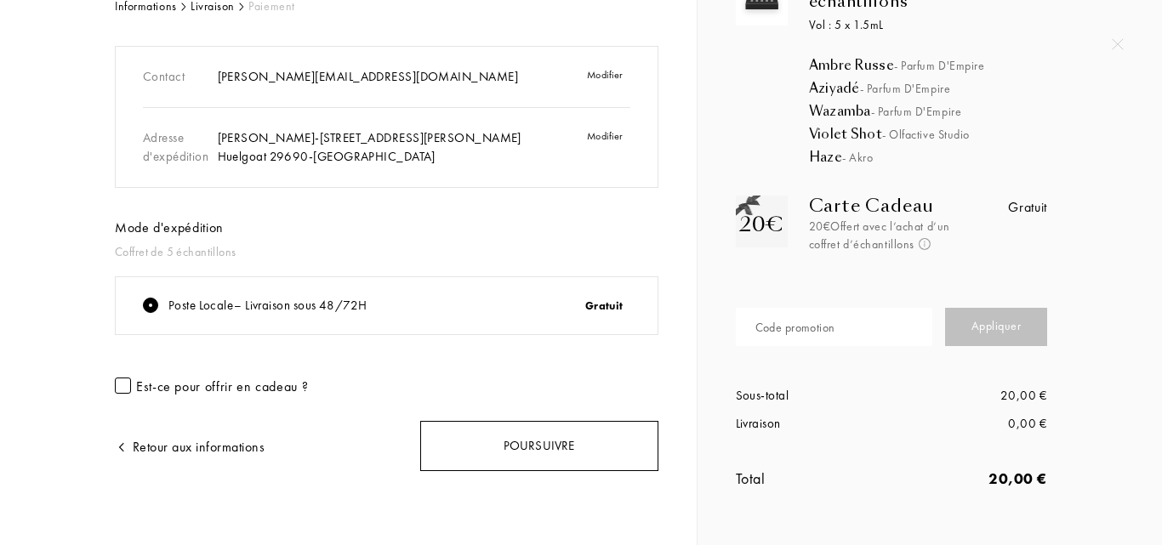
click at [522, 443] on div "Poursuivre" at bounding box center [539, 446] width 238 height 50
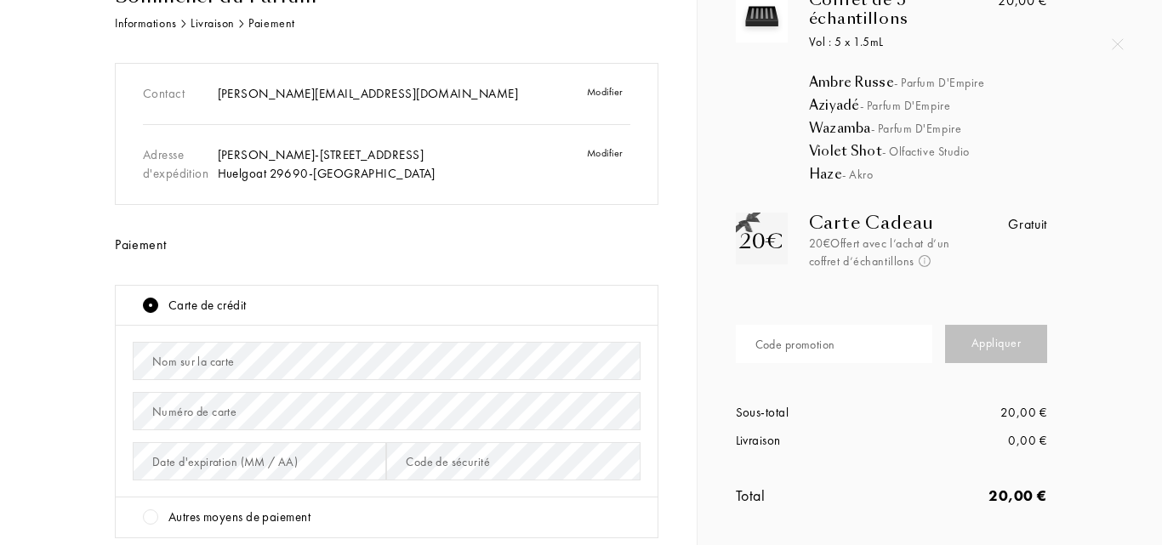
scroll to position [170, 0]
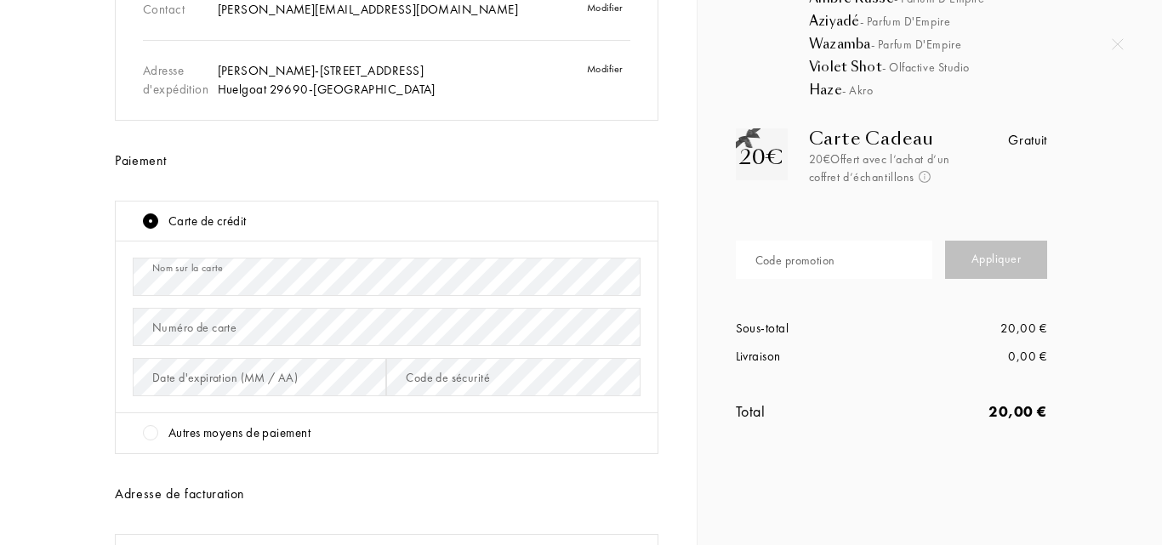
click at [210, 331] on div "Numéro de carte" at bounding box center [194, 328] width 84 height 18
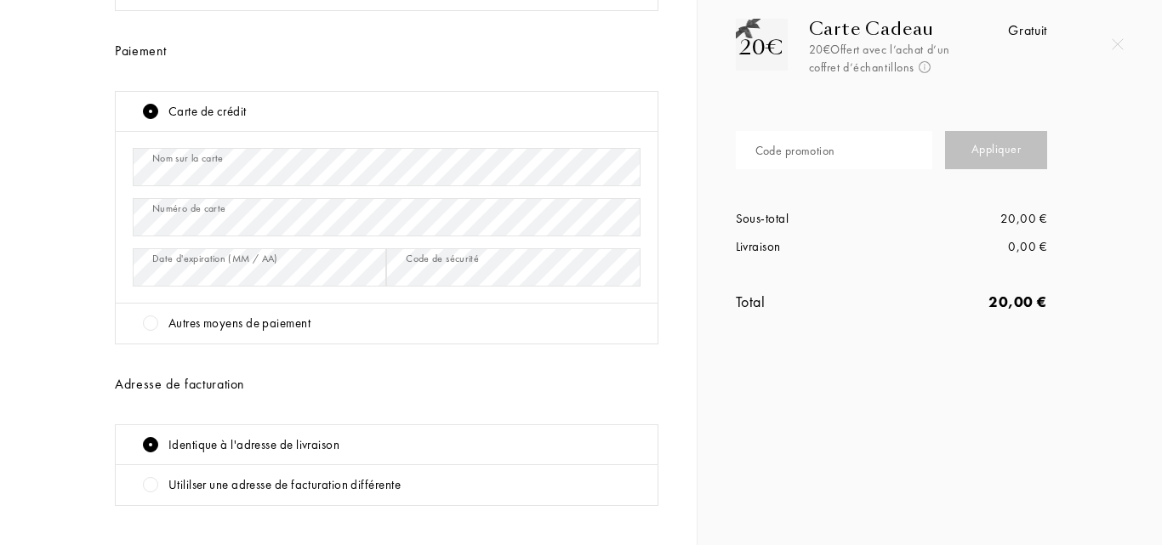
scroll to position [415, 0]
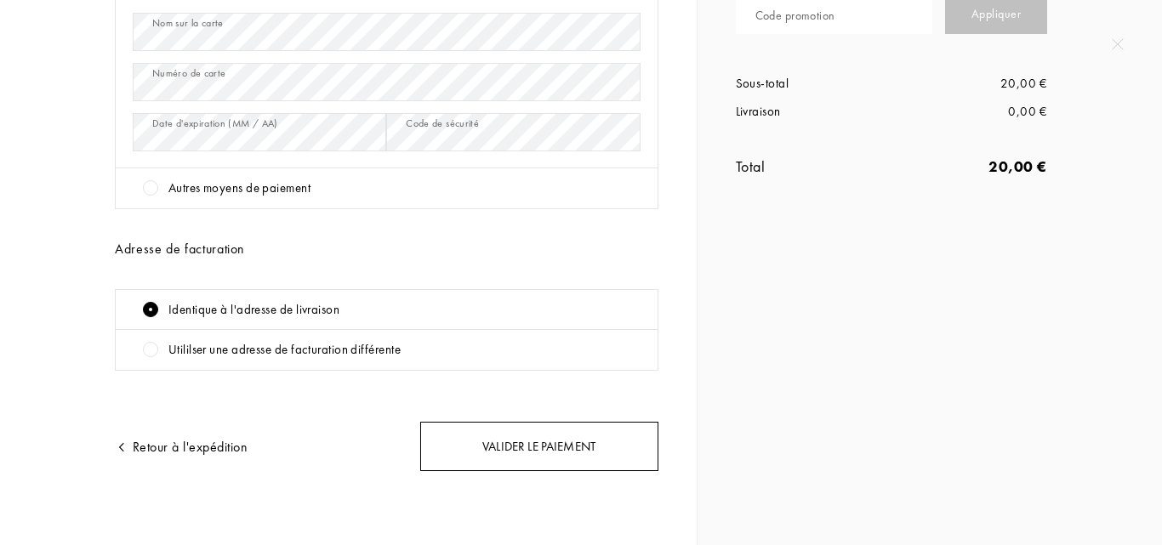
click at [571, 454] on div "Valider le paiement" at bounding box center [539, 447] width 238 height 50
